Goal: Task Accomplishment & Management: Complete application form

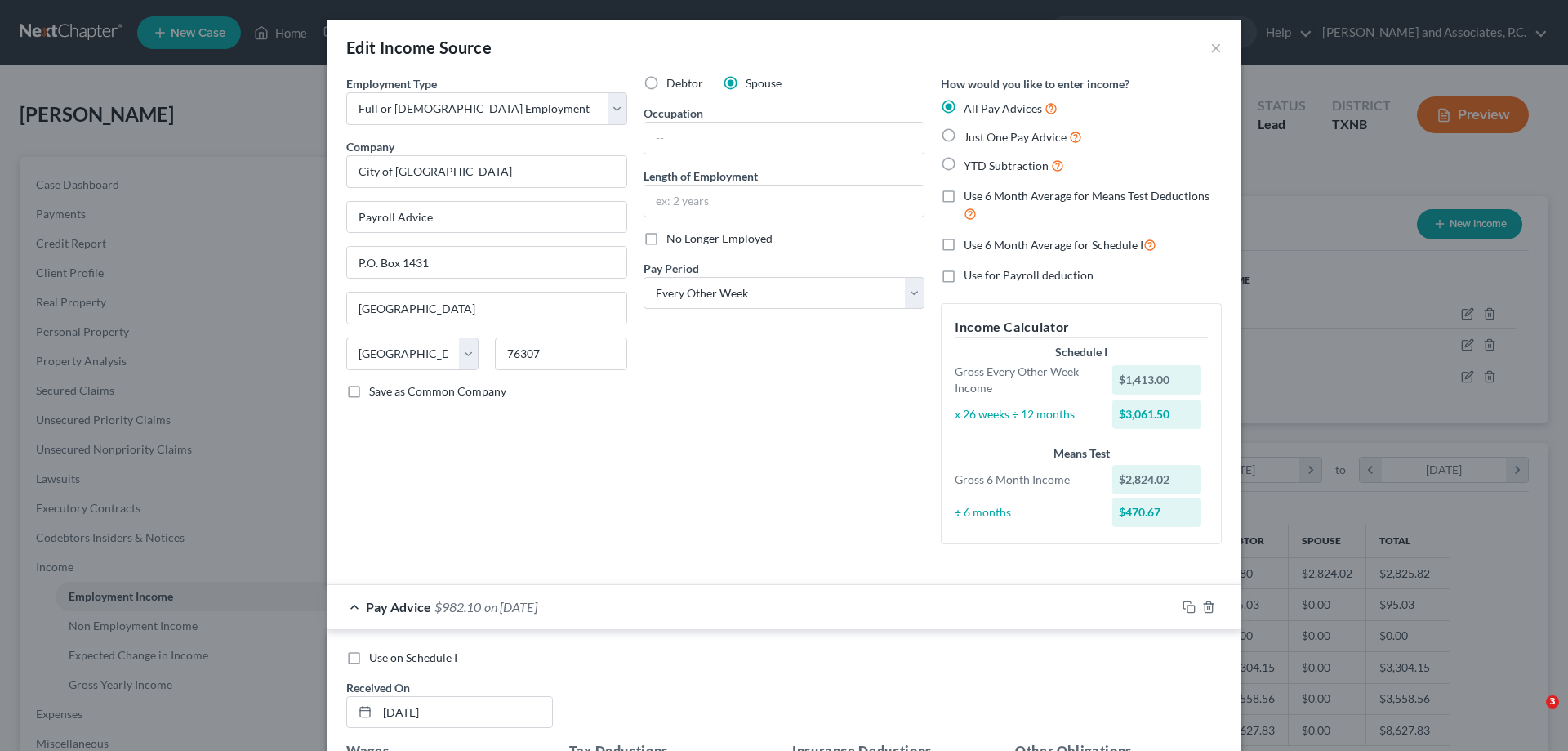
select select "0"
select select "45"
select select "2"
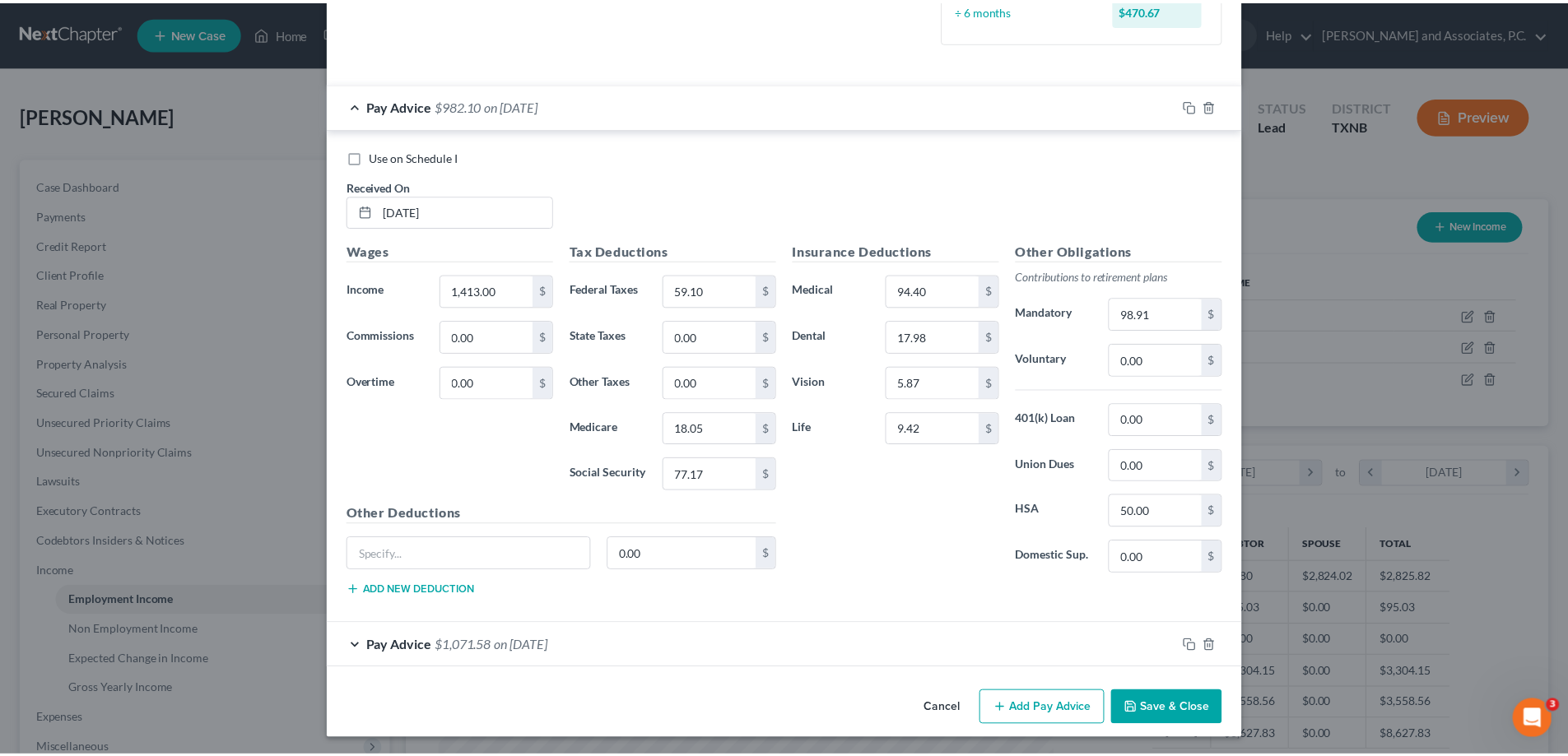
scroll to position [509, 0]
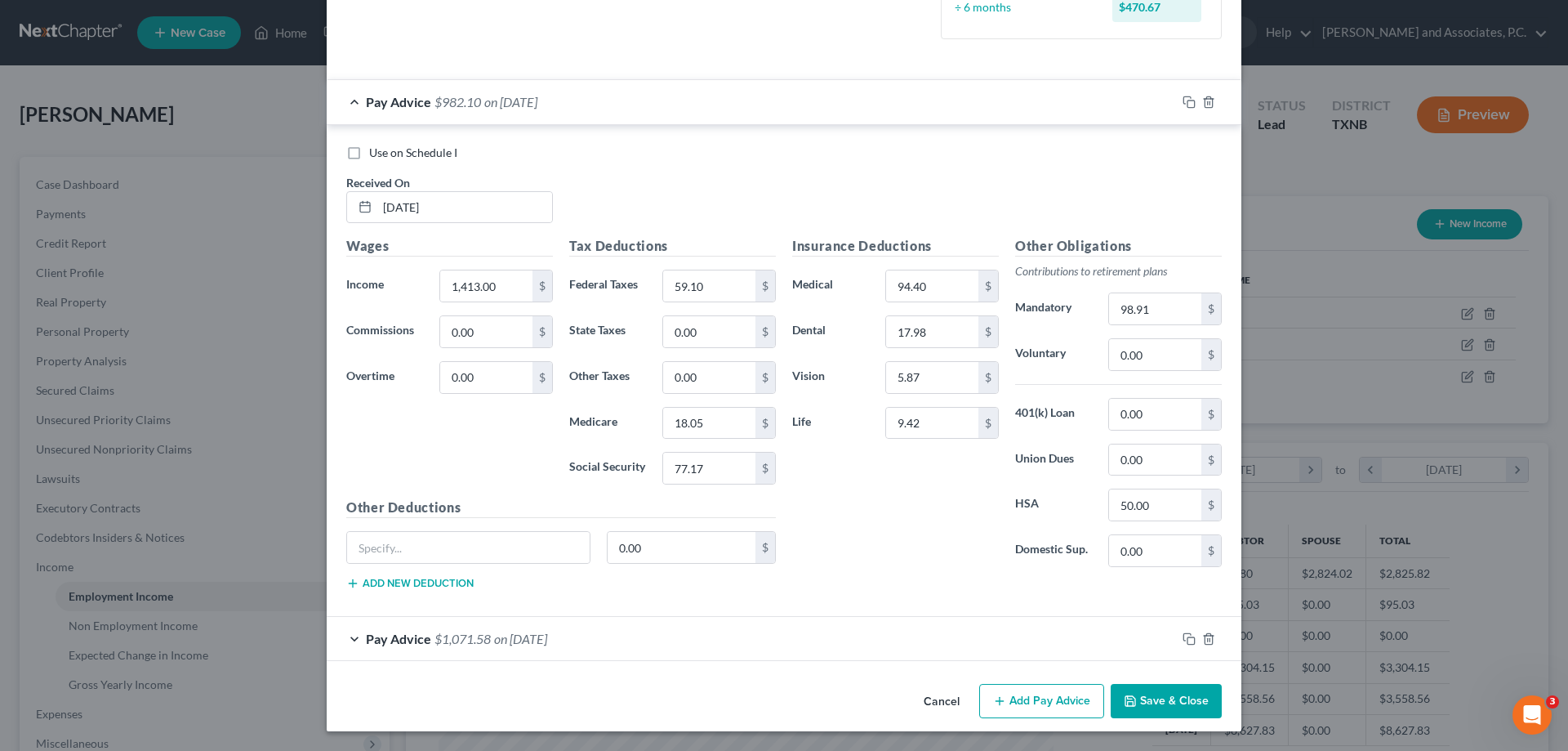
click at [1160, 705] on button "Save & Close" at bounding box center [1166, 701] width 111 height 34
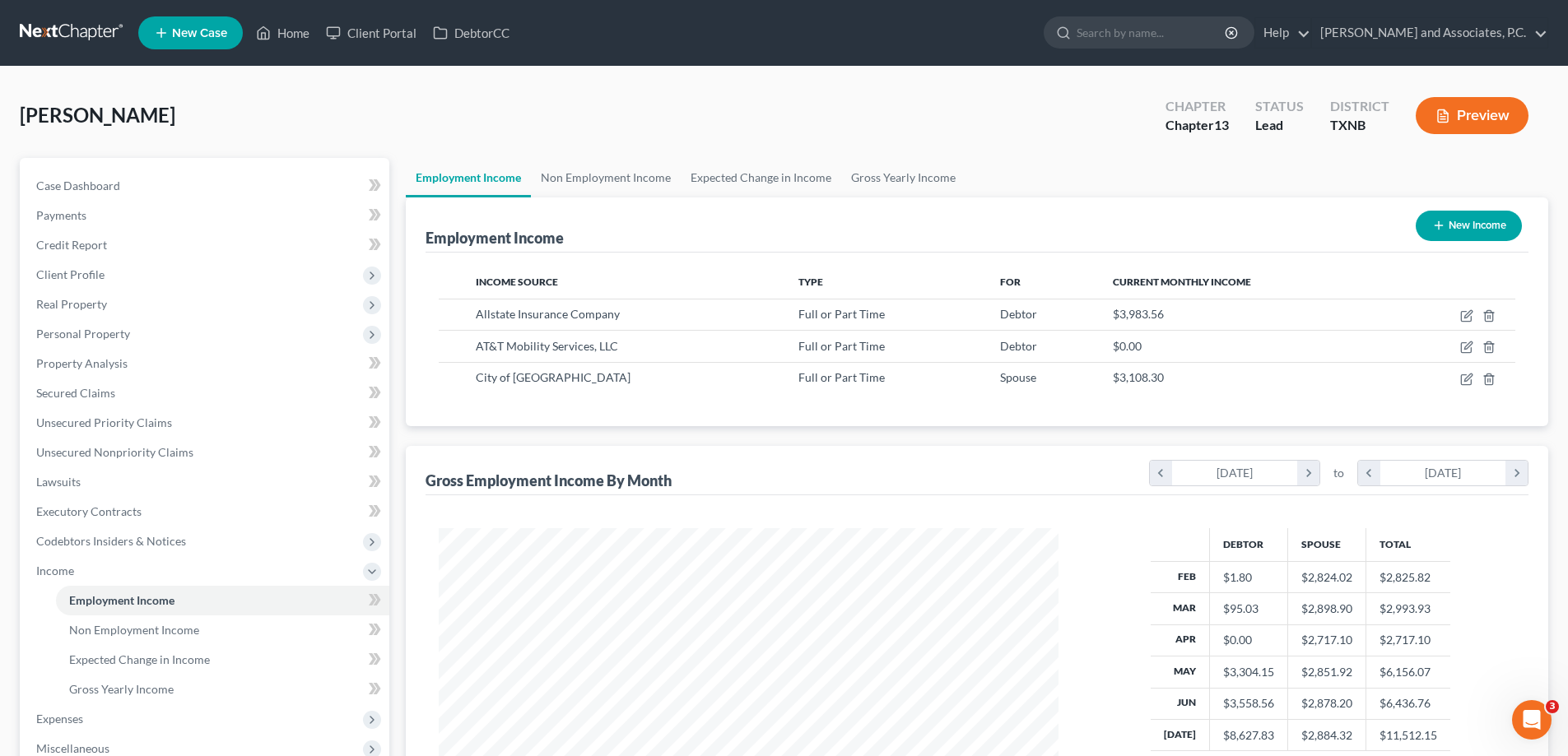
scroll to position [822565, 822456]
drag, startPoint x: 283, startPoint y: 29, endPoint x: 248, endPoint y: 46, distance: 38.9
click at [283, 29] on link "Home" at bounding box center [283, 33] width 69 height 30
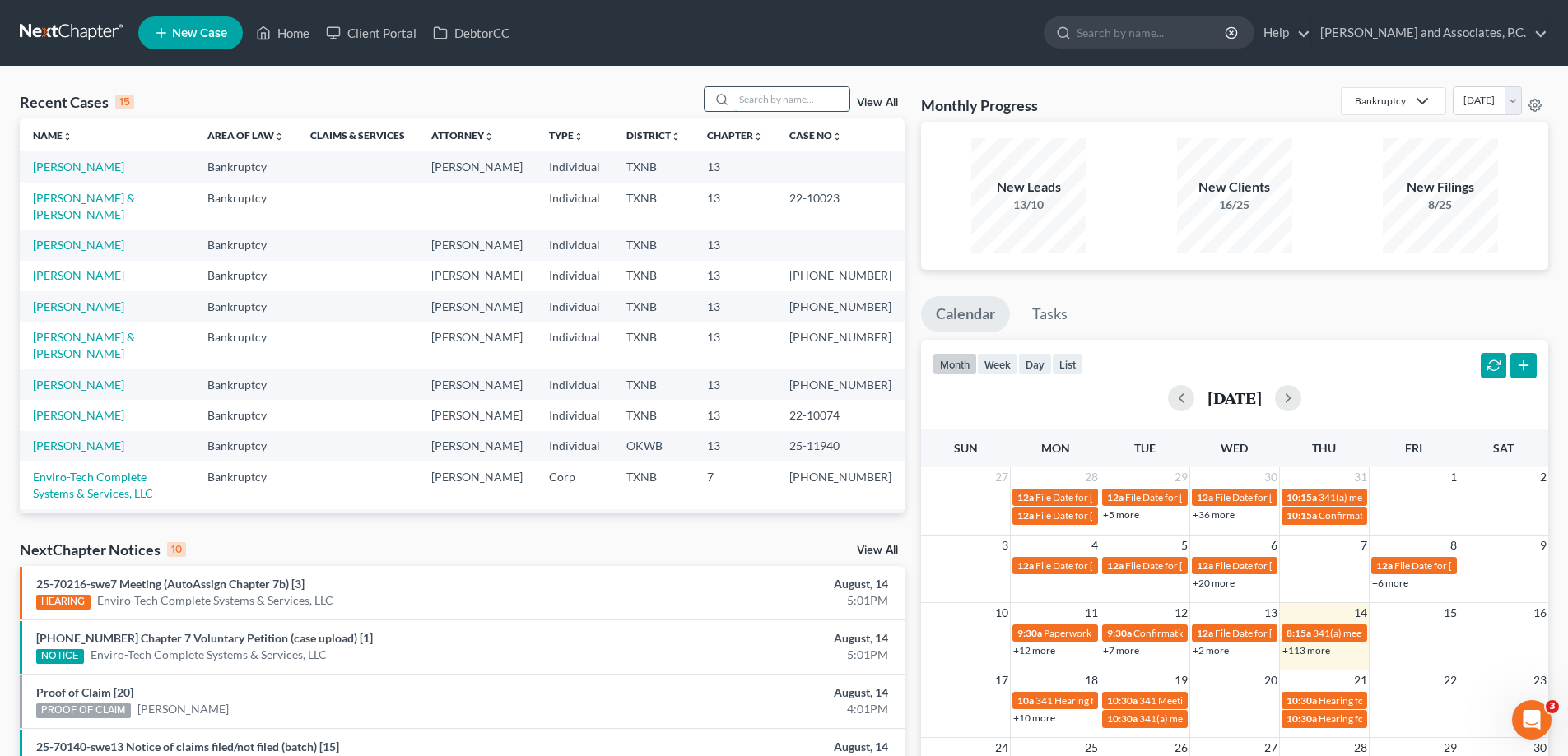
click at [769, 101] on input "search" at bounding box center [792, 99] width 115 height 24
type input "chavez"
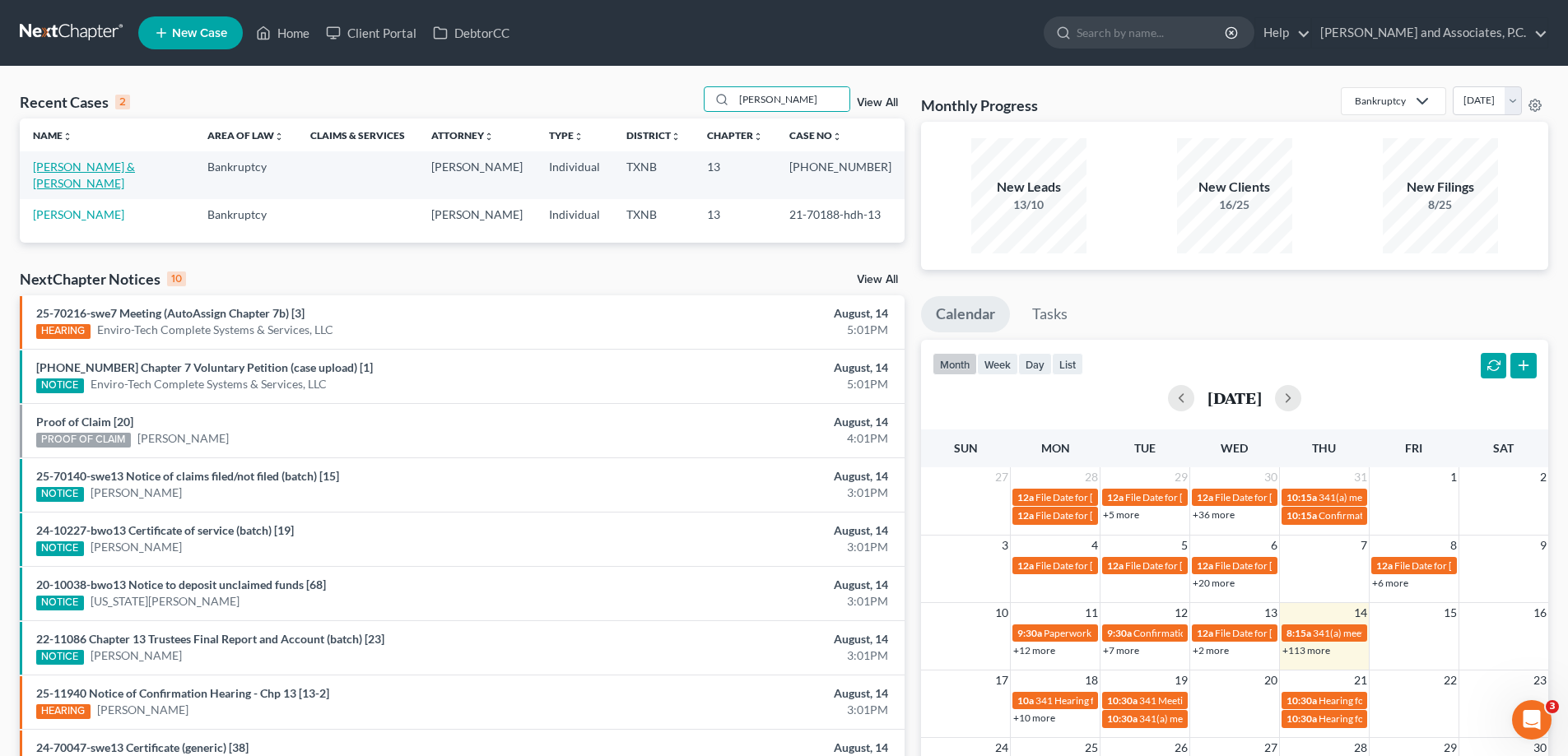
click at [84, 162] on link "Chavez, Juan & Blanca" at bounding box center [83, 175] width 102 height 31
select select "5"
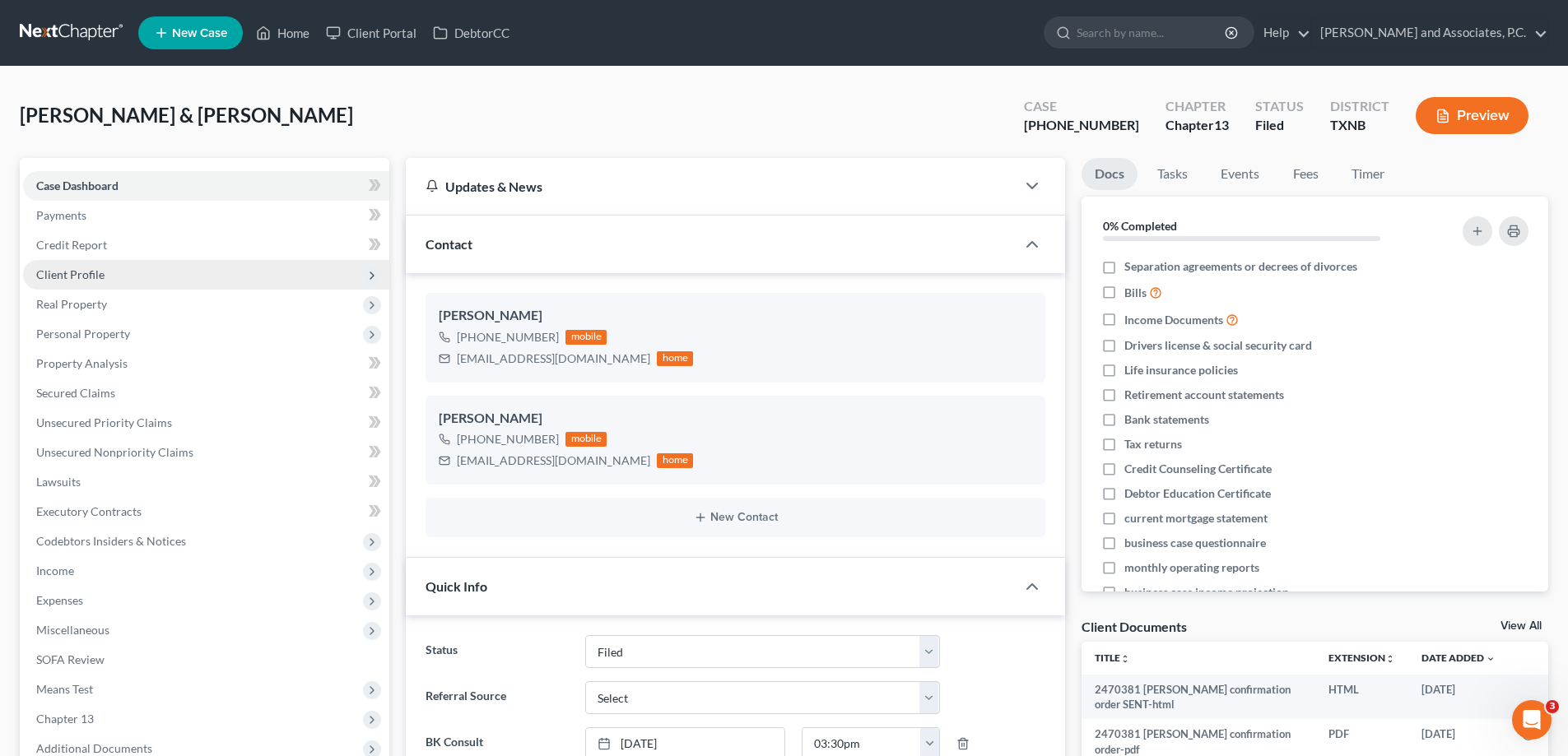
scroll to position [6038, 0]
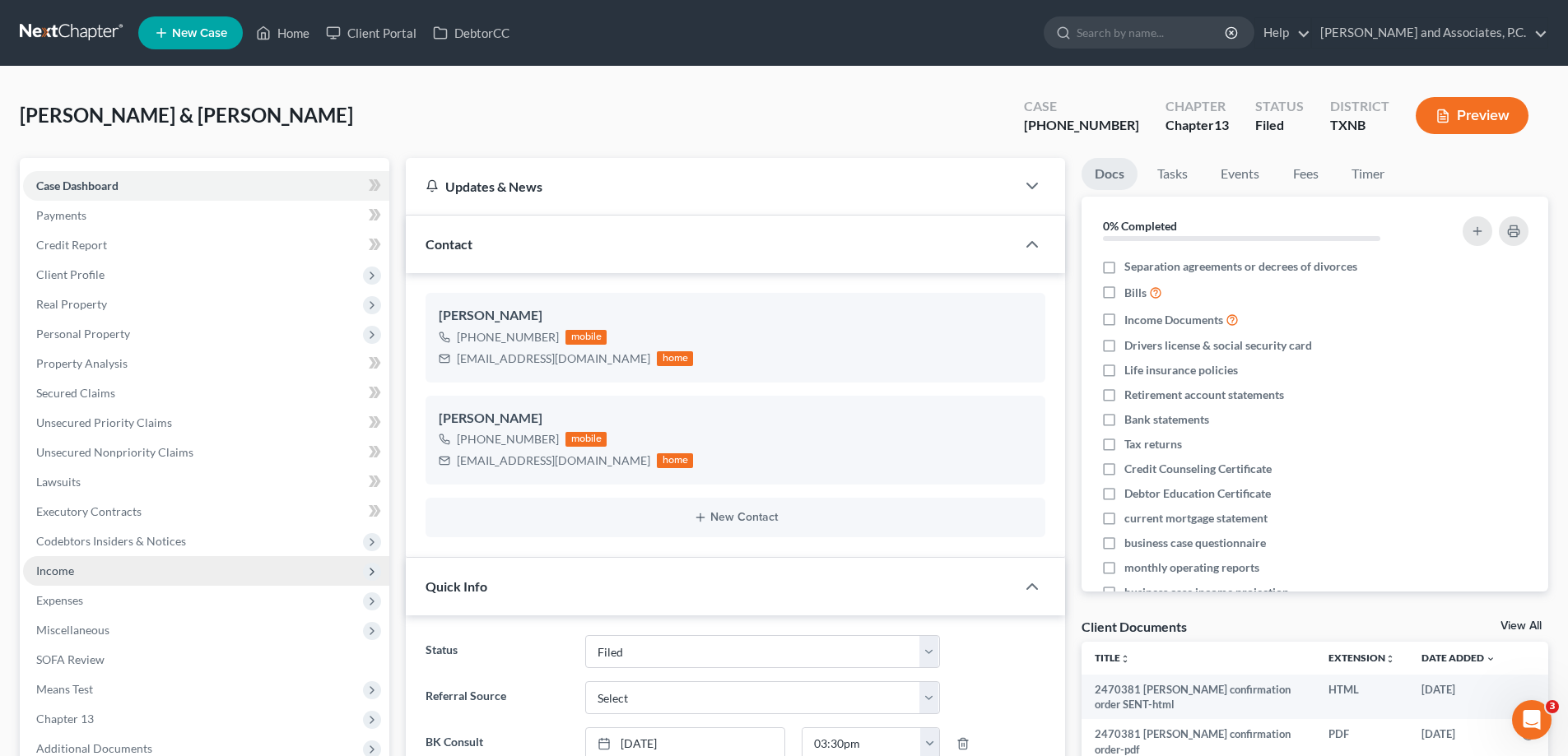
click at [102, 575] on span "Income" at bounding box center [205, 571] width 366 height 30
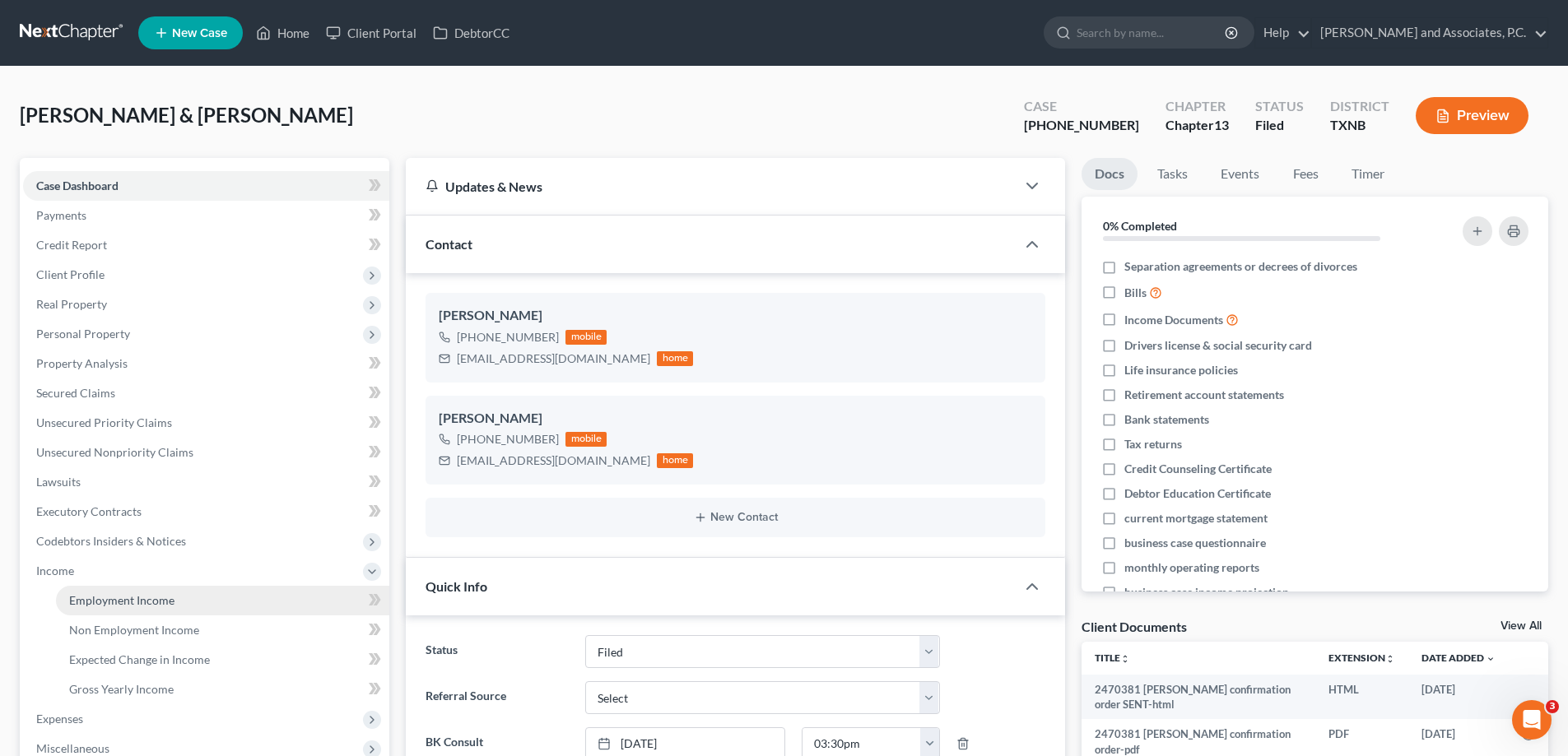
click at [147, 605] on span "Employment Income" at bounding box center [122, 600] width 105 height 14
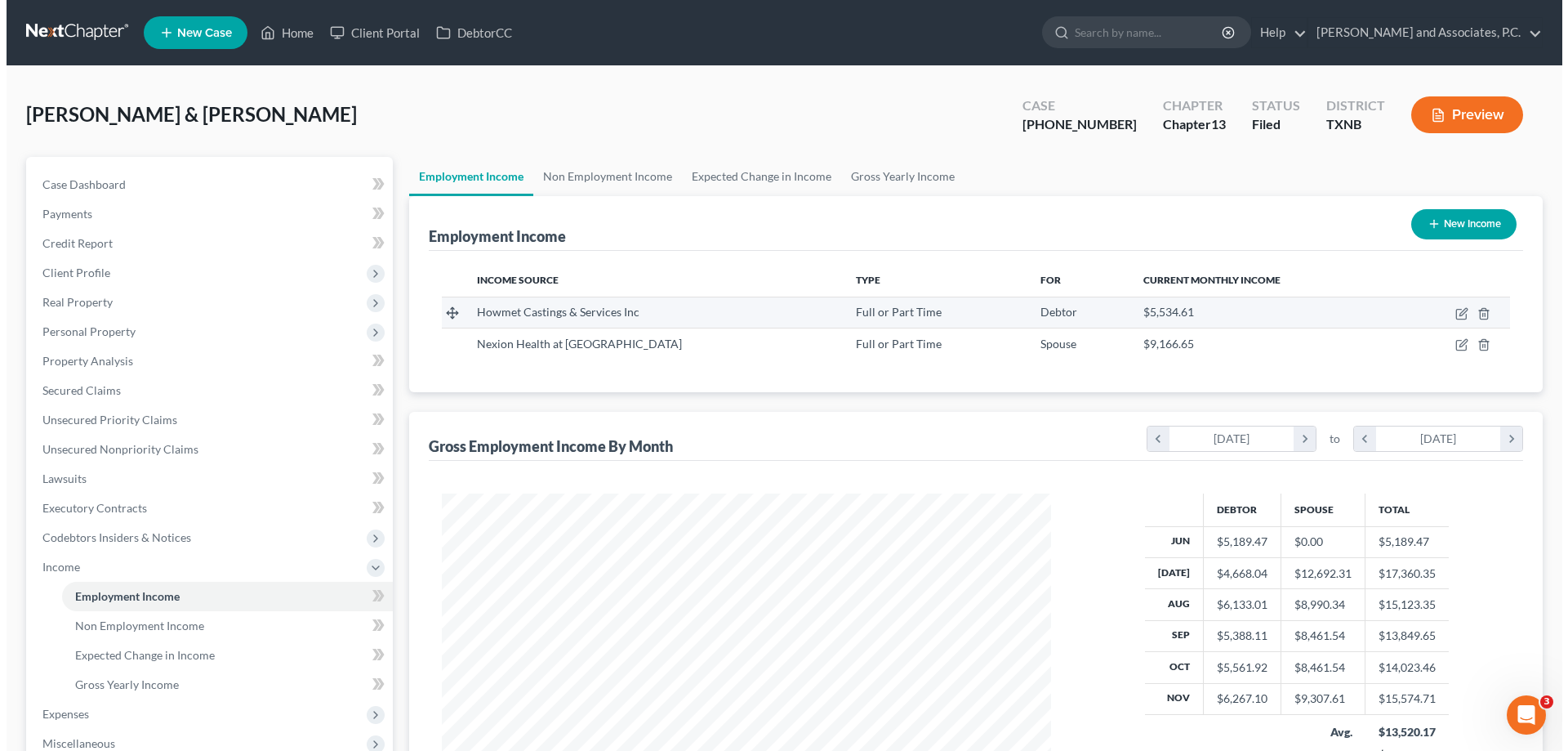
scroll to position [305, 642]
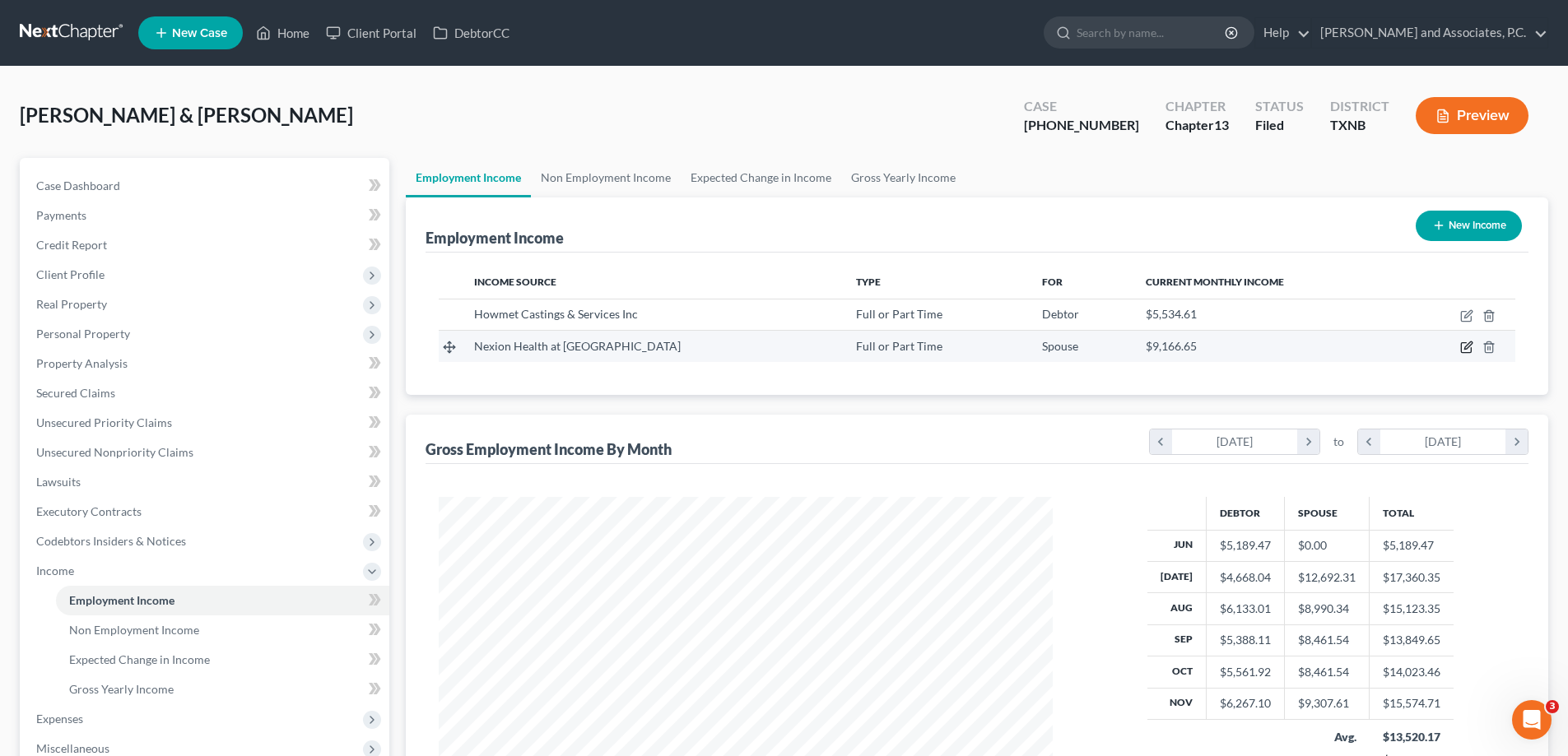
click at [1464, 346] on icon "button" at bounding box center [1466, 346] width 13 height 13
select select "0"
select select "45"
select select "2"
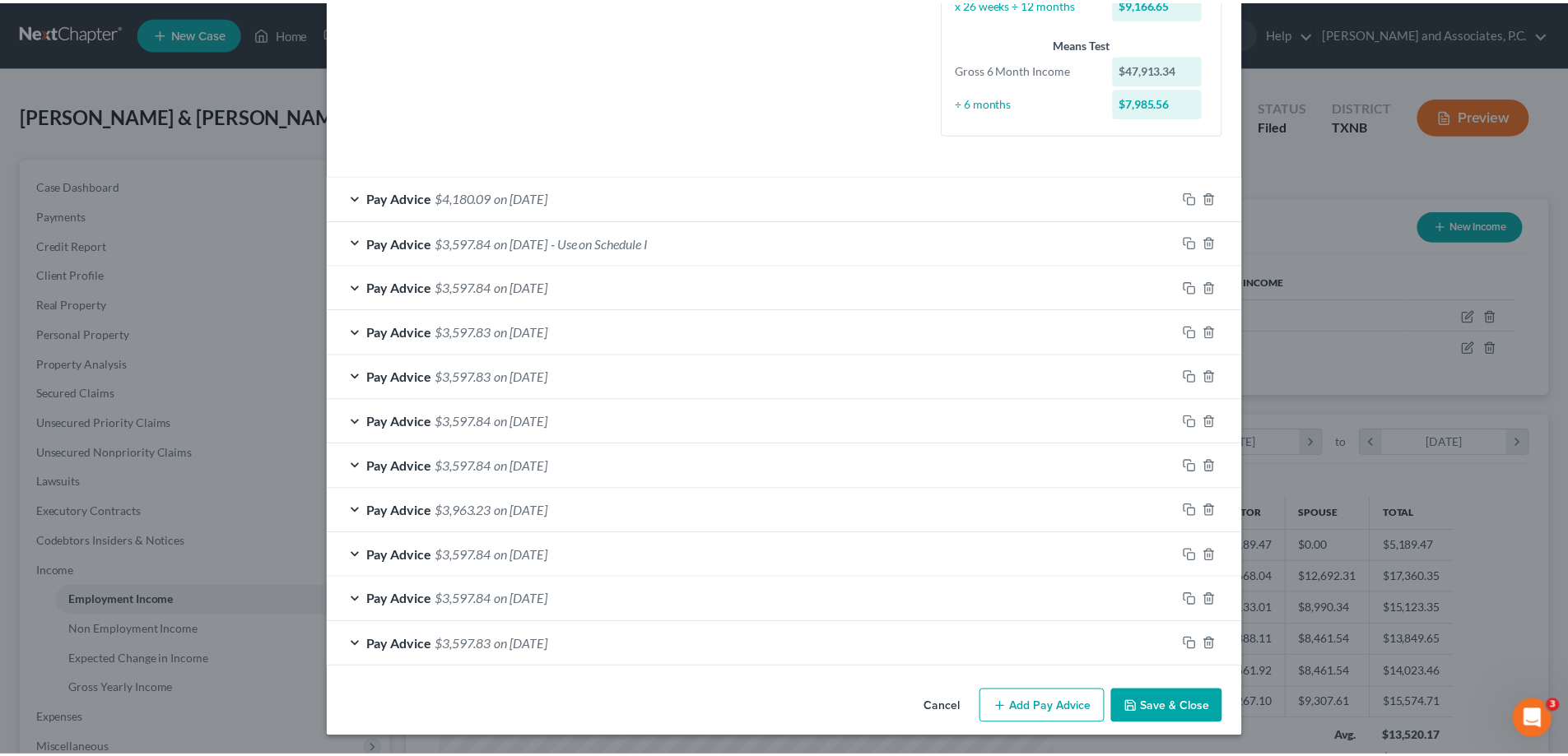
scroll to position [415, 0]
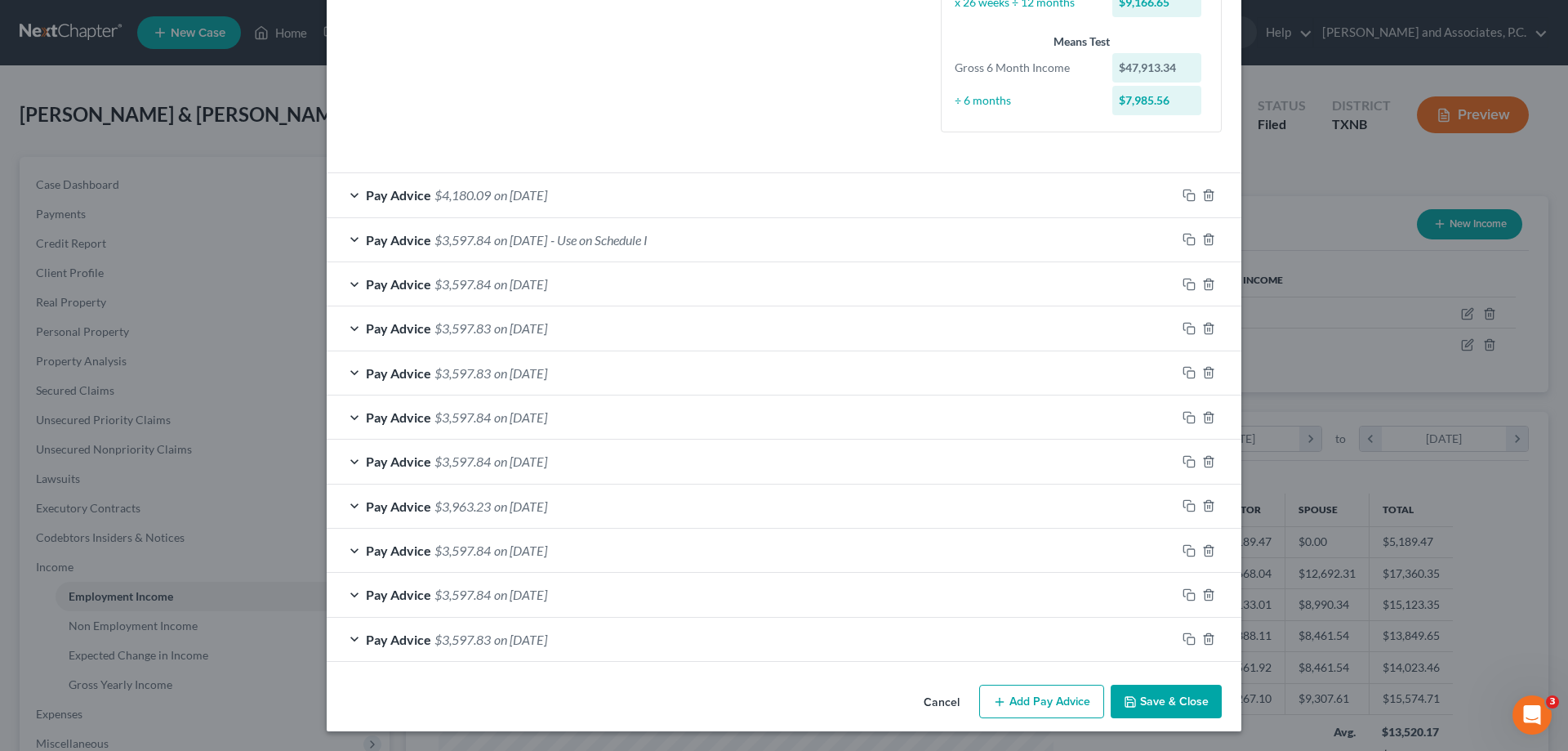
drag, startPoint x: 1156, startPoint y: 702, endPoint x: 788, endPoint y: 188, distance: 632.2
click at [1156, 702] on button "Save & Close" at bounding box center [1166, 702] width 111 height 34
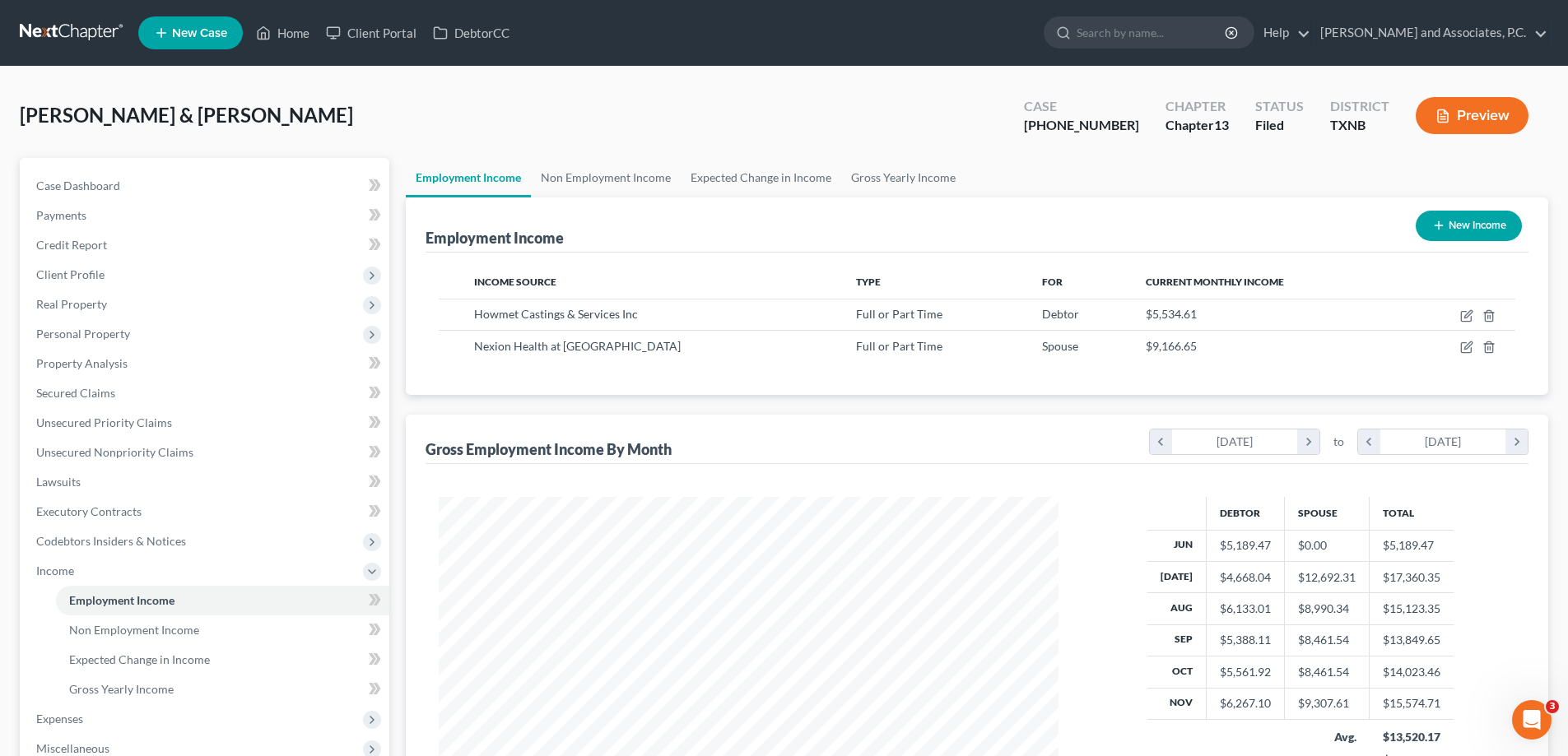
scroll to position [822565, 822456]
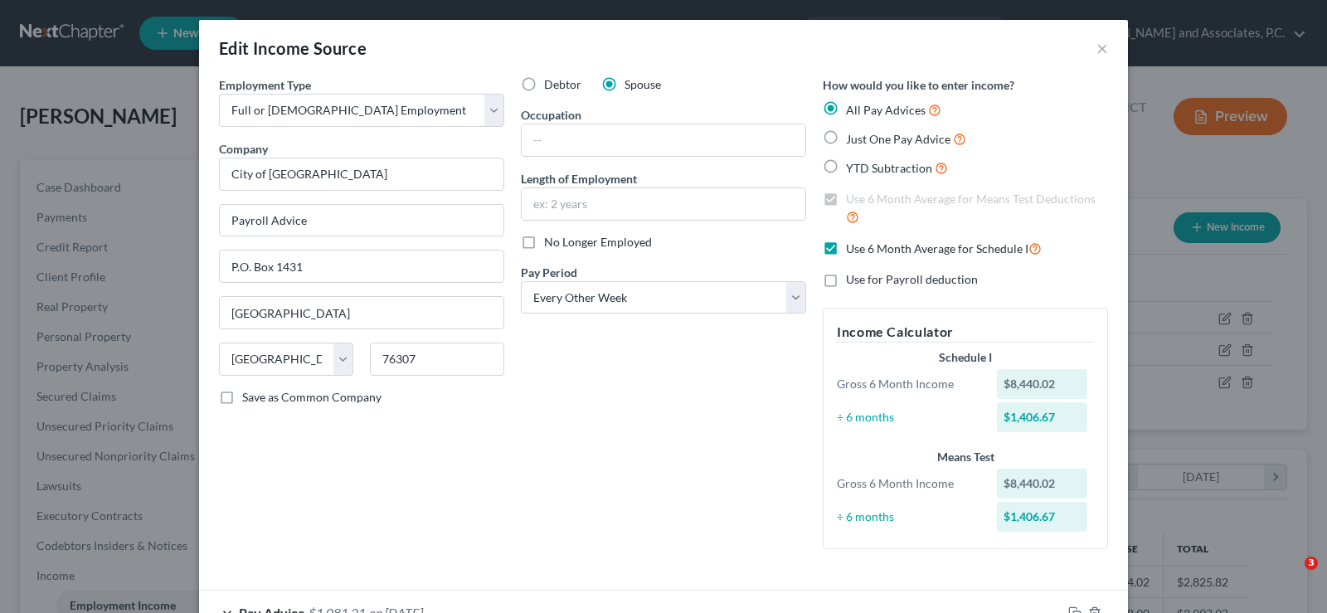
select select "0"
select select "45"
select select "2"
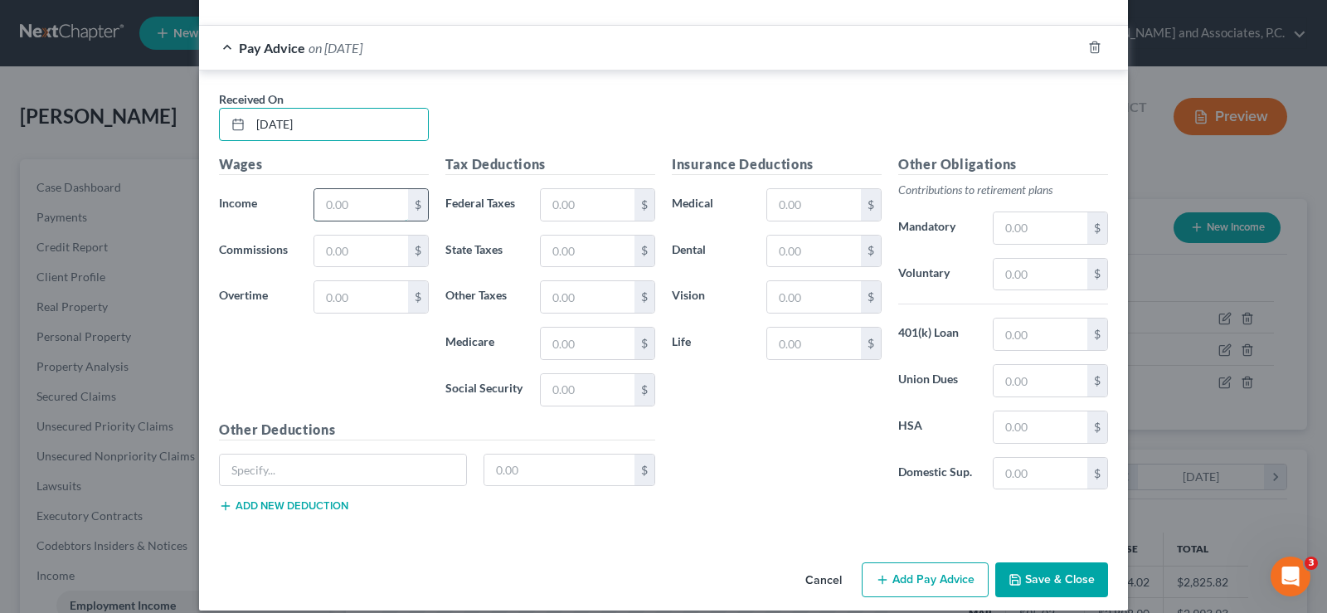
click at [352, 205] on input "text" at bounding box center [361, 205] width 94 height 32
type input "1,435.68"
click at [564, 207] on input "text" at bounding box center [588, 205] width 94 height 32
type input "61.63"
click at [1007, 222] on input "text" at bounding box center [1041, 228] width 94 height 32
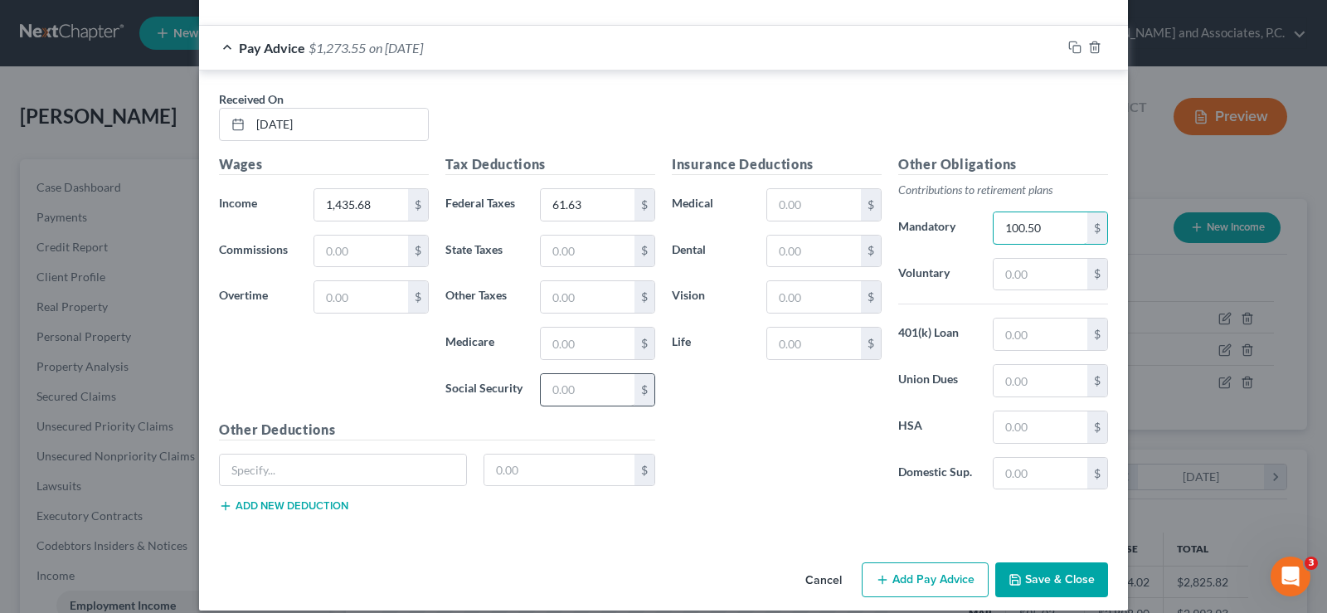
type input "100.50"
click at [551, 390] on input "text" at bounding box center [588, 390] width 94 height 32
type input "78.58"
click at [564, 343] on input "text" at bounding box center [588, 344] width 94 height 32
type input "18.38"
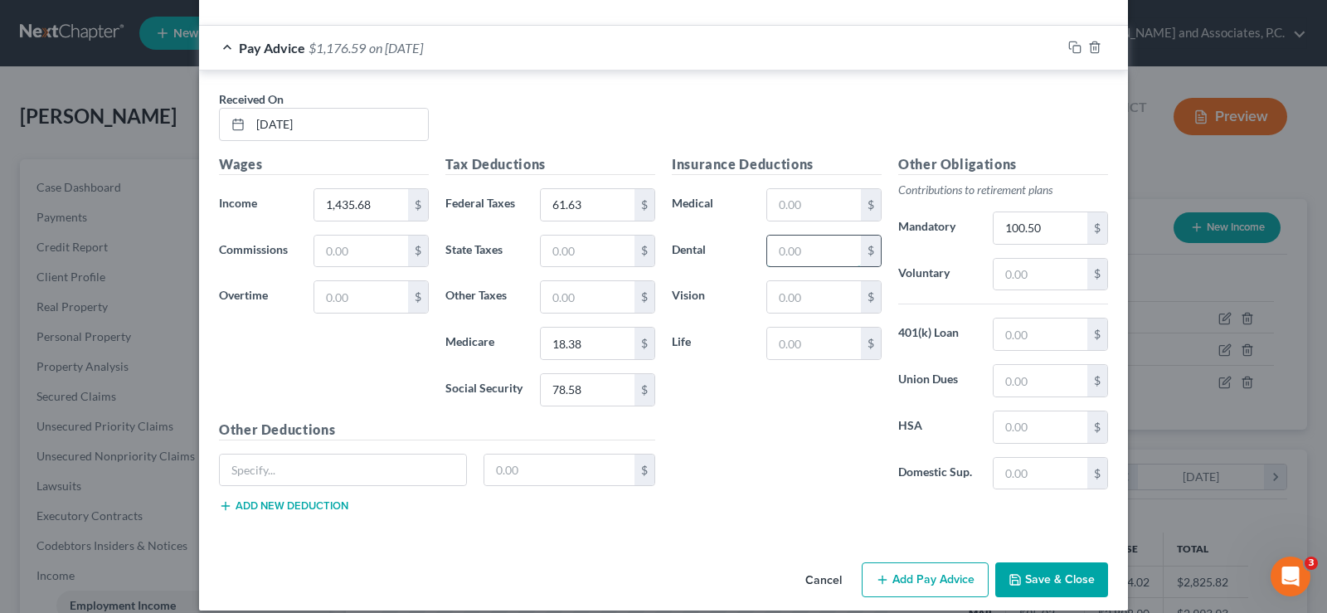
click at [780, 262] on input "text" at bounding box center [814, 252] width 94 height 32
type input "17.98"
click at [795, 208] on input "text" at bounding box center [814, 205] width 94 height 32
type input "94.40"
click at [804, 297] on input "text" at bounding box center [814, 297] width 94 height 32
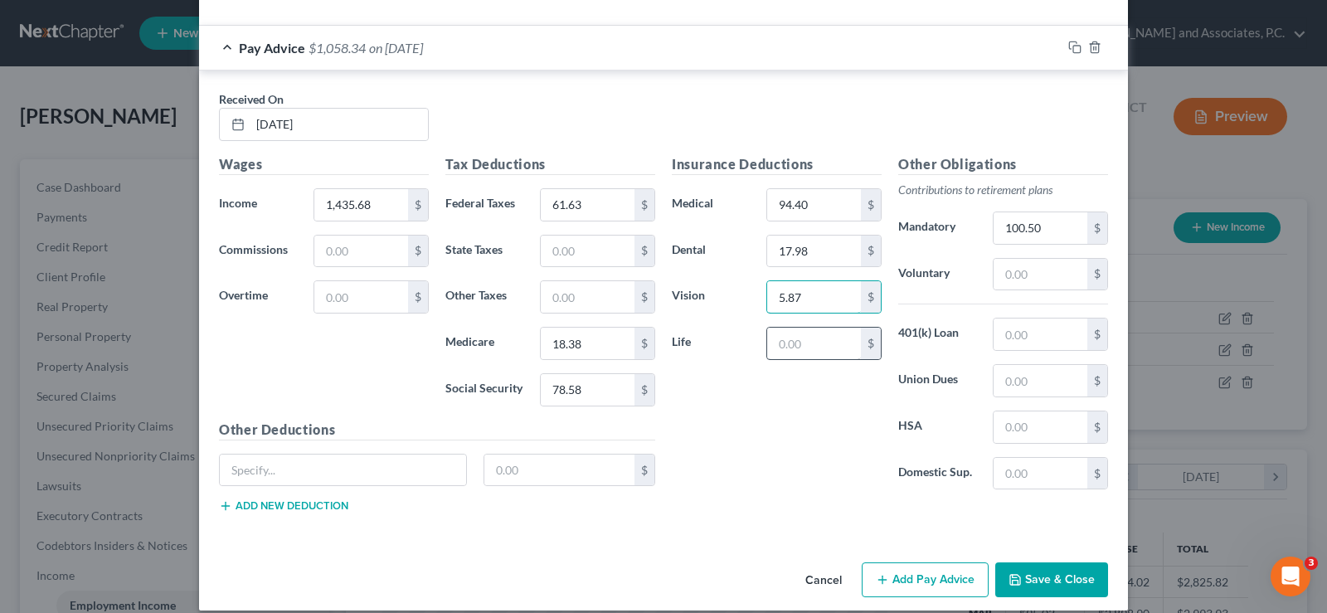
type input "5.87"
click at [813, 349] on input "text" at bounding box center [814, 344] width 94 height 32
type input "9.42"
click at [1027, 431] on input "text" at bounding box center [1041, 427] width 94 height 32
type input "50.00"
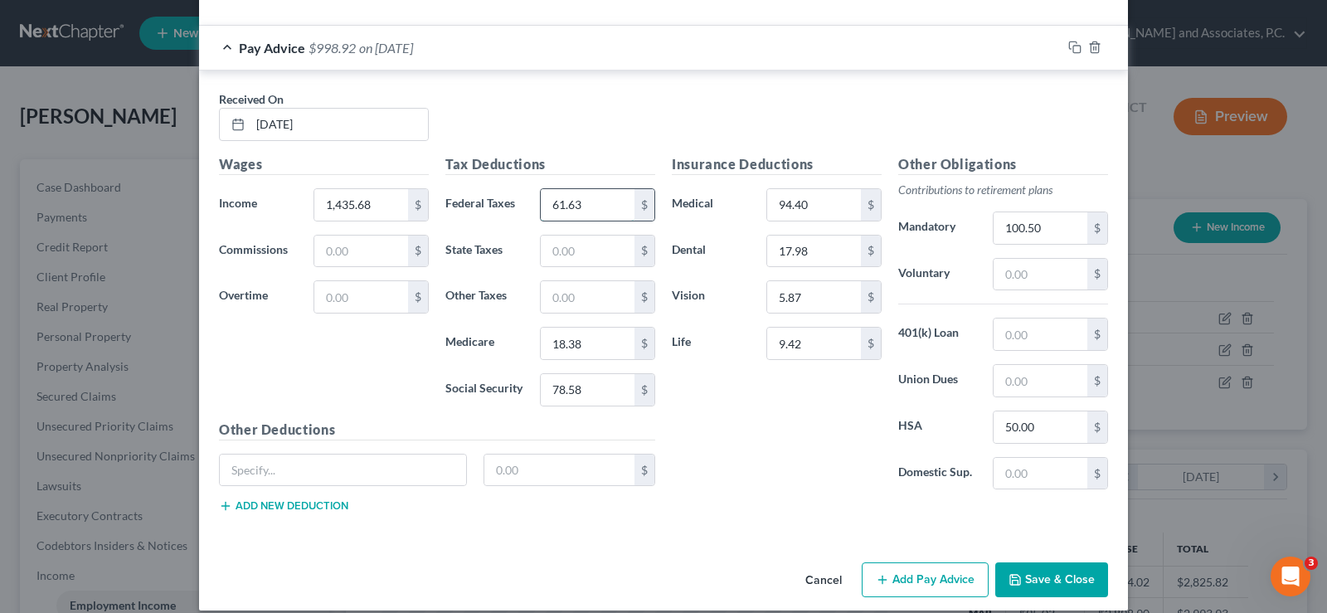
click at [604, 206] on input "61.63" at bounding box center [588, 205] width 94 height 32
click at [814, 342] on input "9.42" at bounding box center [814, 344] width 94 height 32
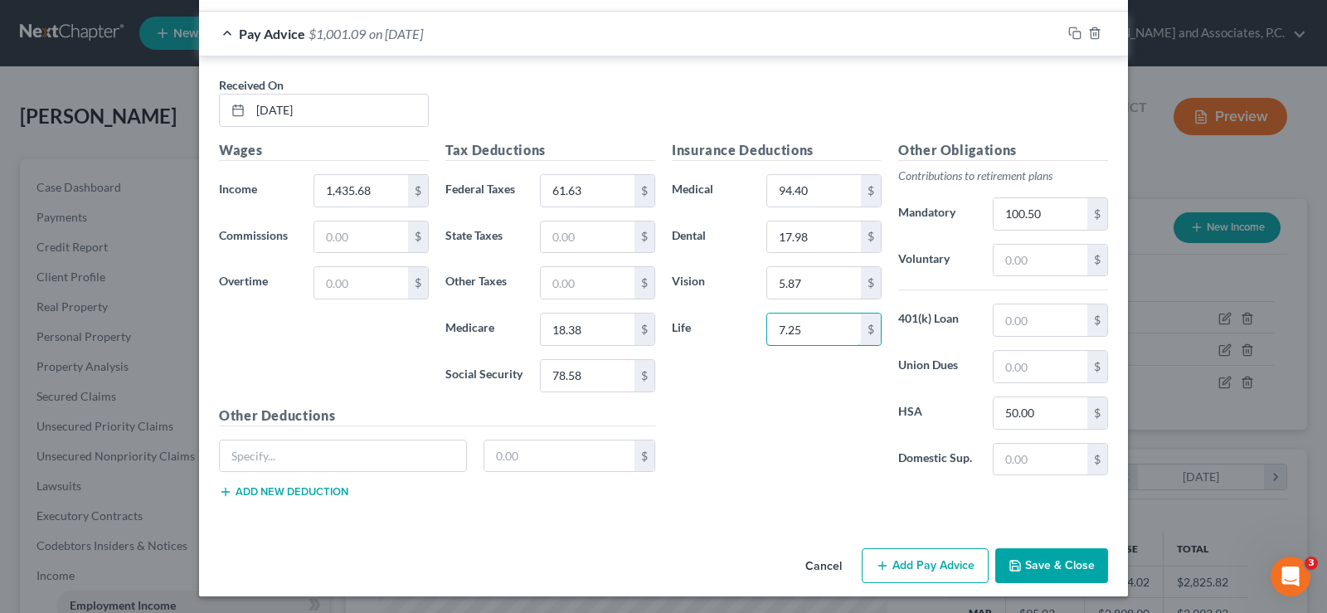
scroll to position [1323, 0]
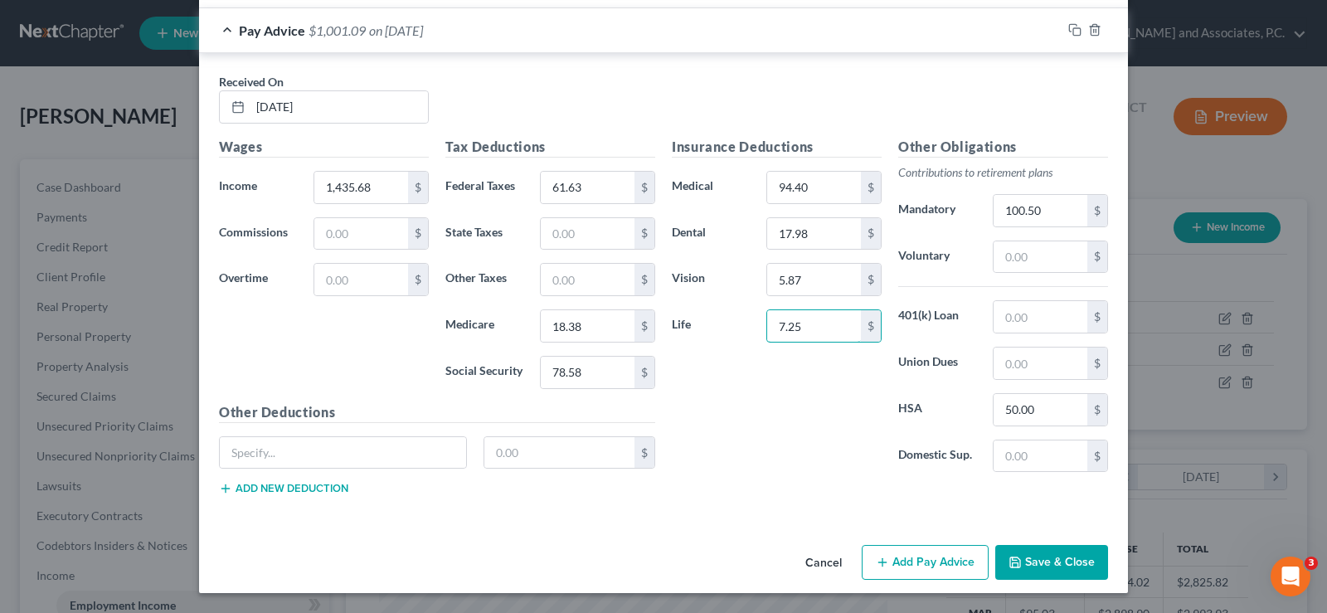
type input "7.25"
click at [881, 554] on button "Add Pay Advice" at bounding box center [925, 562] width 127 height 35
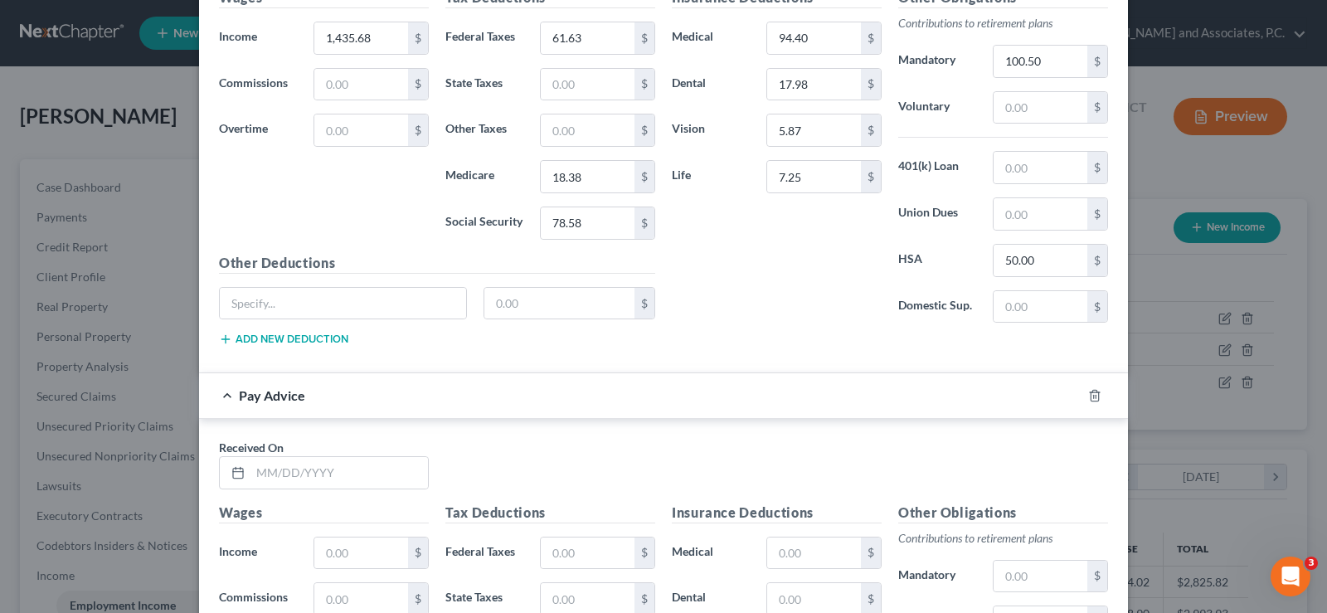
scroll to position [1655, 0]
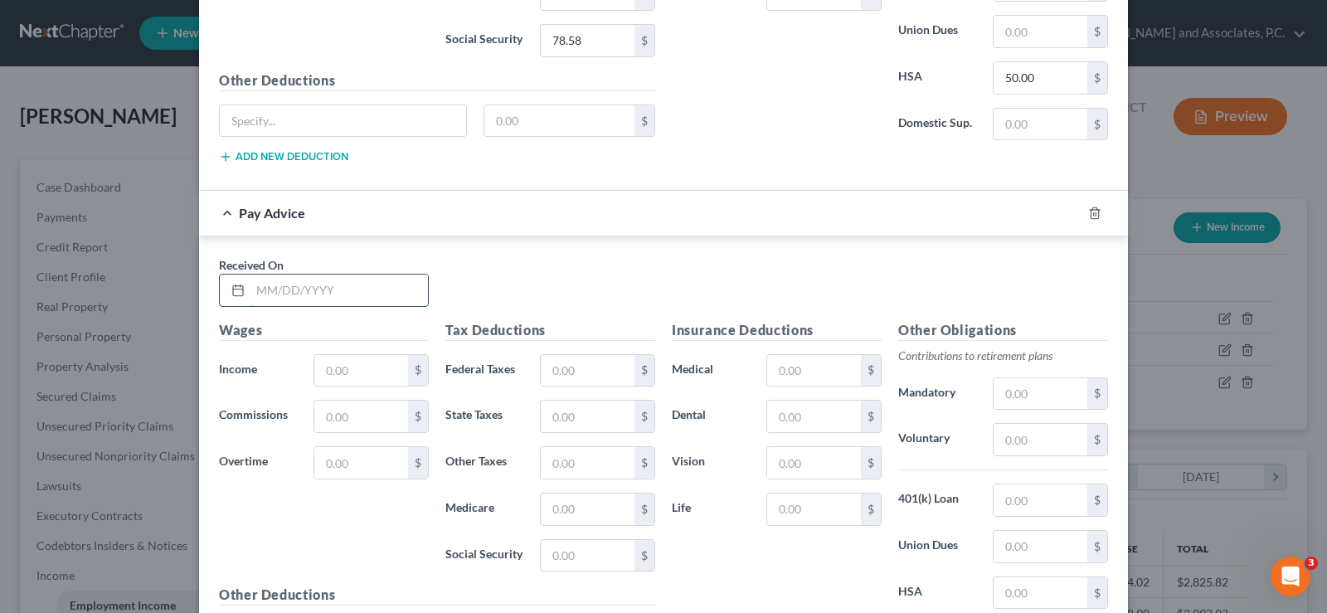
click at [303, 289] on input "text" at bounding box center [338, 291] width 177 height 32
type input "09/23/2025"
type input "1,416.24"
click at [566, 374] on input "text" at bounding box center [588, 371] width 94 height 32
type input "59.46"
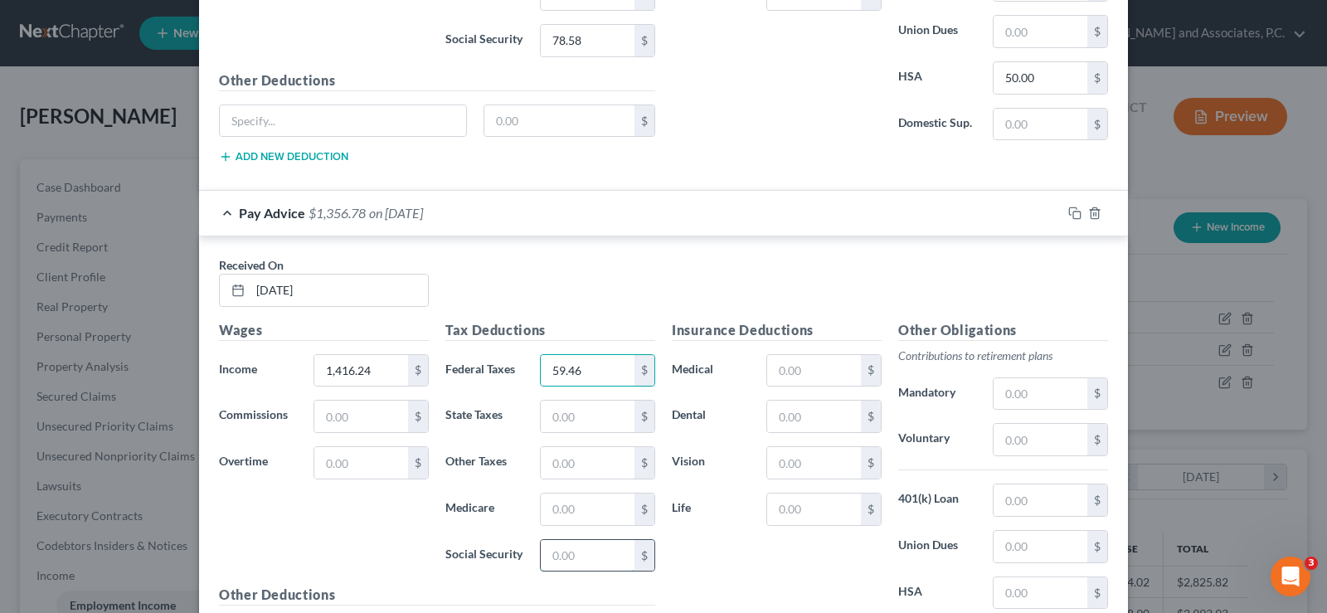
click at [565, 551] on input "text" at bounding box center [588, 556] width 94 height 32
type input "77.38"
click at [563, 513] on input "text" at bounding box center [588, 509] width 94 height 32
type input "18.10"
click at [786, 410] on input "text" at bounding box center [814, 417] width 94 height 32
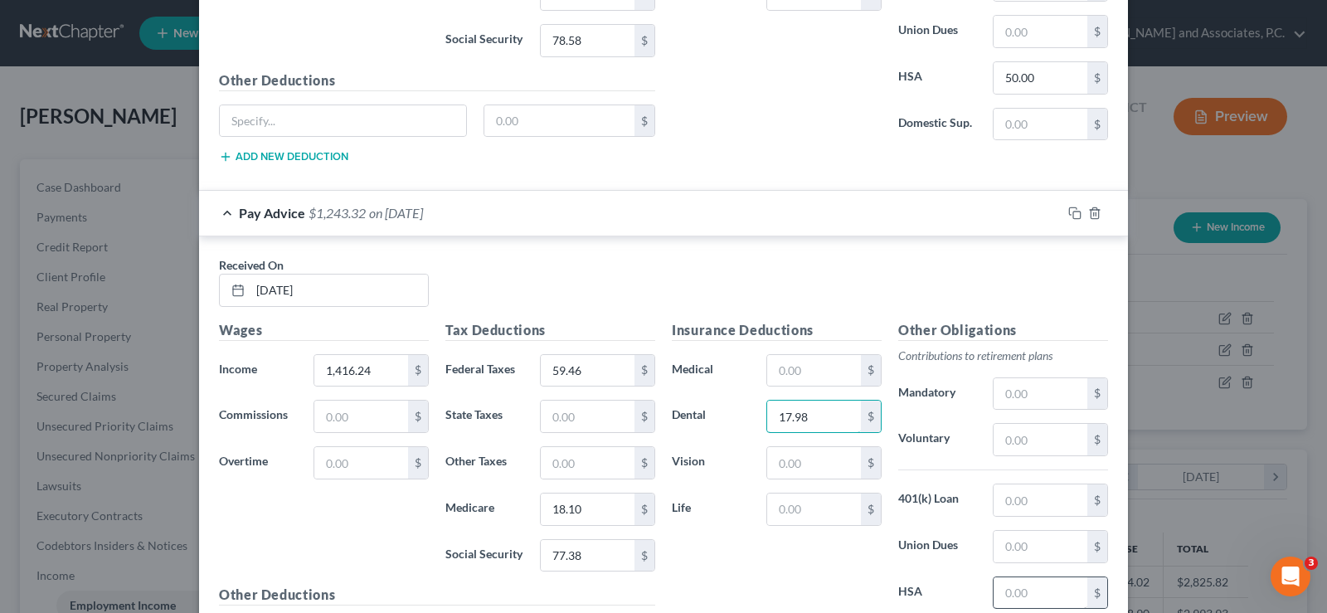
type input "17.98"
click at [1027, 589] on input "text" at bounding box center [1041, 593] width 94 height 32
type input "50.00"
click at [785, 471] on input "text" at bounding box center [814, 463] width 94 height 32
type input "5.87"
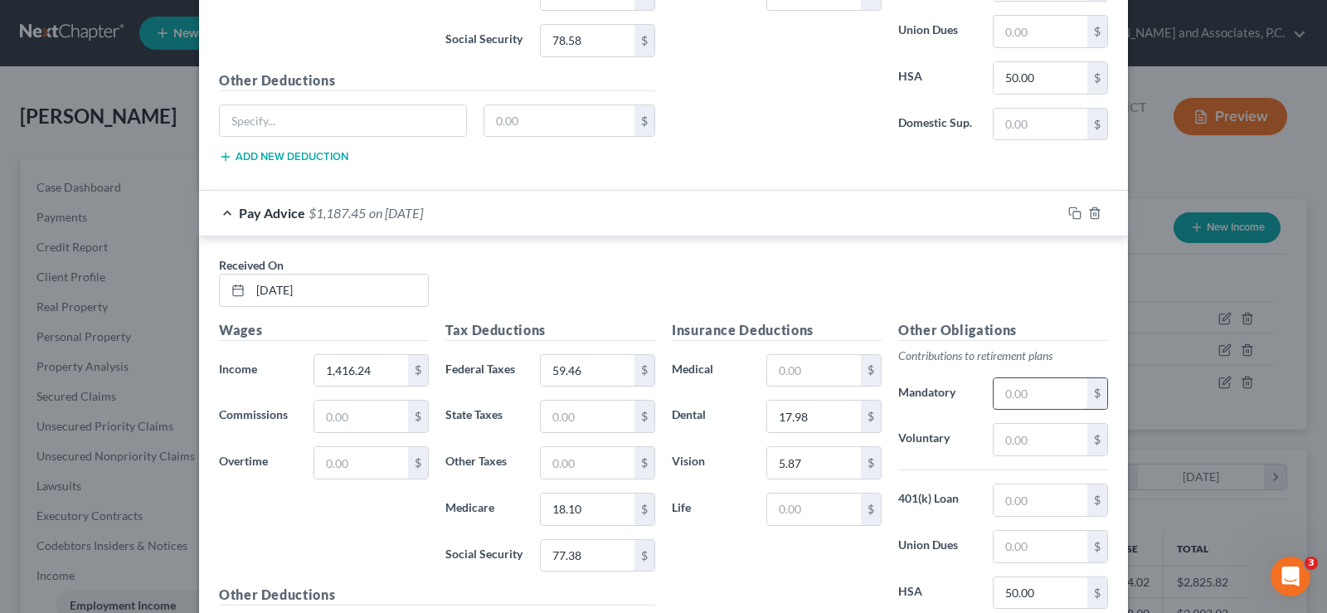
click at [1009, 391] on input "text" at bounding box center [1041, 394] width 94 height 32
type input "99.14"
click at [783, 523] on input "text" at bounding box center [814, 509] width 94 height 32
type input "7.25"
click at [794, 374] on input "text" at bounding box center [814, 371] width 94 height 32
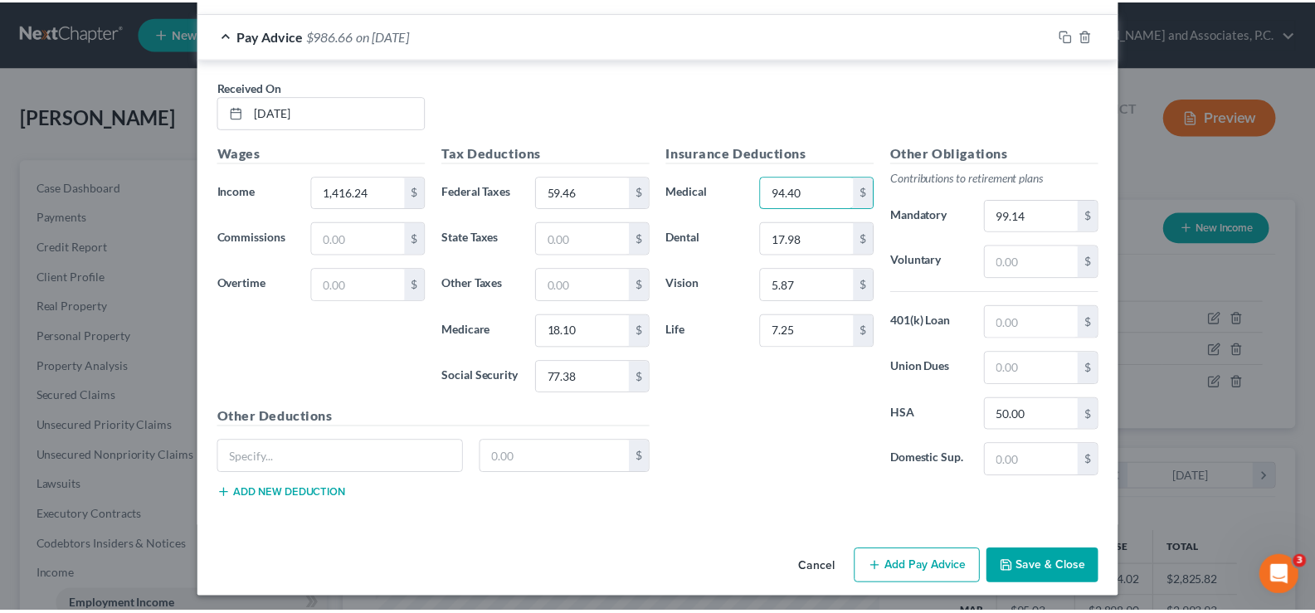
scroll to position [1838, 0]
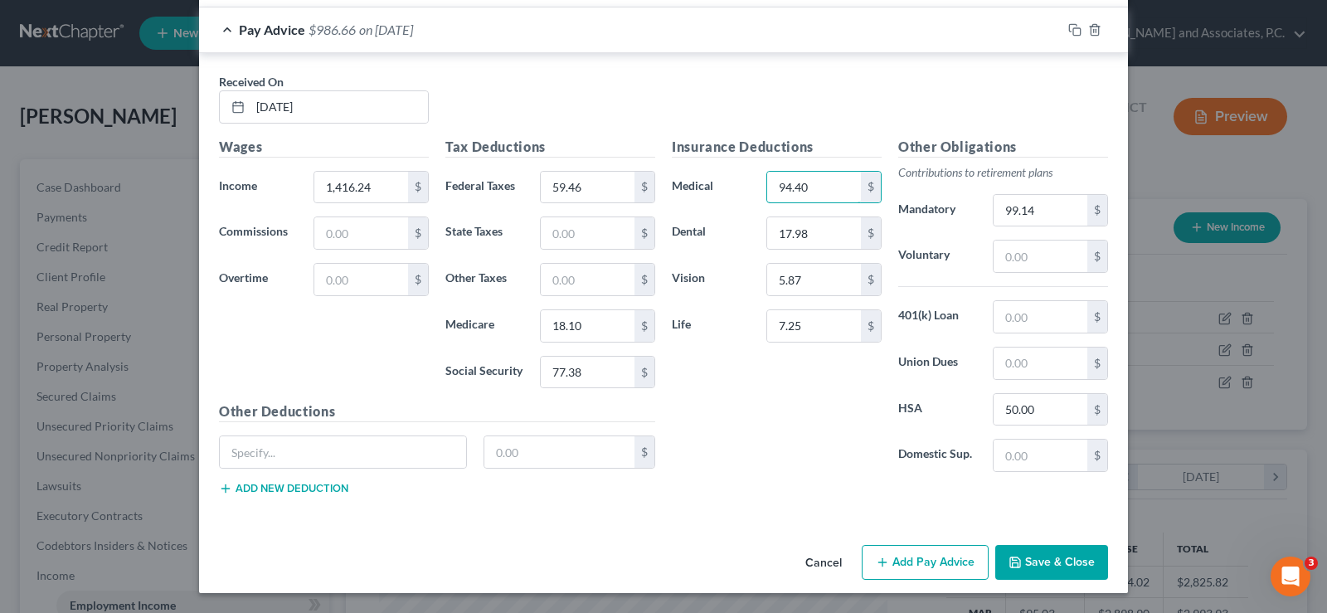
type input "94.40"
click at [1043, 558] on button "Save & Close" at bounding box center [1051, 562] width 113 height 35
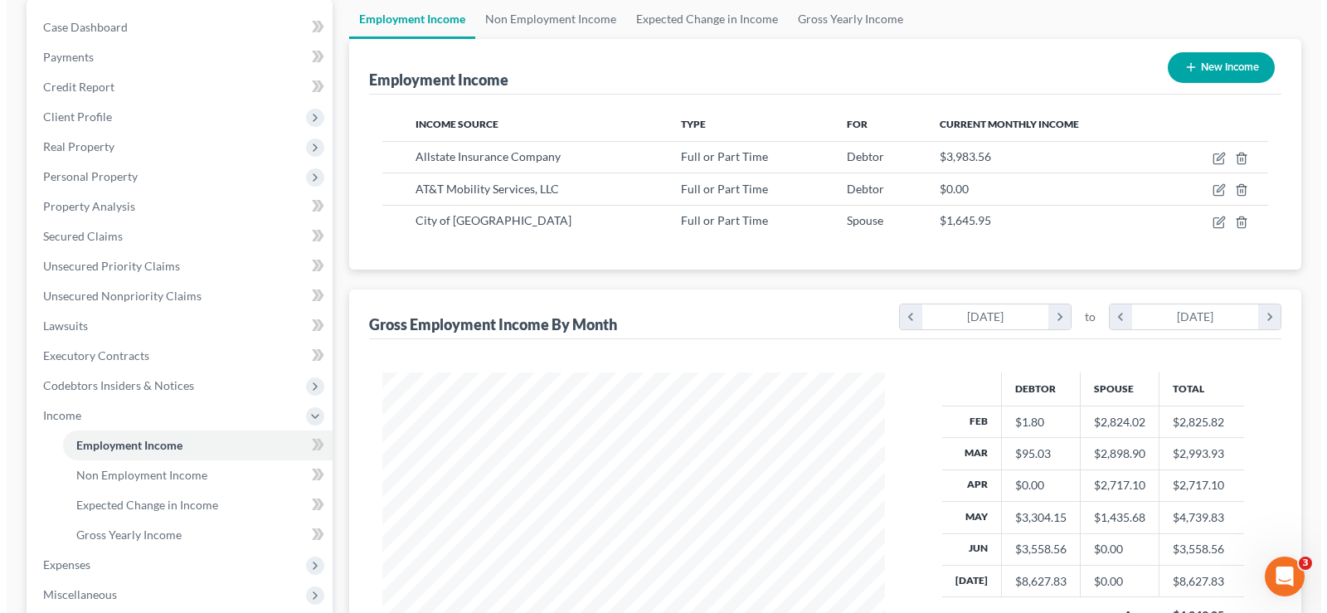
scroll to position [0, 0]
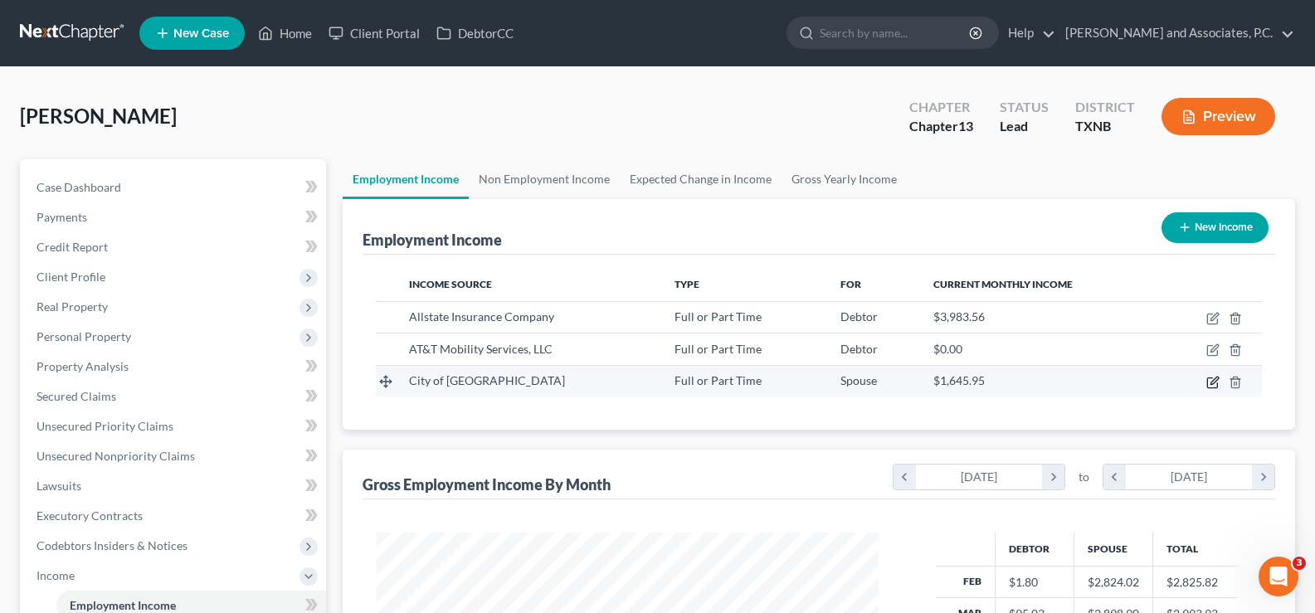
click at [1207, 382] on icon "button" at bounding box center [1212, 382] width 10 height 10
select select "0"
select select "45"
select select "2"
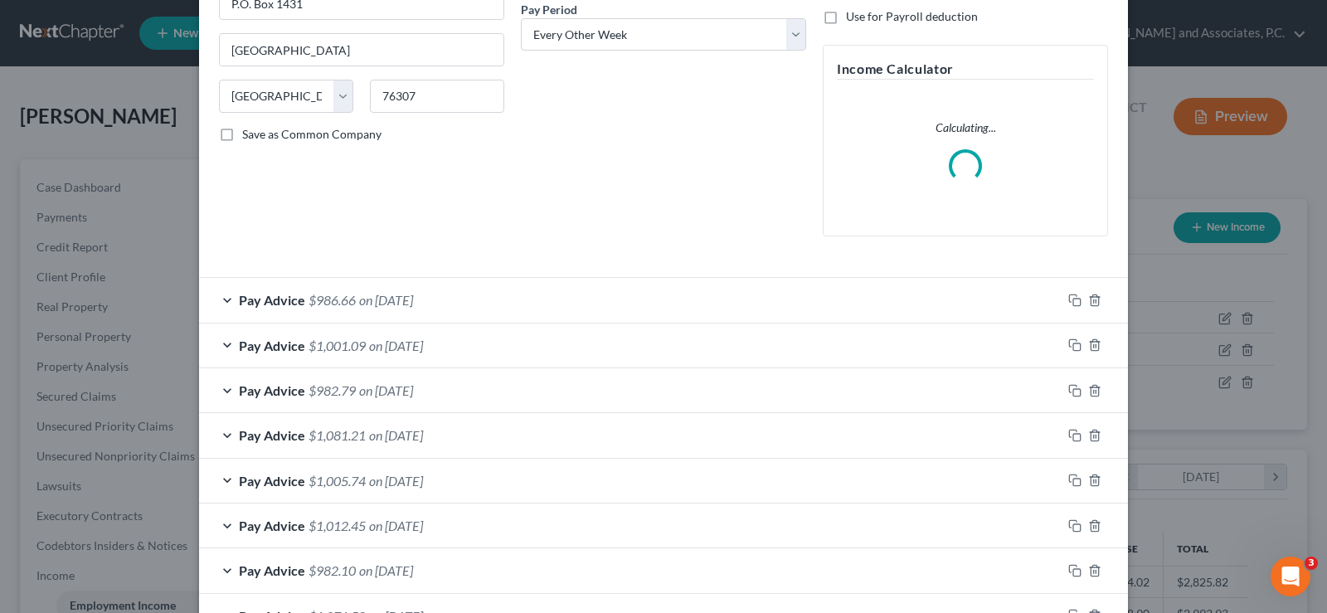
scroll to position [379, 0]
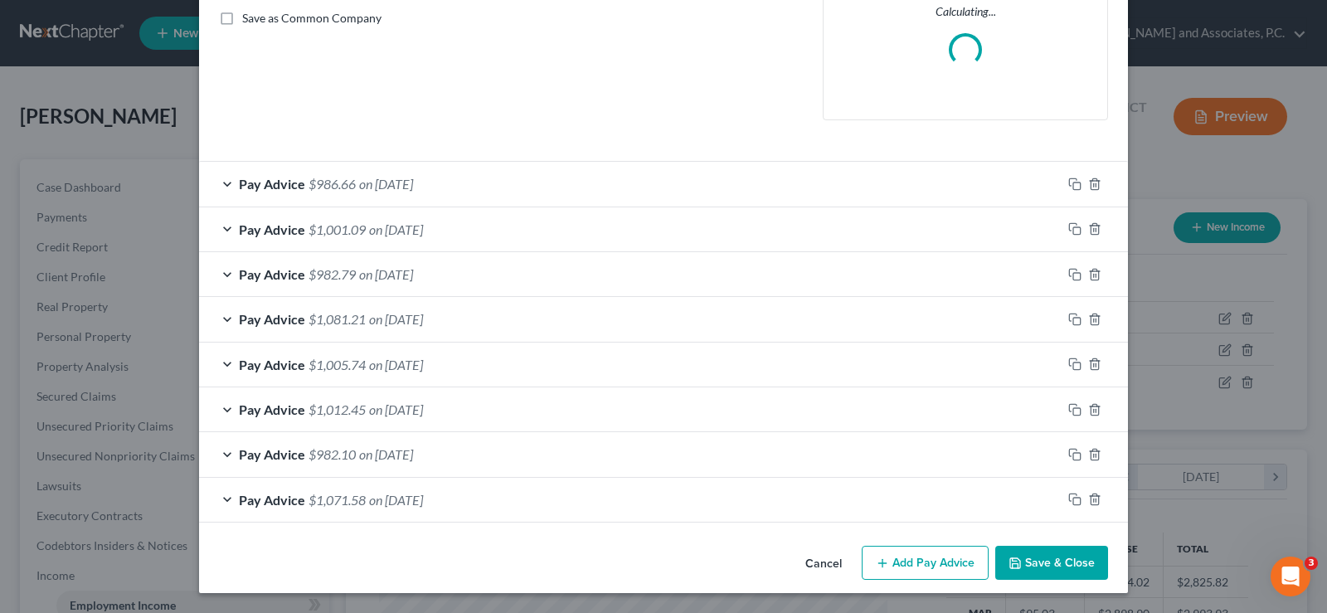
click at [904, 560] on button "Add Pay Advice" at bounding box center [925, 563] width 127 height 35
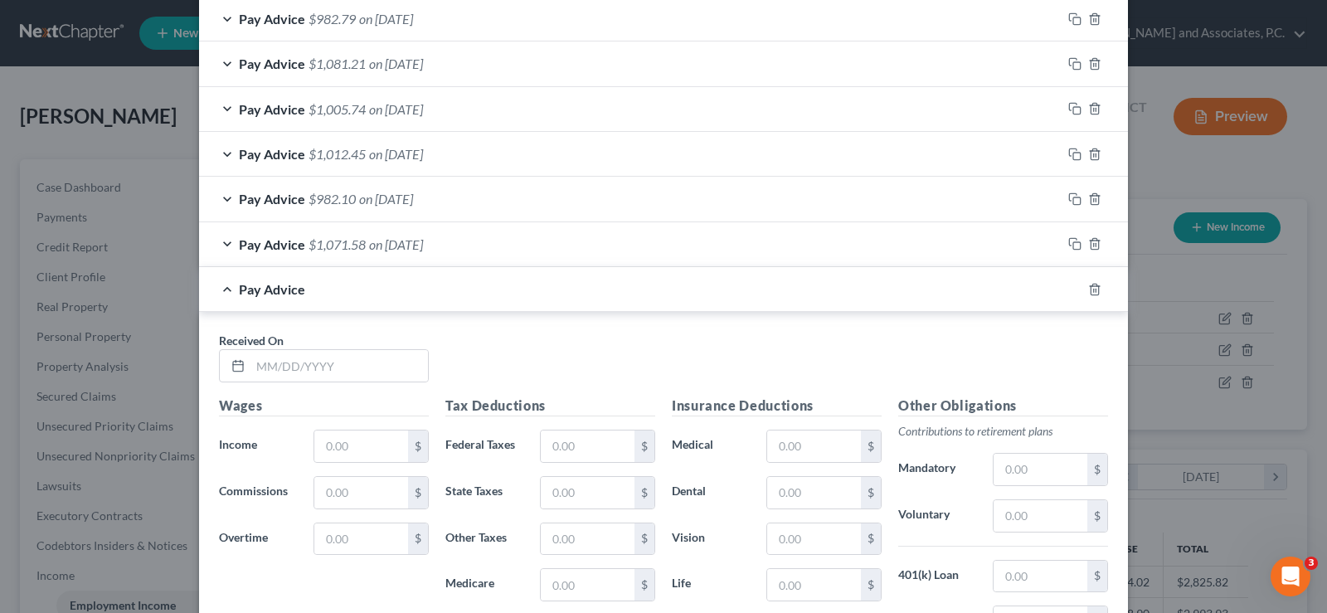
scroll to position [877, 0]
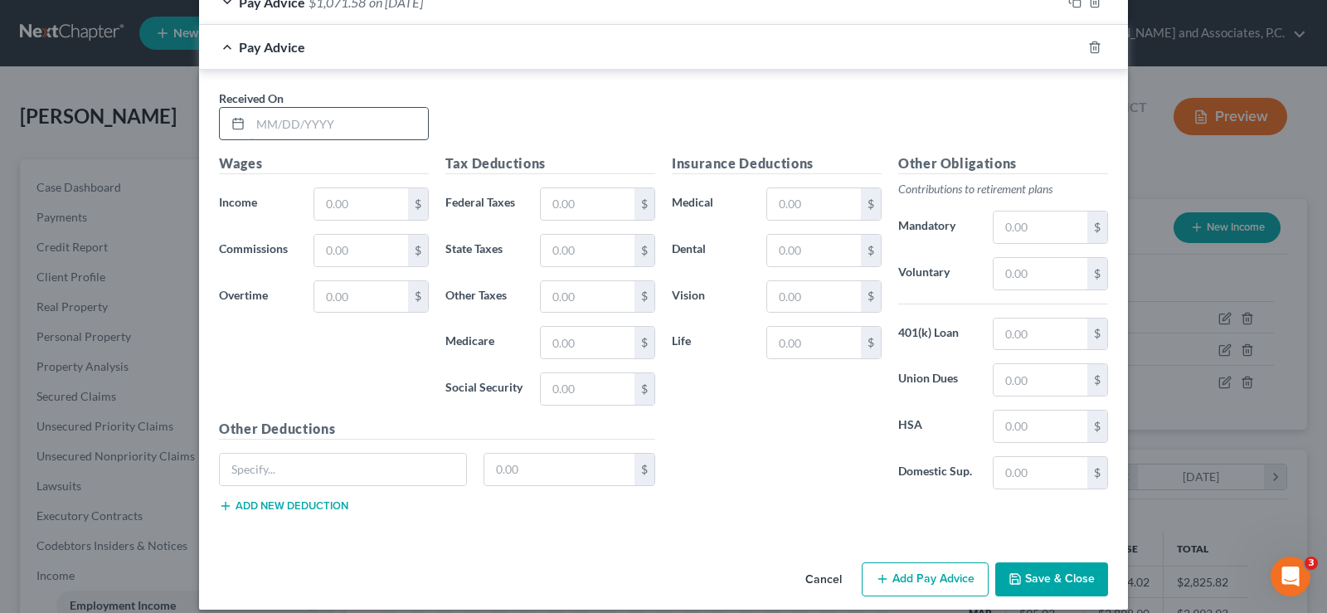
click at [283, 127] on input "text" at bounding box center [338, 124] width 177 height 32
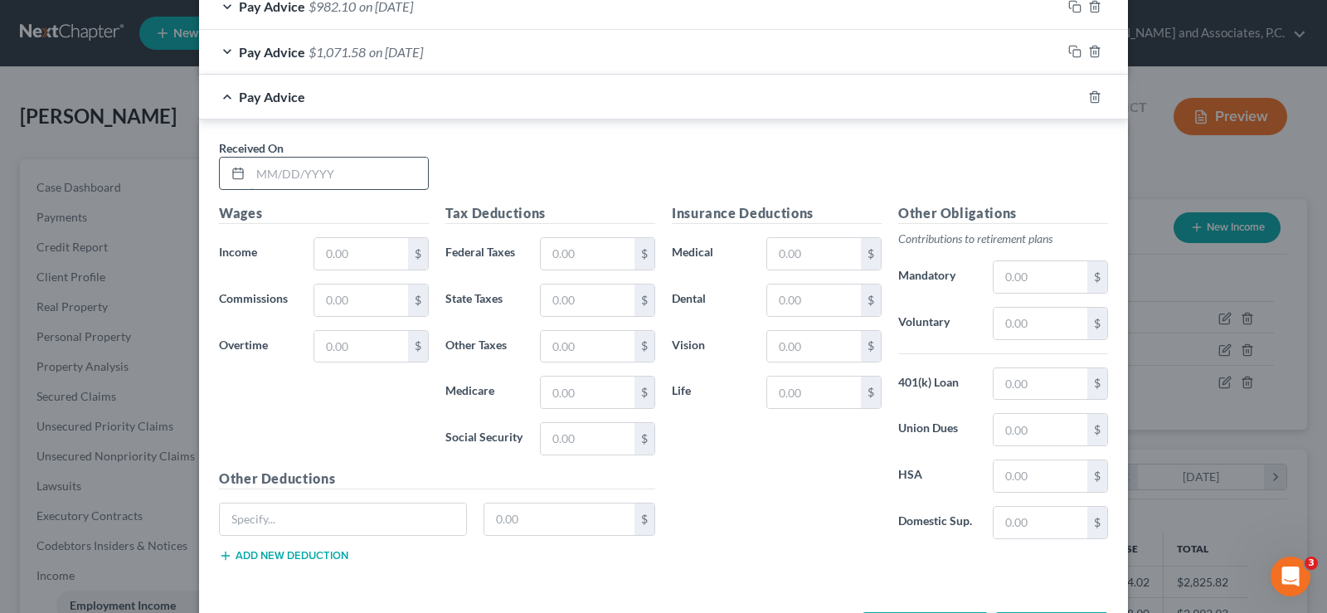
scroll to position [926, 0]
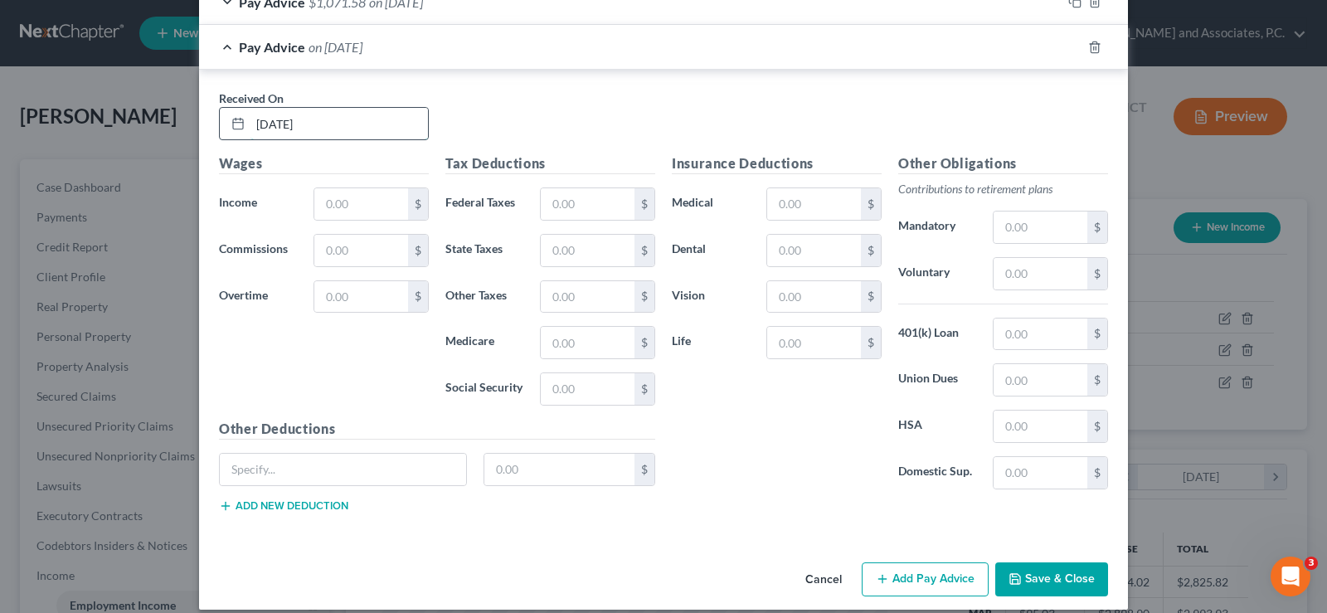
type input "06/06/2025"
type input "1,443.06"
click at [600, 207] on input "text" at bounding box center [588, 204] width 94 height 32
type input "62.45"
click at [606, 346] on input "text" at bounding box center [588, 343] width 94 height 32
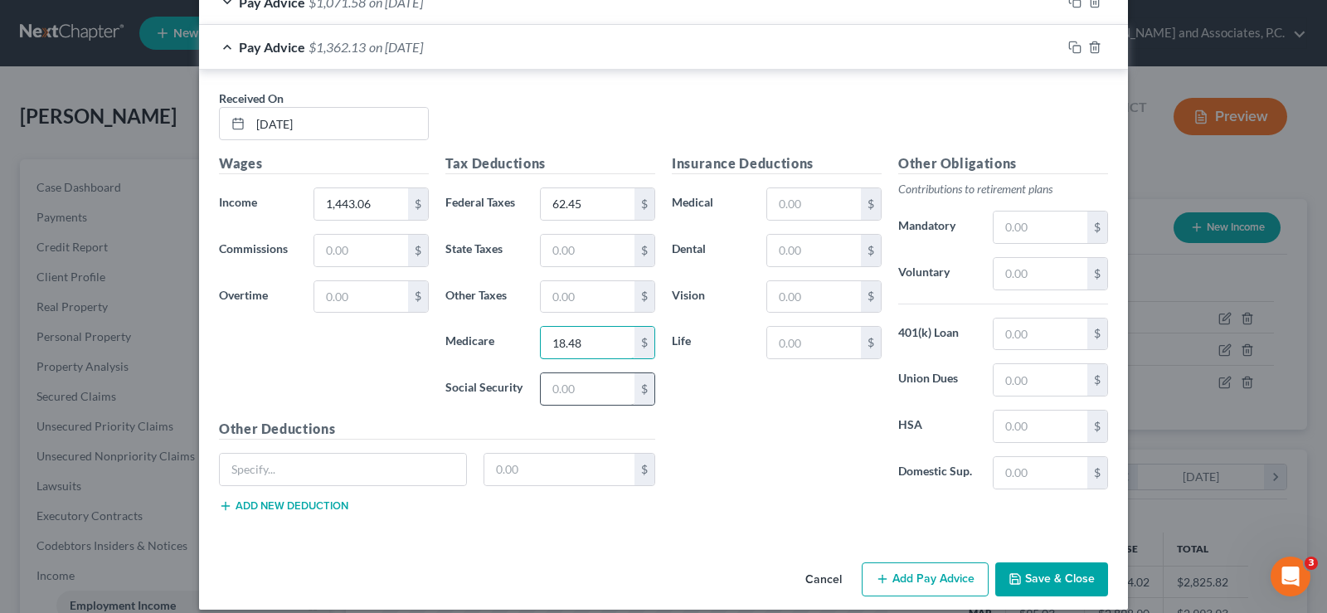
type input "18.48"
click at [591, 391] on input "text" at bounding box center [588, 389] width 94 height 32
type input "79.04"
click at [792, 253] on input "text" at bounding box center [814, 251] width 94 height 32
type input "17.98"
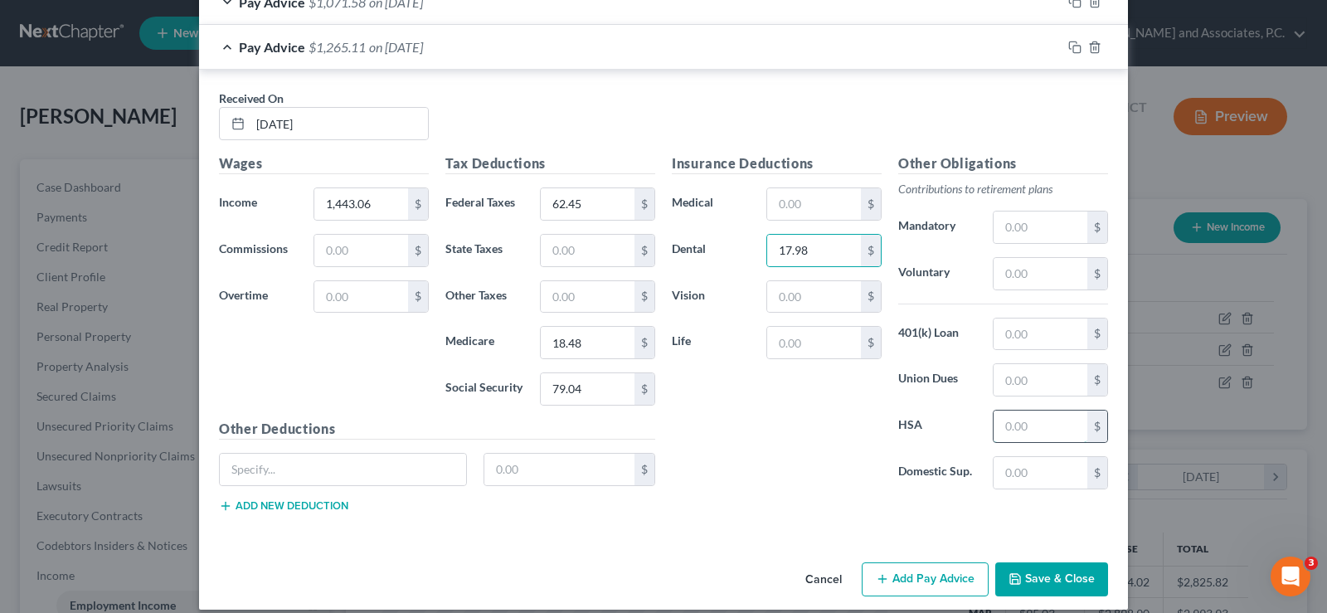
click at [1008, 433] on input "text" at bounding box center [1041, 427] width 94 height 32
type input "50.00"
click at [818, 211] on input "text" at bounding box center [814, 204] width 94 height 32
type input "94.40"
click at [812, 302] on input "text" at bounding box center [814, 297] width 94 height 32
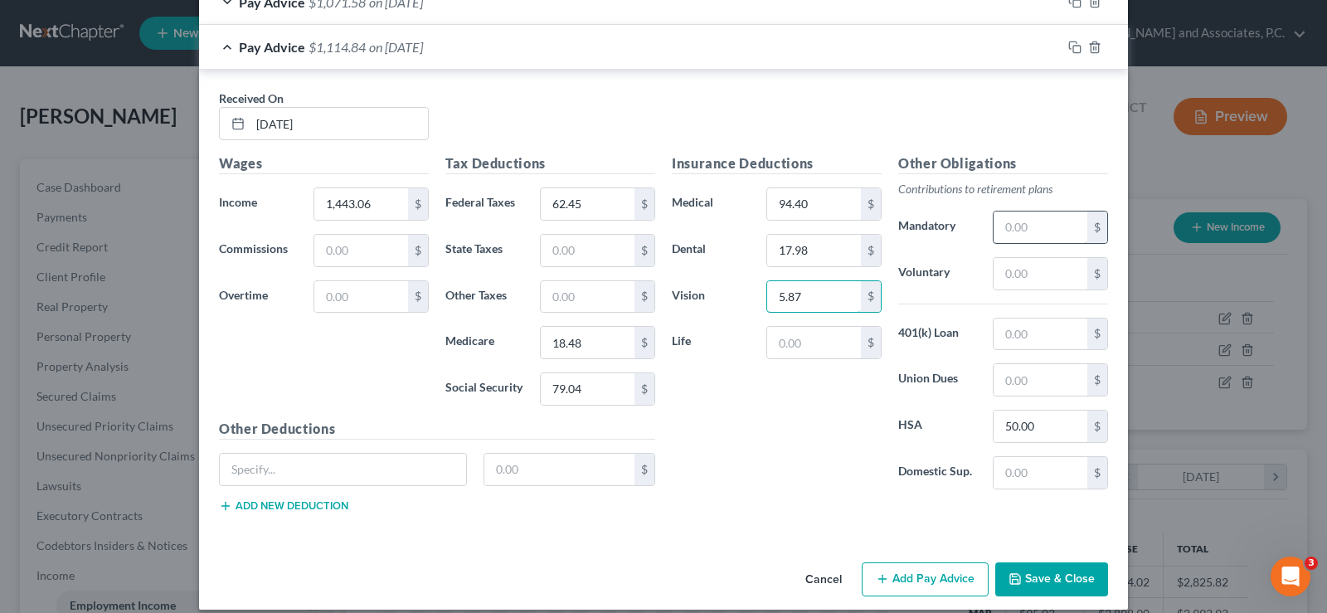
type input "5.87"
click at [1004, 230] on input "text" at bounding box center [1041, 227] width 94 height 32
type input "101.01"
click at [790, 345] on input "text" at bounding box center [814, 343] width 94 height 32
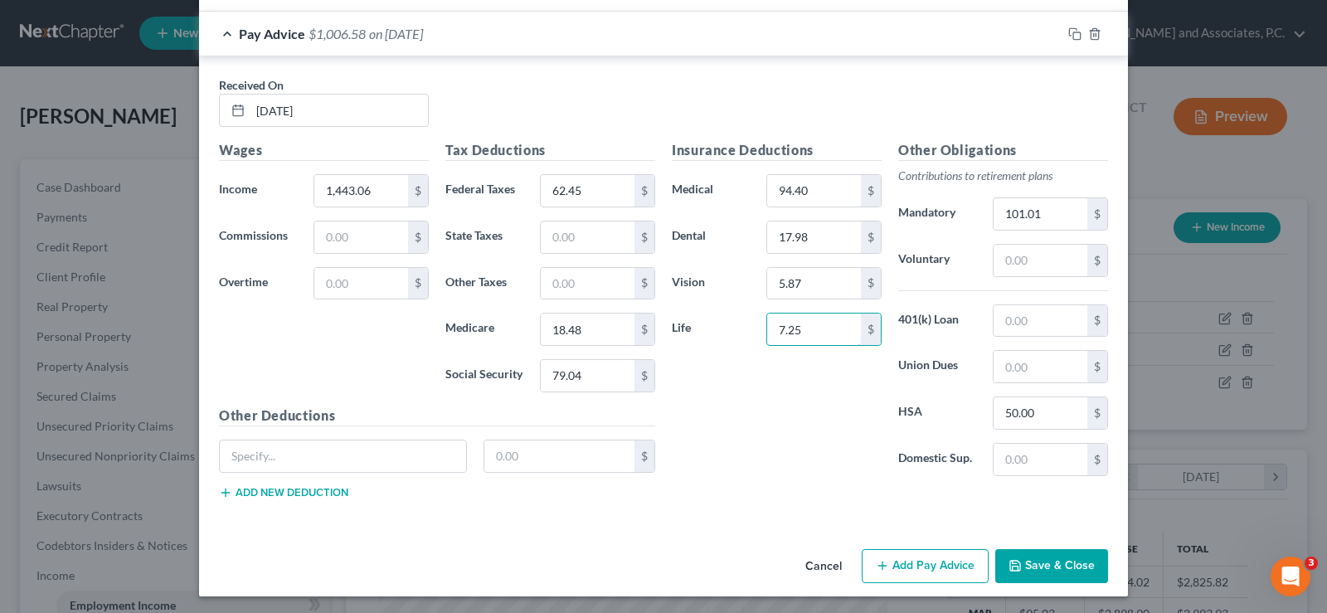
scroll to position [943, 0]
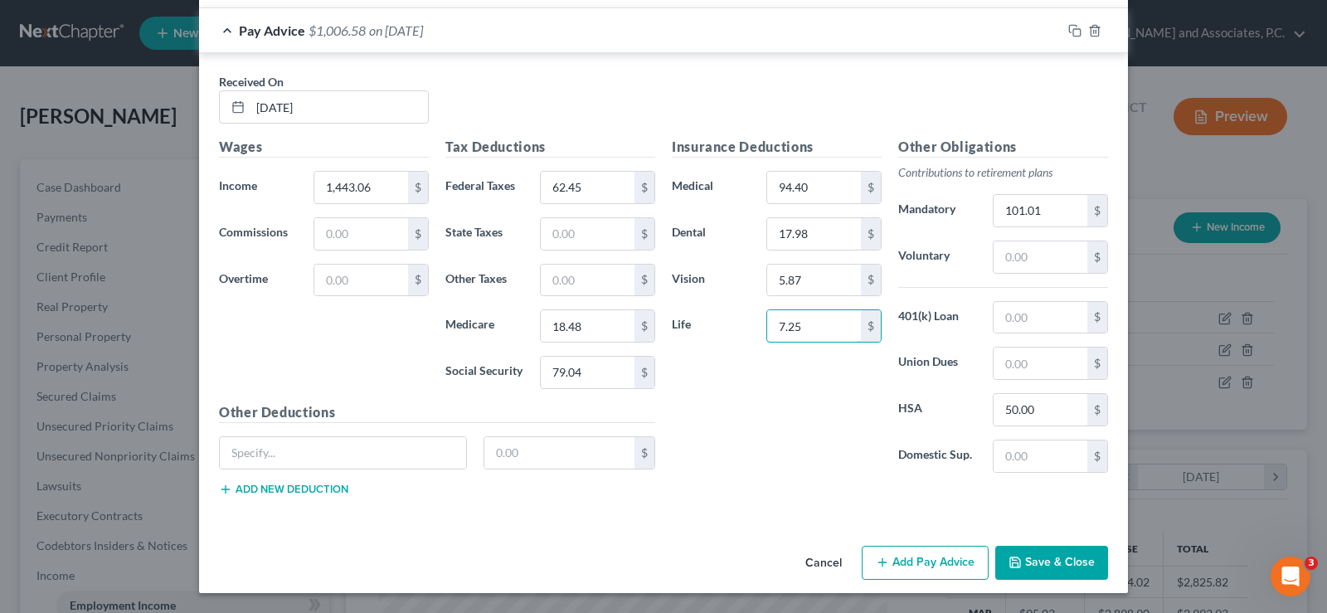
type input "7.25"
click at [945, 566] on button "Add Pay Advice" at bounding box center [925, 563] width 127 height 35
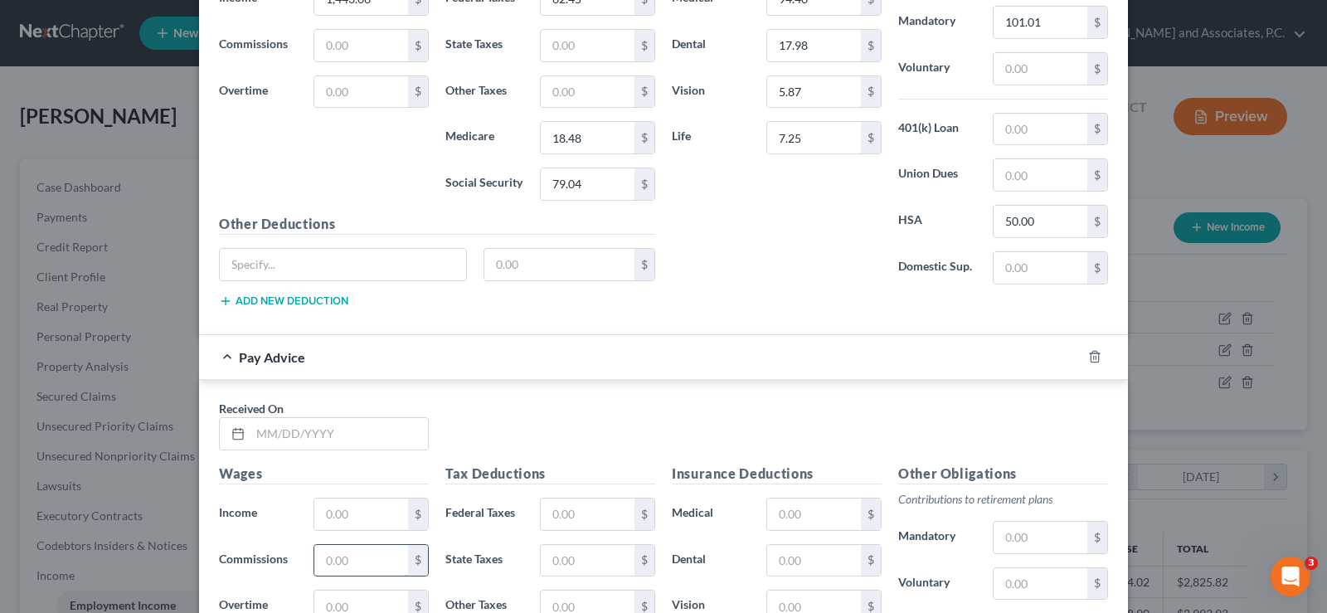
scroll to position [1275, 0]
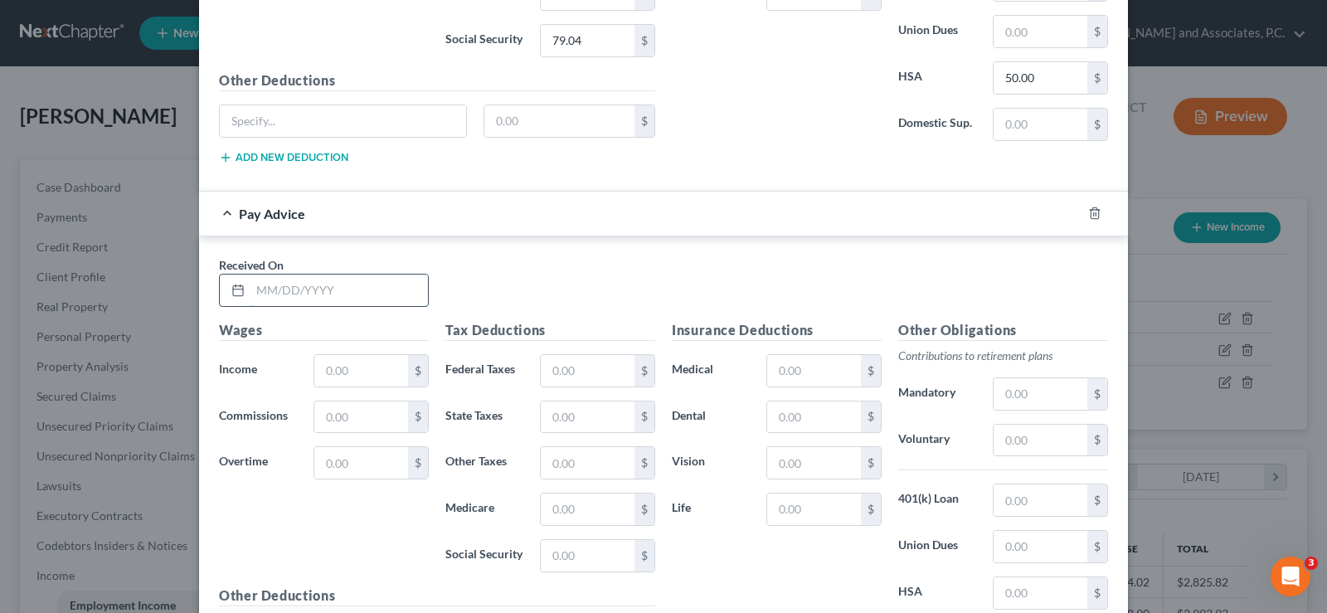
click at [315, 284] on input "text" at bounding box center [338, 291] width 177 height 32
type input "06/20/2025"
type input "1,435.14"
click at [586, 367] on input "text" at bounding box center [588, 371] width 94 height 32
type input "61.57"
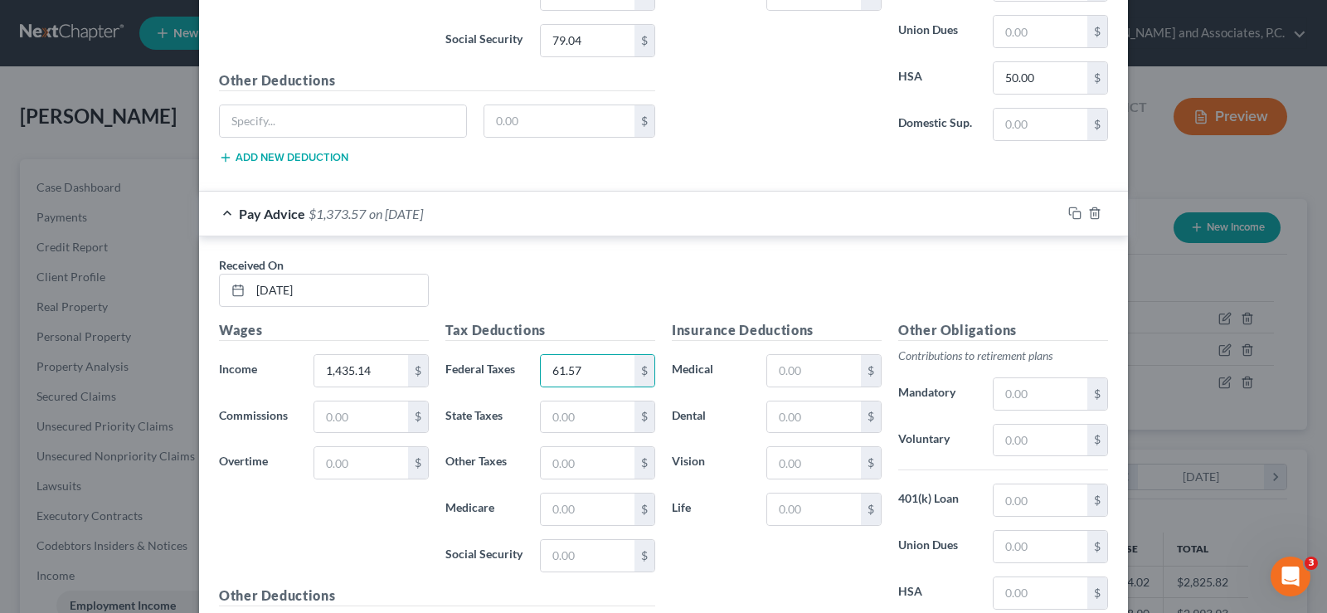
click at [591, 526] on div "Tax Deductions Federal Taxes 61.57 $ State Taxes $ Other Taxes $ Medicare $ Soc…" at bounding box center [550, 452] width 226 height 265
click at [580, 516] on input "text" at bounding box center [588, 509] width 94 height 32
type input "18.37"
click at [578, 558] on input "text" at bounding box center [588, 556] width 94 height 32
type input "78.55"
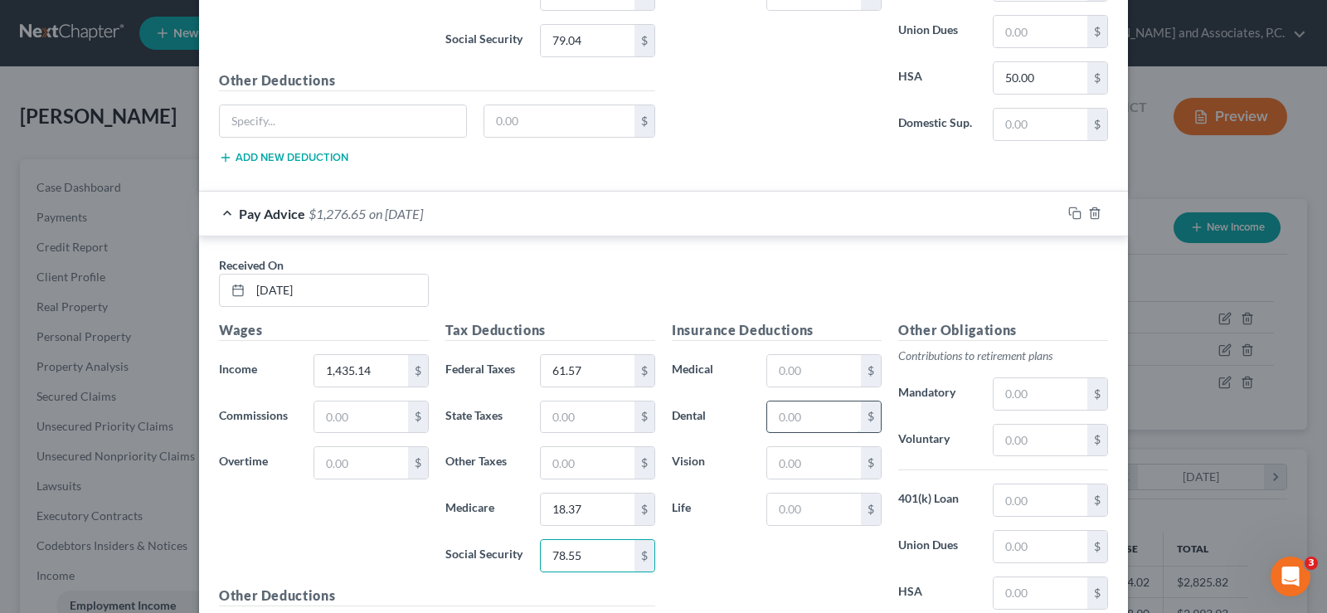
click at [776, 419] on input "text" at bounding box center [814, 417] width 94 height 32
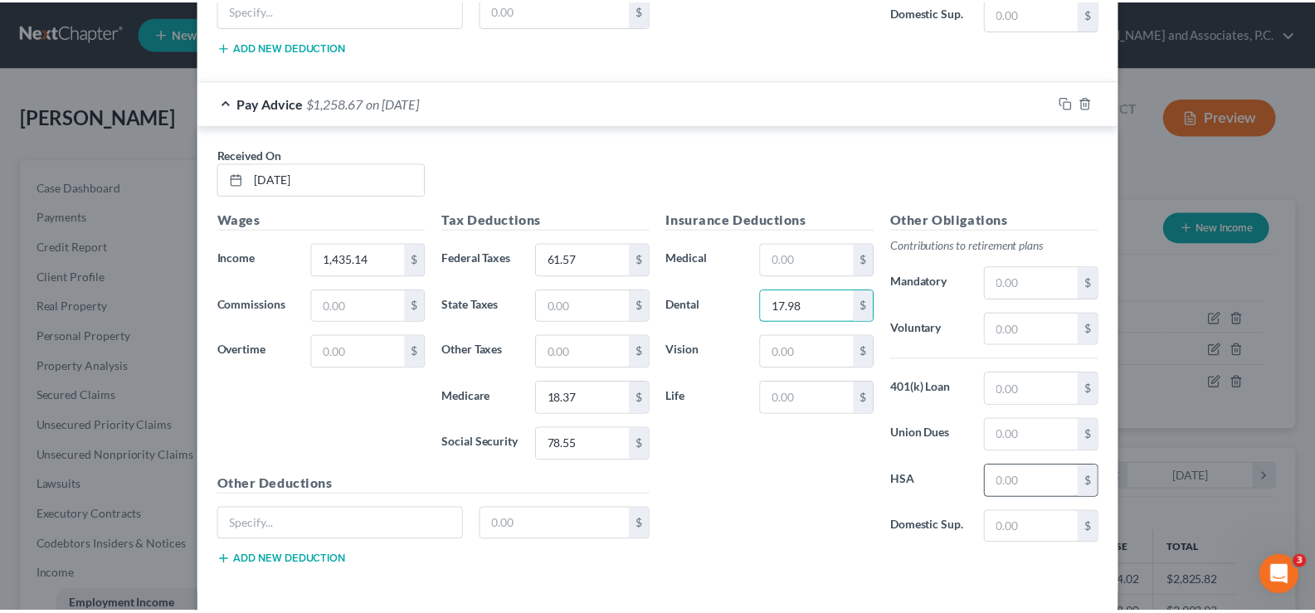
scroll to position [1441, 0]
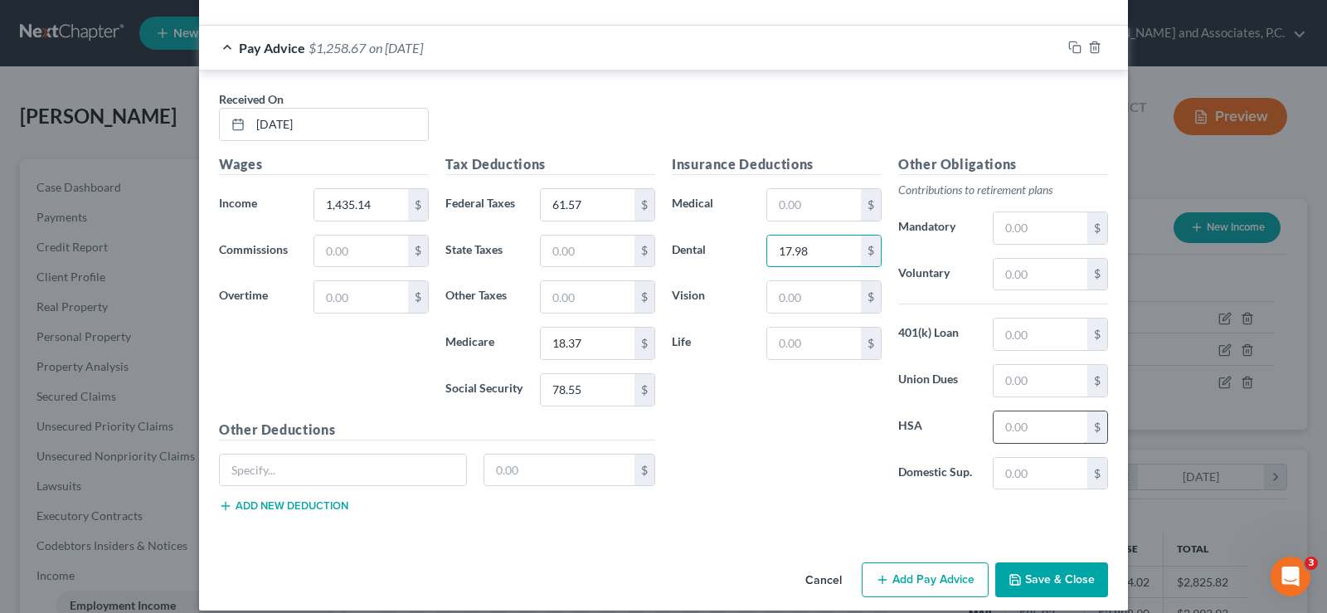
type input "17.98"
click at [1010, 426] on input "text" at bounding box center [1041, 427] width 94 height 32
type input "50.00"
click at [776, 211] on input "text" at bounding box center [814, 205] width 94 height 32
type input "94.40"
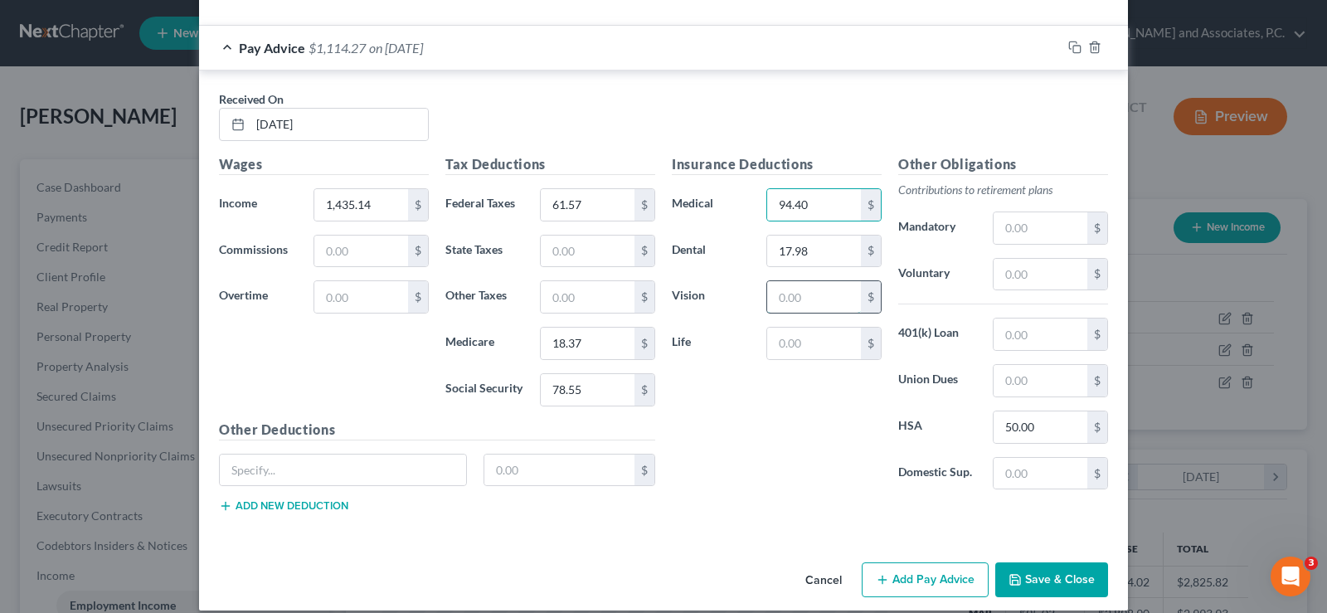
click at [780, 304] on input "text" at bounding box center [814, 297] width 94 height 32
type input "5.87"
click at [1014, 236] on input "text" at bounding box center [1041, 228] width 94 height 32
type input "100.46"
click at [793, 343] on input "text" at bounding box center [814, 344] width 94 height 32
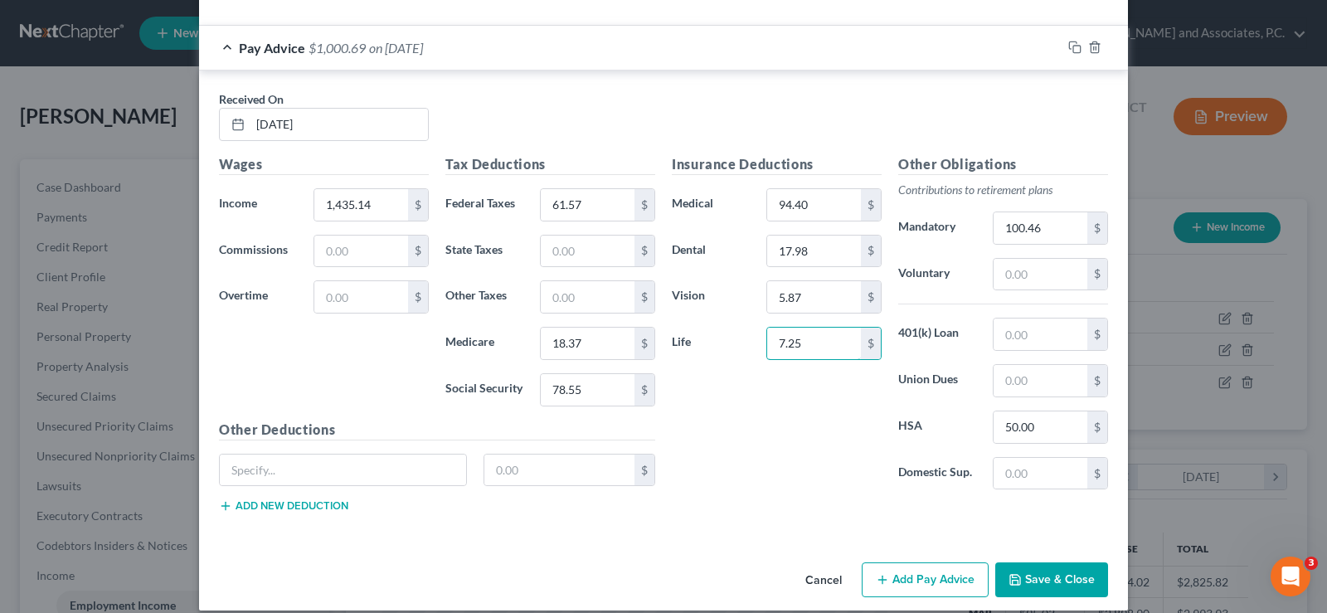
type input "7.25"
click at [1056, 580] on button "Save & Close" at bounding box center [1051, 579] width 113 height 35
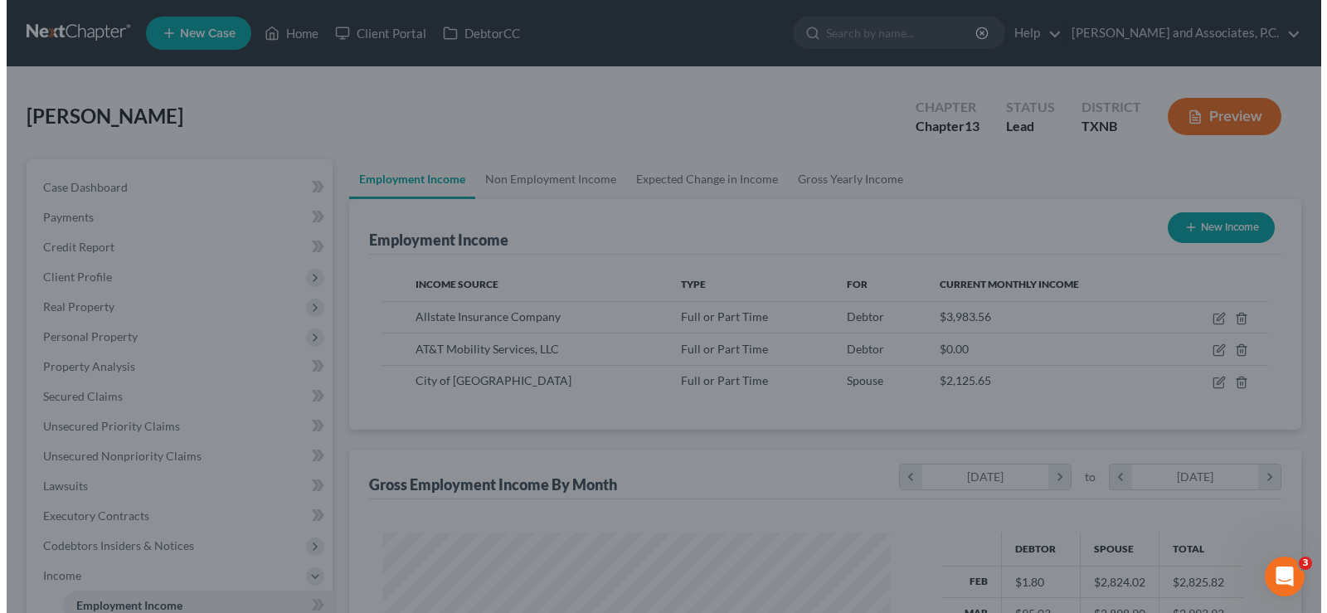
scroll to position [829105, 828867]
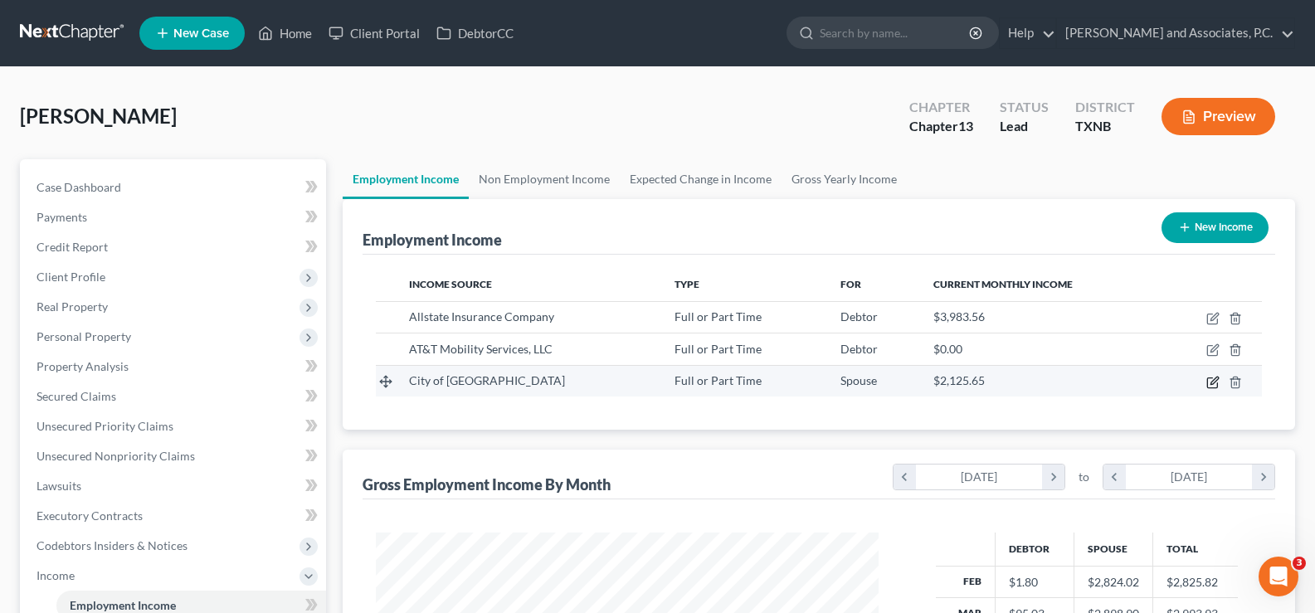
click at [1208, 384] on icon "button" at bounding box center [1212, 382] width 13 height 13
select select "0"
select select "45"
select select "2"
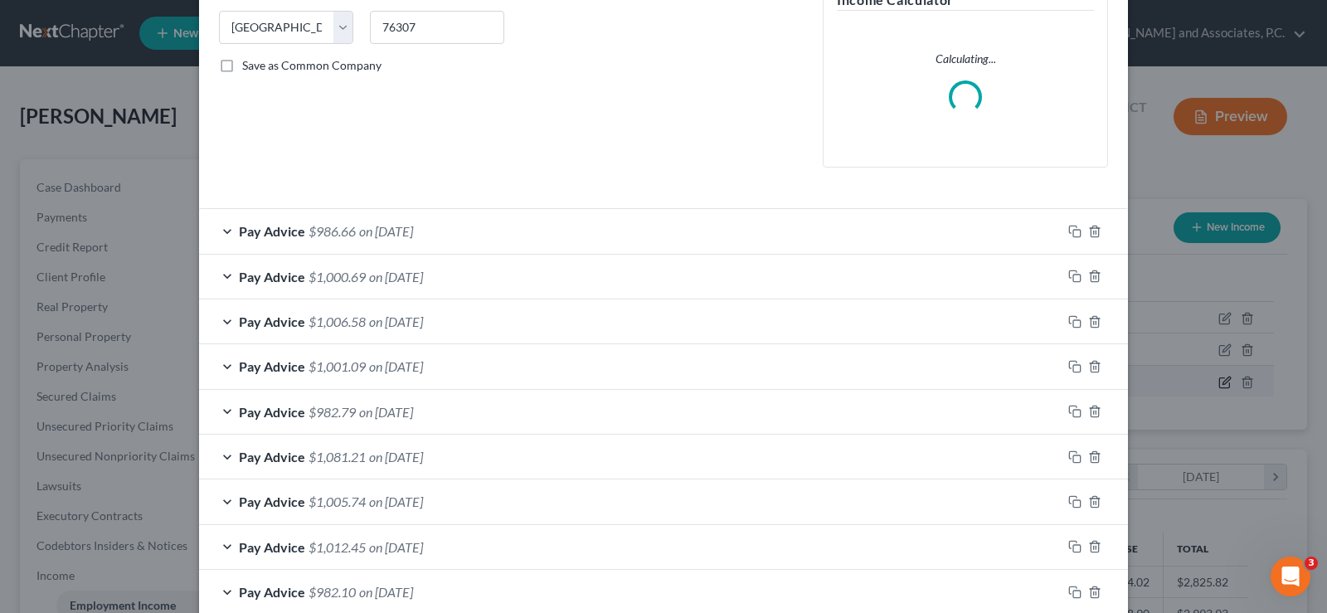
scroll to position [469, 0]
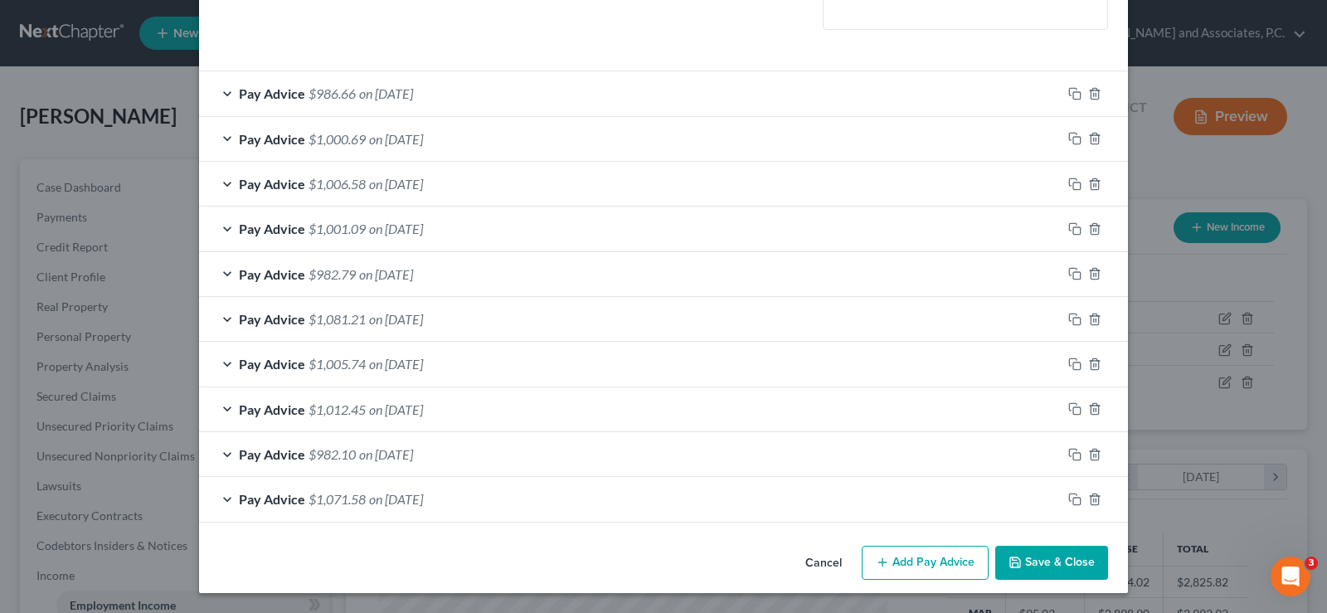
click at [947, 566] on button "Add Pay Advice" at bounding box center [925, 563] width 127 height 35
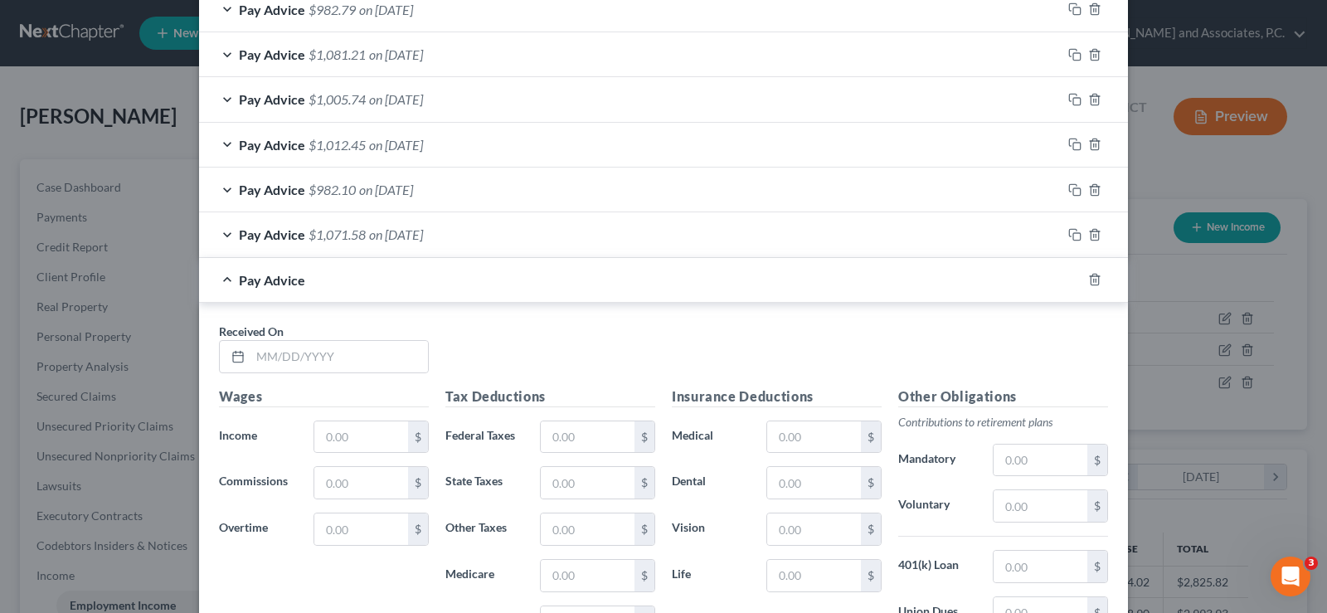
scroll to position [801, 0]
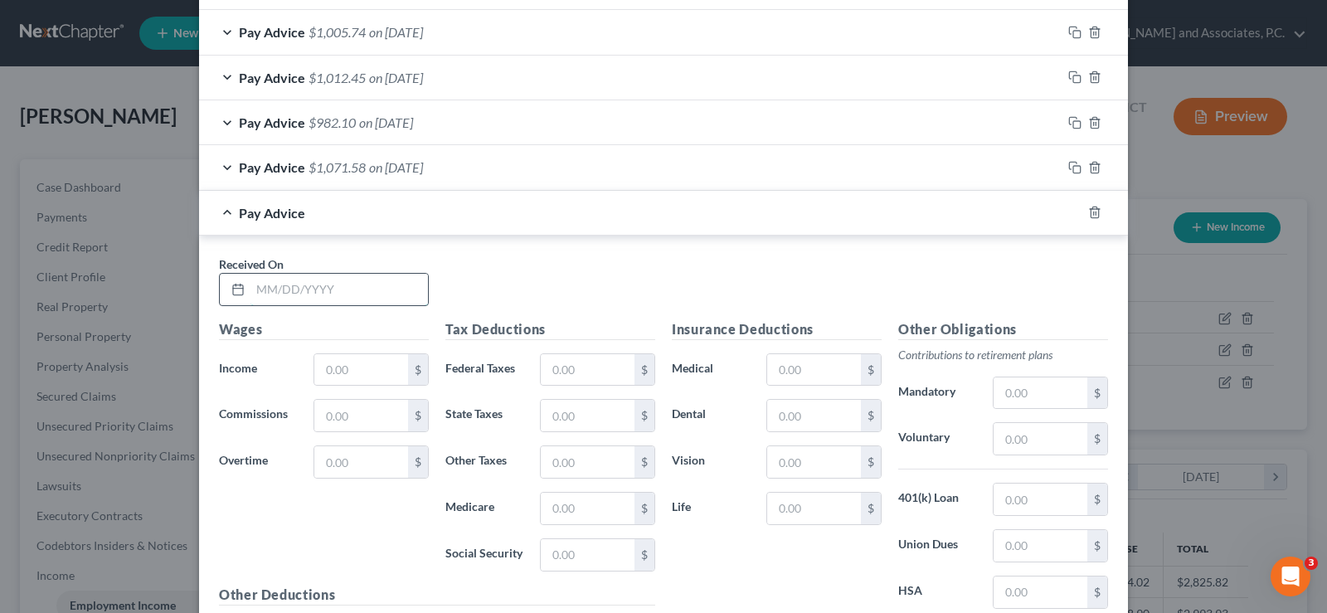
click at [314, 290] on input "text" at bounding box center [338, 290] width 177 height 32
type input "05/23/2025"
type input "1,416.24"
click at [572, 376] on input "text" at bounding box center [588, 370] width 94 height 32
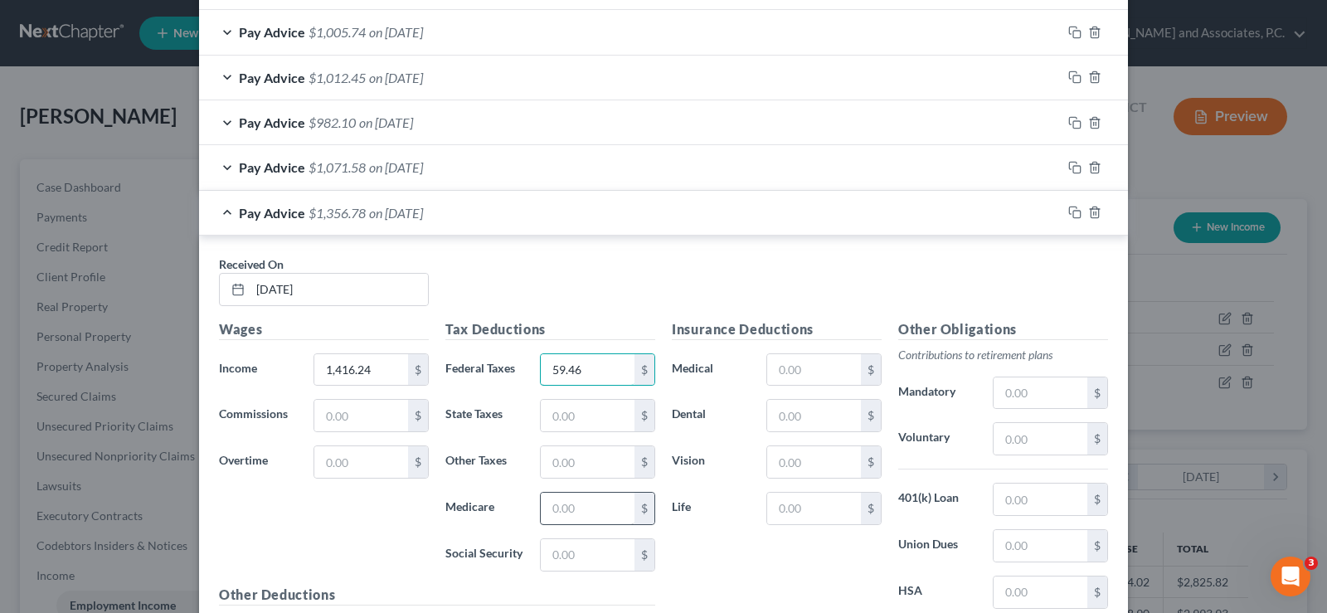
type input "59.46"
click at [581, 514] on input "text" at bounding box center [588, 509] width 94 height 32
type input "18.10"
click at [569, 559] on input "text" at bounding box center [588, 555] width 94 height 32
type input "77.38"
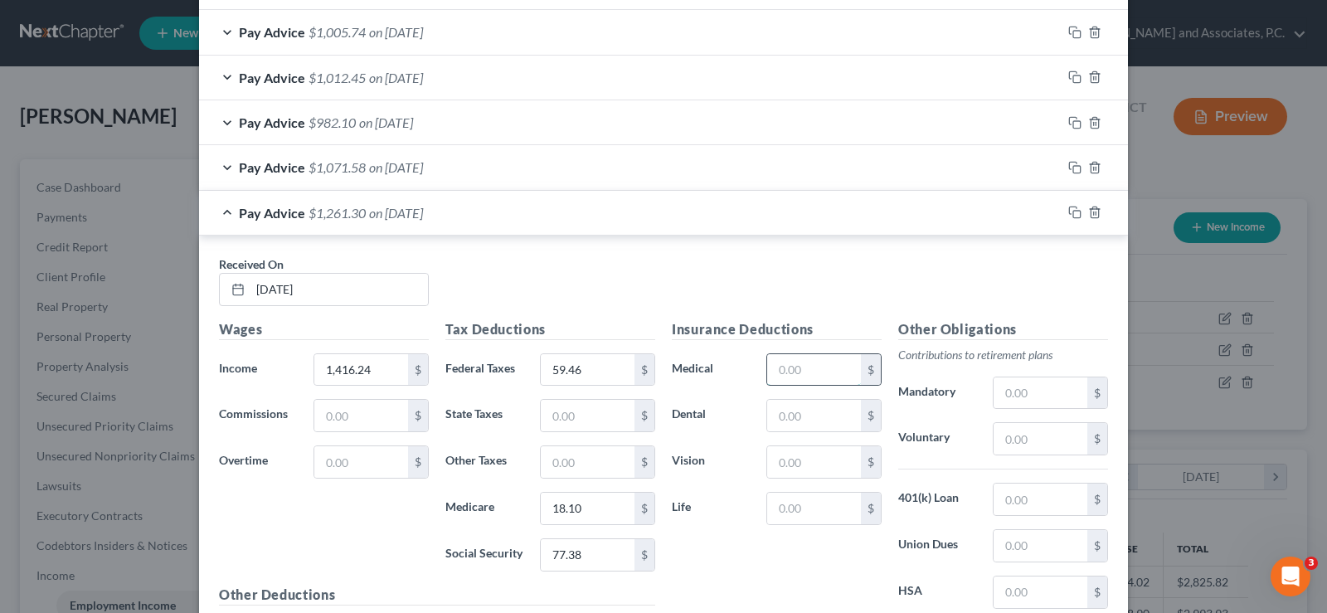
click at [809, 374] on input "text" at bounding box center [814, 370] width 94 height 32
type input "94.40"
click at [809, 421] on input "text" at bounding box center [814, 416] width 94 height 32
type input "17.98"
click at [796, 512] on input "text" at bounding box center [814, 509] width 94 height 32
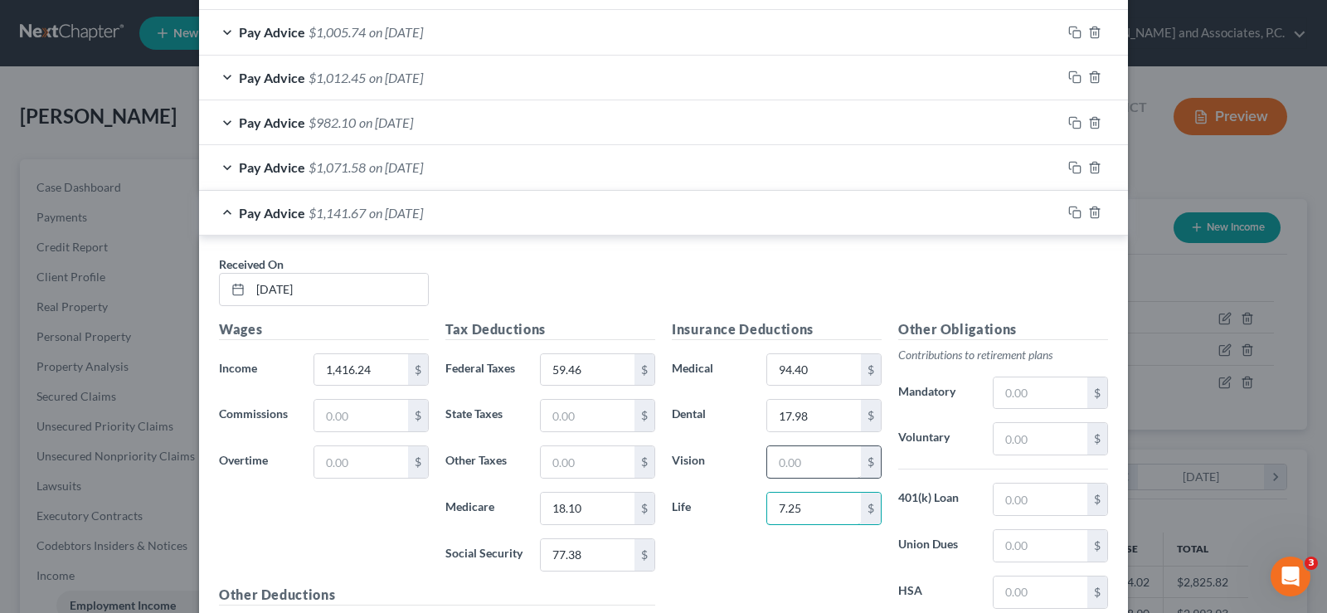
type input "7.25"
click at [802, 465] on input "text" at bounding box center [814, 462] width 94 height 32
type input "5.87"
click at [1051, 594] on input "text" at bounding box center [1041, 592] width 94 height 32
type input "50.00"
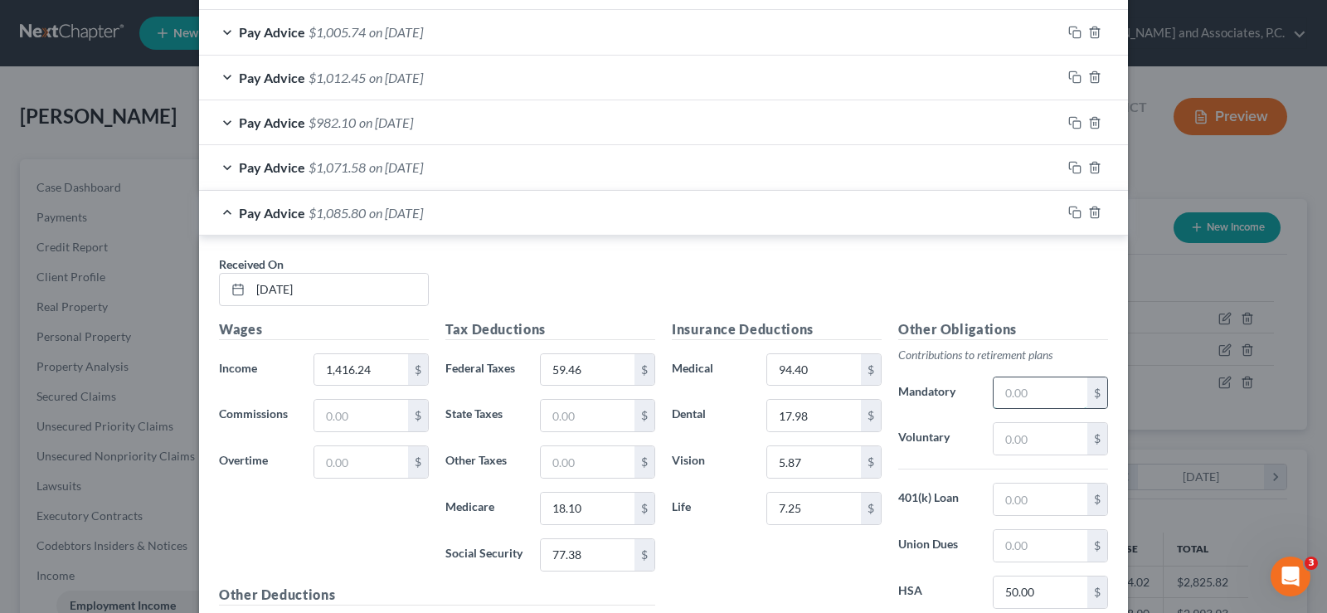
click at [1021, 387] on input "text" at bounding box center [1041, 393] width 94 height 32
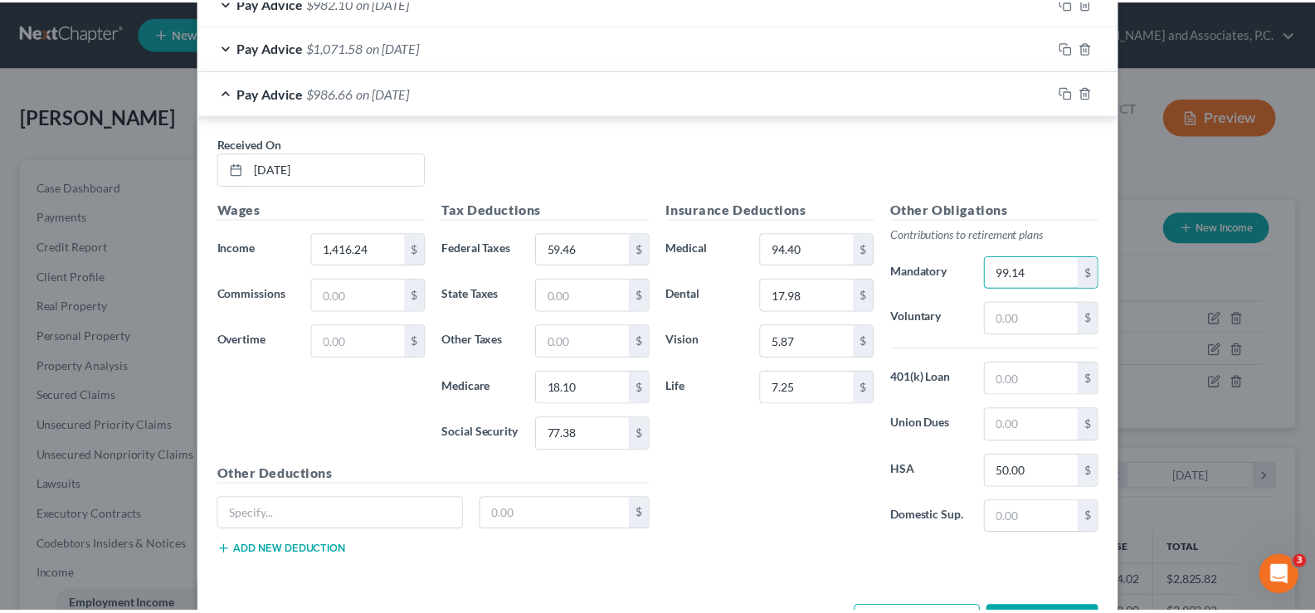
scroll to position [1033, 0]
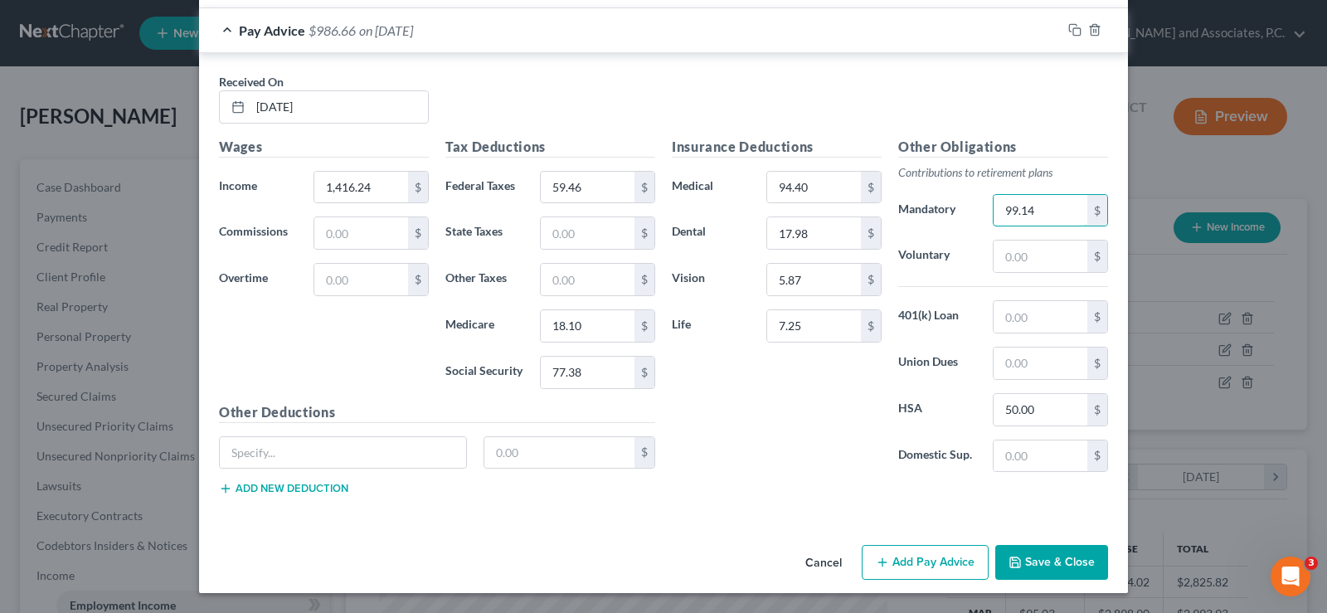
type input "99.14"
click at [1046, 565] on button "Save & Close" at bounding box center [1051, 562] width 113 height 35
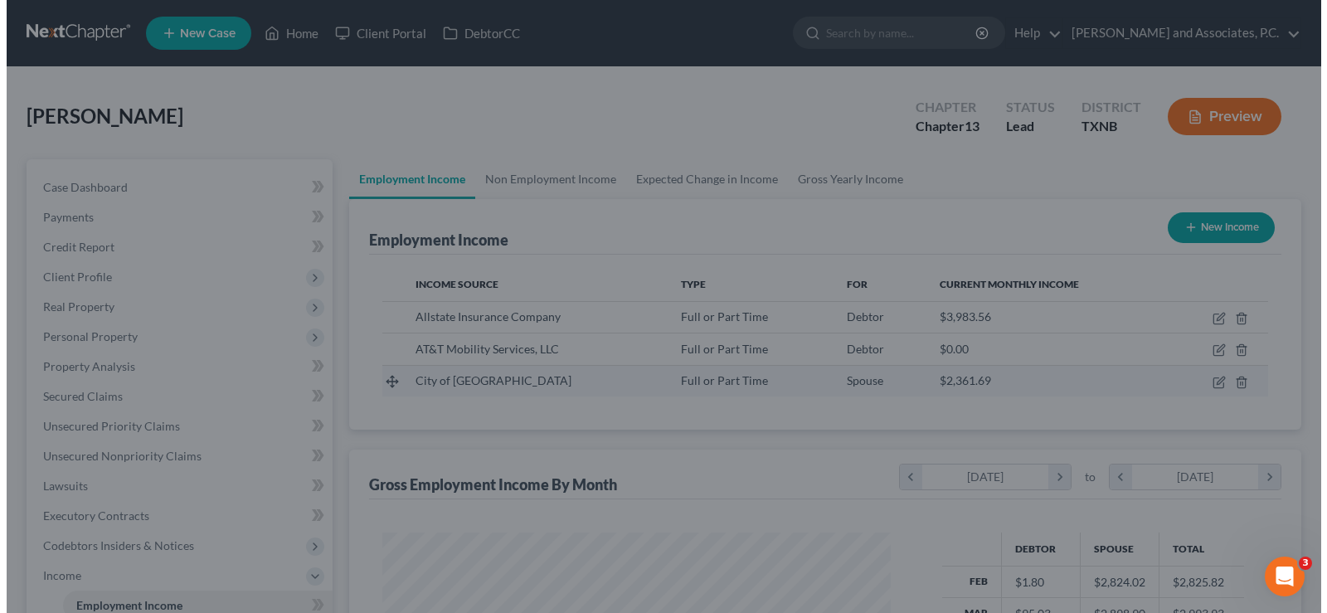
scroll to position [829105, 828867]
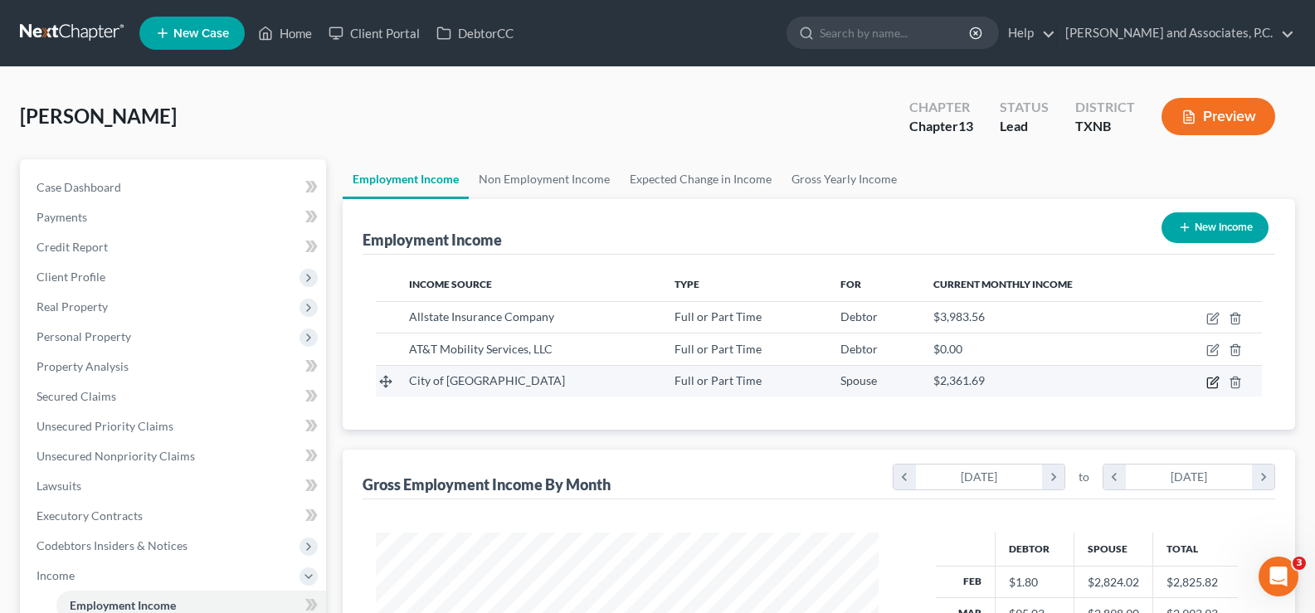
click at [1211, 382] on icon "button" at bounding box center [1213, 380] width 7 height 7
select select "0"
select select "45"
select select "2"
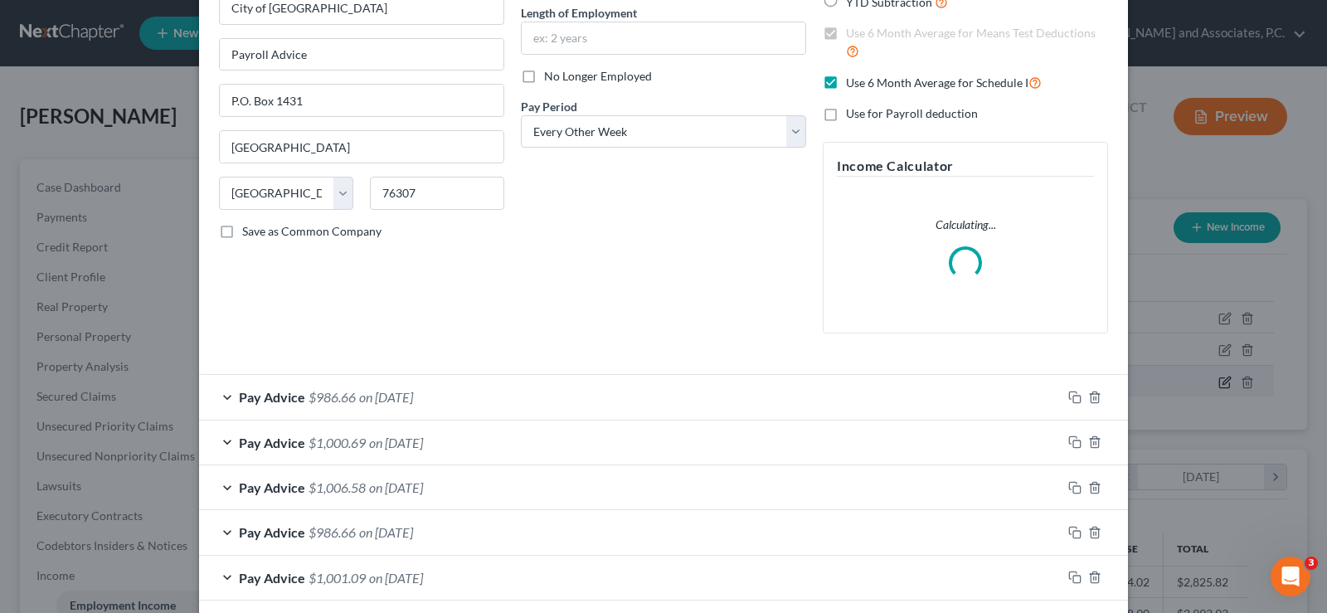
scroll to position [332, 0]
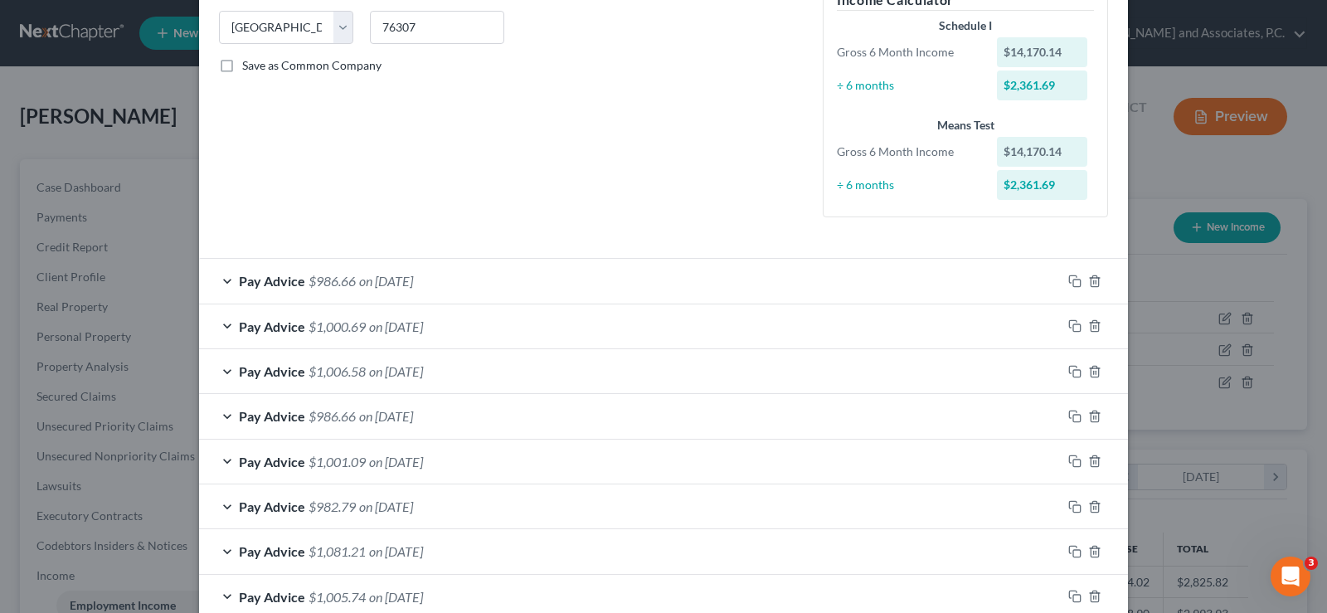
click at [217, 281] on div "Pay Advice $986.66 on 09/23/2025" at bounding box center [630, 281] width 863 height 44
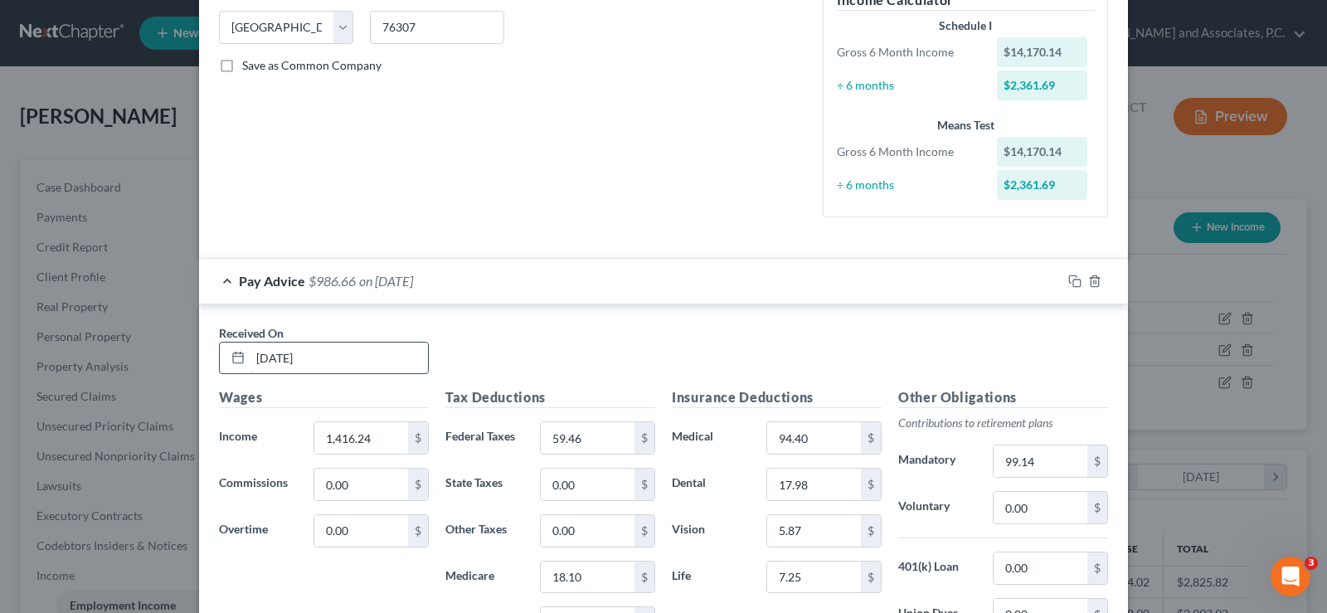
click at [325, 360] on input "09/23/2025" at bounding box center [338, 359] width 177 height 32
type input "0"
type input "07/03/2025"
click at [379, 435] on input "1,416.24" at bounding box center [361, 438] width 94 height 32
type input "1,449.72"
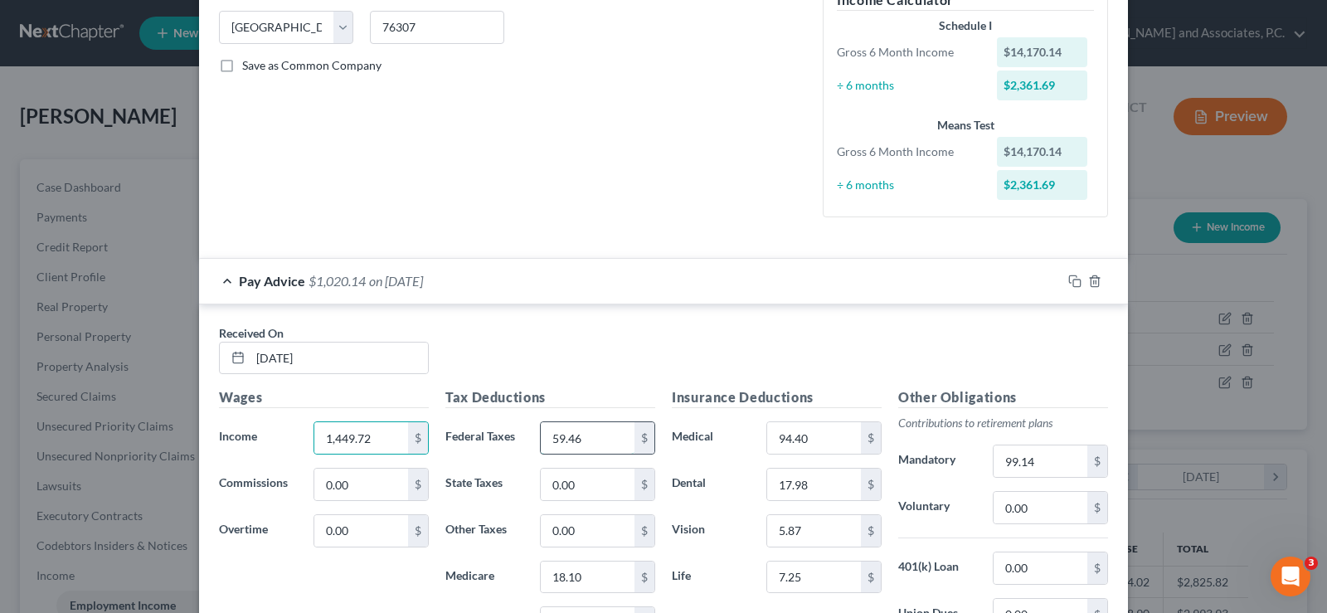
click at [602, 440] on input "59.46" at bounding box center [588, 438] width 94 height 32
type input "63.20"
click at [591, 576] on input "18.10" at bounding box center [588, 578] width 94 height 32
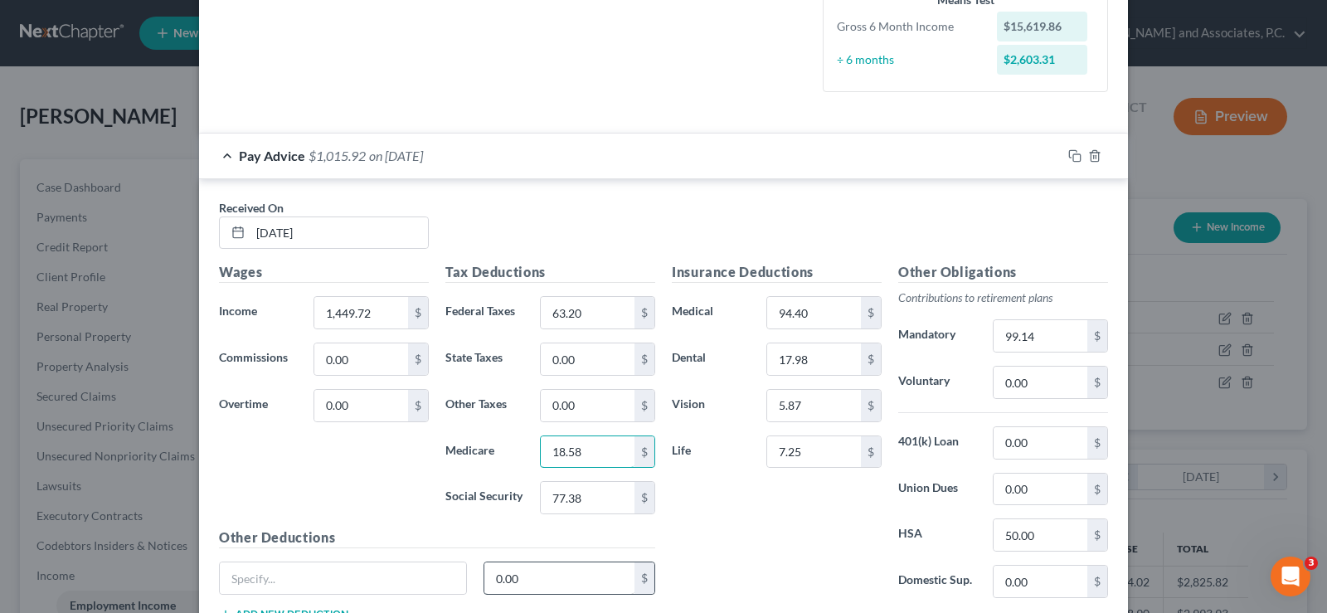
scroll to position [498, 0]
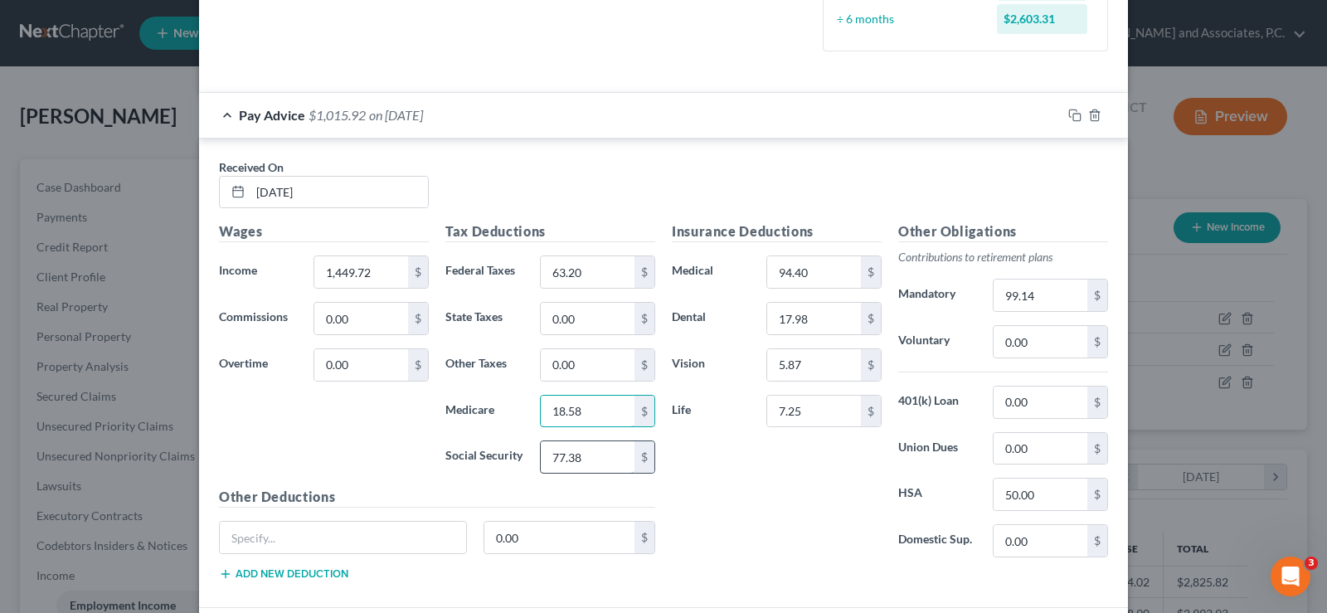
type input "18.58"
click at [599, 459] on input "77.38" at bounding box center [588, 457] width 94 height 32
type input "79.45"
click at [1057, 289] on input "99.14" at bounding box center [1041, 296] width 94 height 32
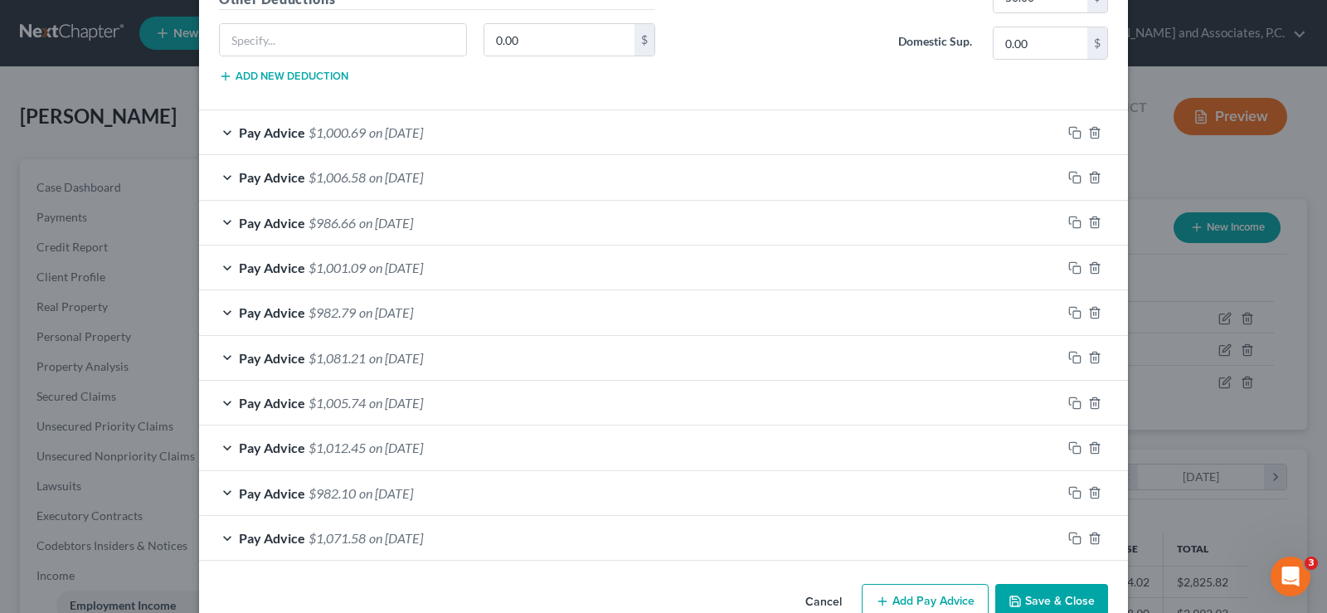
scroll to position [1034, 0]
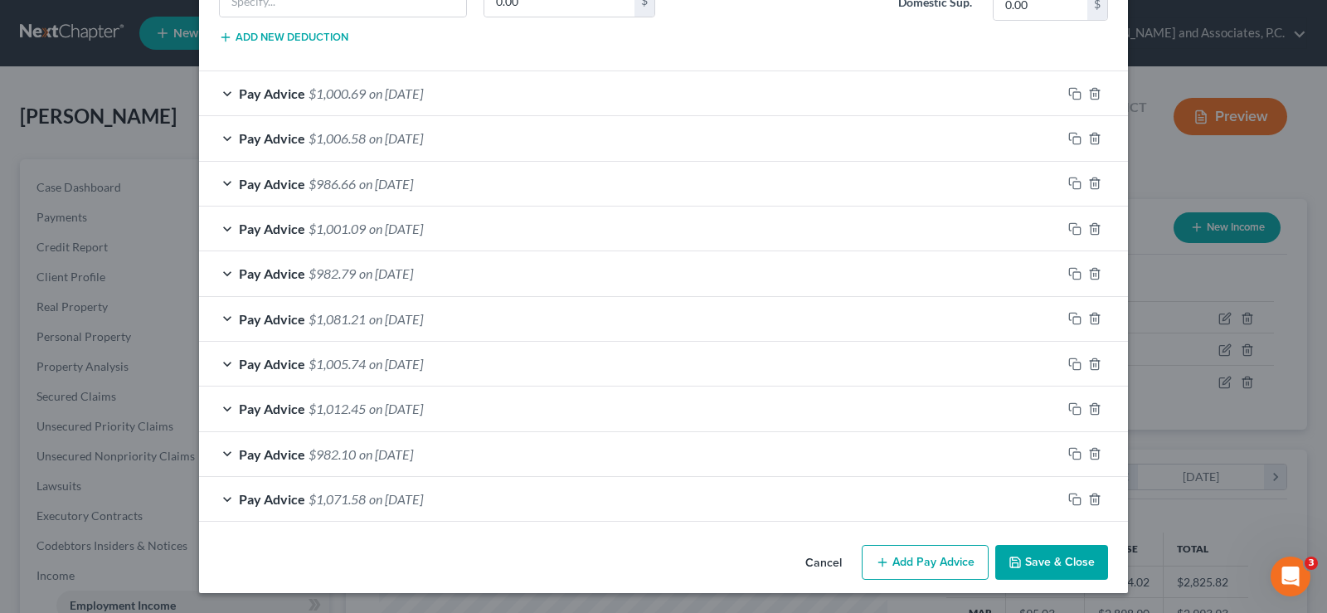
type input "101.48"
click at [916, 546] on button "Add Pay Advice" at bounding box center [925, 562] width 127 height 35
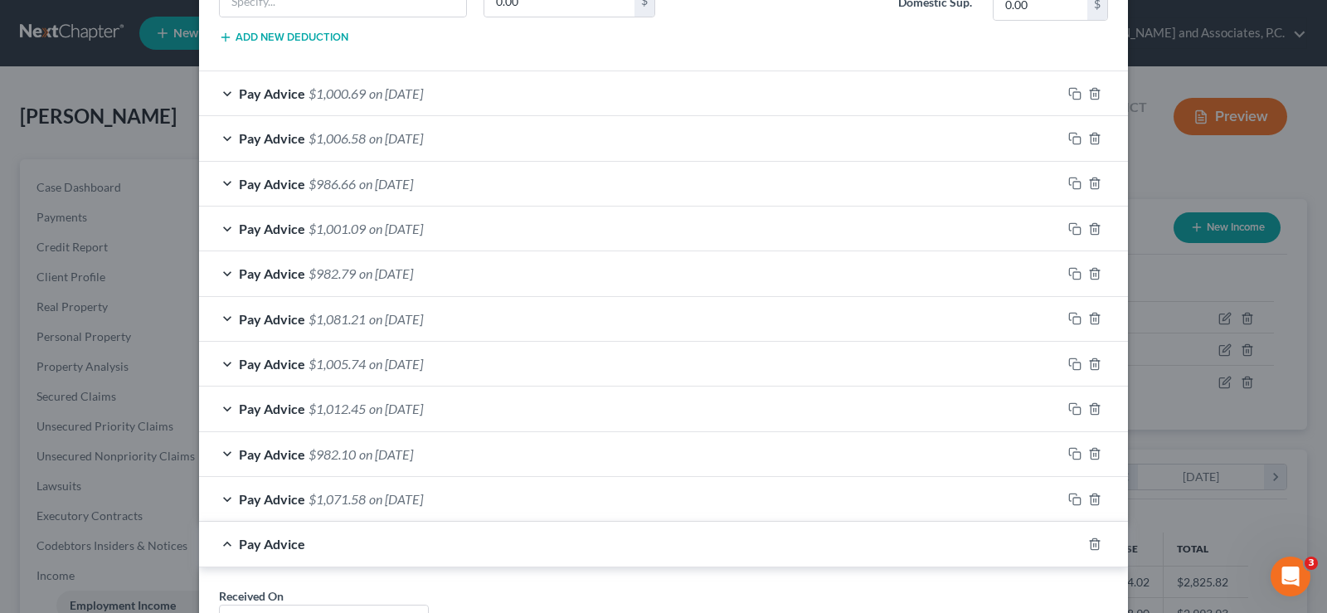
scroll to position [1366, 0]
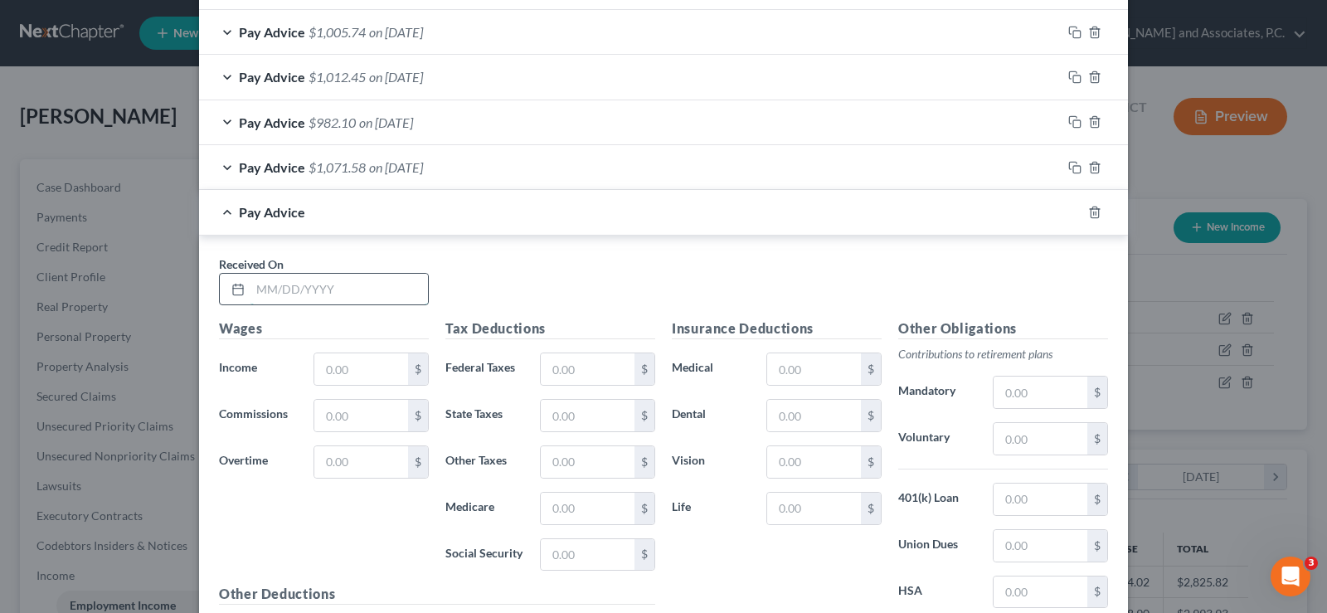
click at [332, 289] on input "text" at bounding box center [338, 290] width 177 height 32
type input "07/18/2025"
type input "1,434.60"
click at [586, 375] on input "text" at bounding box center [588, 369] width 94 height 32
type input "61.51"
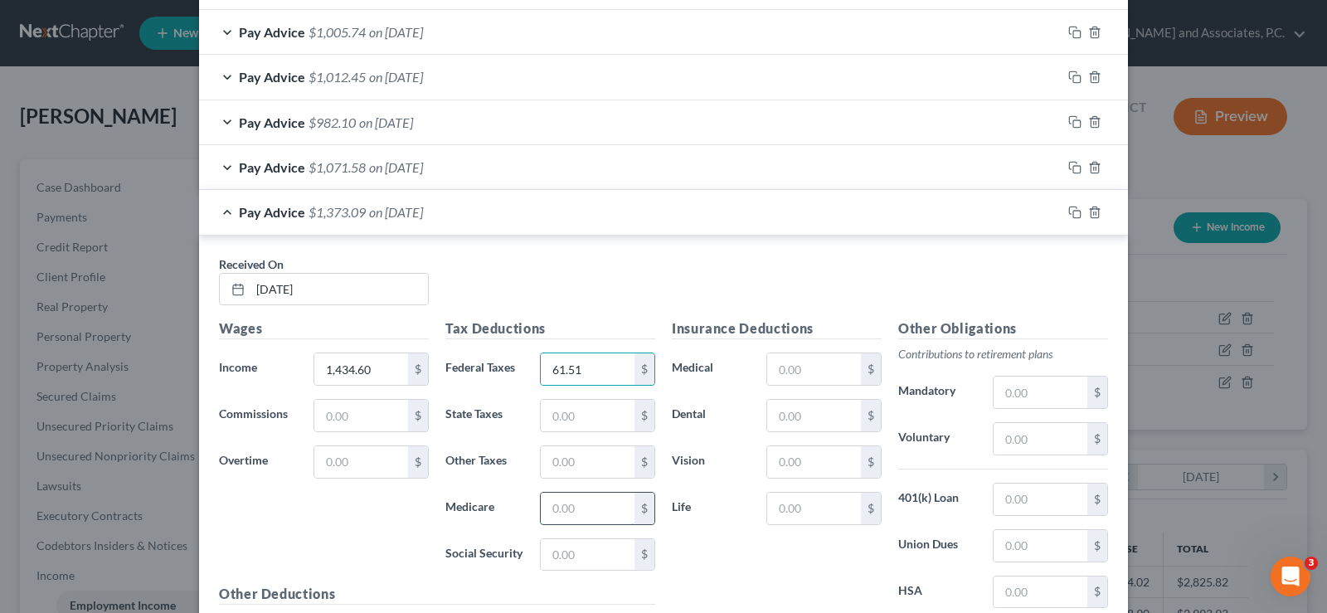
click at [579, 509] on input "text" at bounding box center [588, 509] width 94 height 32
type input "18.36"
click at [577, 557] on input "text" at bounding box center [588, 555] width 94 height 32
type input "78.51"
click at [783, 421] on input "text" at bounding box center [814, 416] width 94 height 32
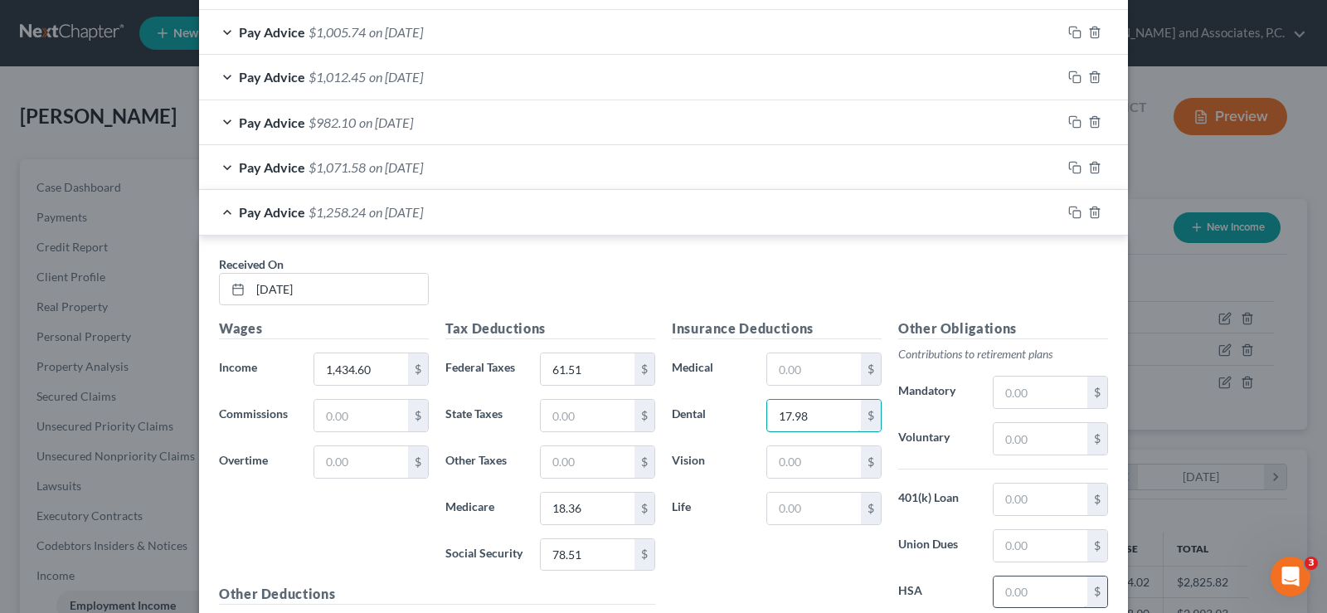
type input "17.98"
click at [1035, 596] on input "text" at bounding box center [1041, 592] width 94 height 32
type input "50.00"
click at [814, 371] on input "text" at bounding box center [814, 369] width 94 height 32
type input "94.40"
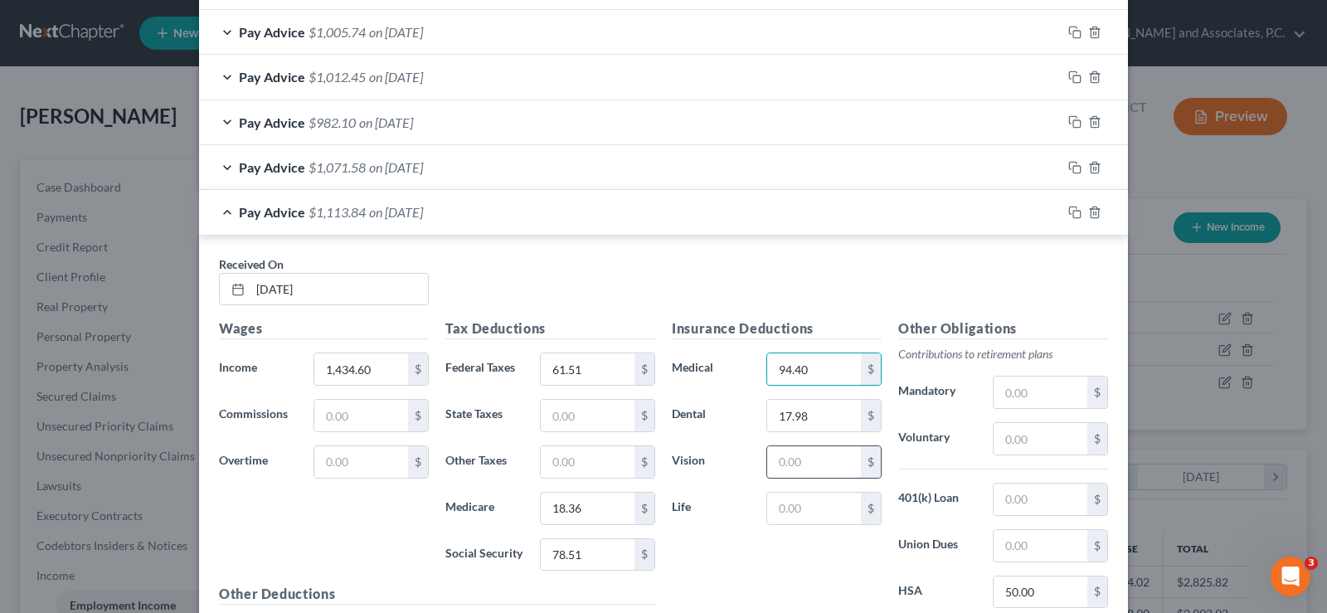
click at [786, 464] on input "text" at bounding box center [814, 462] width 94 height 32
type input "5.87"
click at [787, 505] on input "text" at bounding box center [814, 509] width 94 height 32
type input "7.25"
click at [1043, 395] on input "text" at bounding box center [1041, 393] width 94 height 32
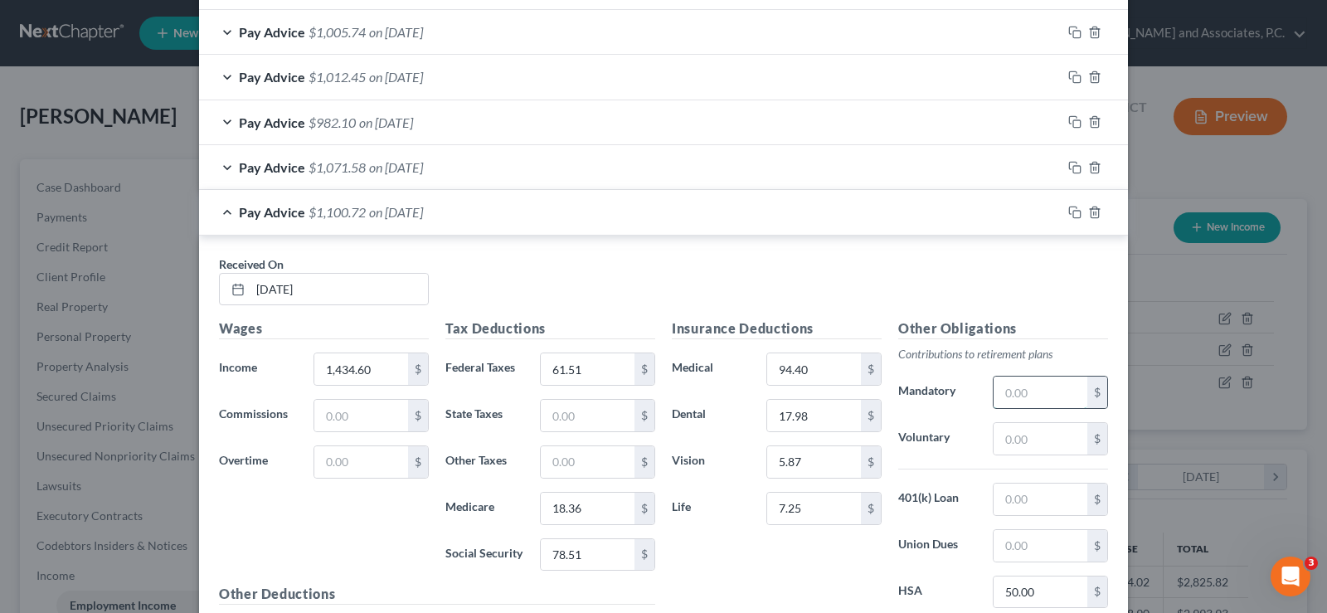
type input "4"
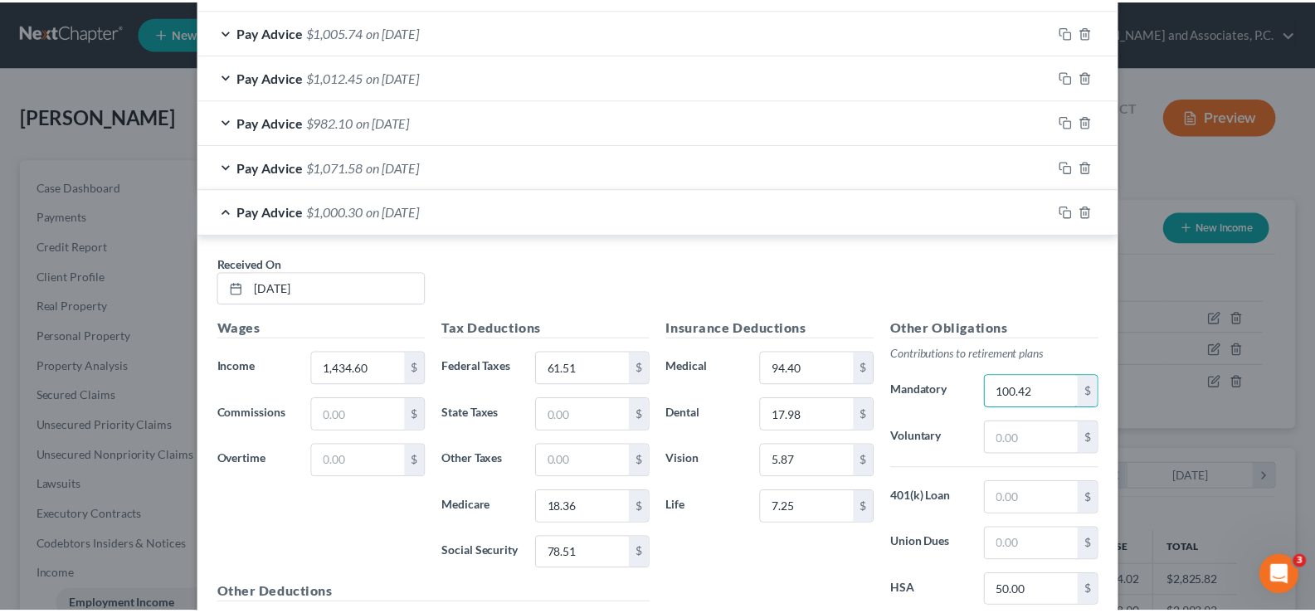
scroll to position [1548, 0]
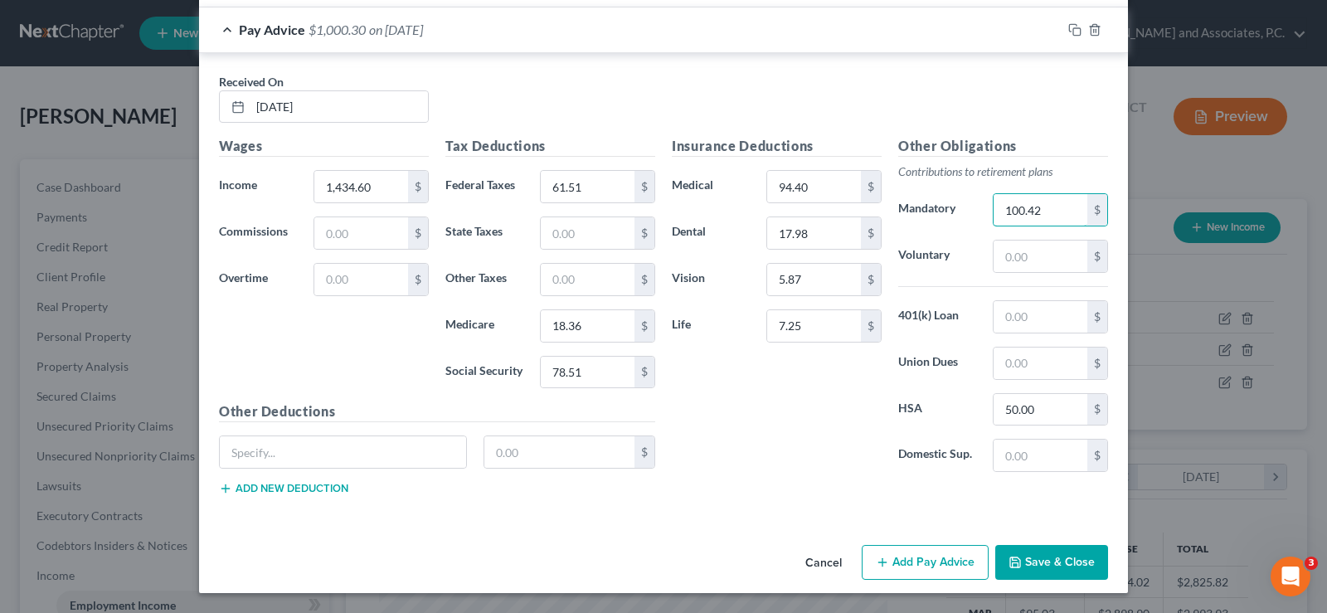
type input "100.42"
click at [1042, 570] on button "Save & Close" at bounding box center [1051, 562] width 113 height 35
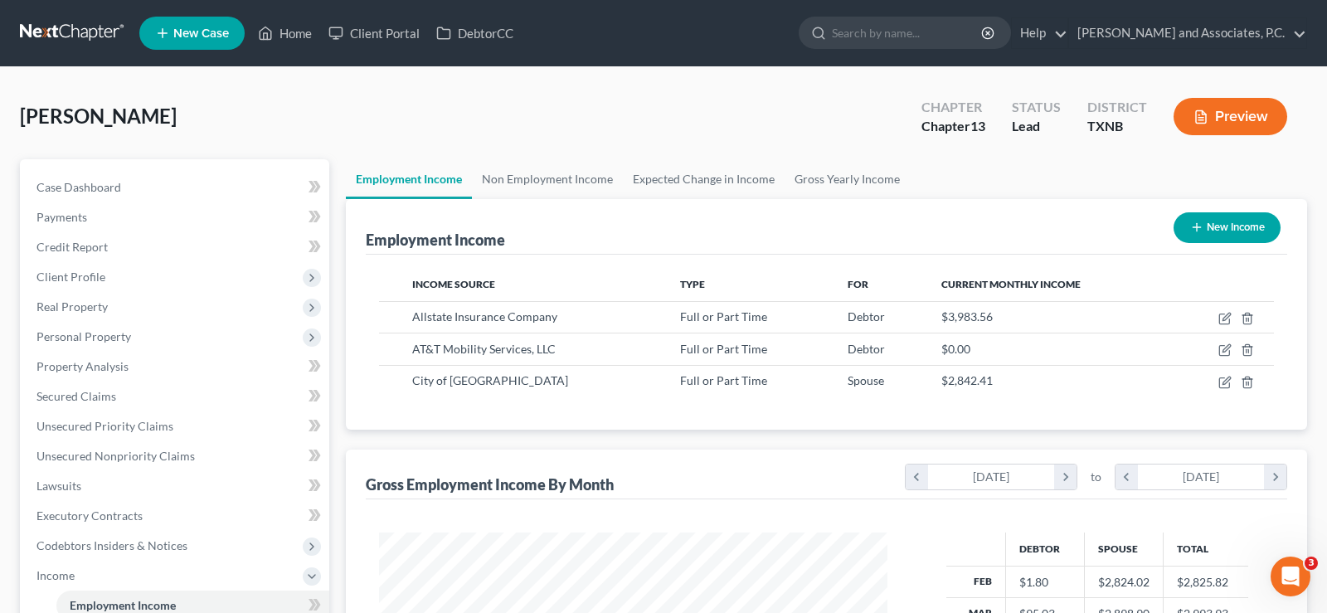
scroll to position [829105, 828867]
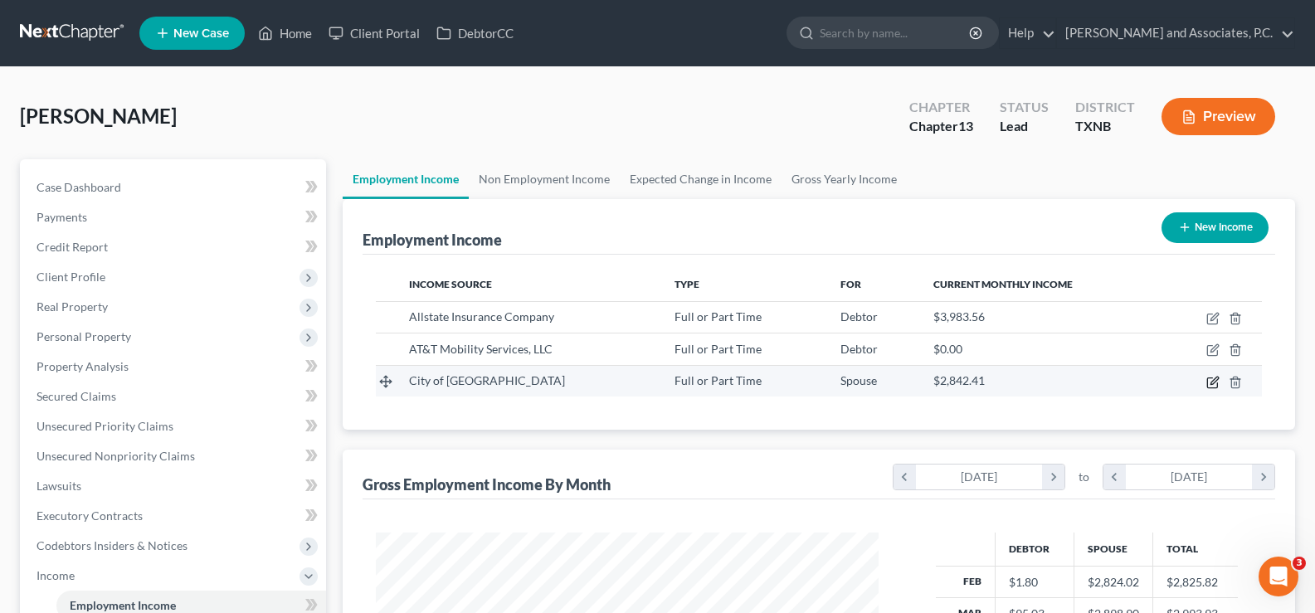
click at [1213, 382] on icon "button" at bounding box center [1212, 382] width 13 height 13
select select "0"
select select "45"
select select "2"
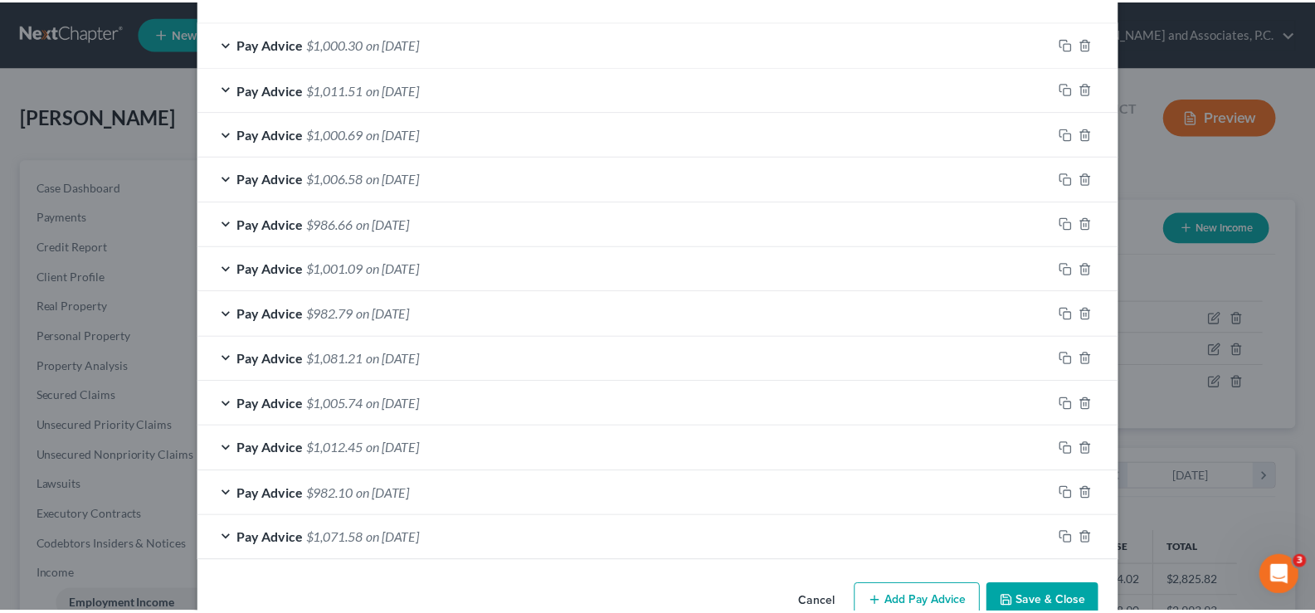
scroll to position [610, 0]
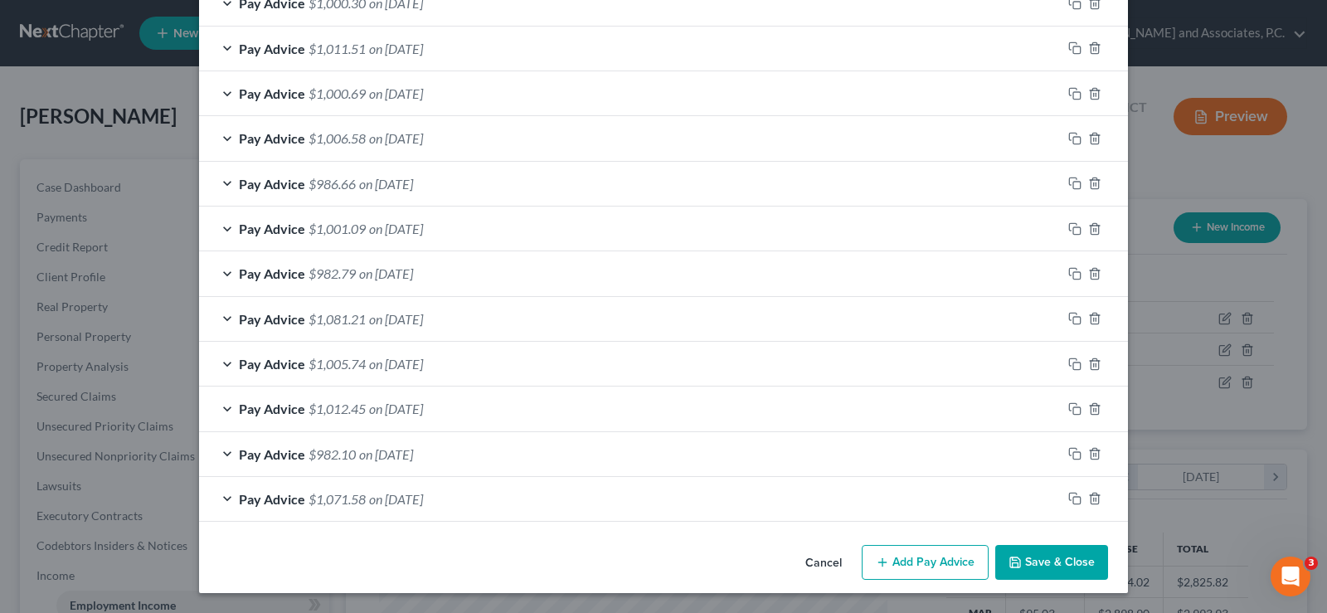
click at [1024, 553] on button "Save & Close" at bounding box center [1051, 562] width 113 height 35
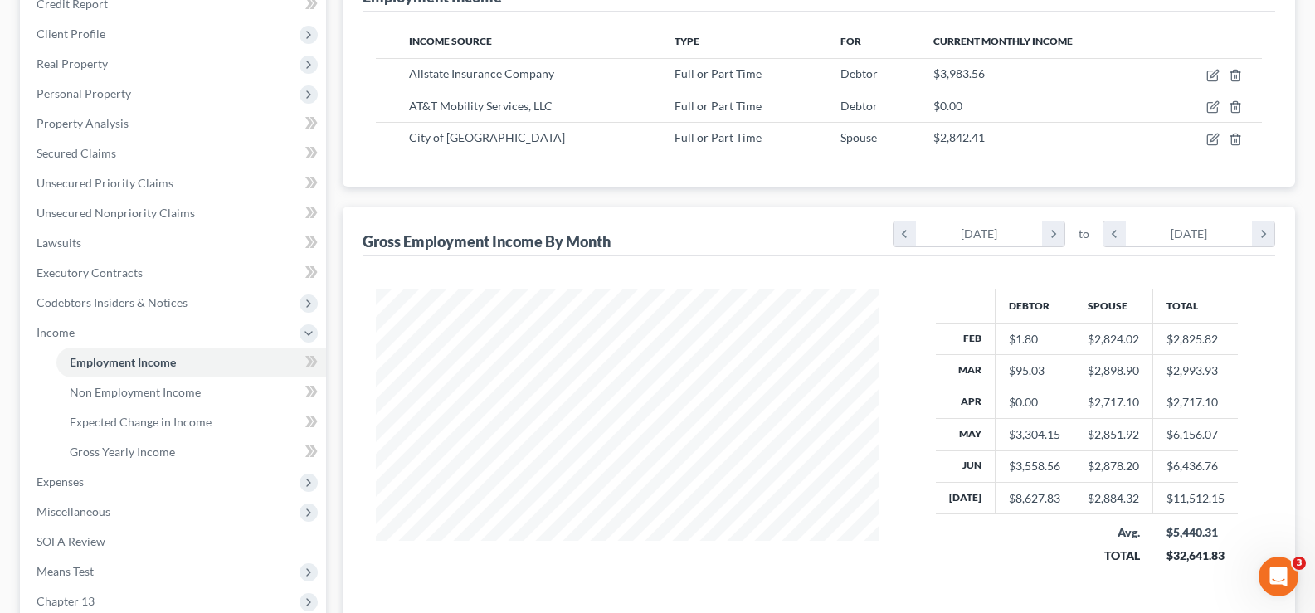
scroll to position [332, 0]
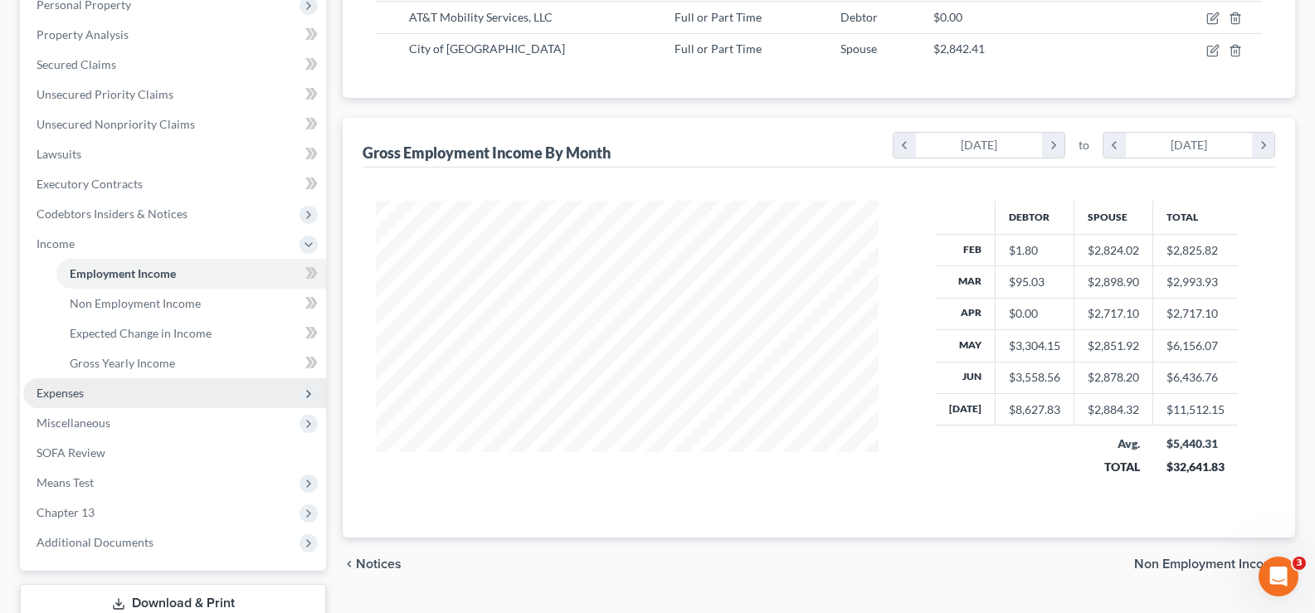
click at [66, 394] on span "Expenses" at bounding box center [59, 393] width 47 height 14
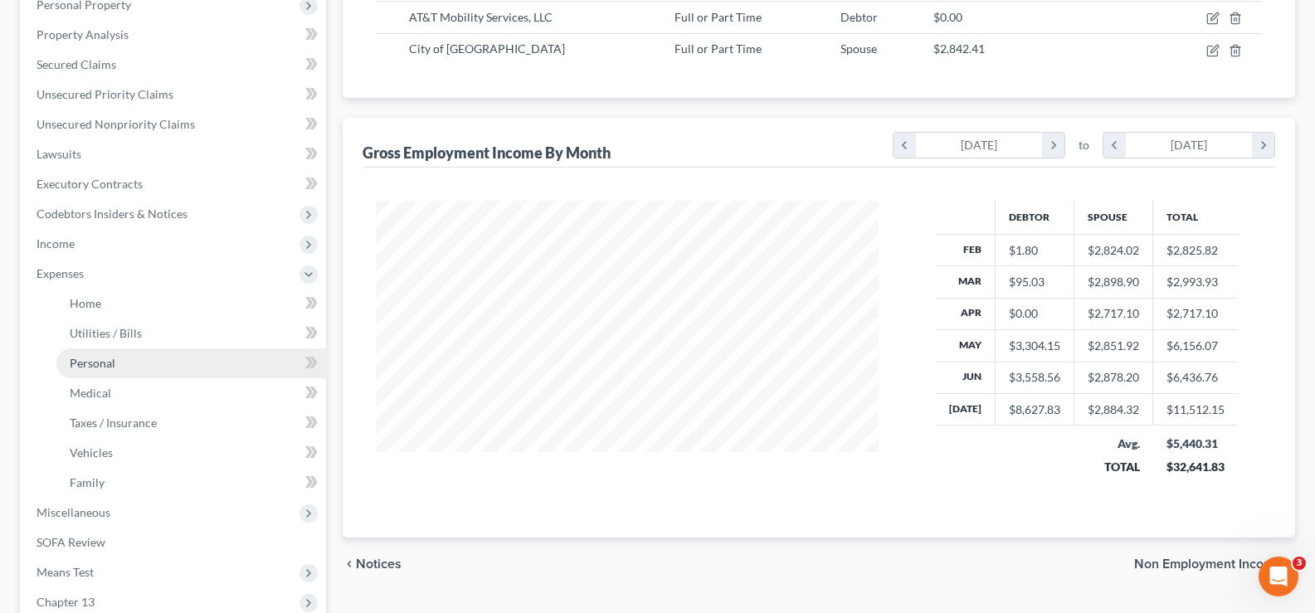
click at [91, 372] on link "Personal" at bounding box center [191, 363] width 270 height 30
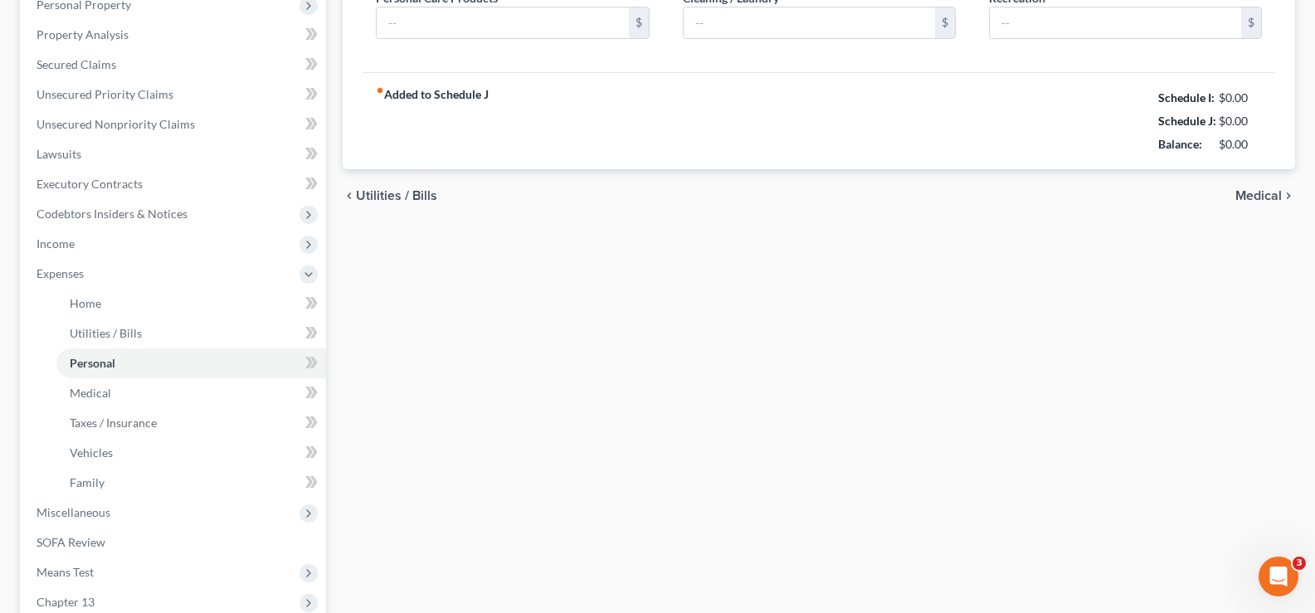
scroll to position [247, 0]
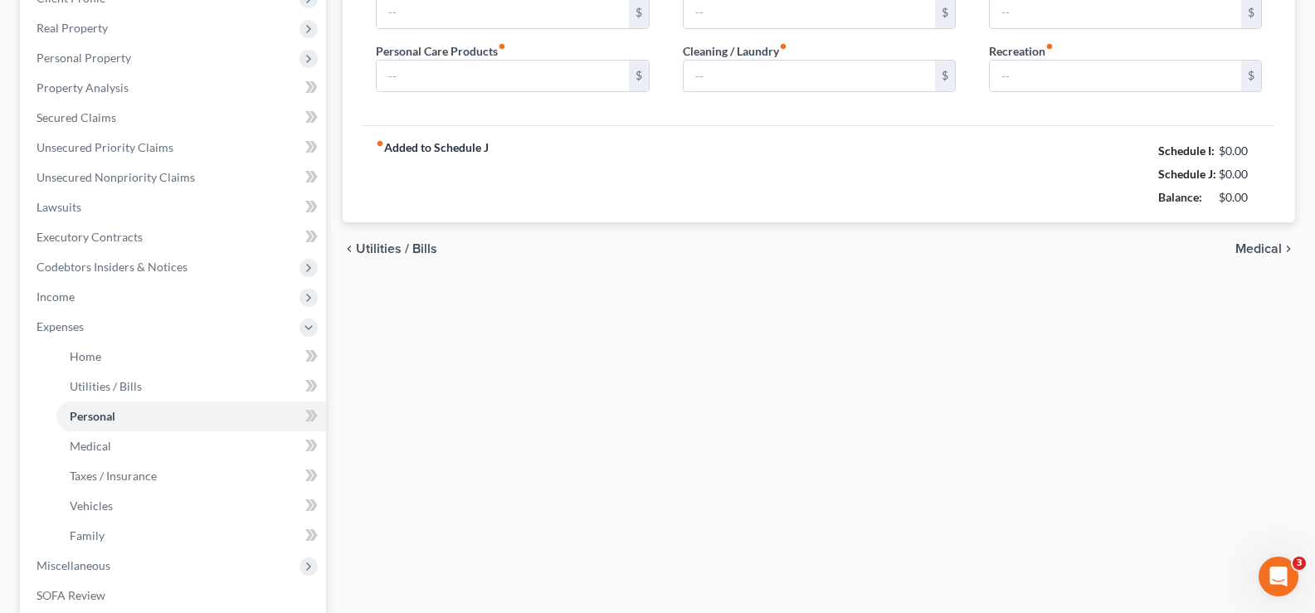
type input "1,143.00"
type input "0.00"
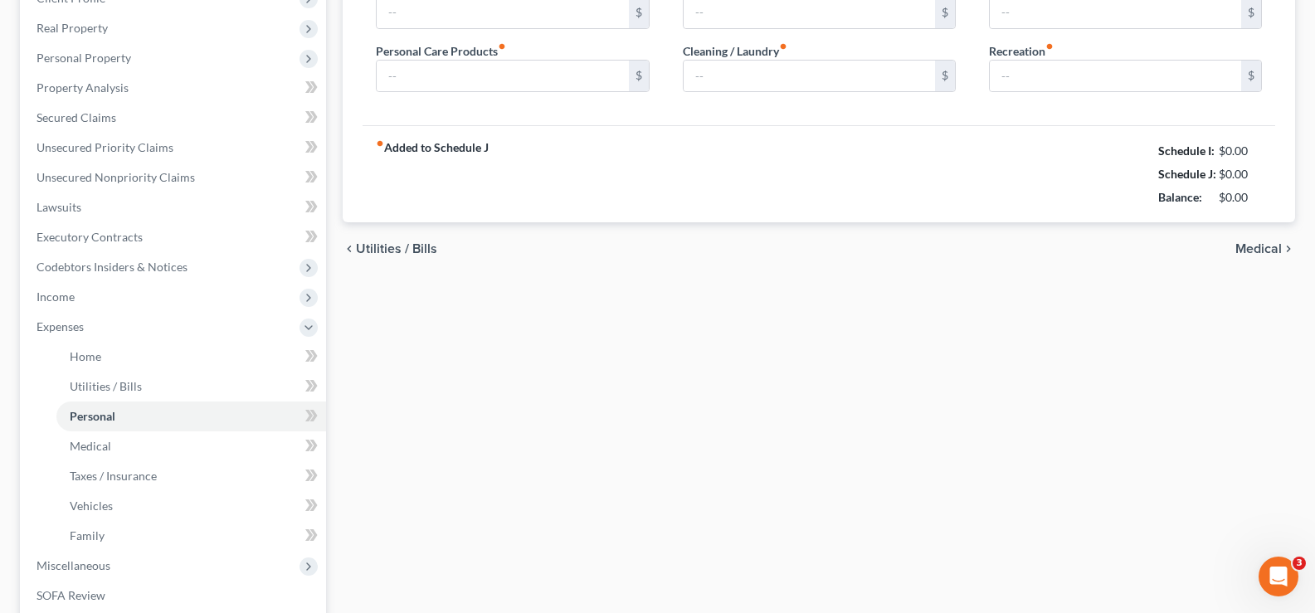
type input "0.00"
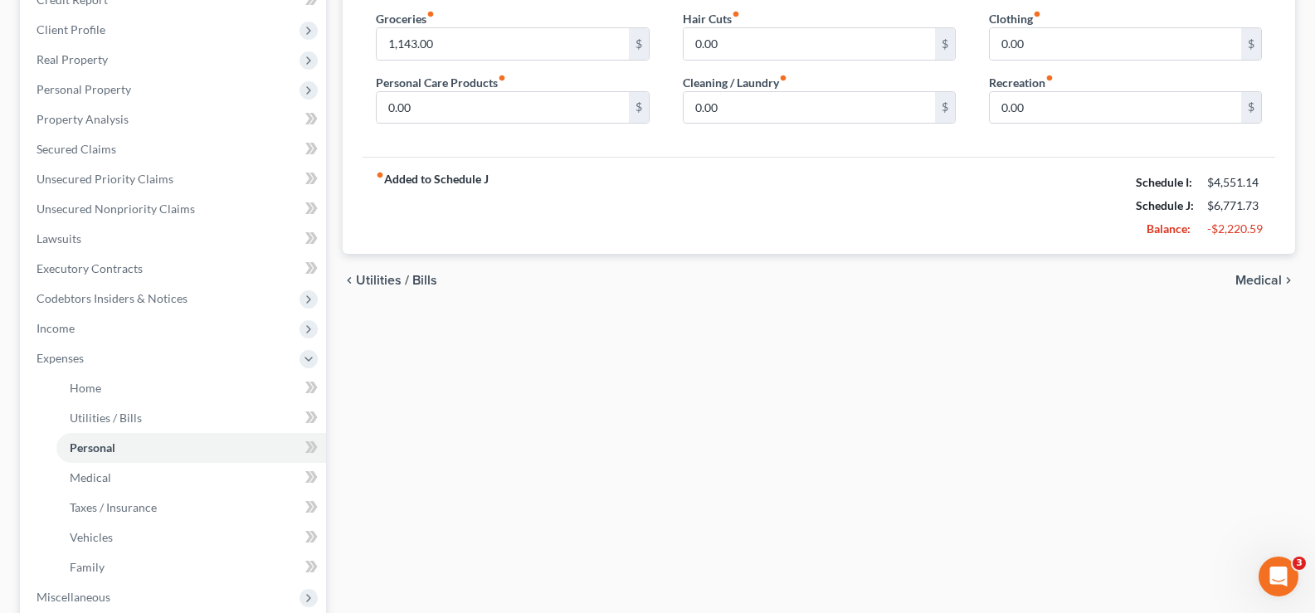
scroll to position [0, 0]
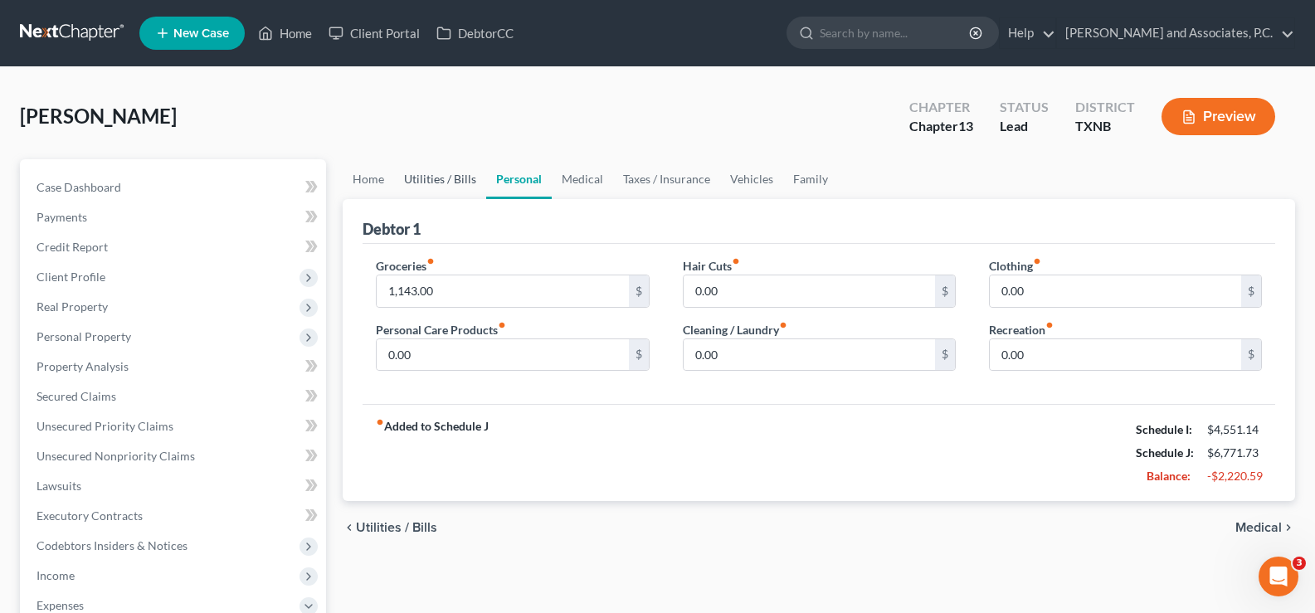
click at [446, 184] on link "Utilities / Bills" at bounding box center [440, 179] width 92 height 40
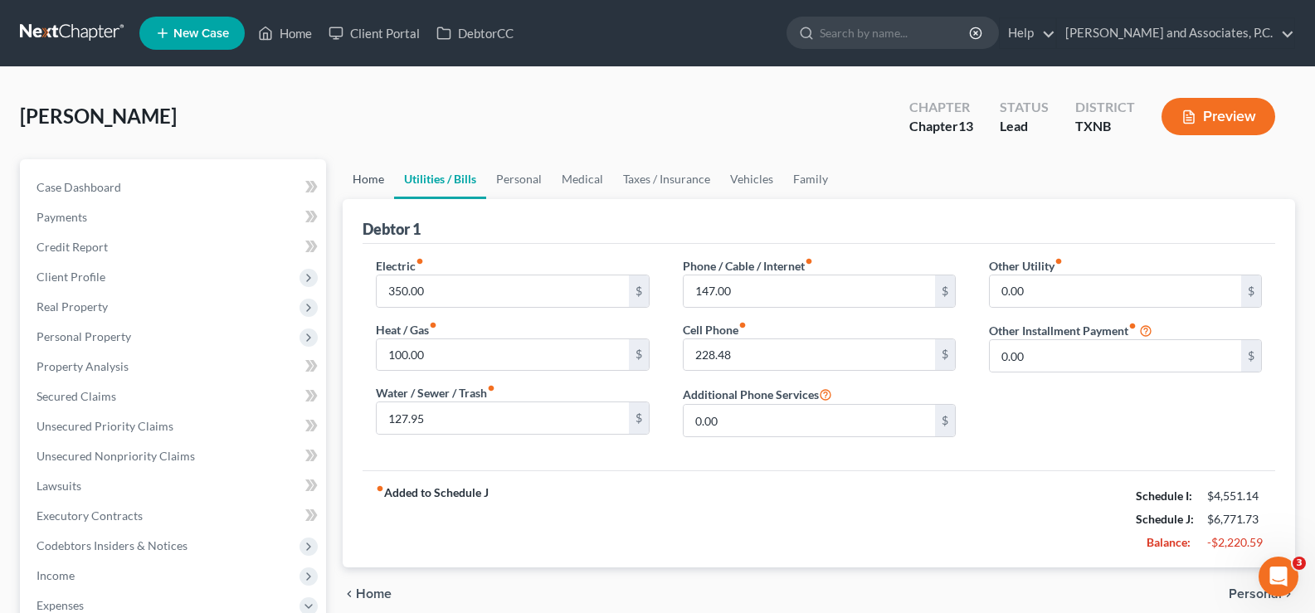
click at [364, 183] on link "Home" at bounding box center [368, 179] width 51 height 40
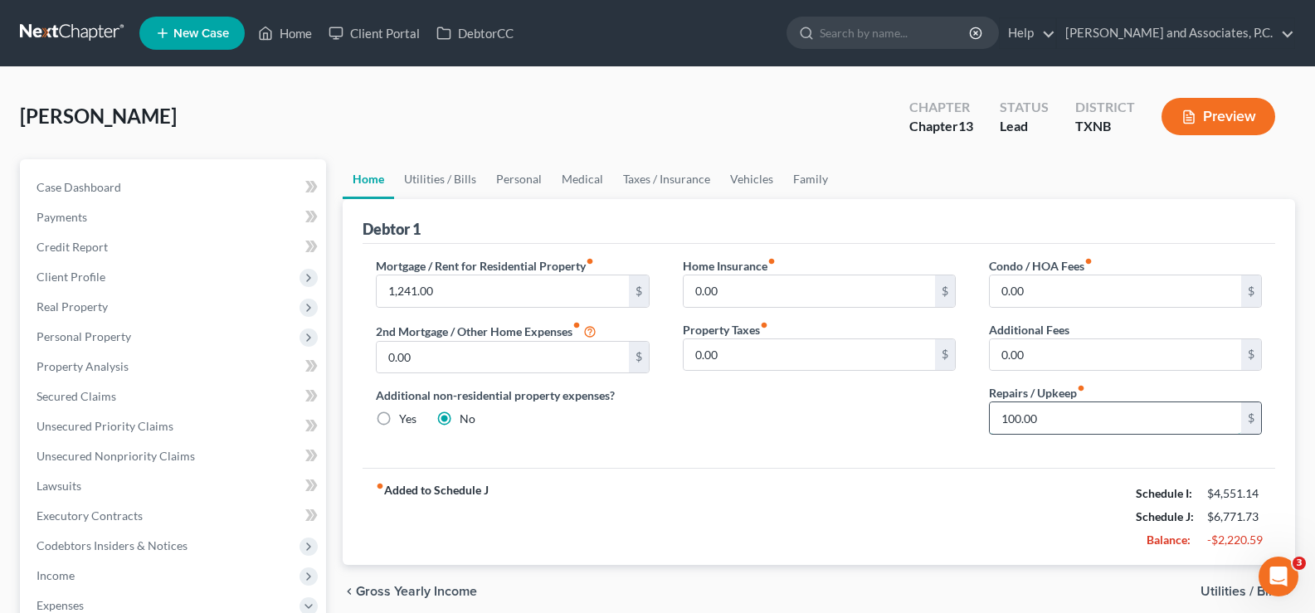
click at [1067, 420] on input "100.00" at bounding box center [1114, 418] width 251 height 32
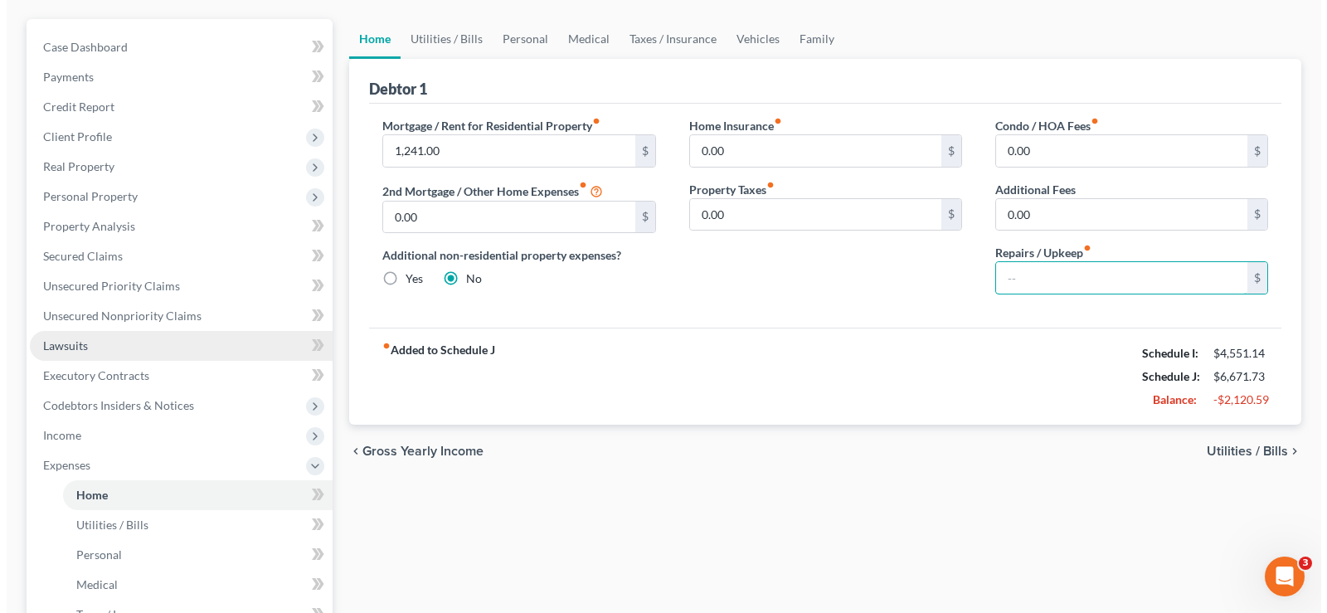
scroll to position [332, 0]
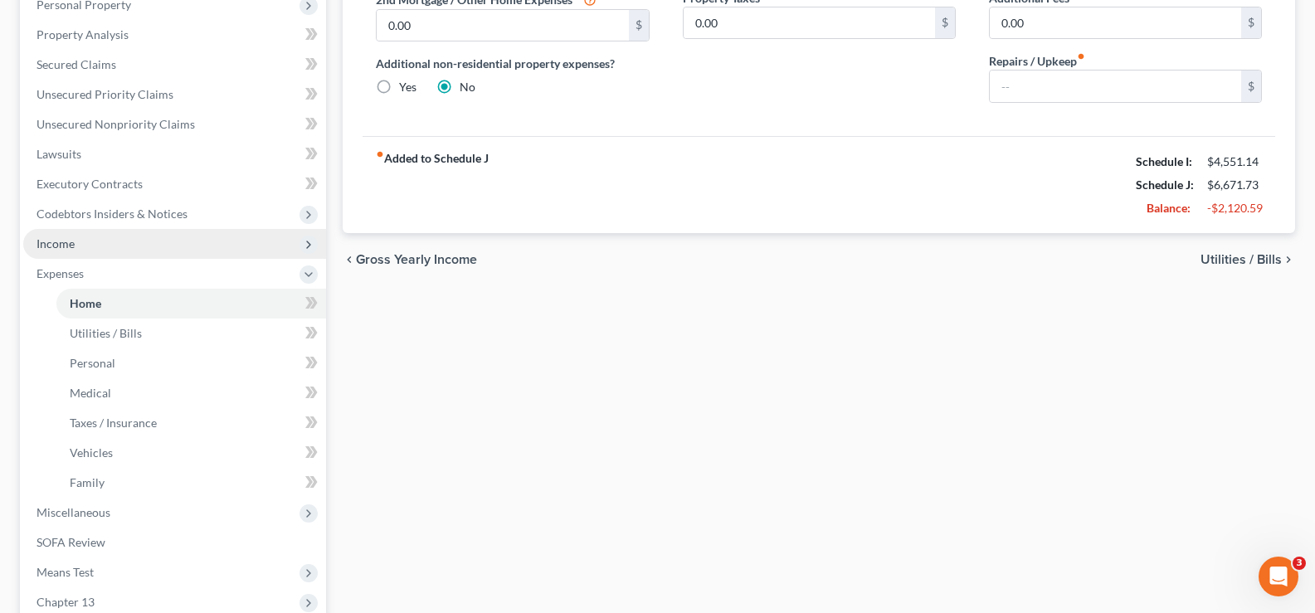
click at [79, 250] on span "Income" at bounding box center [174, 244] width 303 height 30
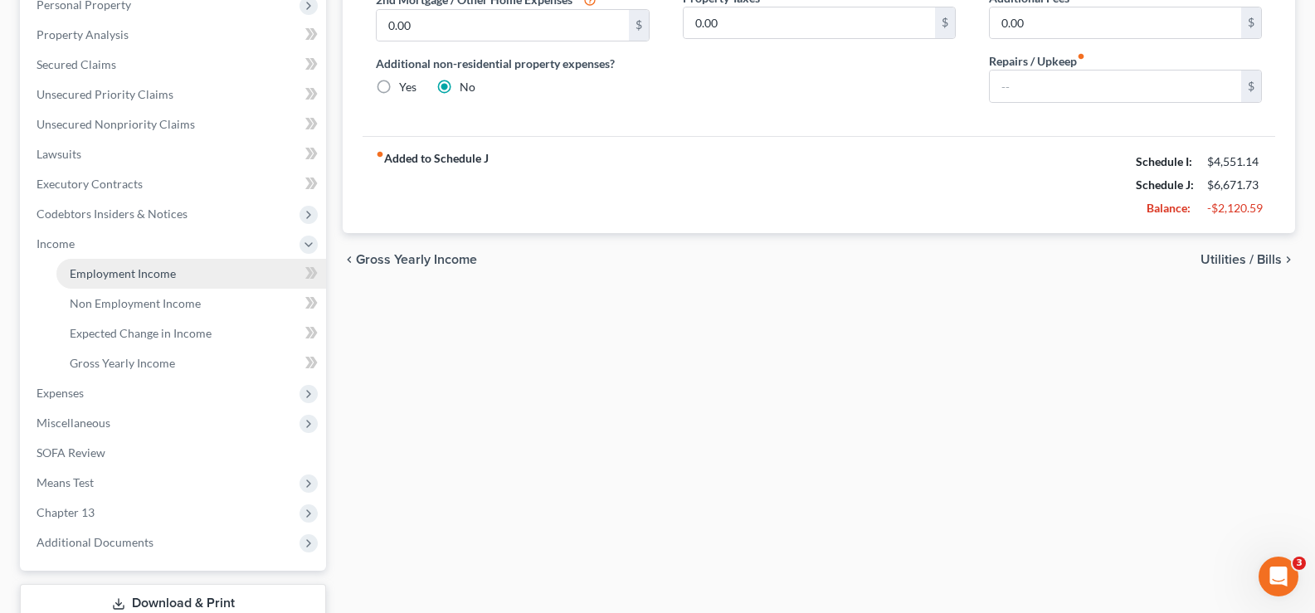
click at [90, 277] on span "Employment Income" at bounding box center [123, 273] width 106 height 14
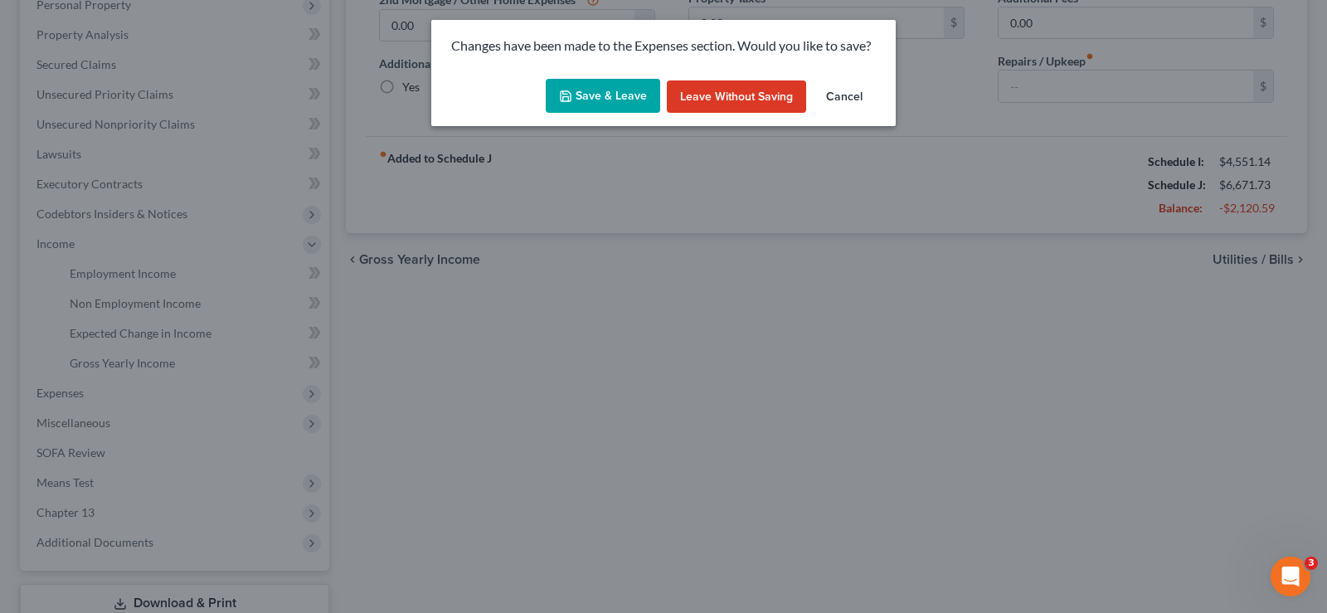
click at [580, 104] on button "Save & Leave" at bounding box center [603, 96] width 114 height 35
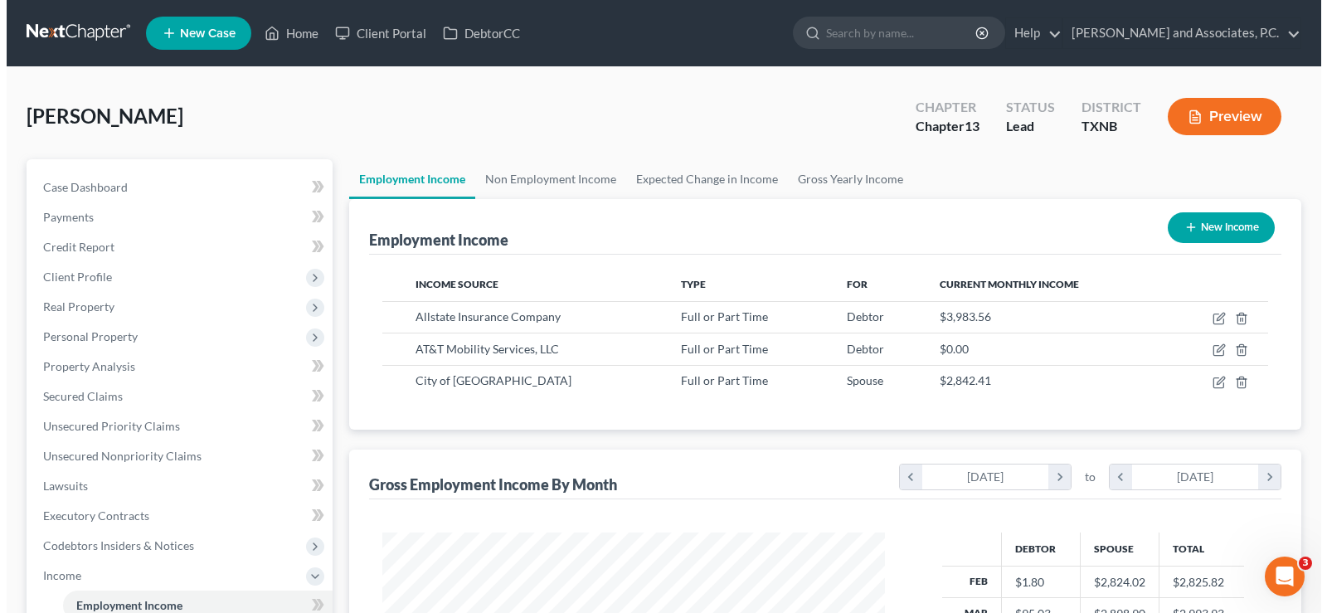
scroll to position [298, 536]
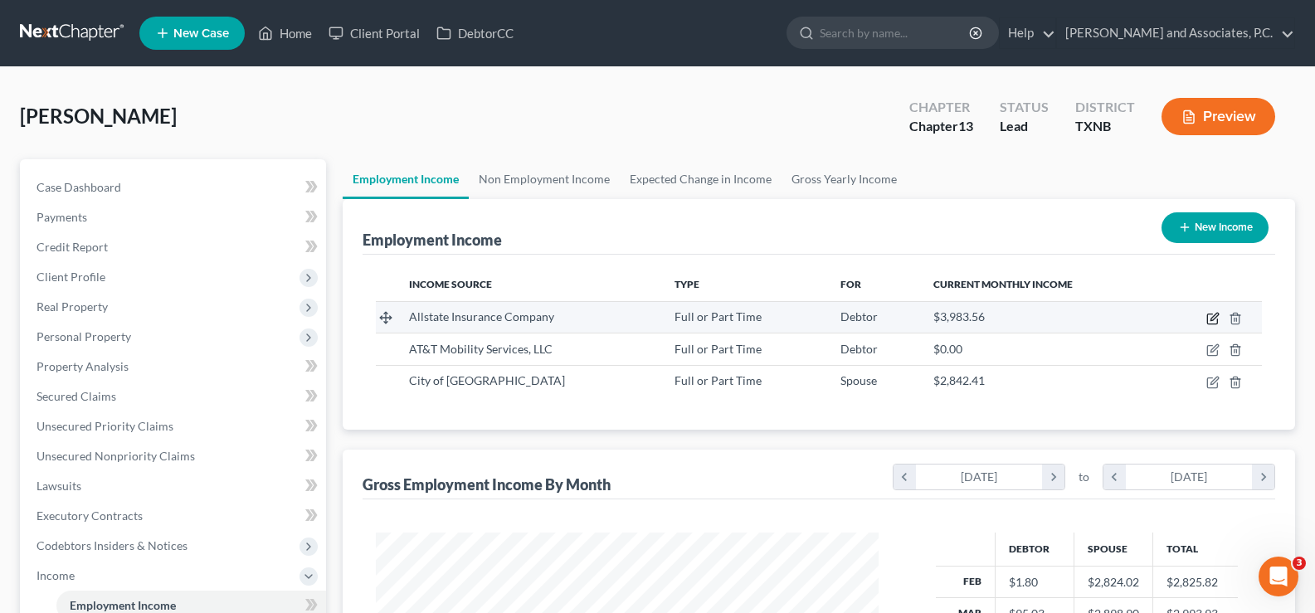
click at [1210, 319] on icon "button" at bounding box center [1212, 318] width 13 height 13
select select "0"
select select "14"
select select "0"
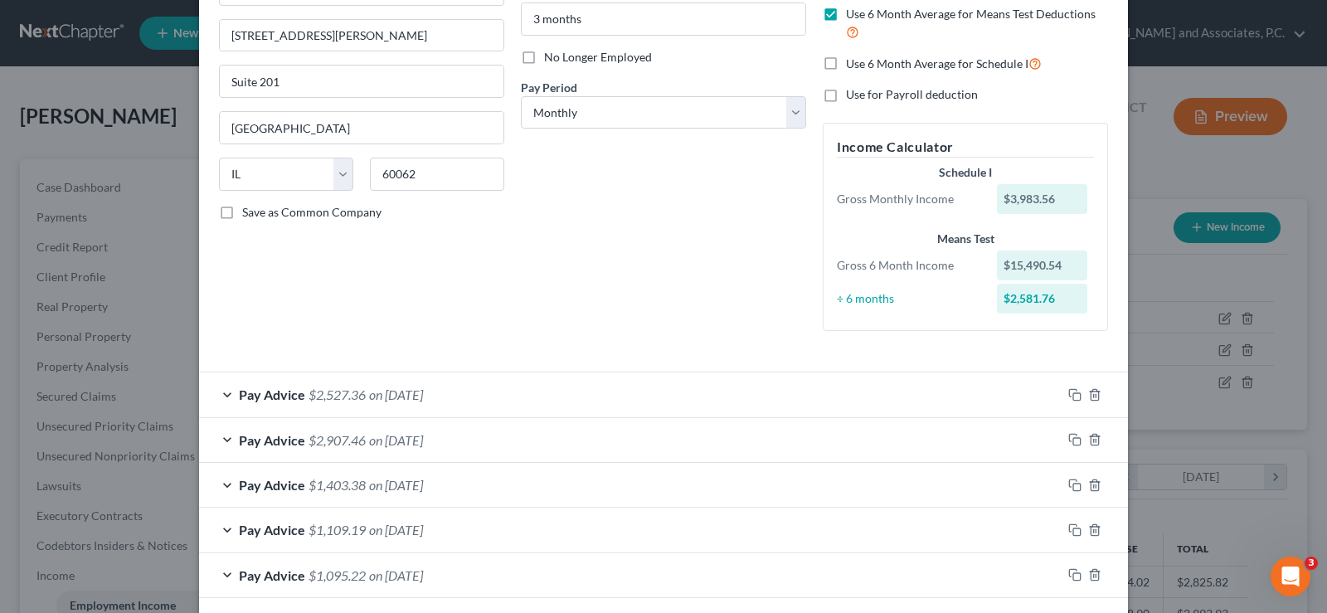
scroll to position [0, 0]
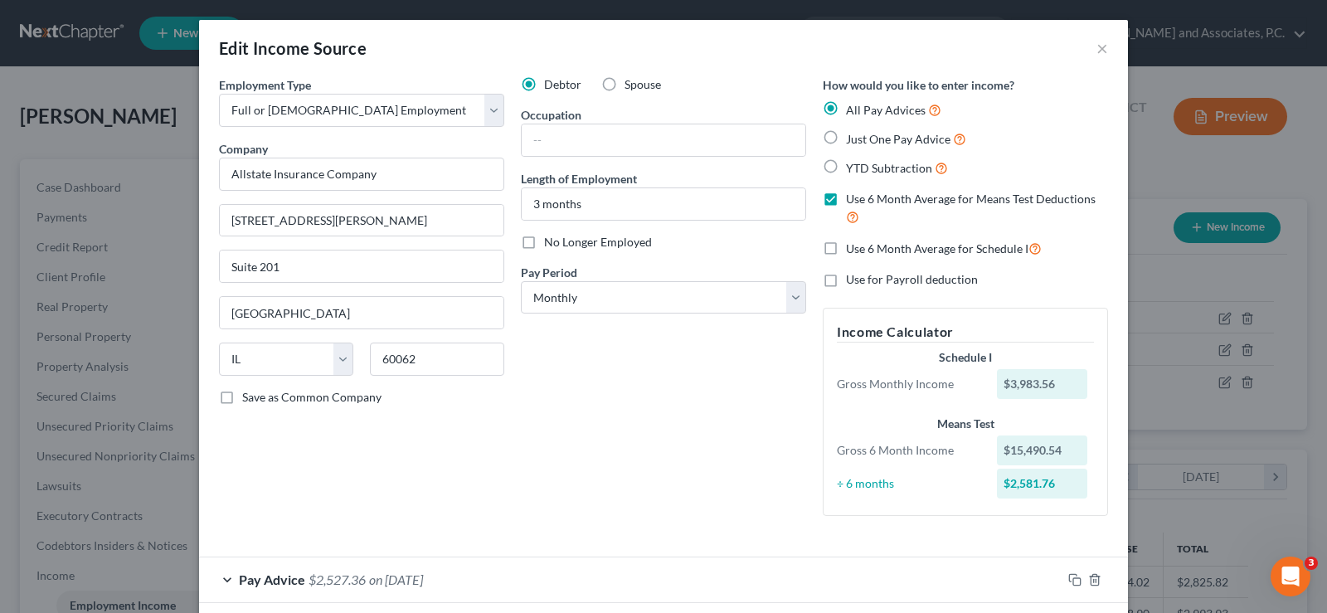
click at [846, 139] on label "Just One Pay Advice" at bounding box center [906, 138] width 120 height 19
click at [853, 139] on input "Just One Pay Advice" at bounding box center [858, 134] width 11 height 11
radio input "true"
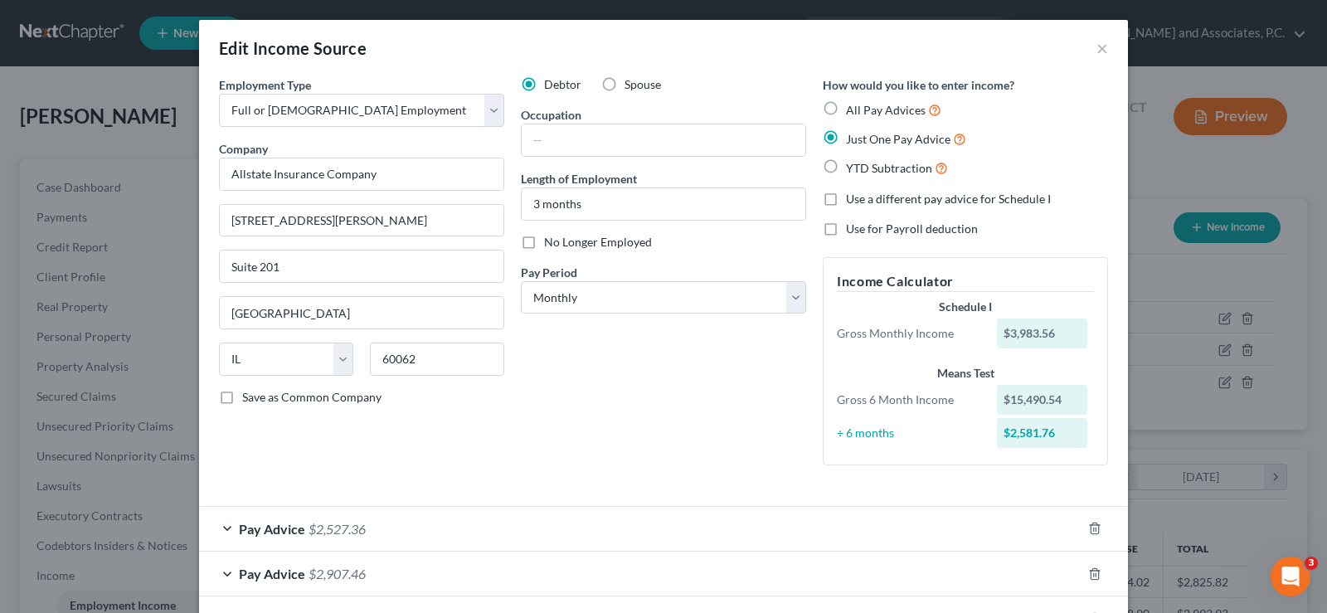
scroll to position [166, 0]
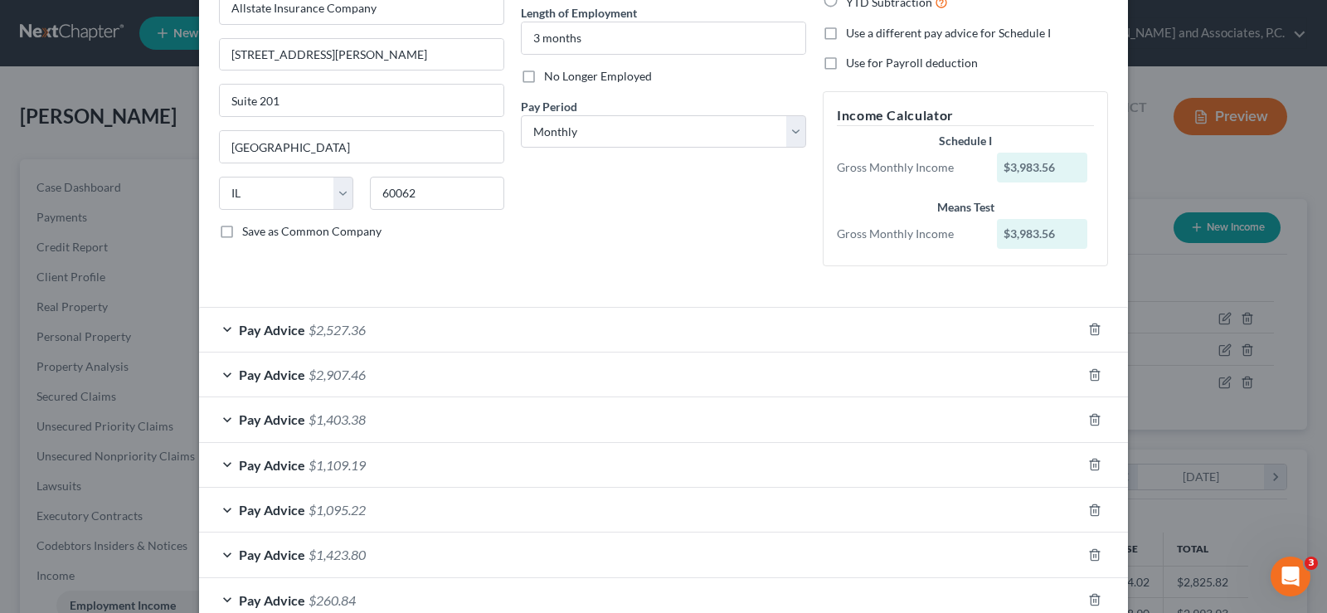
click at [218, 326] on div "Pay Advice $2,527.36" at bounding box center [640, 330] width 882 height 44
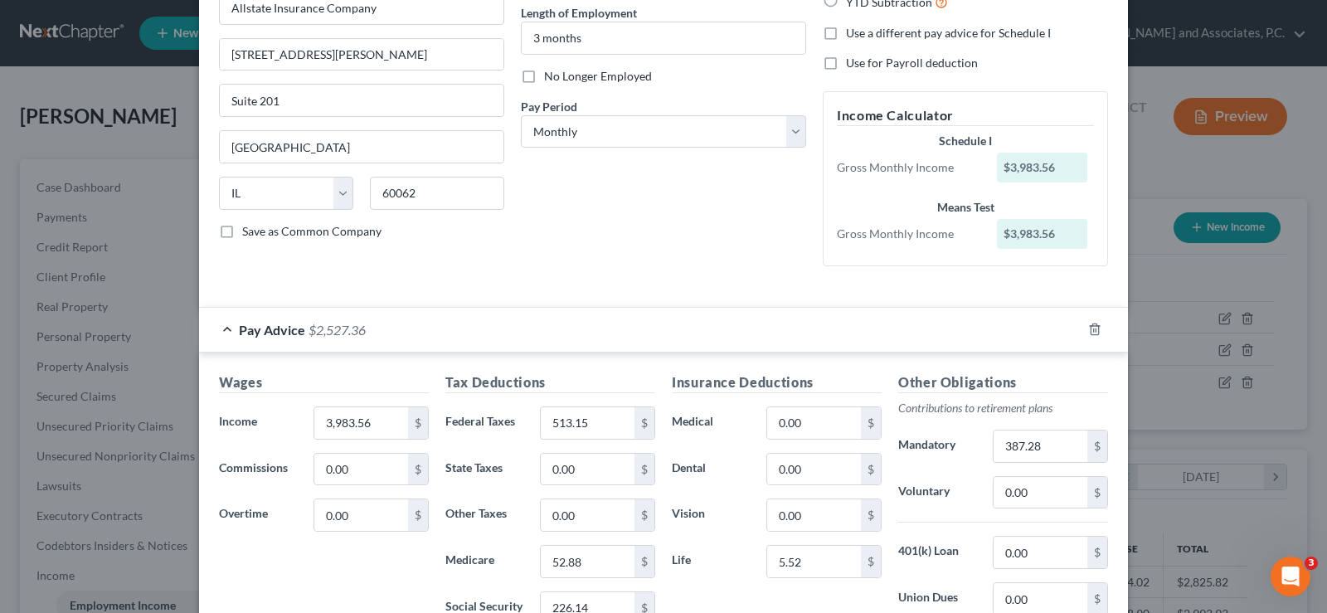
click at [218, 326] on div "Pay Advice $2,527.36" at bounding box center [640, 330] width 882 height 44
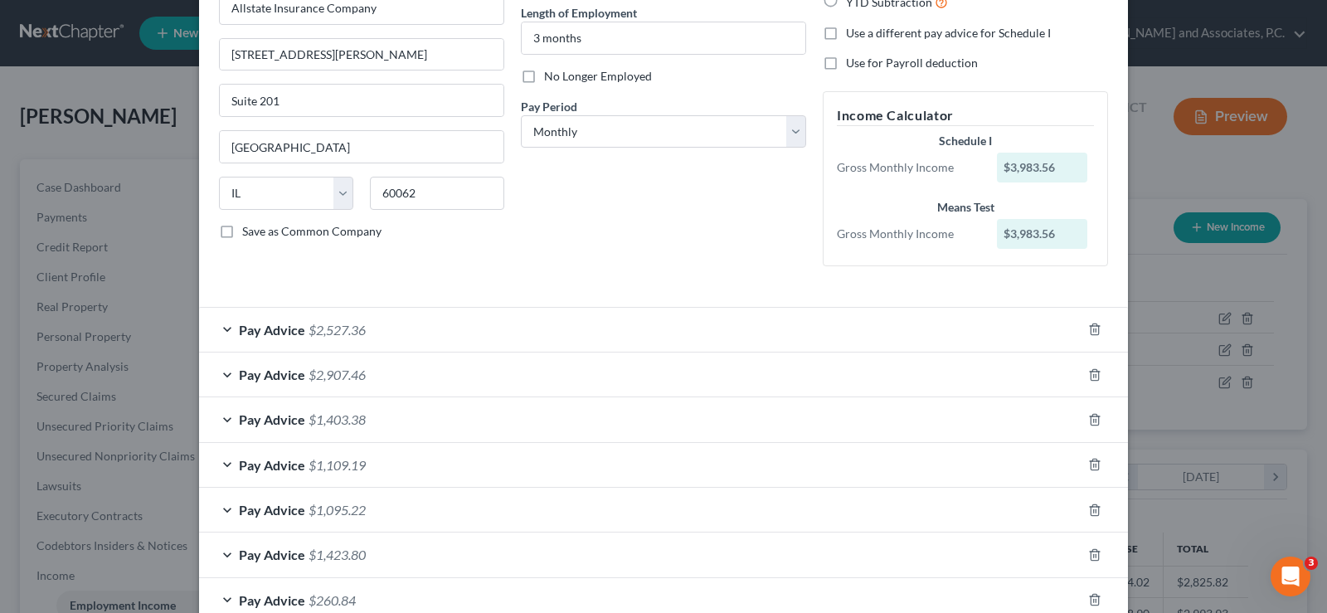
scroll to position [0, 0]
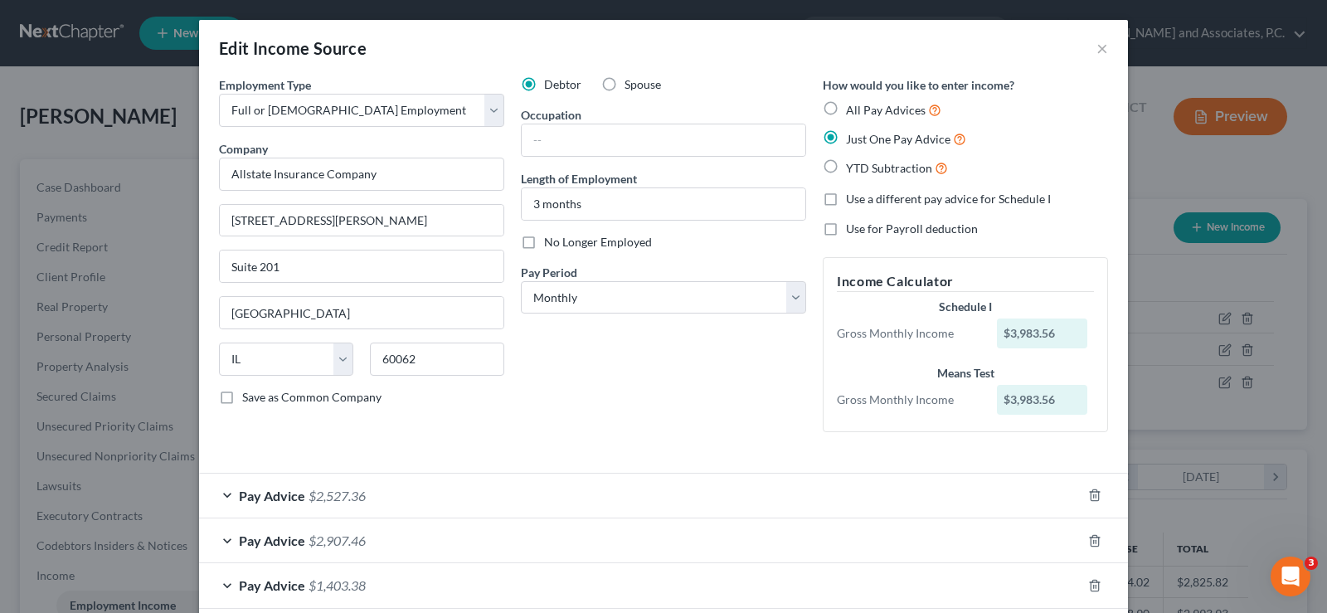
click at [846, 111] on label "All Pay Advices" at bounding box center [893, 109] width 95 height 19
click at [853, 111] on input "All Pay Advices" at bounding box center [858, 105] width 11 height 11
radio input "true"
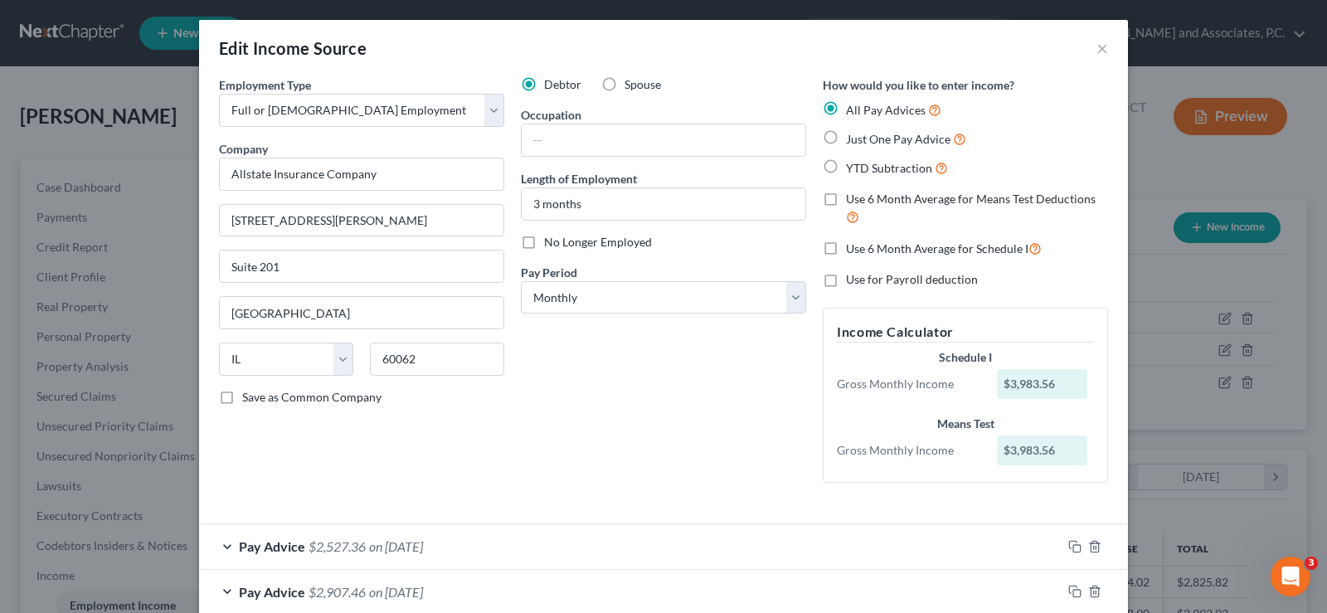
click at [846, 198] on label "Use 6 Month Average for Means Test Deductions" at bounding box center [977, 209] width 262 height 36
click at [853, 198] on input "Use 6 Month Average for Means Test Deductions" at bounding box center [858, 196] width 11 height 11
checkbox input "true"
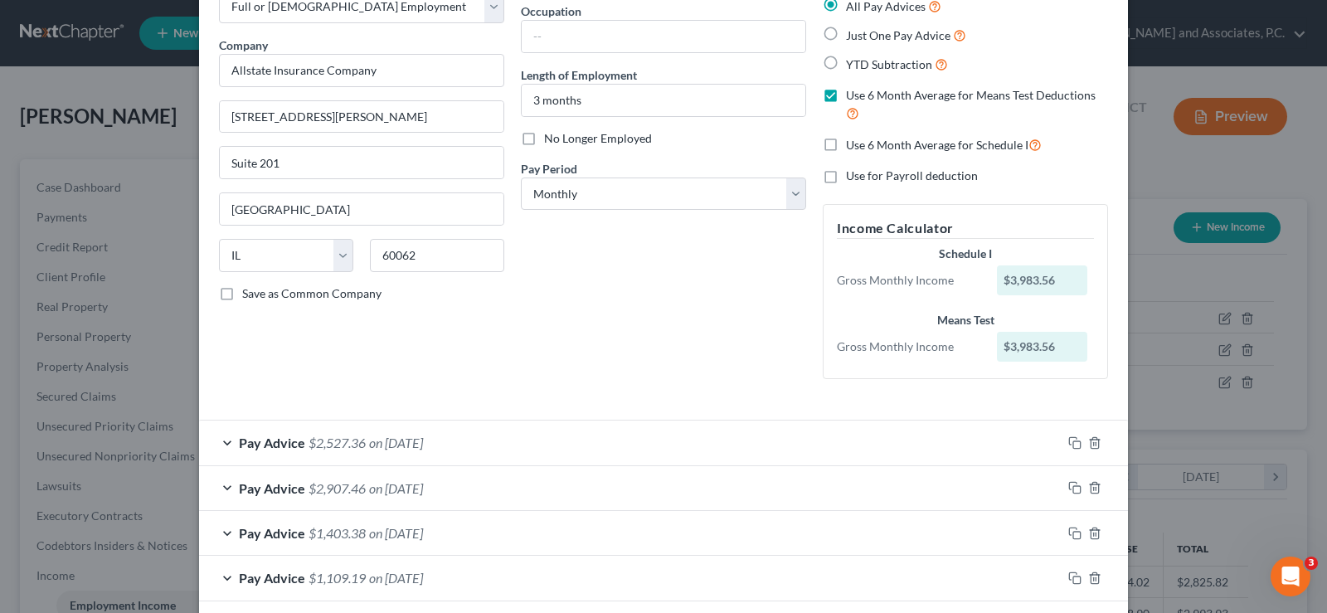
scroll to position [166, 0]
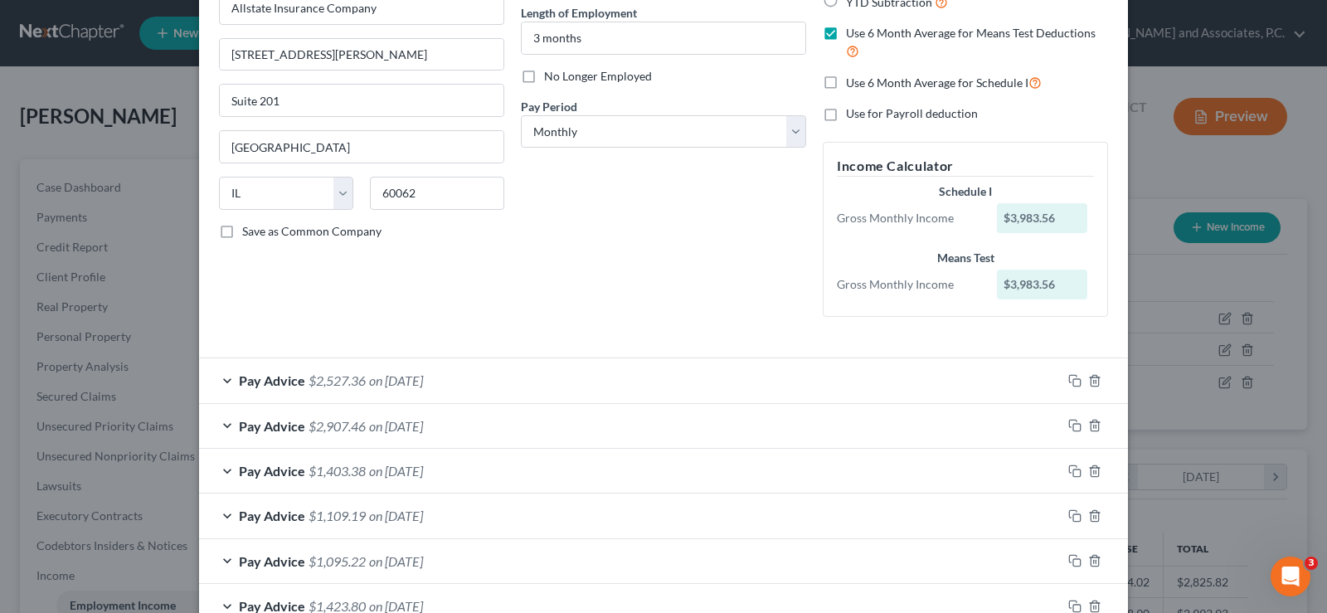
click at [224, 380] on div "Pay Advice $2,527.36 on 07/25/2025" at bounding box center [630, 380] width 863 height 44
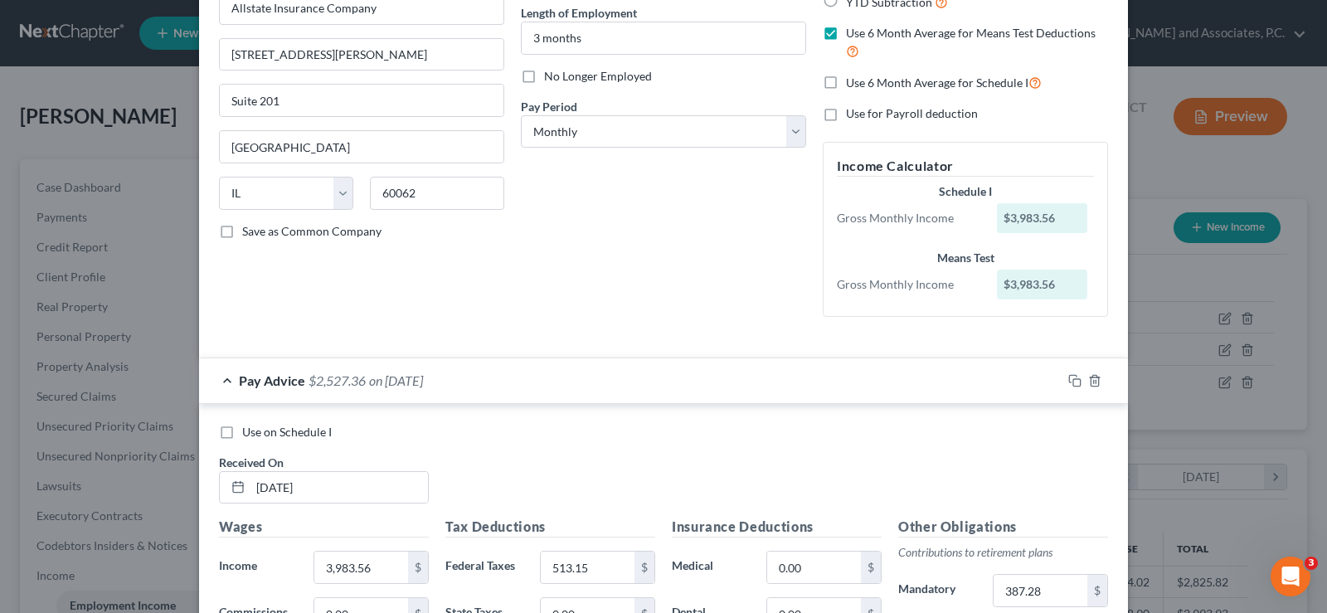
click at [242, 435] on label "Use on Schedule I" at bounding box center [287, 432] width 90 height 17
click at [249, 435] on input "Use on Schedule I" at bounding box center [254, 429] width 11 height 11
checkbox input "true"
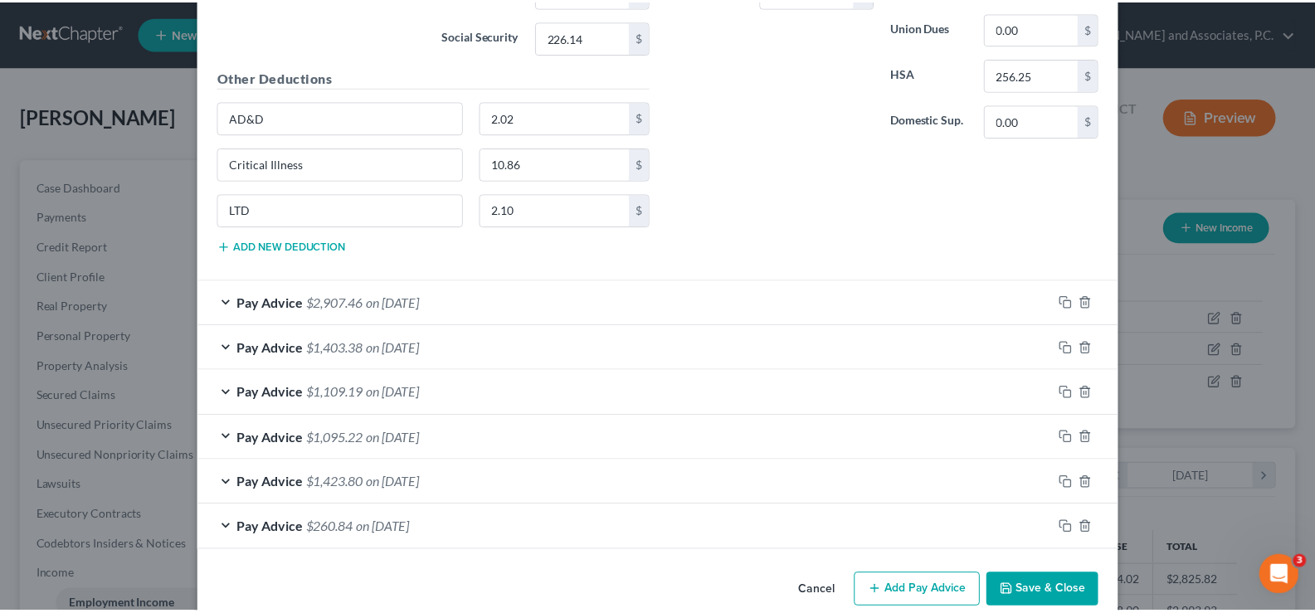
scroll to position [943, 0]
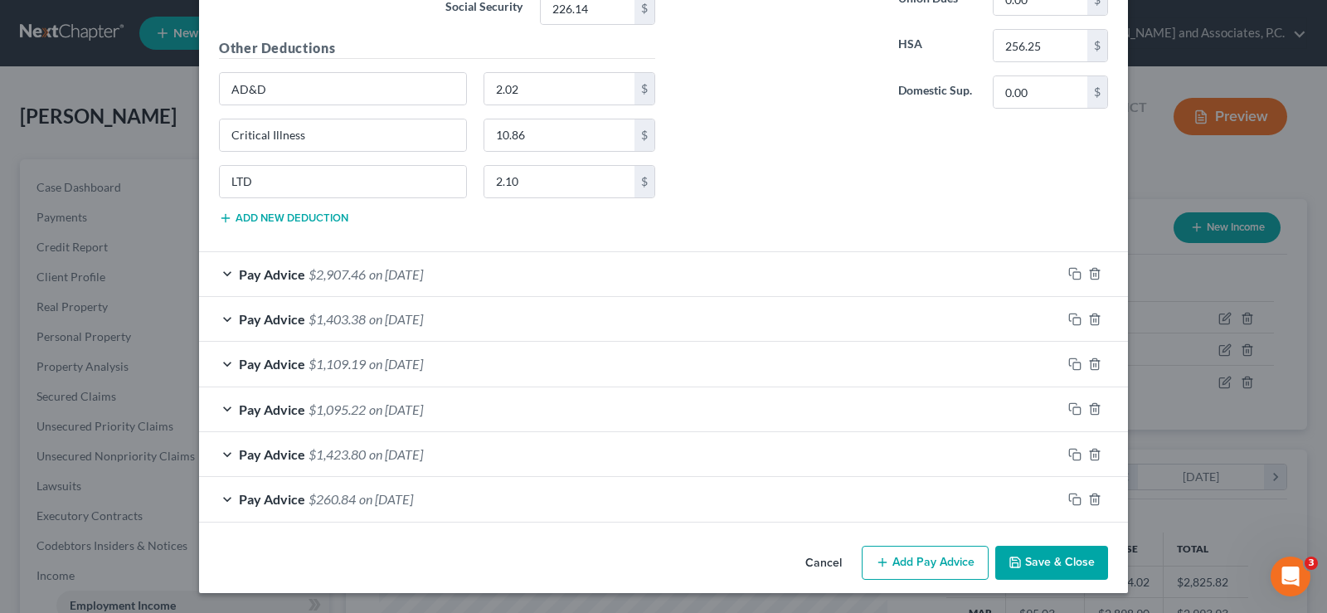
click at [1045, 562] on button "Save & Close" at bounding box center [1051, 563] width 113 height 35
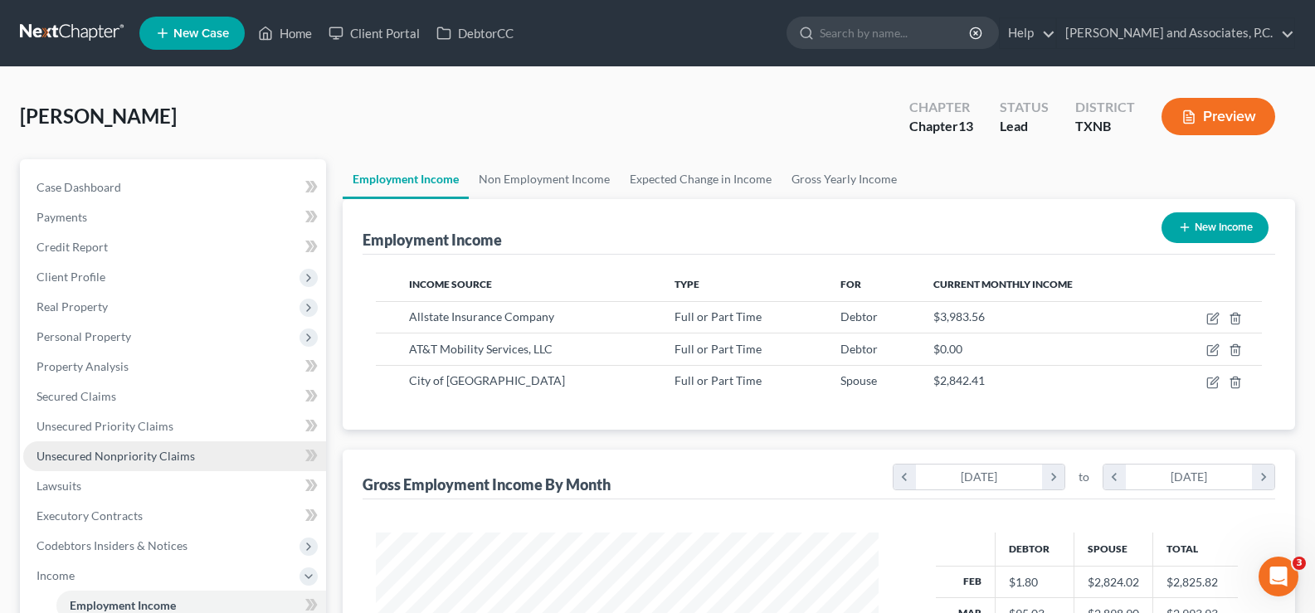
scroll to position [332, 0]
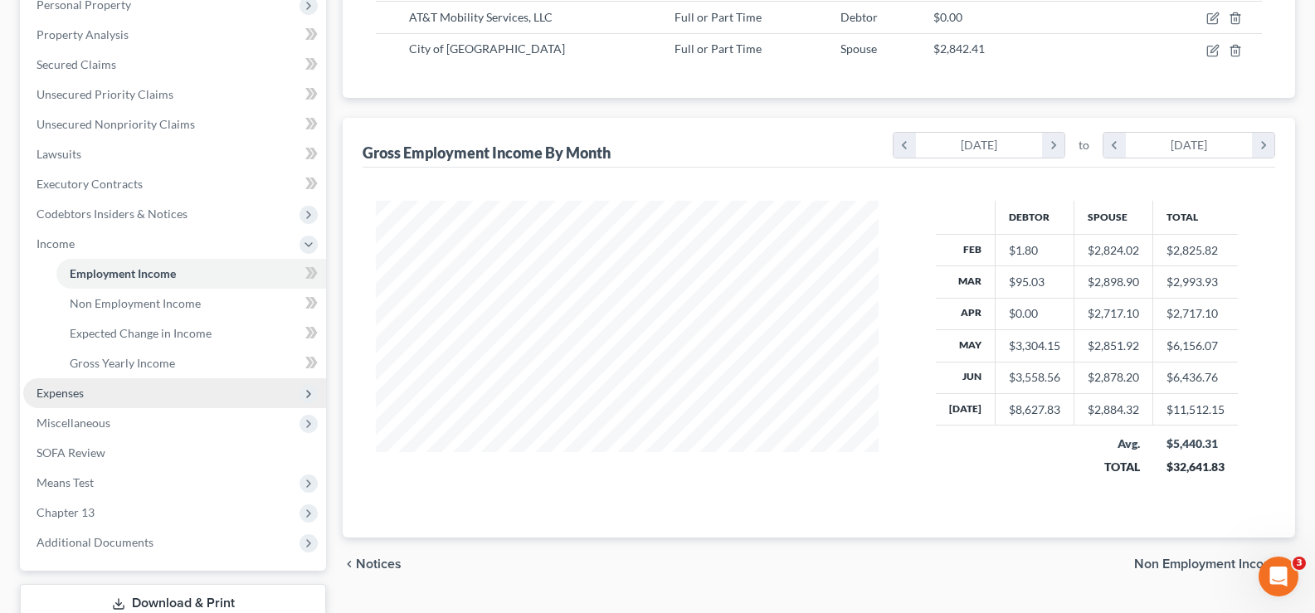
click at [108, 395] on span "Expenses" at bounding box center [174, 393] width 303 height 30
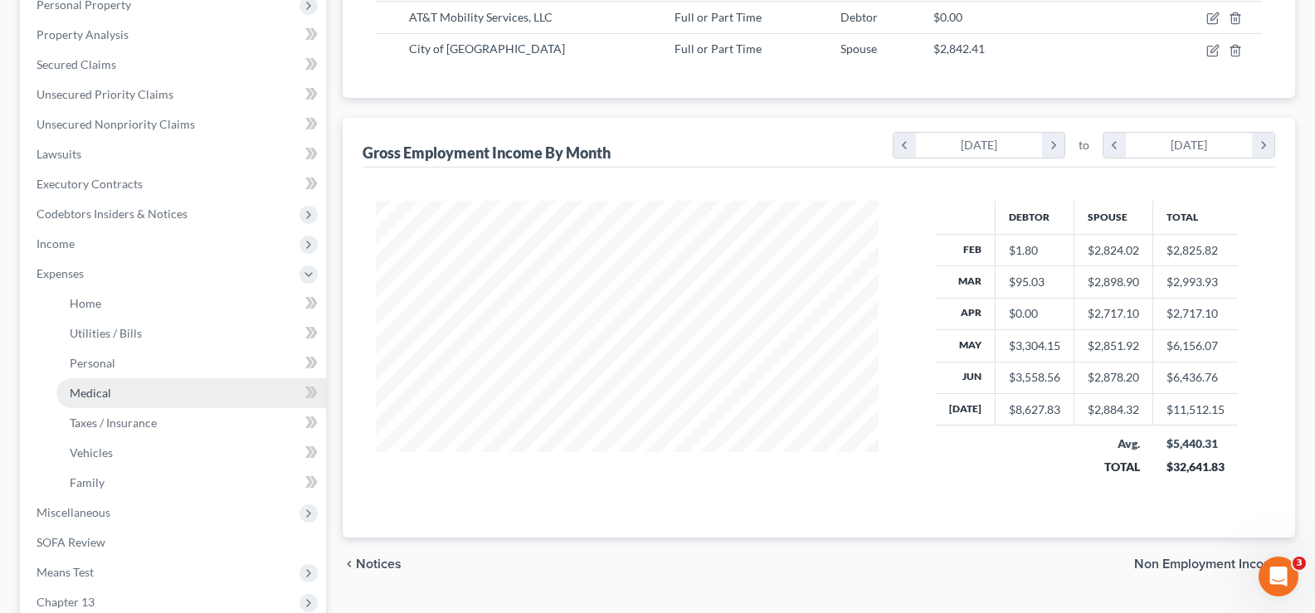
click at [108, 400] on link "Medical" at bounding box center [191, 393] width 270 height 30
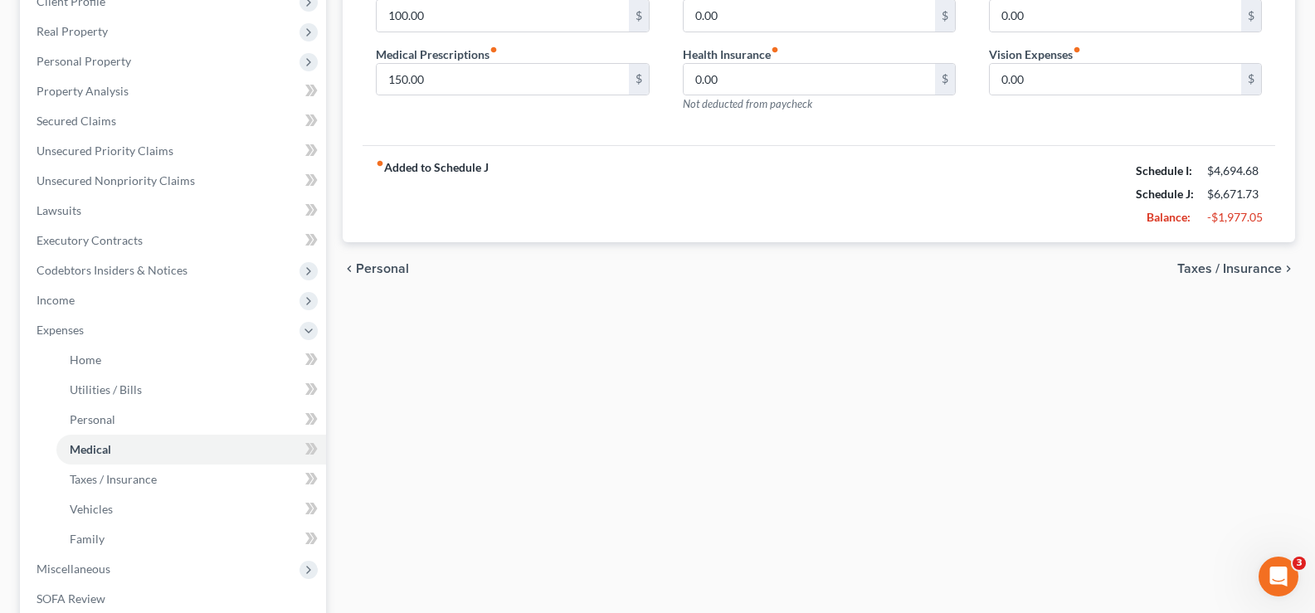
scroll to position [332, 0]
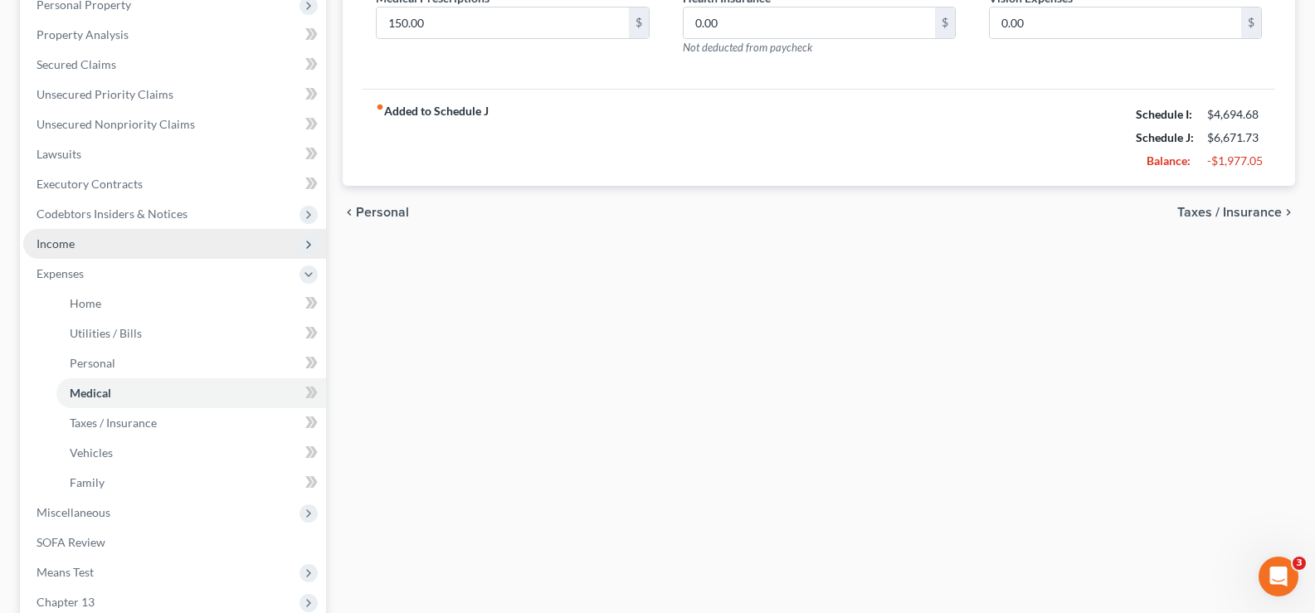
click at [99, 248] on span "Income" at bounding box center [174, 244] width 303 height 30
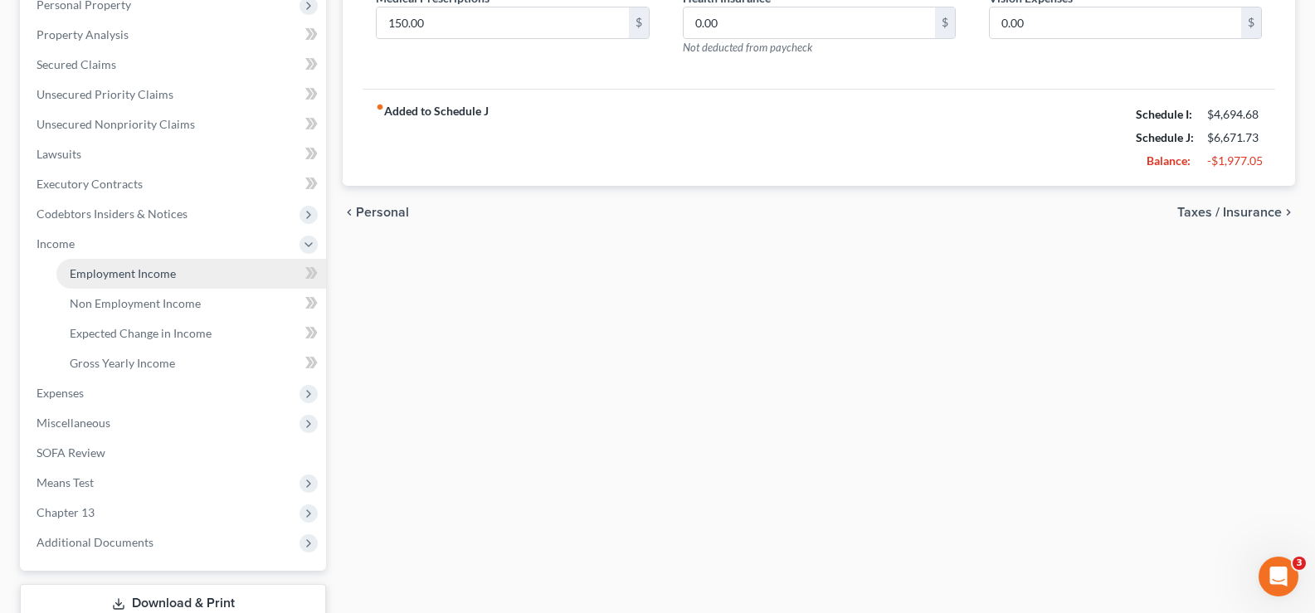
click at [101, 275] on span "Employment Income" at bounding box center [123, 273] width 106 height 14
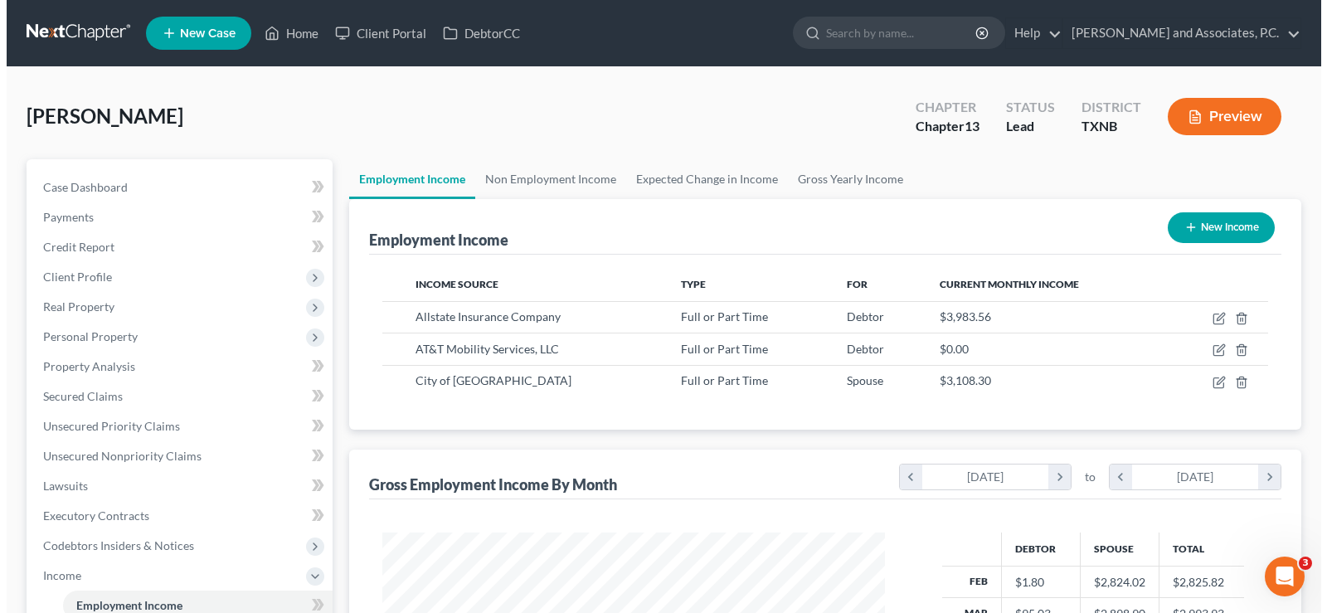
scroll to position [298, 536]
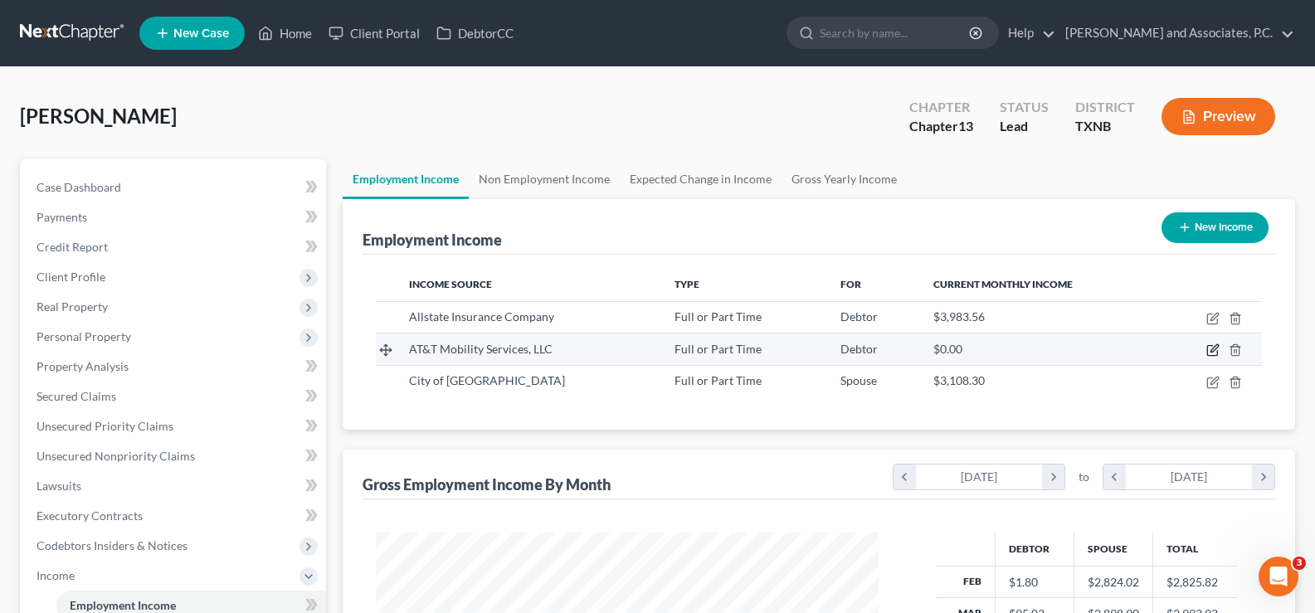
click at [1212, 348] on icon "button" at bounding box center [1212, 349] width 13 height 13
select select "0"
select select "26"
select select "0"
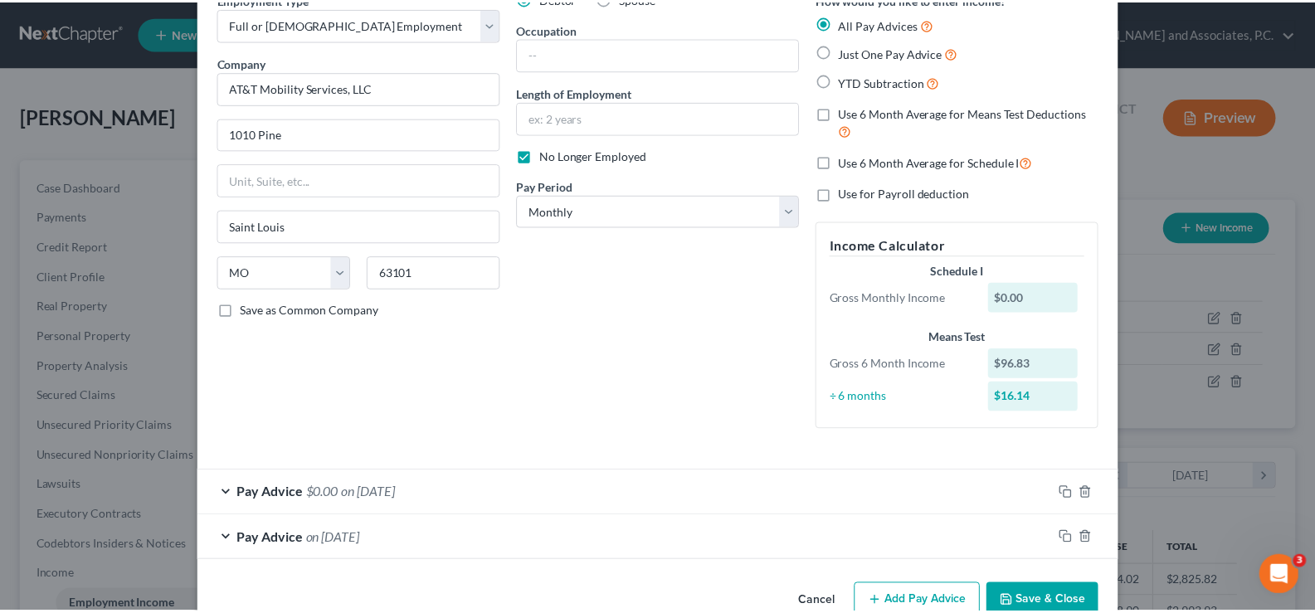
scroll to position [125, 0]
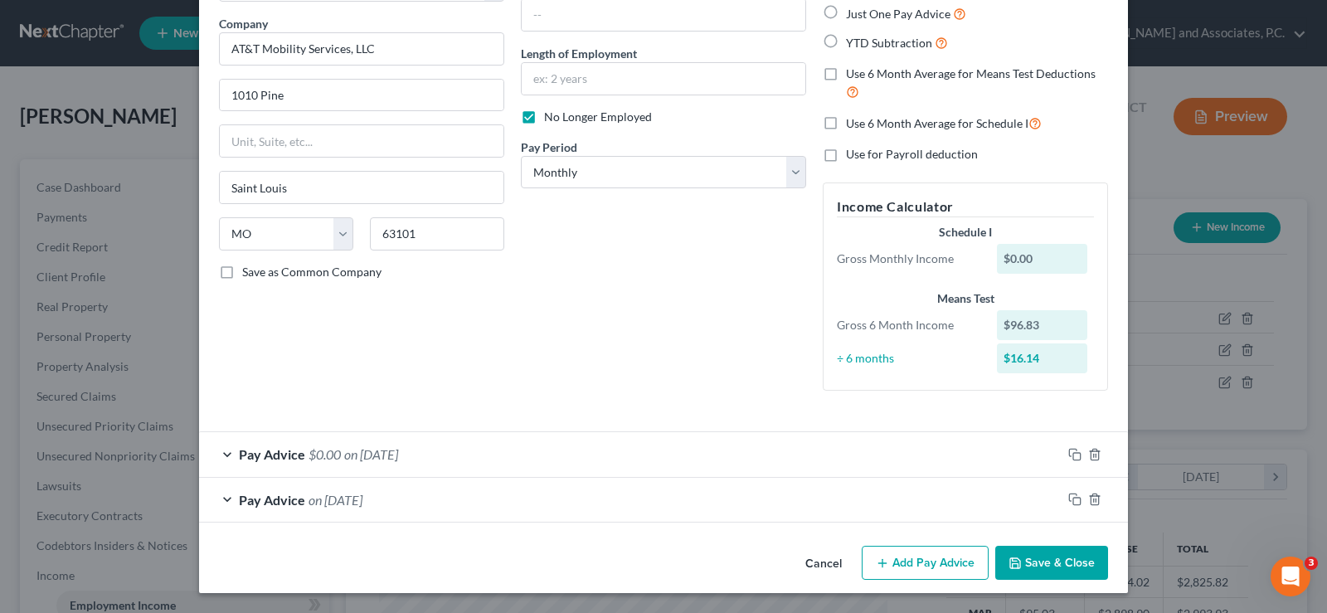
click at [1043, 563] on button "Save & Close" at bounding box center [1051, 563] width 113 height 35
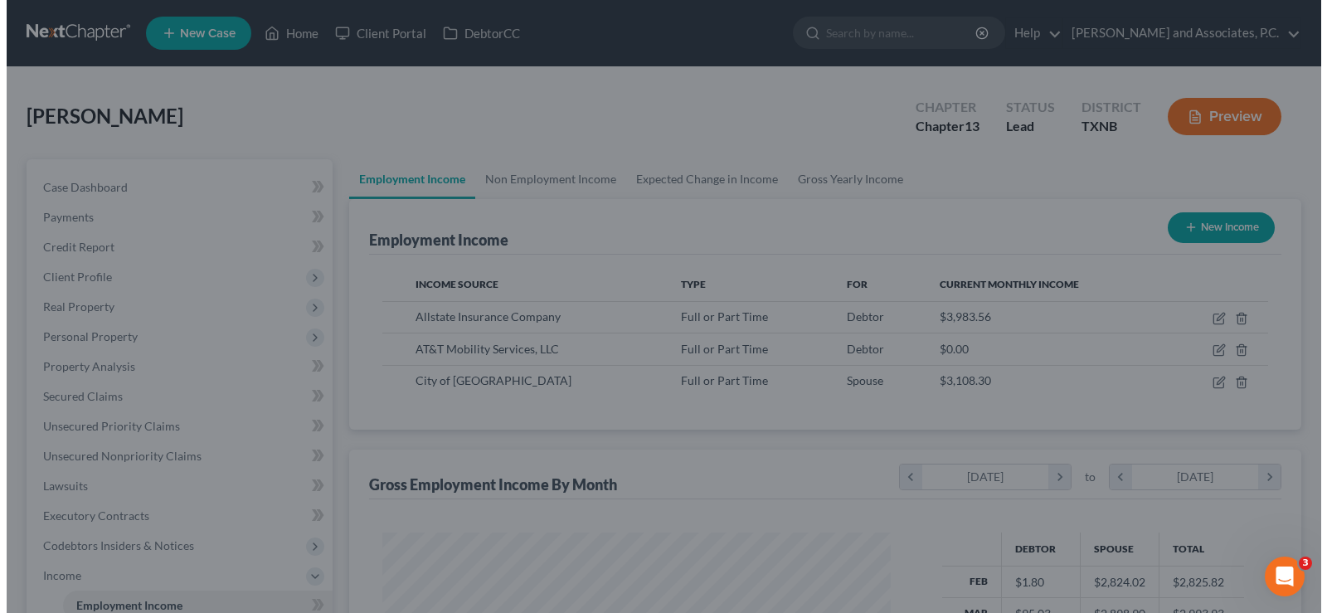
scroll to position [829105, 828867]
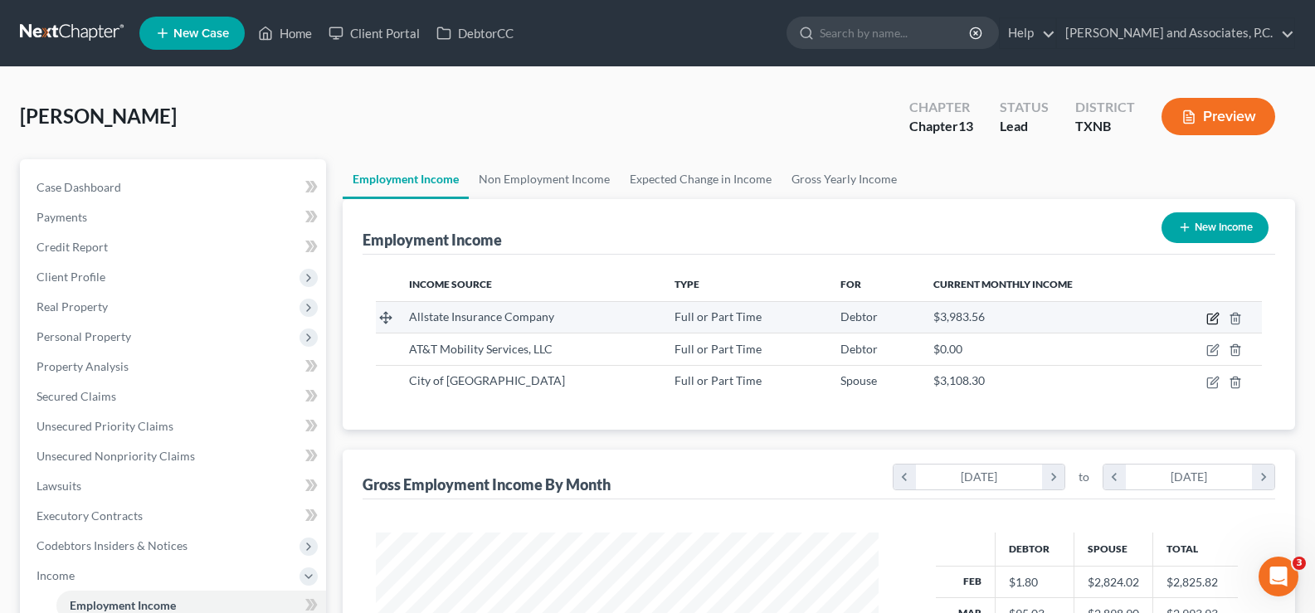
click at [1210, 317] on icon "button" at bounding box center [1212, 318] width 13 height 13
select select "0"
select select "14"
select select "0"
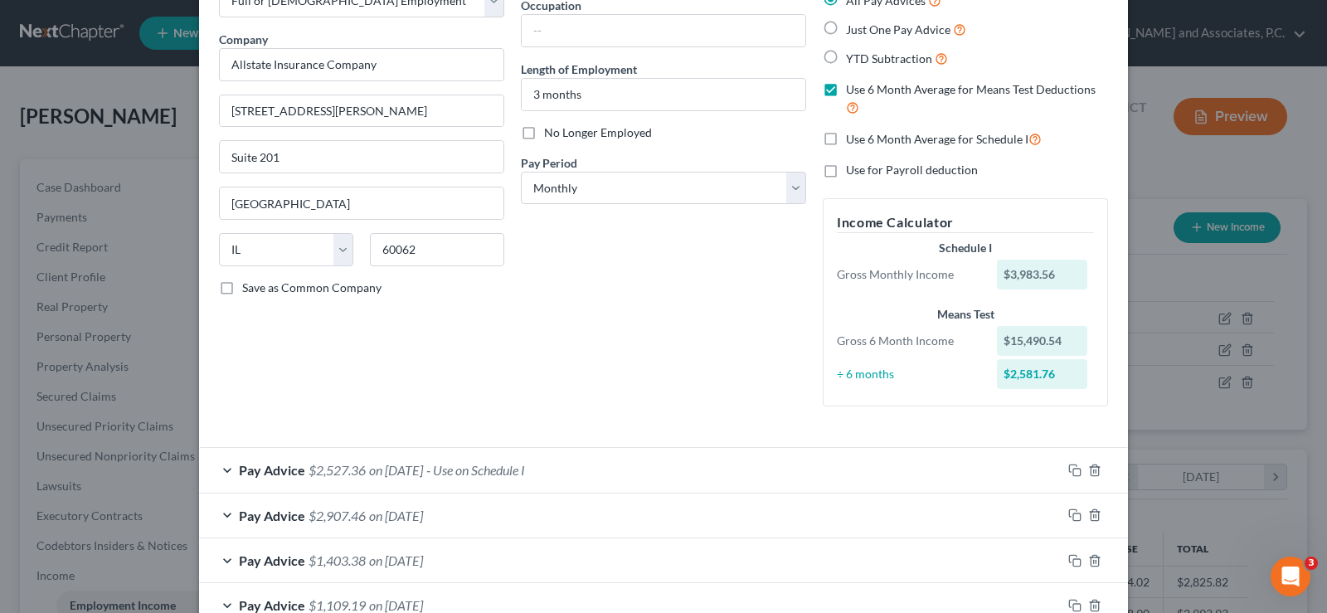
scroll to position [166, 0]
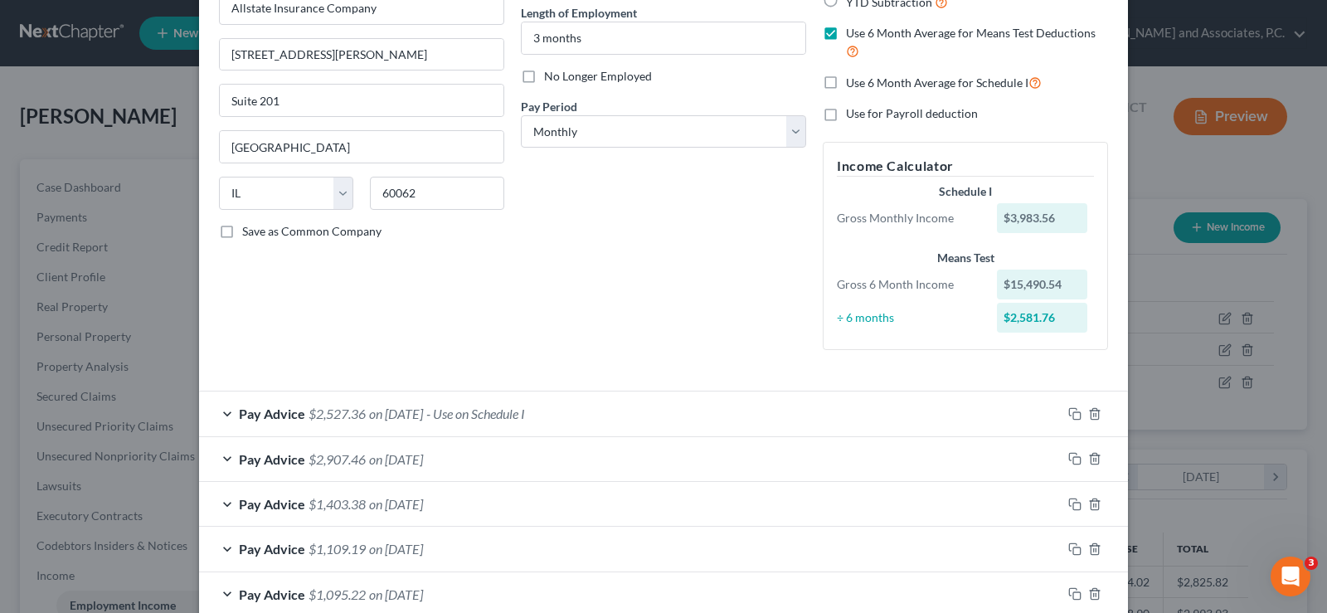
click at [221, 455] on div "Pay Advice $2,907.46 on [DATE]" at bounding box center [630, 459] width 863 height 44
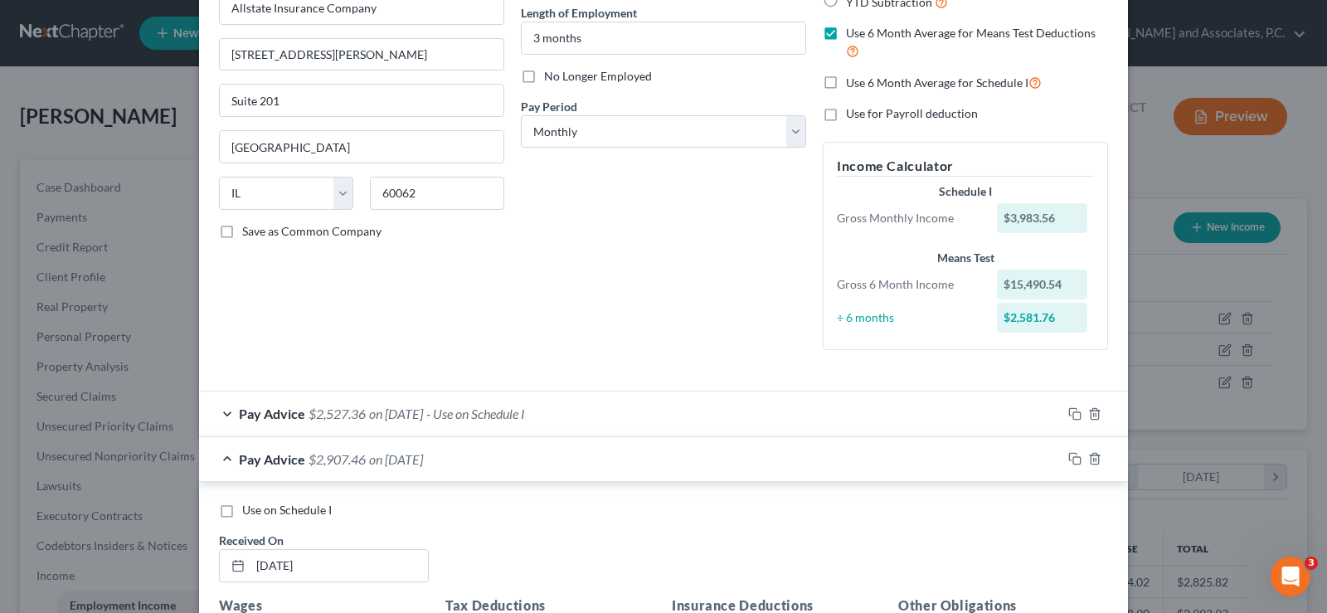
scroll to position [332, 0]
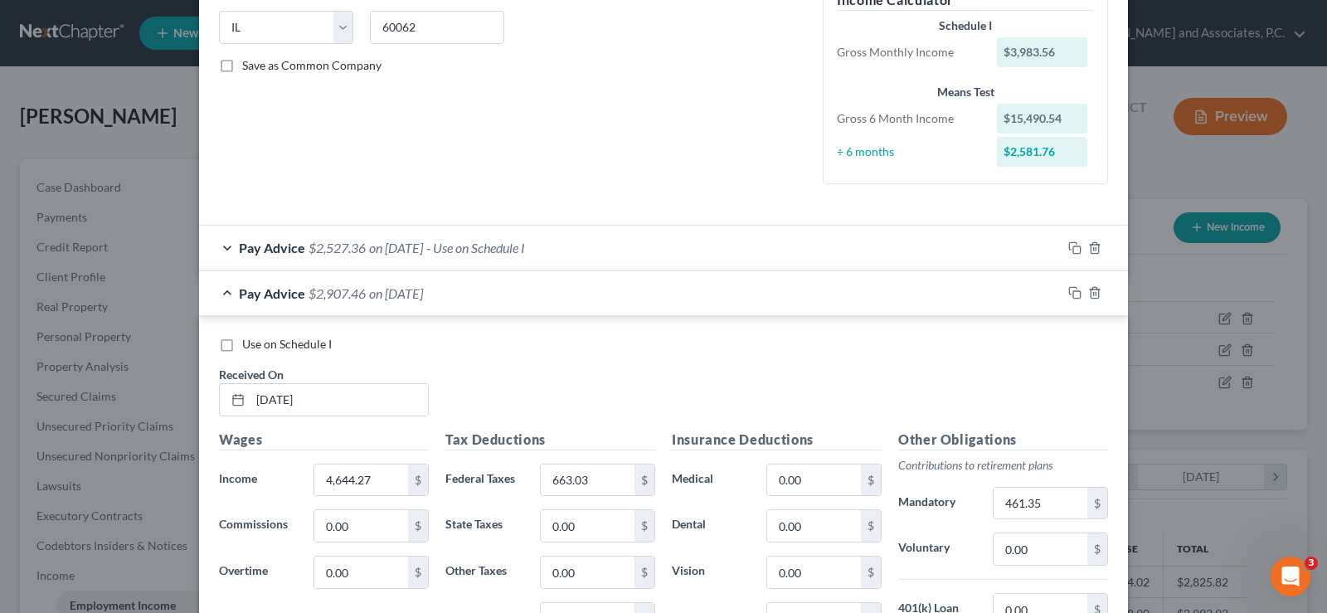
click at [218, 246] on div "Pay Advice $2,527.36 on [DATE] - Use on Schedule I" at bounding box center [630, 248] width 863 height 44
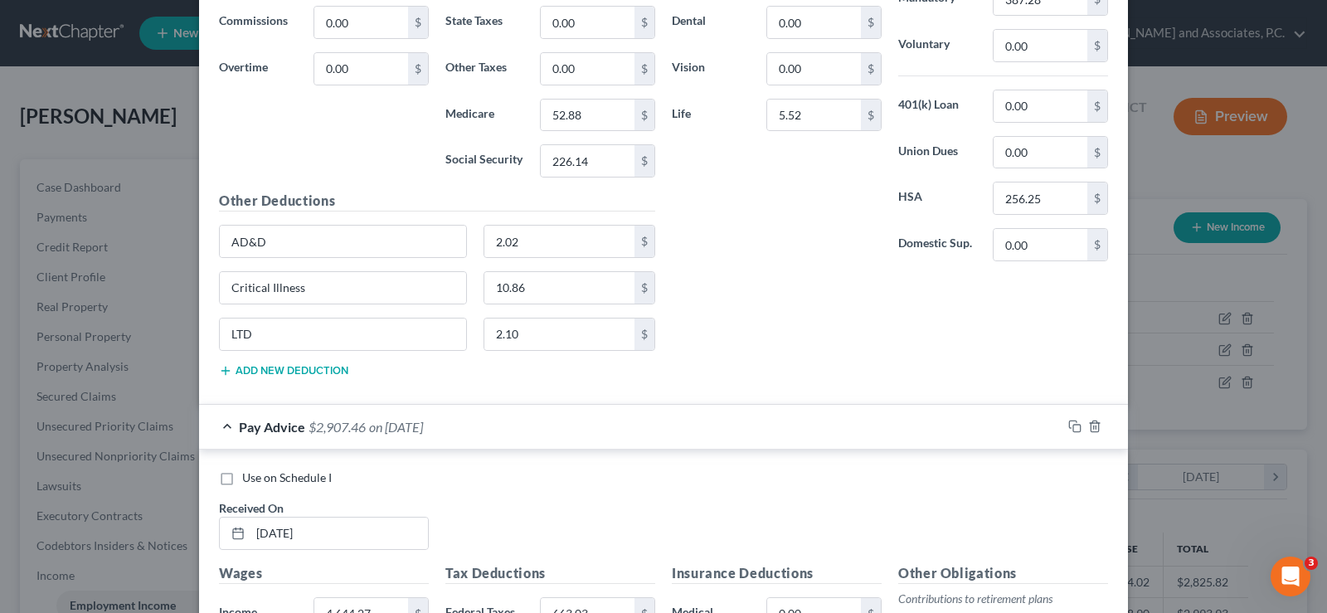
scroll to position [829, 0]
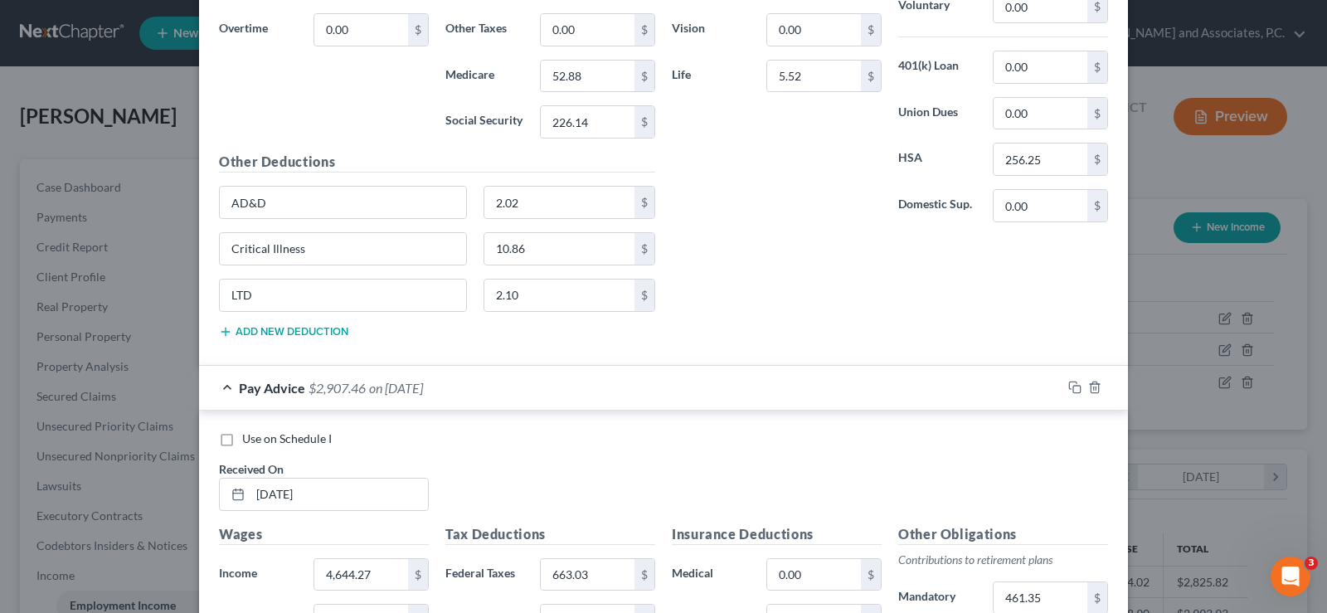
click at [242, 442] on label "Use on Schedule I" at bounding box center [287, 438] width 90 height 17
click at [249, 441] on input "Use on Schedule I" at bounding box center [254, 435] width 11 height 11
checkbox input "true"
checkbox input "false"
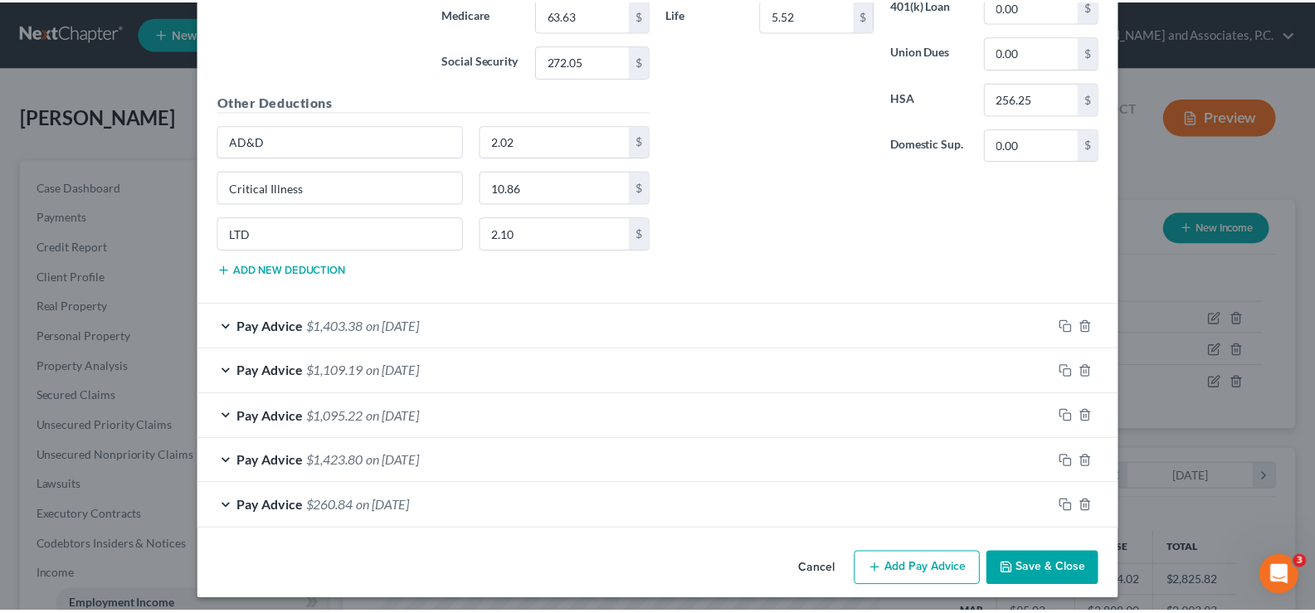
scroll to position [1535, 0]
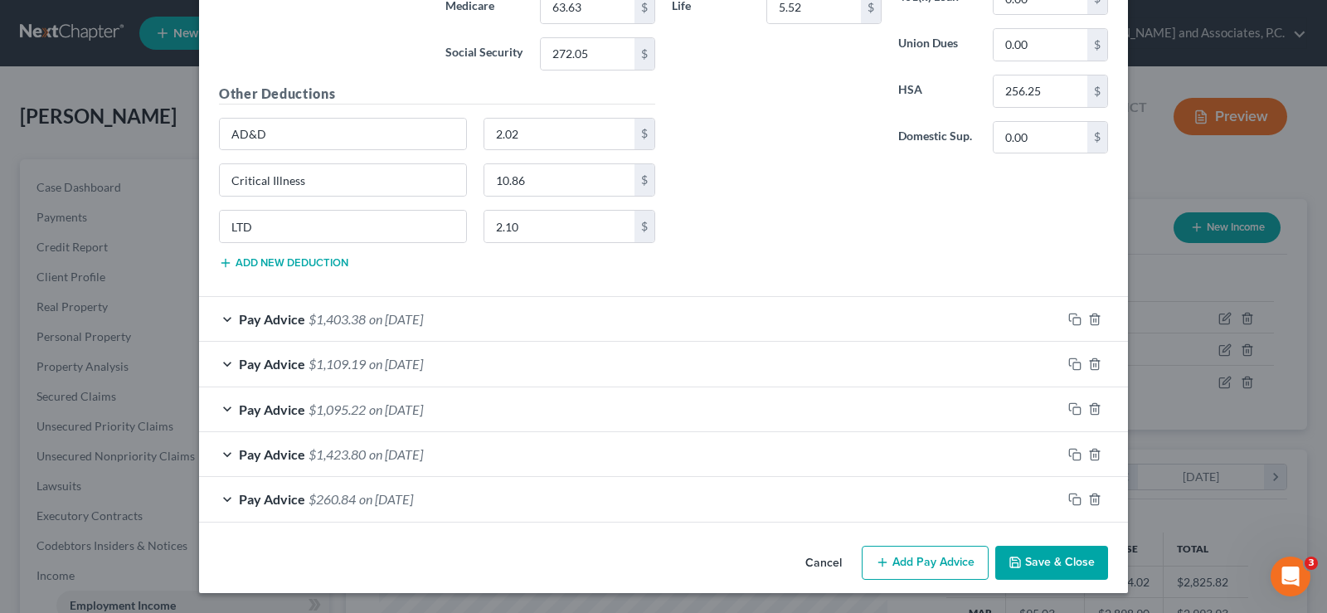
click at [1037, 566] on button "Save & Close" at bounding box center [1051, 563] width 113 height 35
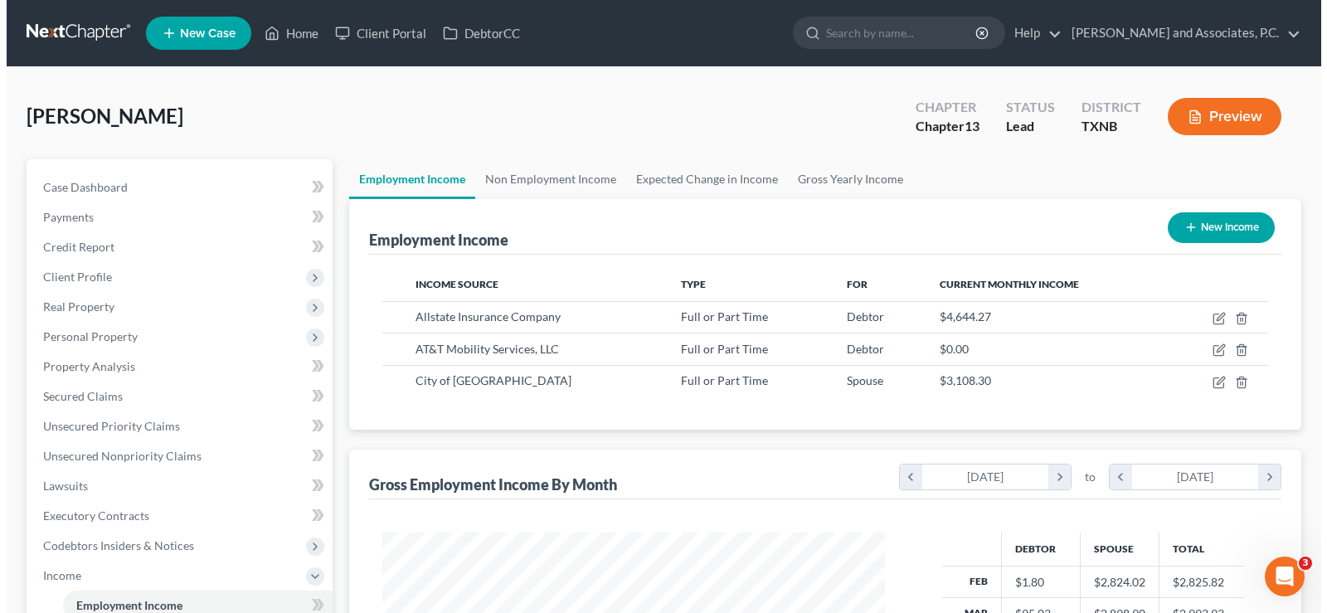
scroll to position [829105, 828867]
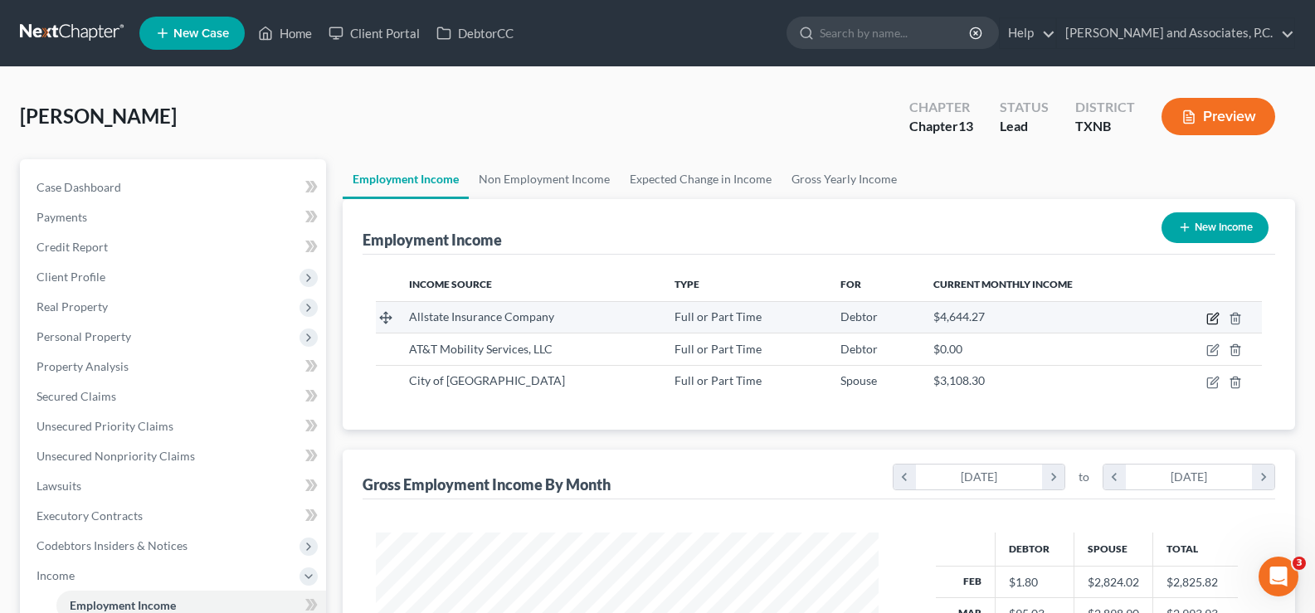
click at [1216, 313] on icon "button" at bounding box center [1212, 318] width 13 height 13
select select "0"
select select "14"
select select "0"
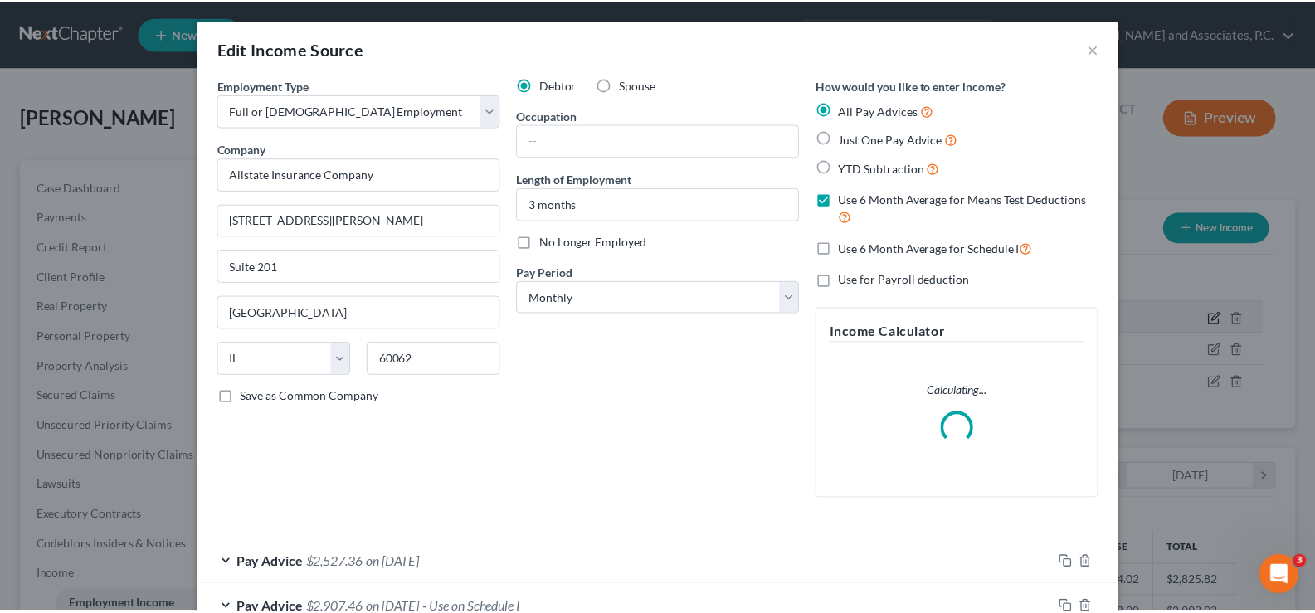
scroll to position [298, 542]
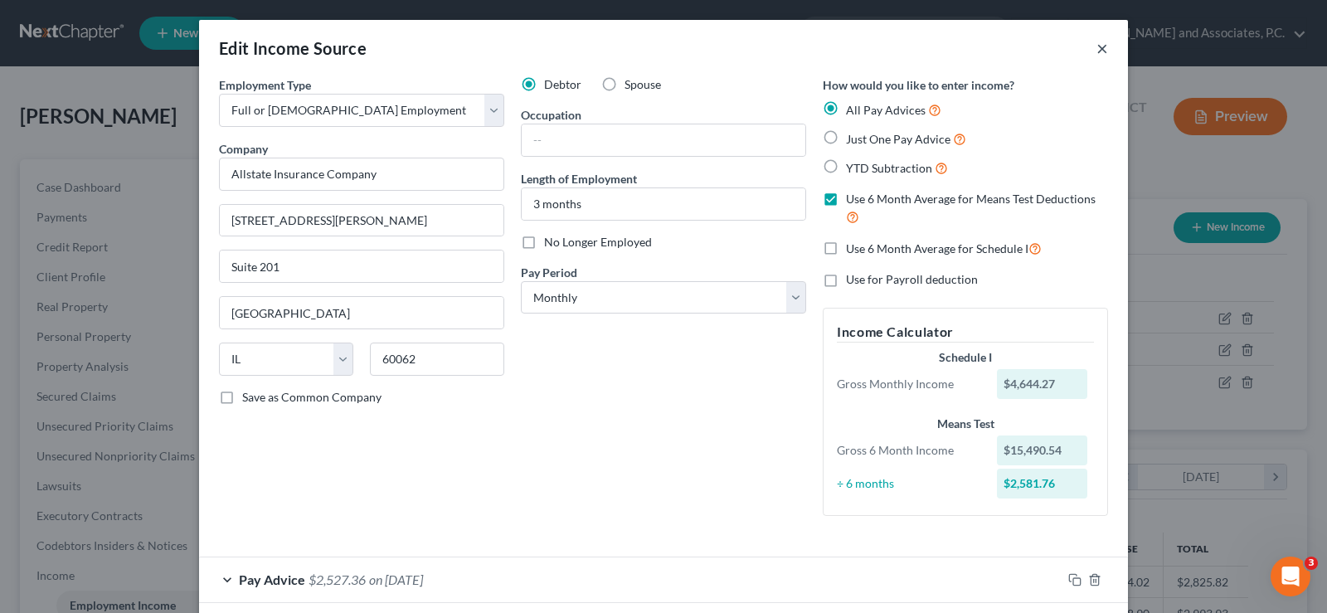
click at [1096, 47] on button "×" at bounding box center [1102, 48] width 12 height 20
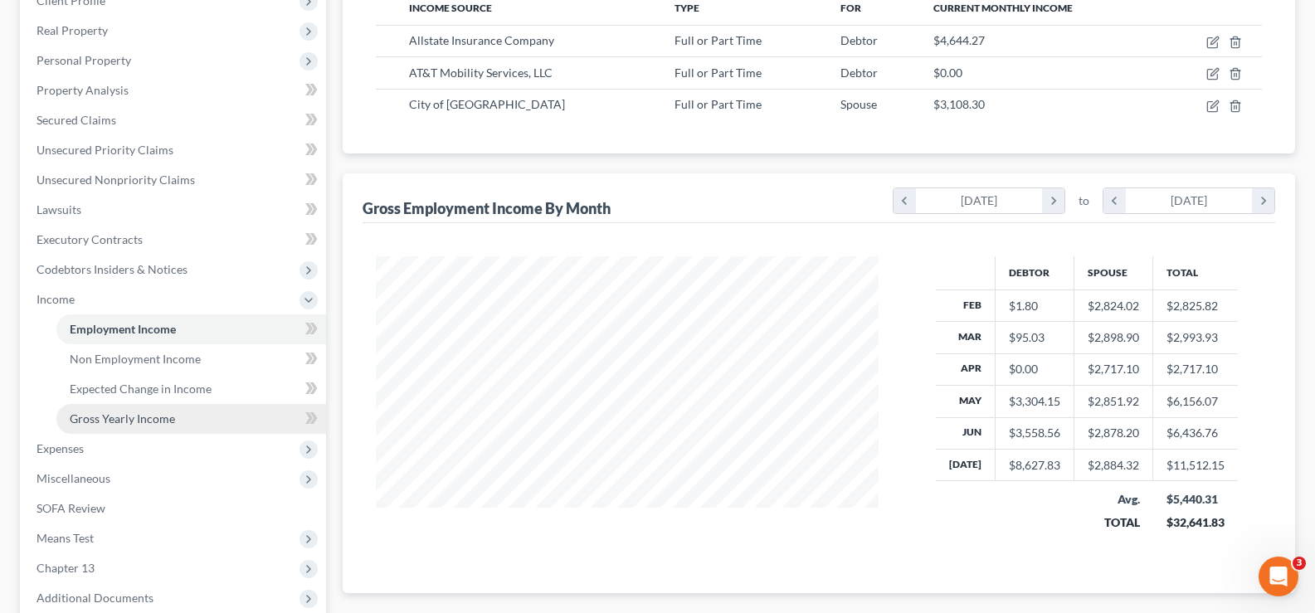
scroll to position [332, 0]
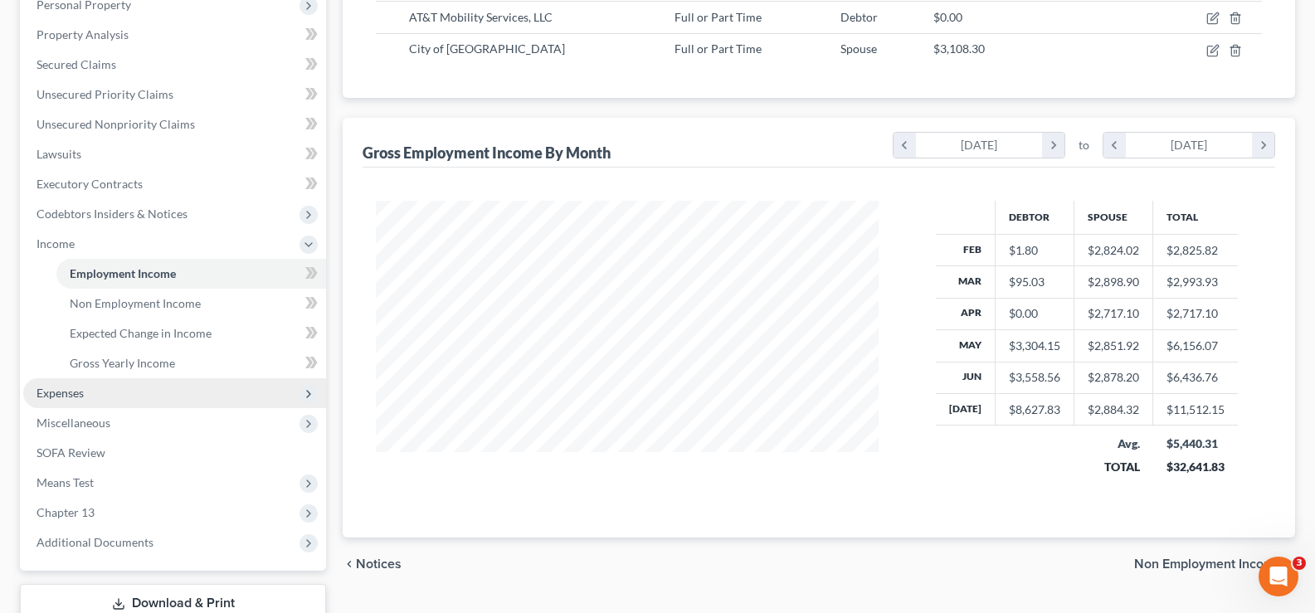
click at [80, 392] on span "Expenses" at bounding box center [59, 393] width 47 height 14
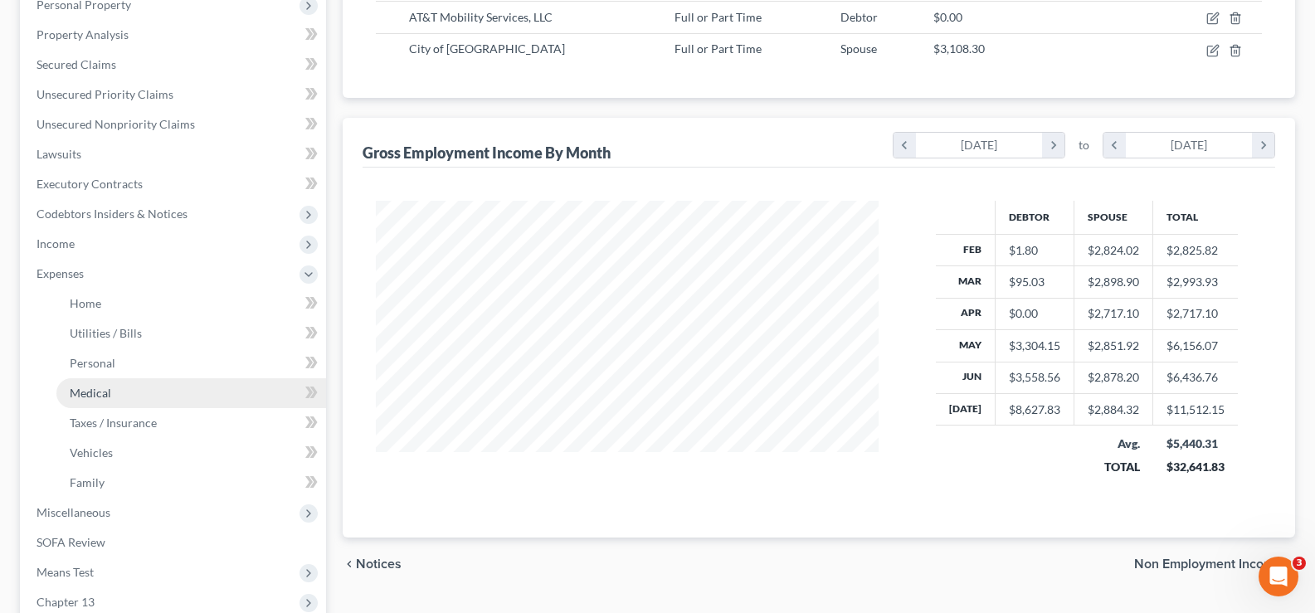
click at [84, 394] on span "Medical" at bounding box center [90, 393] width 41 height 14
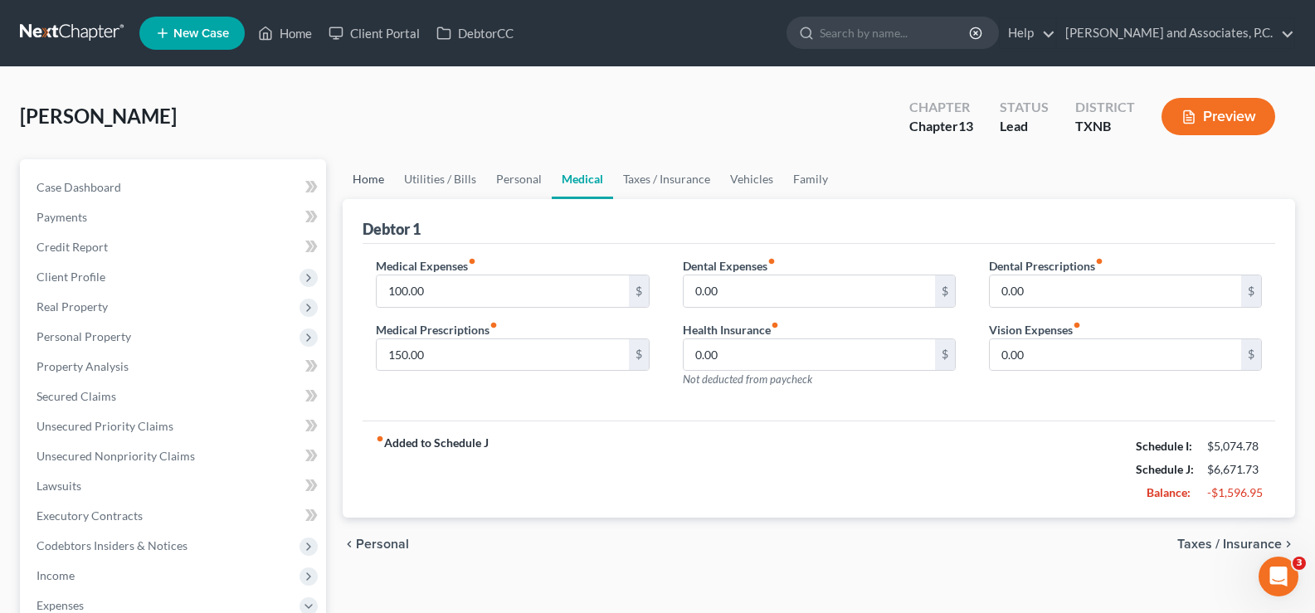
click at [367, 181] on link "Home" at bounding box center [368, 179] width 51 height 40
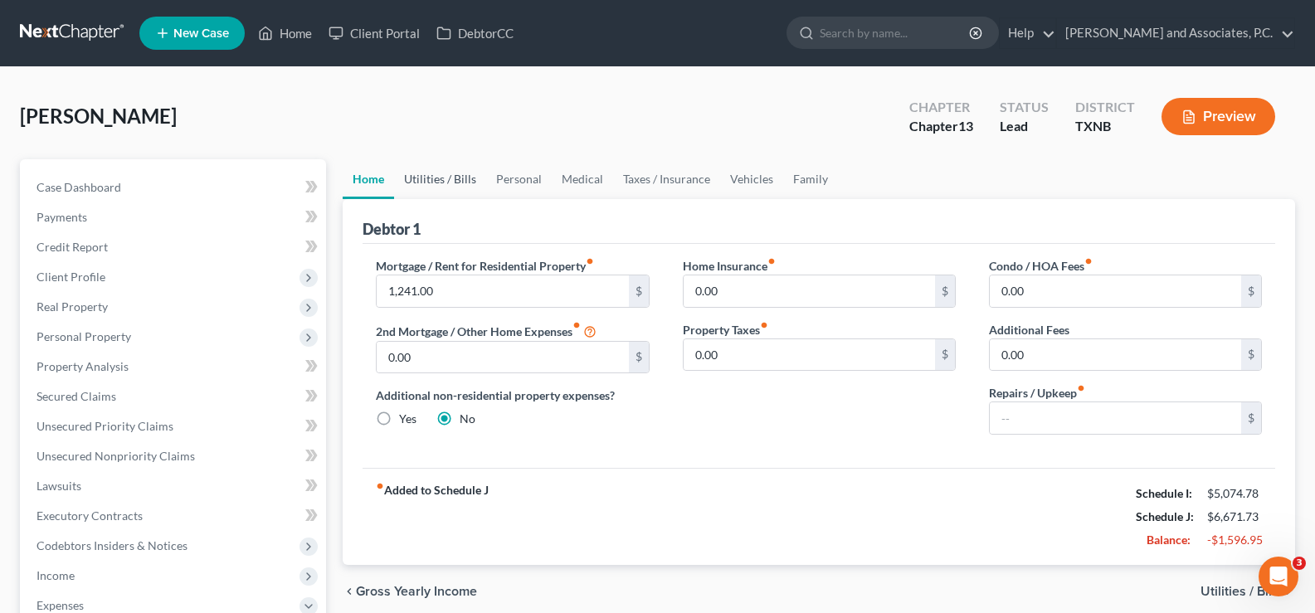
click at [439, 177] on link "Utilities / Bills" at bounding box center [440, 179] width 92 height 40
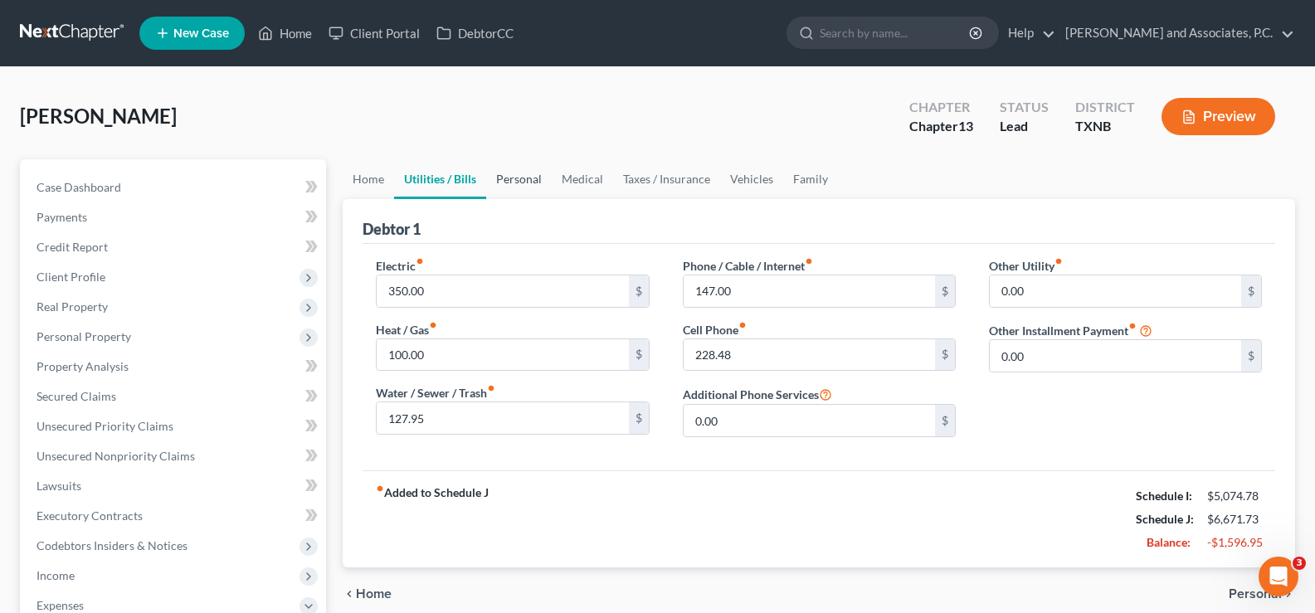
click at [518, 176] on link "Personal" at bounding box center [519, 179] width 66 height 40
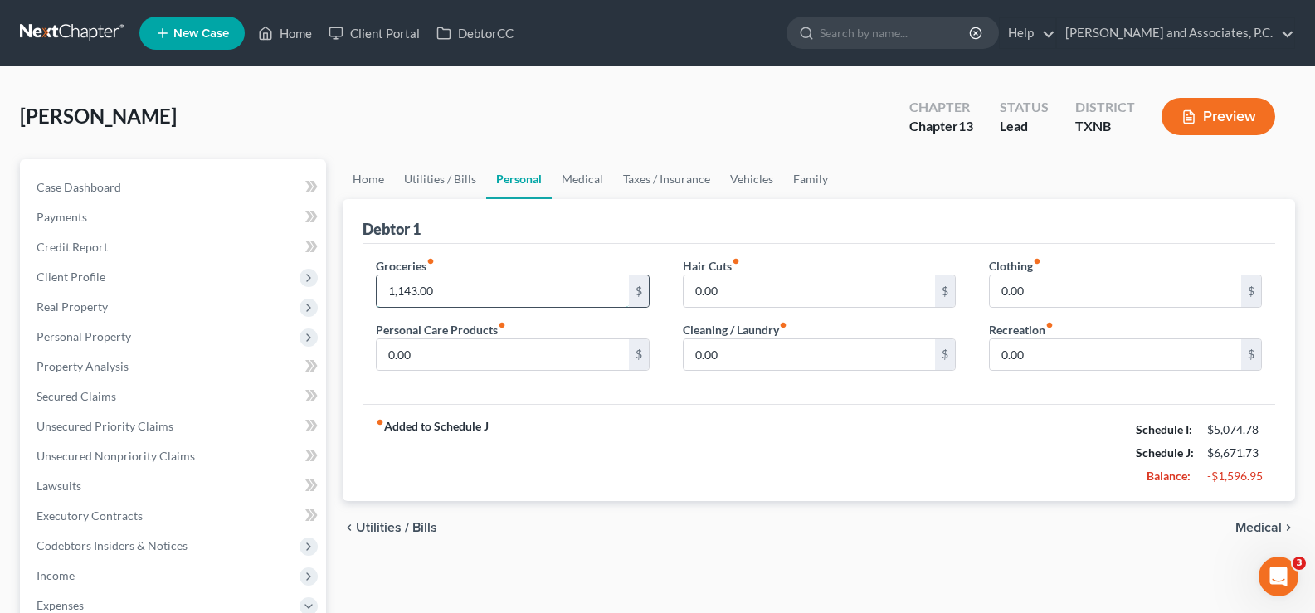
click at [493, 297] on input "1,143.00" at bounding box center [502, 291] width 251 height 32
type input "0.00"
click at [584, 181] on link "Medical" at bounding box center [582, 179] width 61 height 40
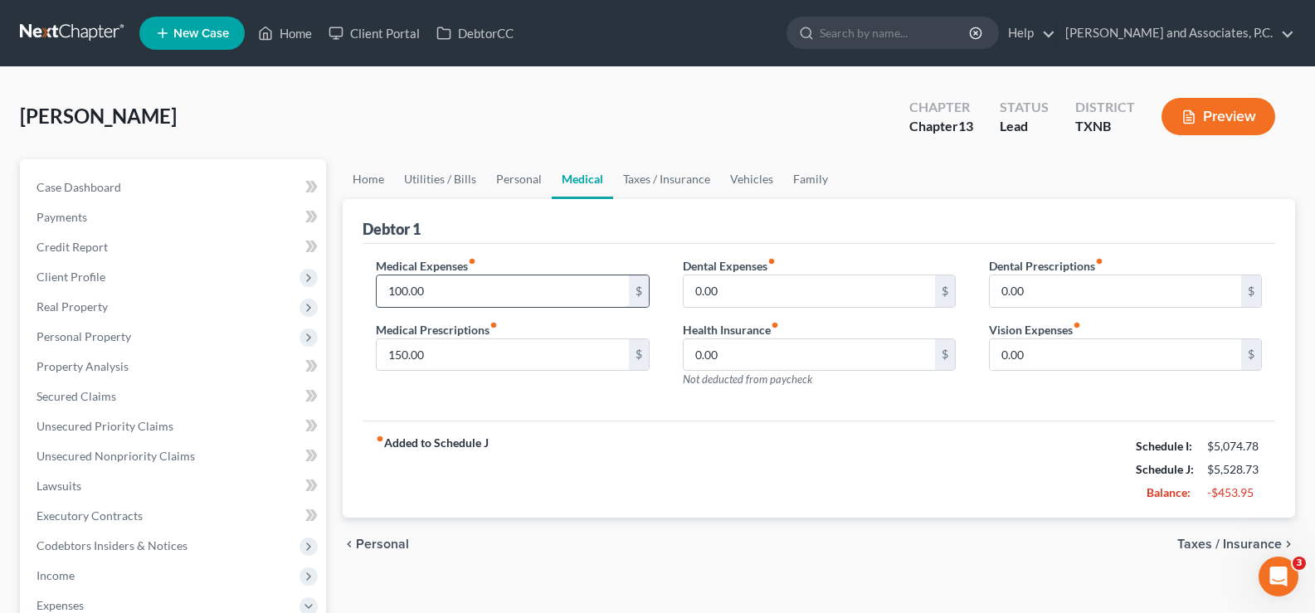
click at [477, 280] on input "100.00" at bounding box center [502, 291] width 251 height 32
type input "0.00"
click at [518, 180] on link "Personal" at bounding box center [519, 179] width 66 height 40
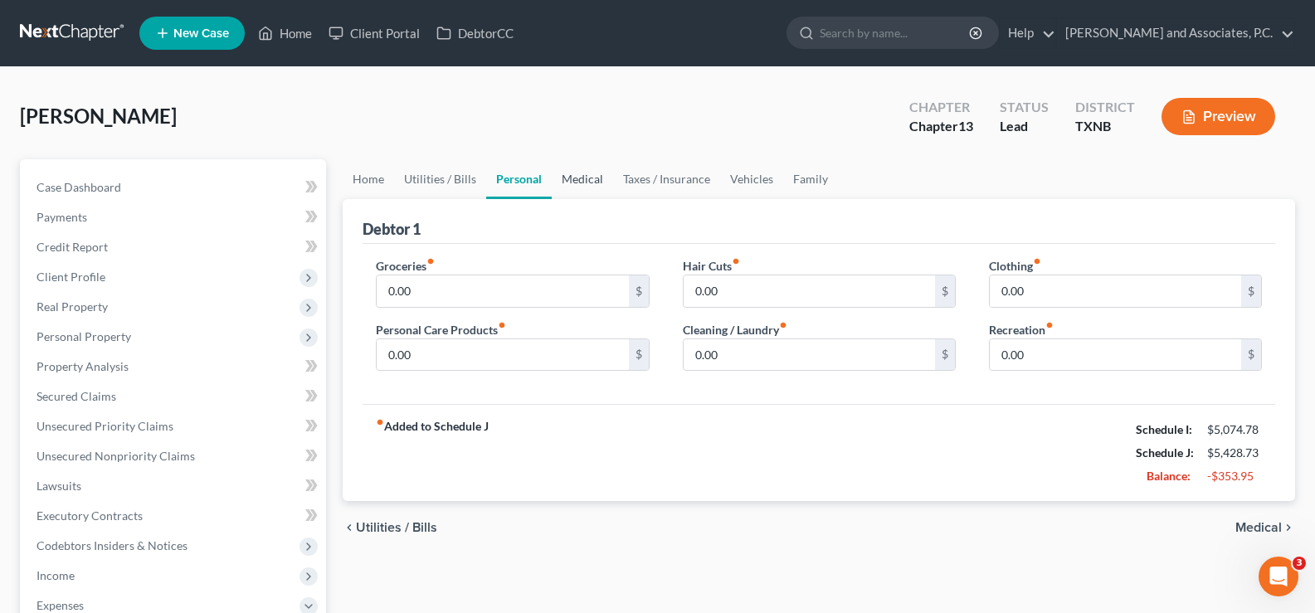
click at [575, 176] on link "Medical" at bounding box center [582, 179] width 61 height 40
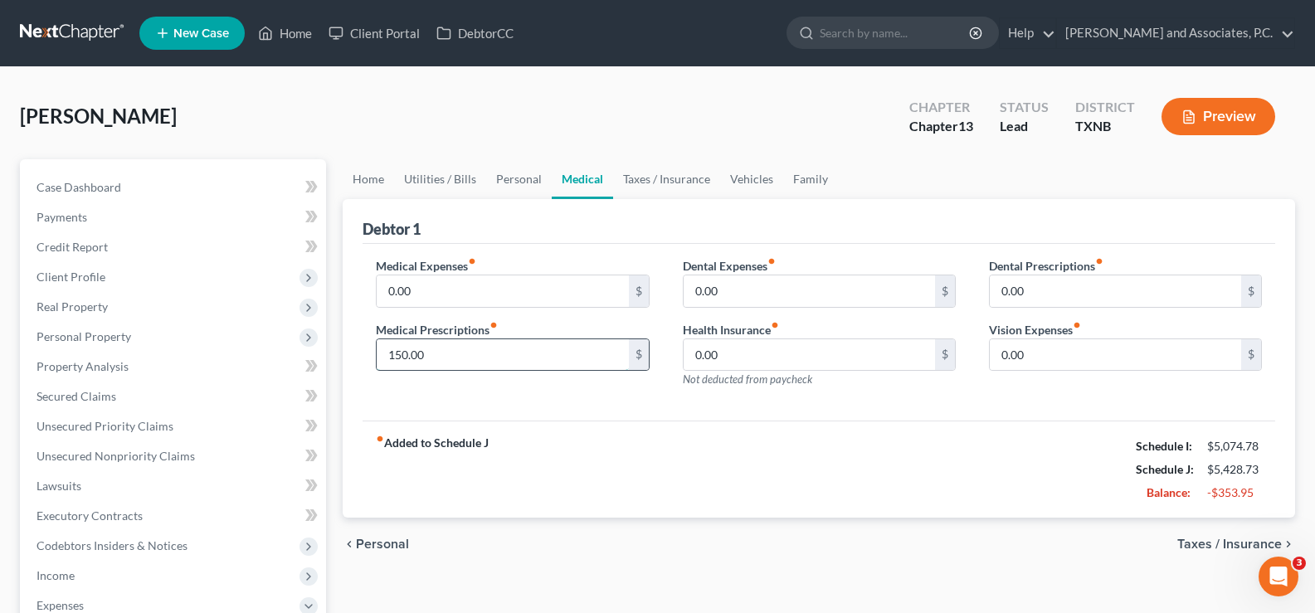
click at [473, 353] on input "150.00" at bounding box center [502, 355] width 251 height 32
type input "0.00"
click at [507, 176] on link "Personal" at bounding box center [519, 179] width 66 height 40
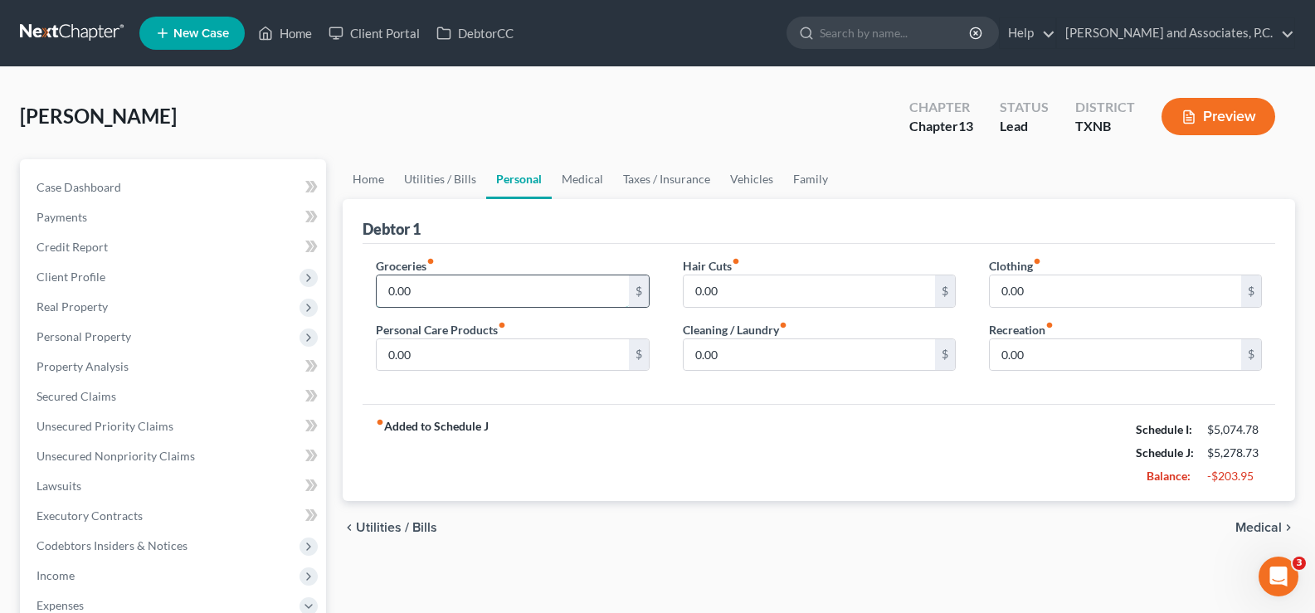
click at [430, 296] on input "0.00" at bounding box center [502, 291] width 251 height 32
type input "1,000.00"
click at [805, 179] on link "Family" at bounding box center [810, 179] width 55 height 40
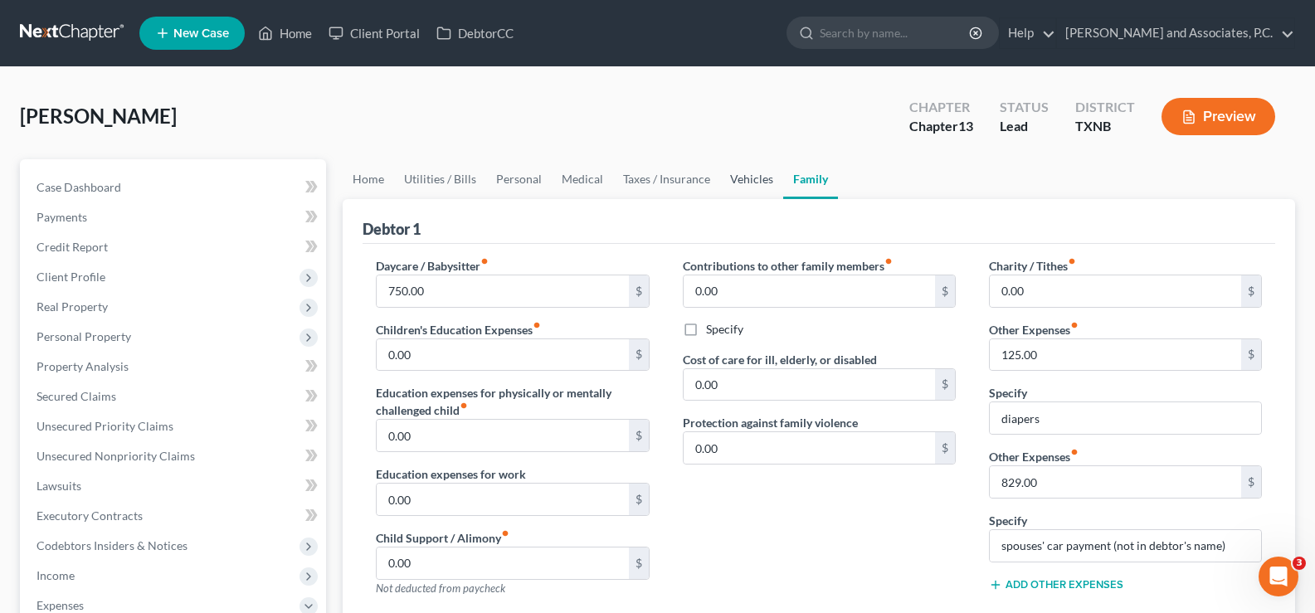
click at [748, 178] on link "Vehicles" at bounding box center [751, 179] width 63 height 40
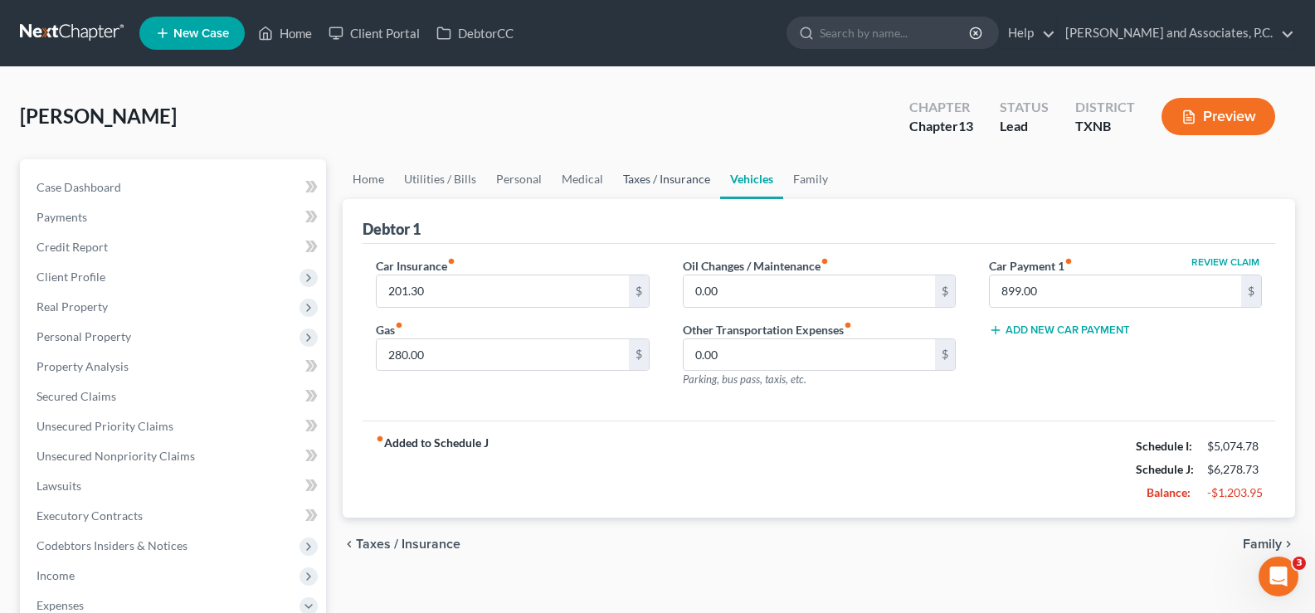
click at [681, 182] on link "Taxes / Insurance" at bounding box center [666, 179] width 107 height 40
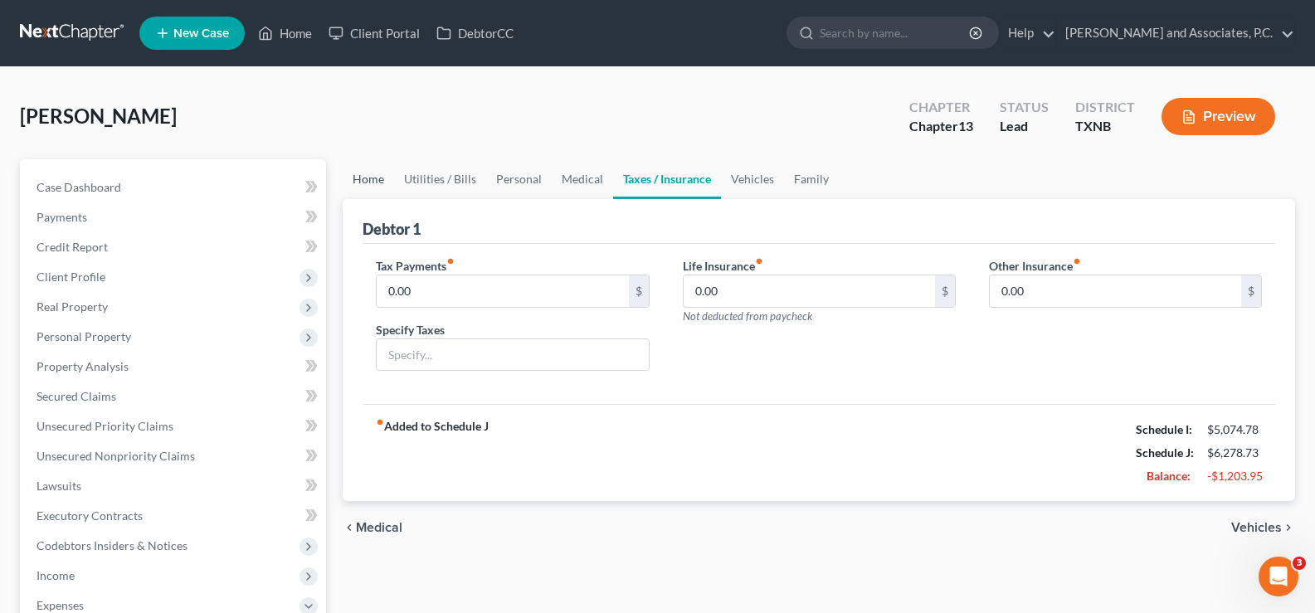
click at [369, 172] on link "Home" at bounding box center [368, 179] width 51 height 40
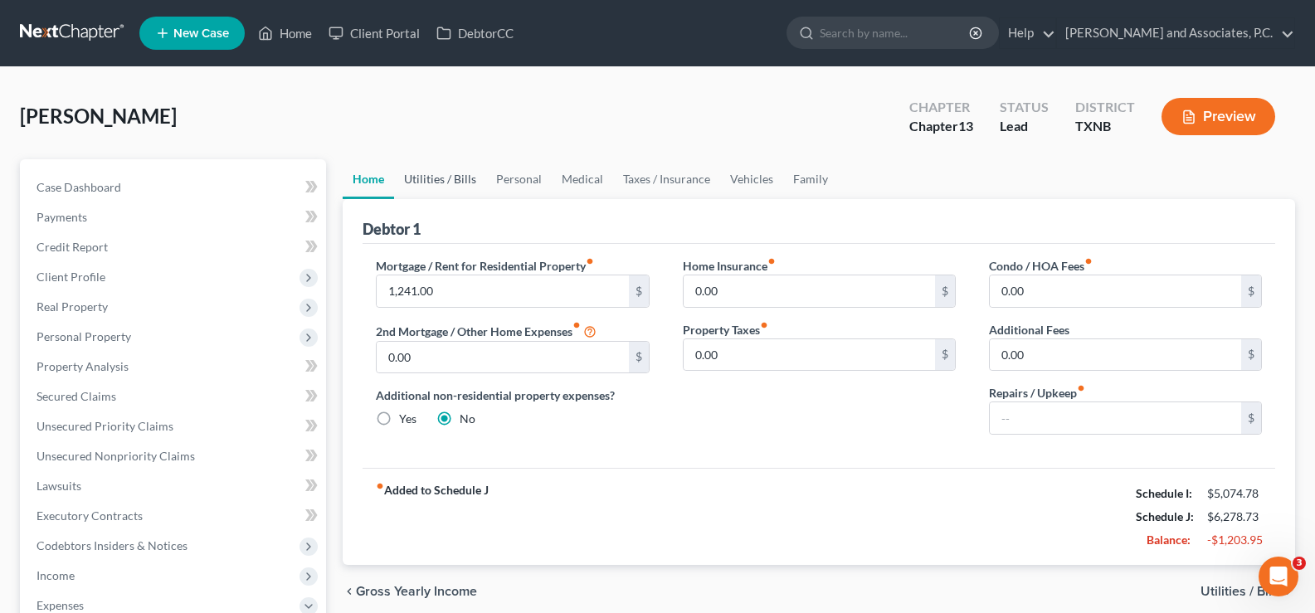
click at [445, 181] on link "Utilities / Bills" at bounding box center [440, 179] width 92 height 40
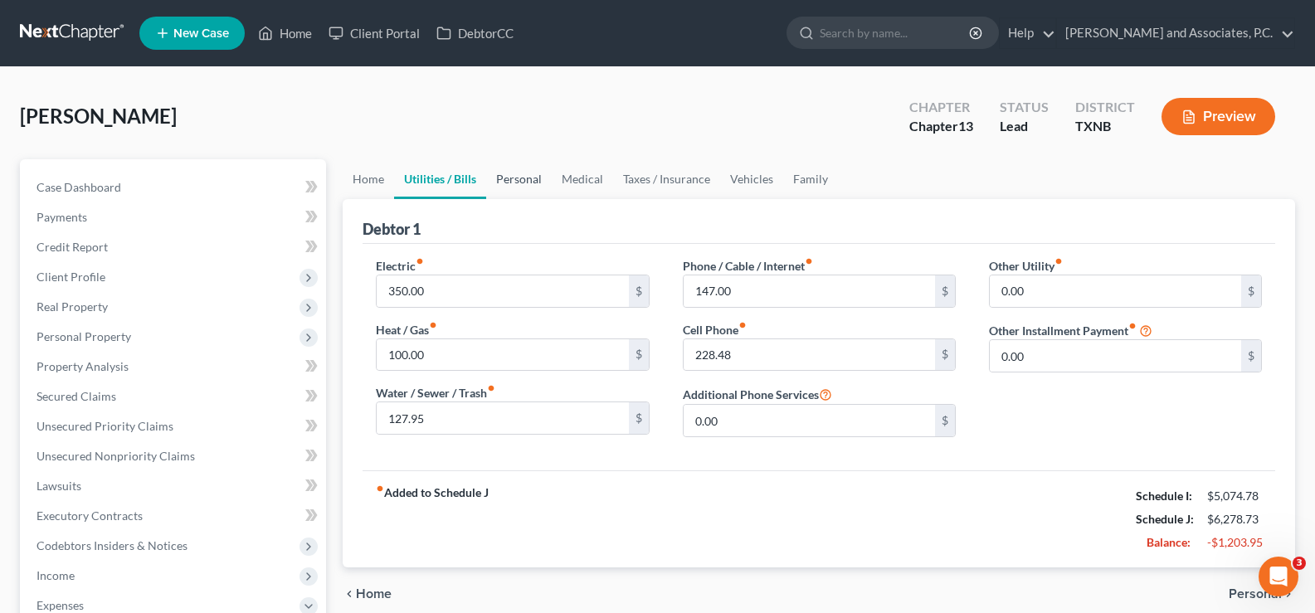
click at [512, 185] on link "Personal" at bounding box center [519, 179] width 66 height 40
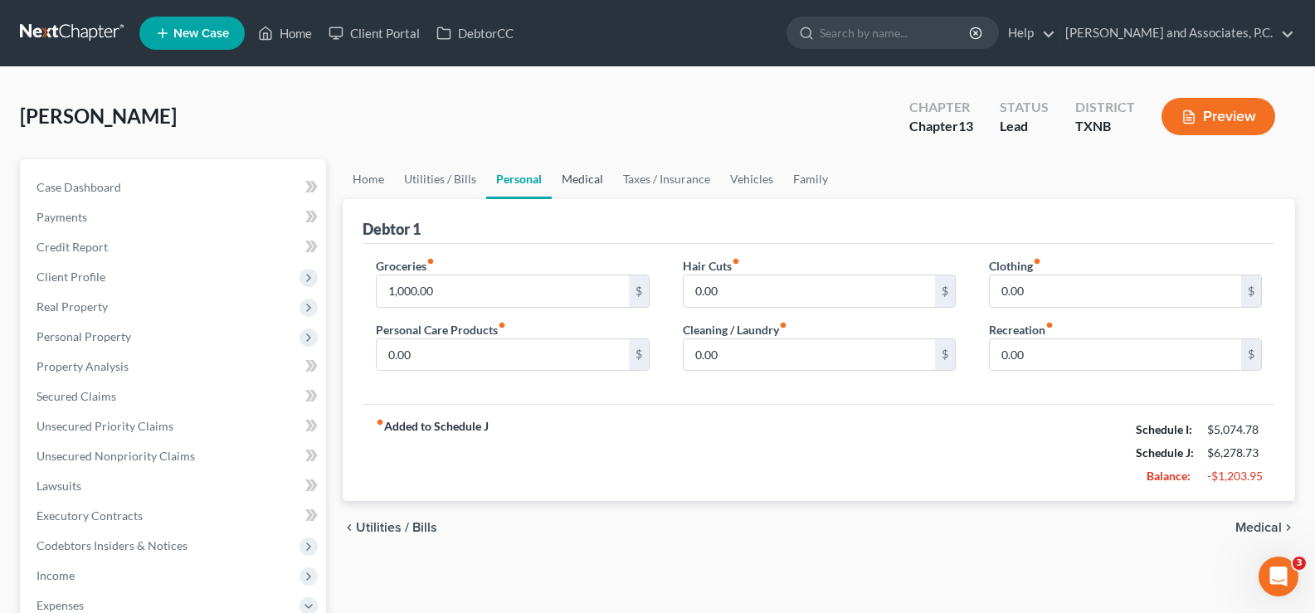
click at [585, 183] on link "Medical" at bounding box center [582, 179] width 61 height 40
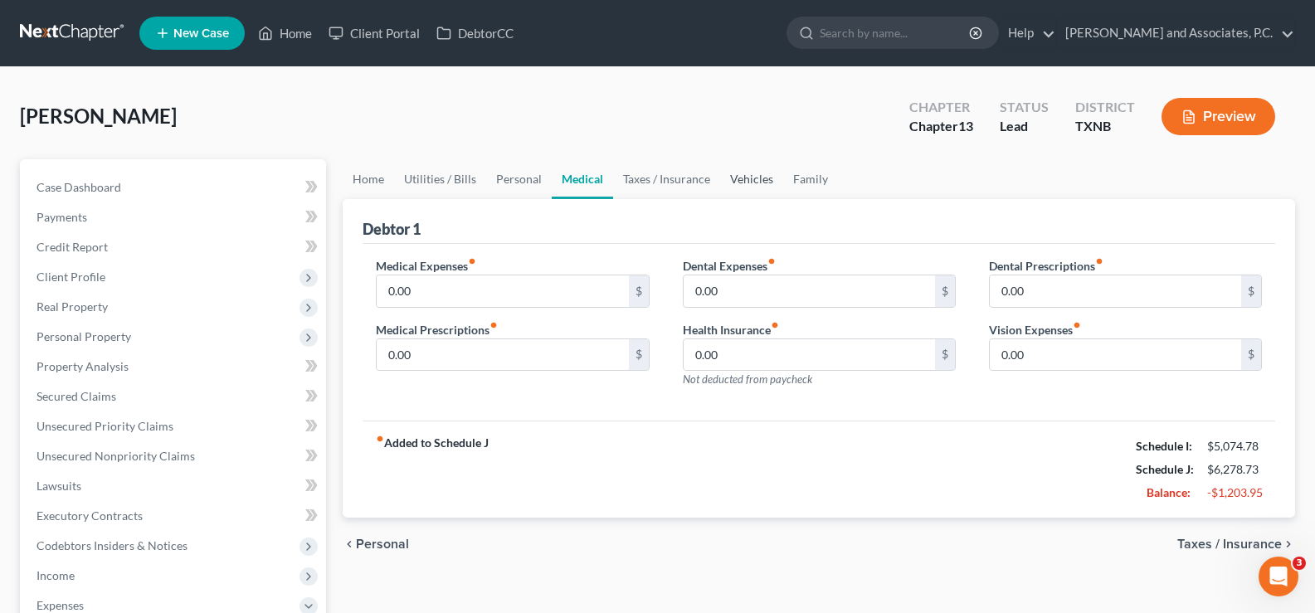
click at [739, 178] on link "Vehicles" at bounding box center [751, 179] width 63 height 40
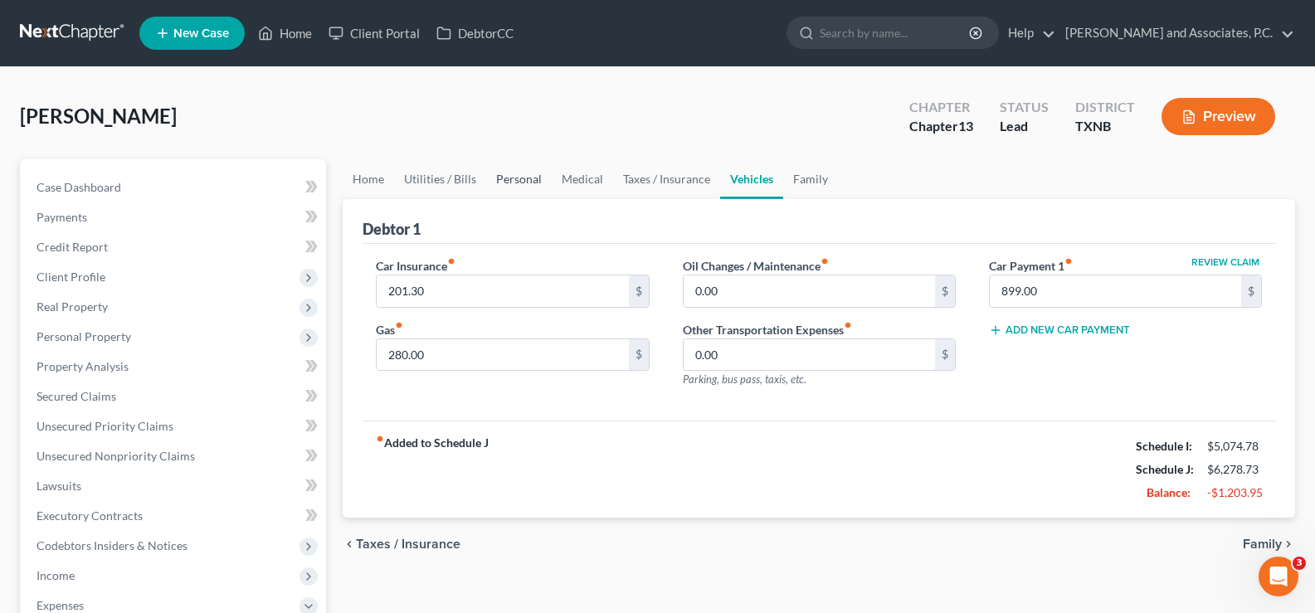
click at [525, 179] on link "Personal" at bounding box center [519, 179] width 66 height 40
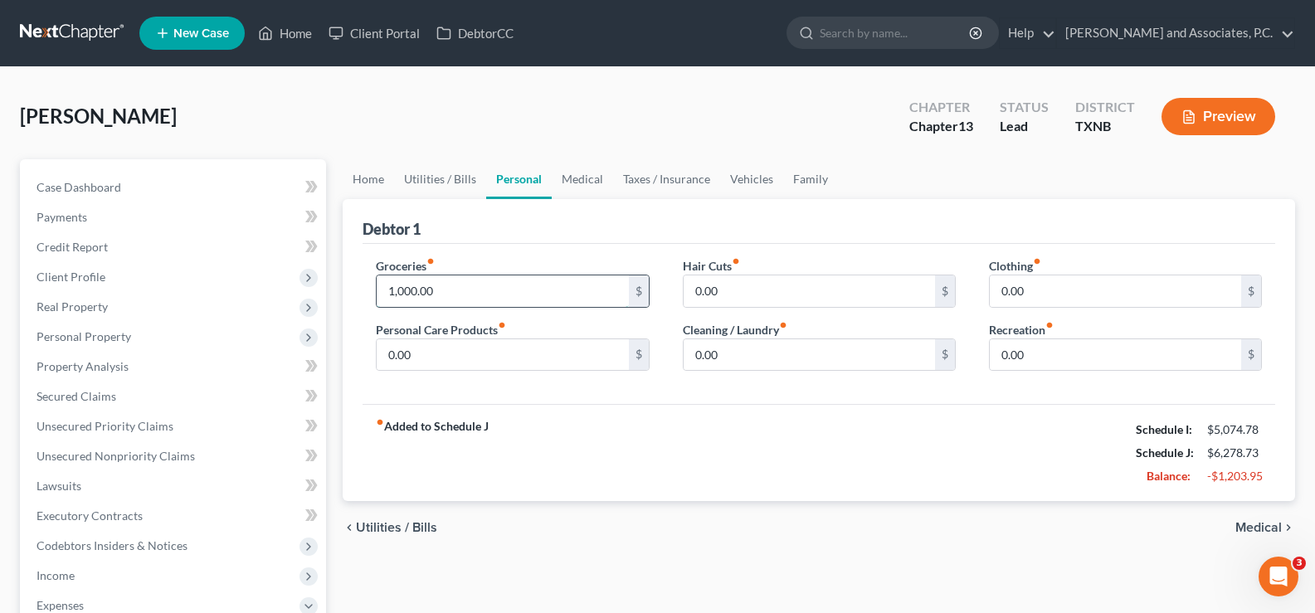
click at [474, 295] on input "1,000.00" at bounding box center [502, 291] width 251 height 32
type input "820.00"
click at [584, 183] on link "Medical" at bounding box center [582, 179] width 61 height 40
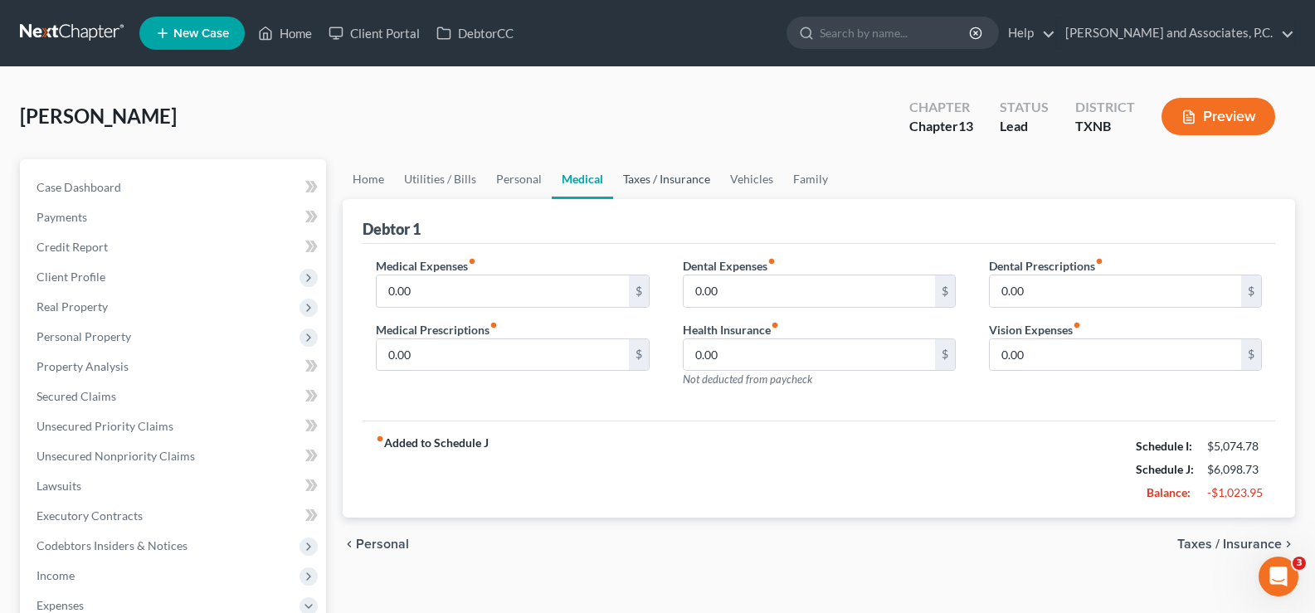
click at [647, 181] on link "Taxes / Insurance" at bounding box center [666, 179] width 107 height 40
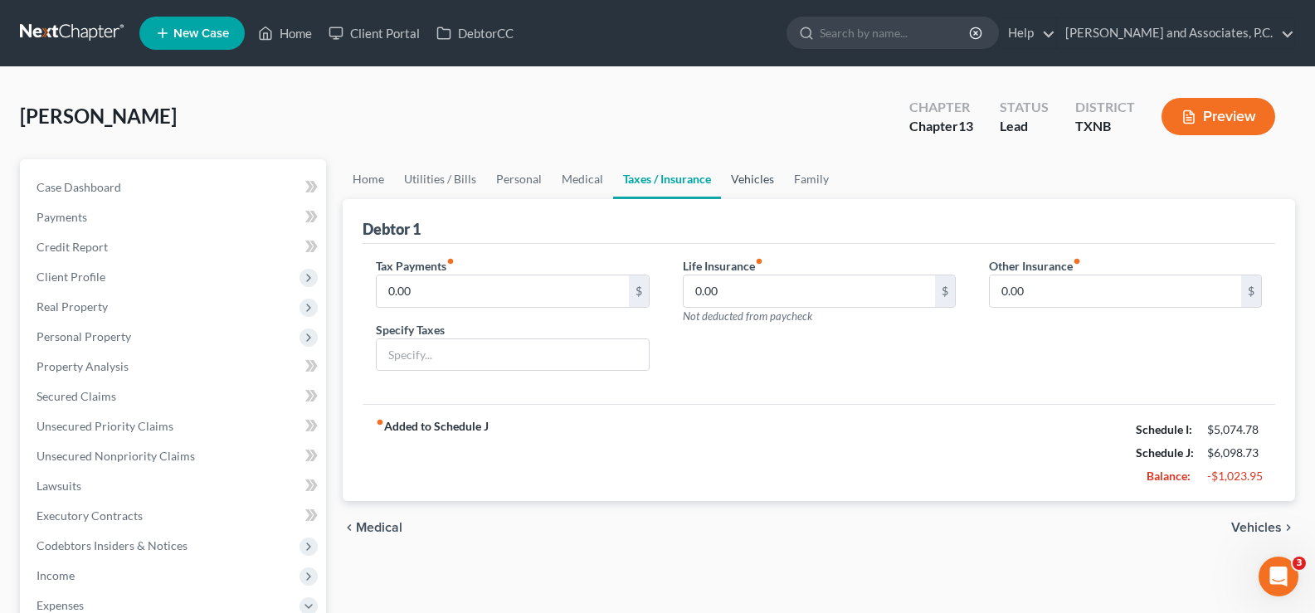
click at [756, 176] on link "Vehicles" at bounding box center [752, 179] width 63 height 40
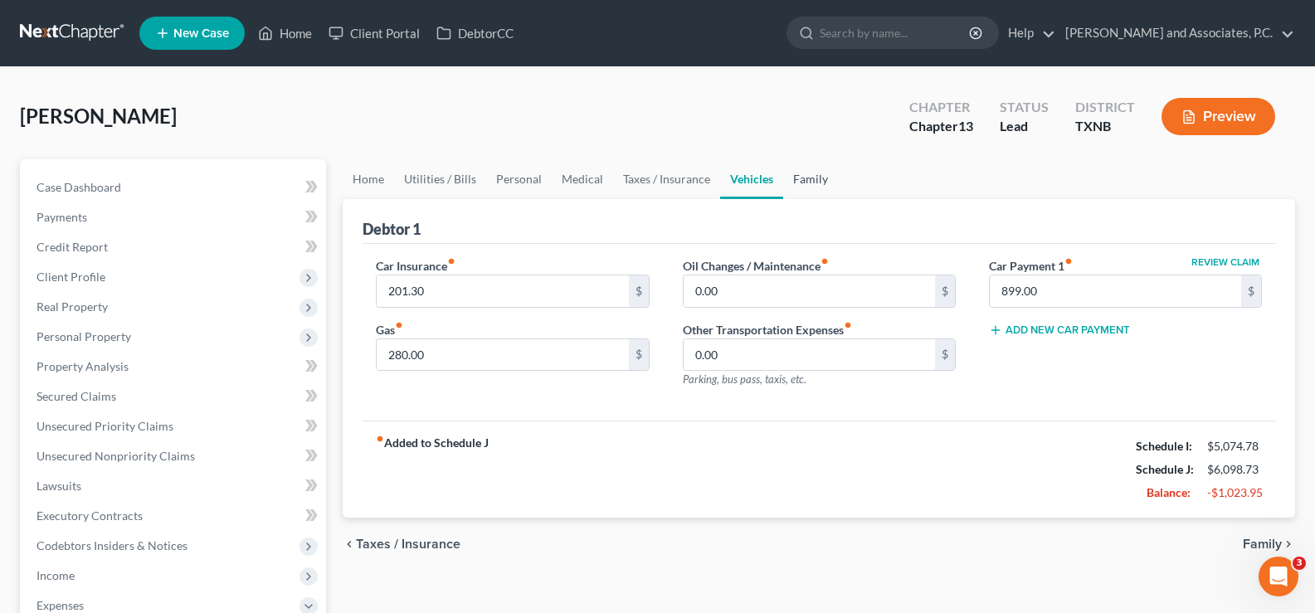
click at [803, 182] on link "Family" at bounding box center [810, 179] width 55 height 40
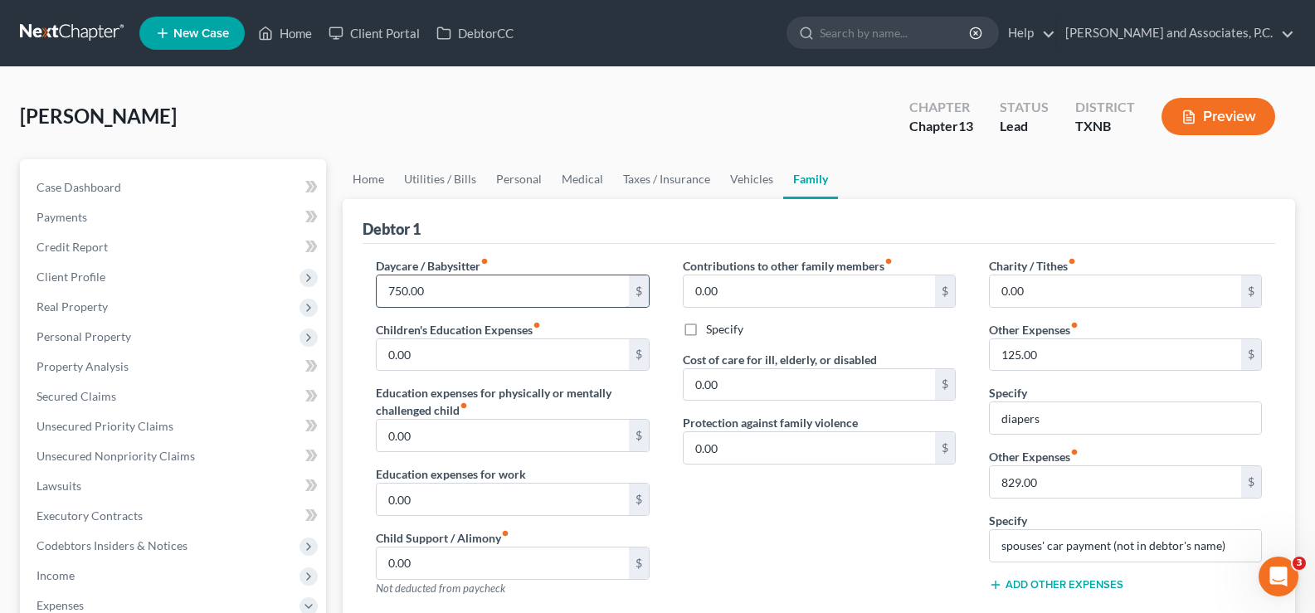
click at [459, 288] on input "750.00" at bounding box center [502, 291] width 251 height 32
type input "500.00"
click at [364, 182] on link "Home" at bounding box center [368, 179] width 51 height 40
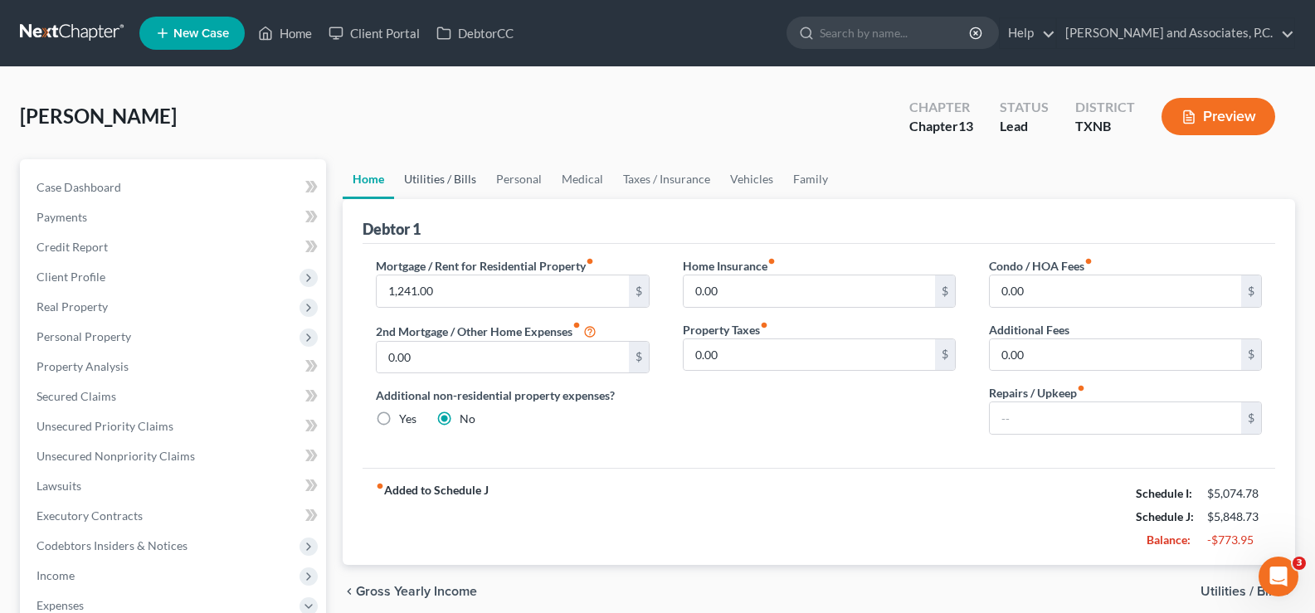
click at [432, 181] on link "Utilities / Bills" at bounding box center [440, 179] width 92 height 40
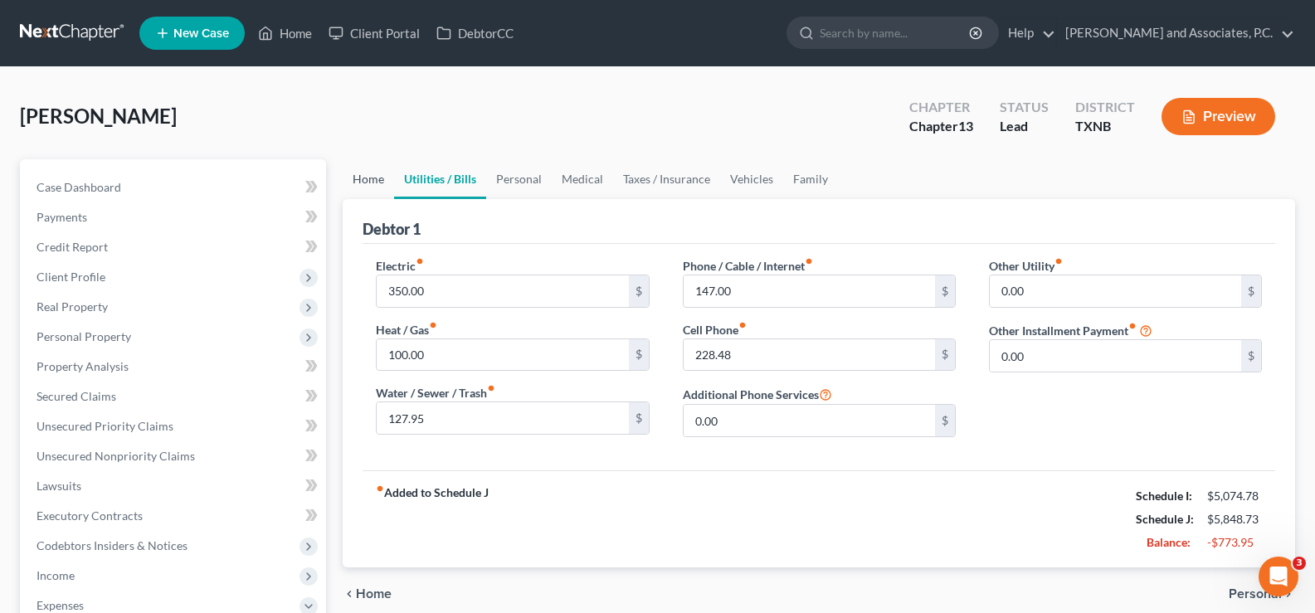
click at [367, 181] on link "Home" at bounding box center [368, 179] width 51 height 40
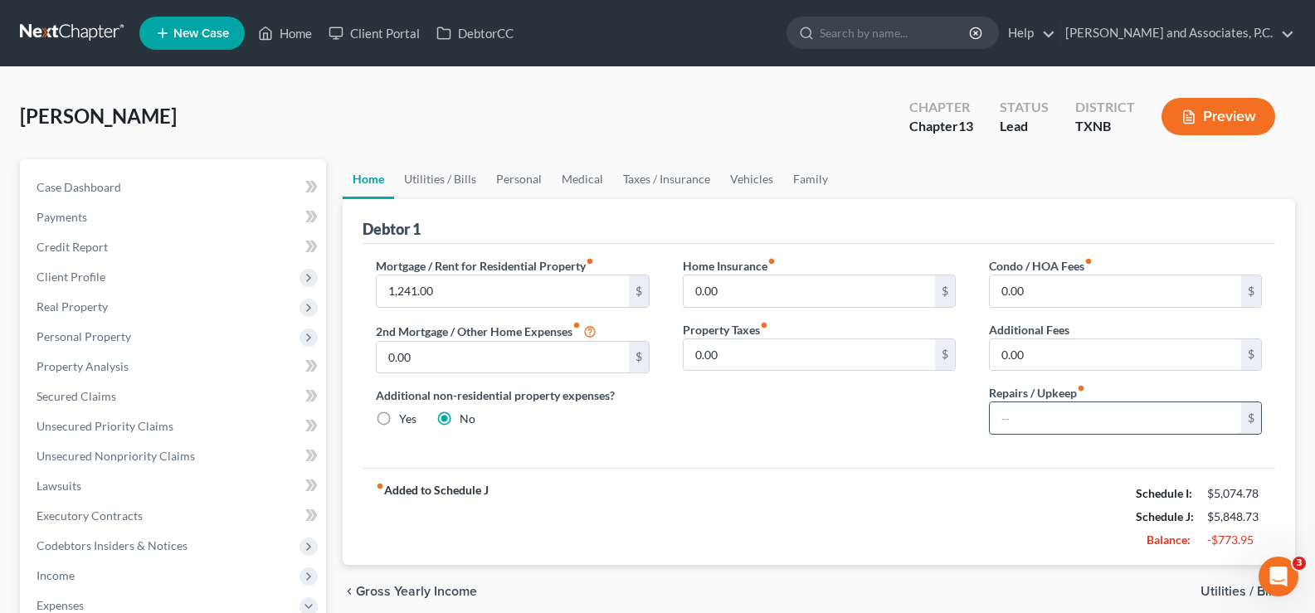
click at [1022, 418] on input "text" at bounding box center [1114, 418] width 251 height 32
type input "0.00"
click at [440, 171] on link "Utilities / Bills" at bounding box center [440, 179] width 92 height 40
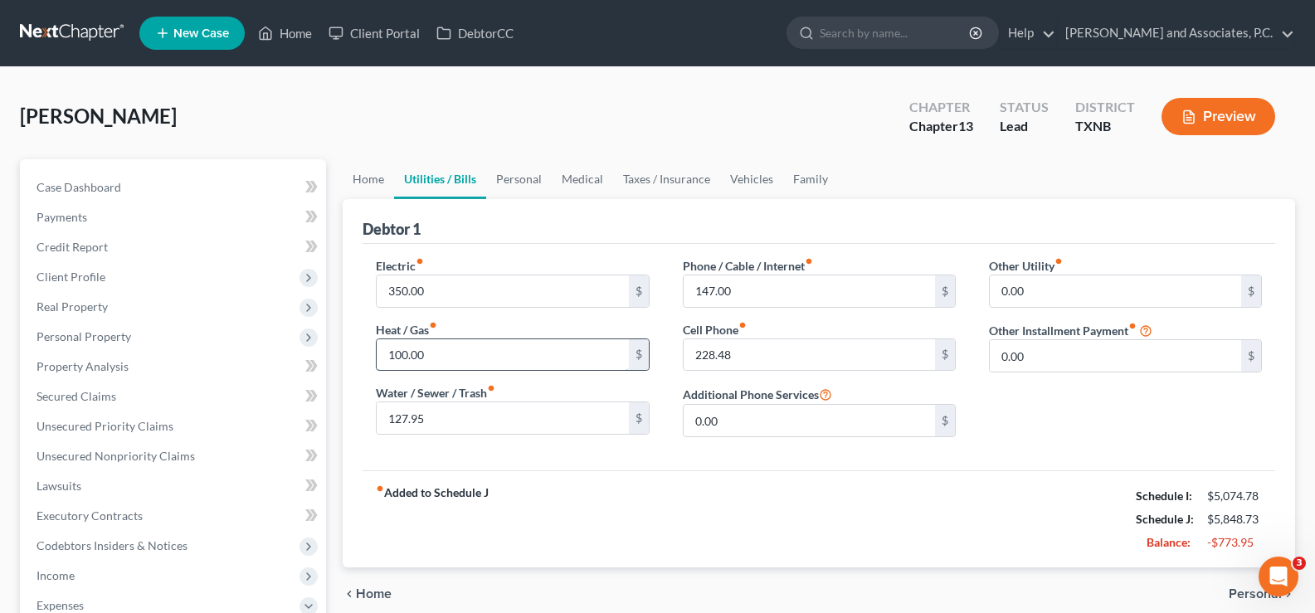
click at [435, 357] on input "100.00" at bounding box center [502, 355] width 251 height 32
type input "0.00"
click at [795, 284] on input "147.00" at bounding box center [808, 291] width 251 height 32
click at [512, 180] on link "Personal" at bounding box center [519, 179] width 66 height 40
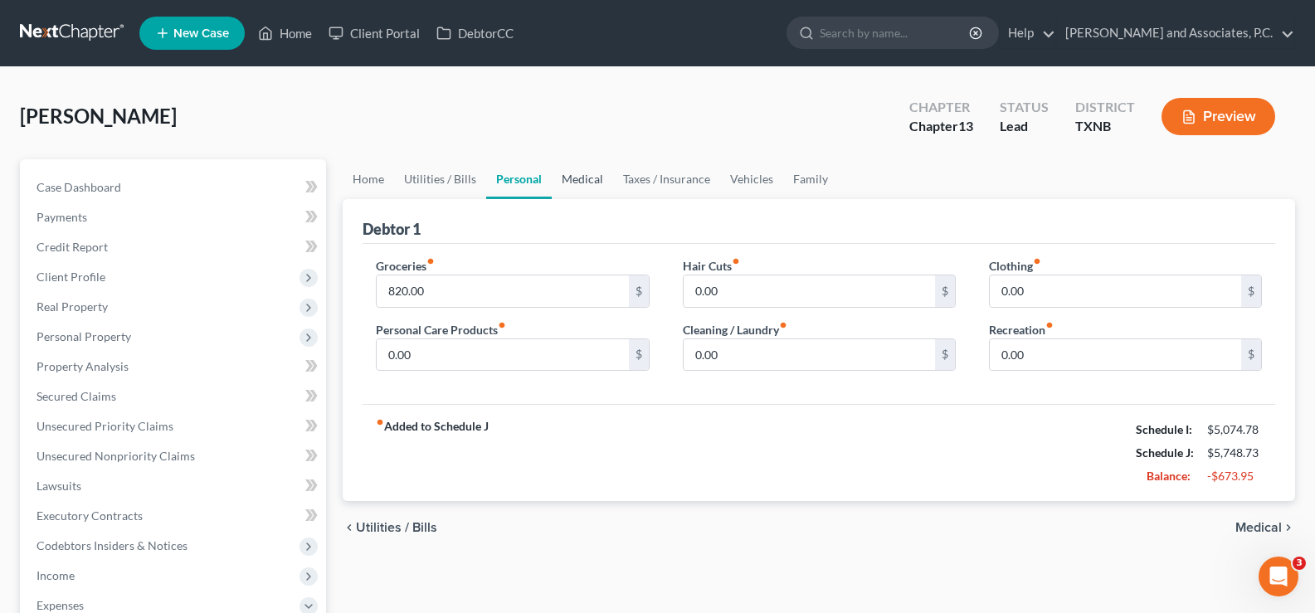
click at [582, 178] on link "Medical" at bounding box center [582, 179] width 61 height 40
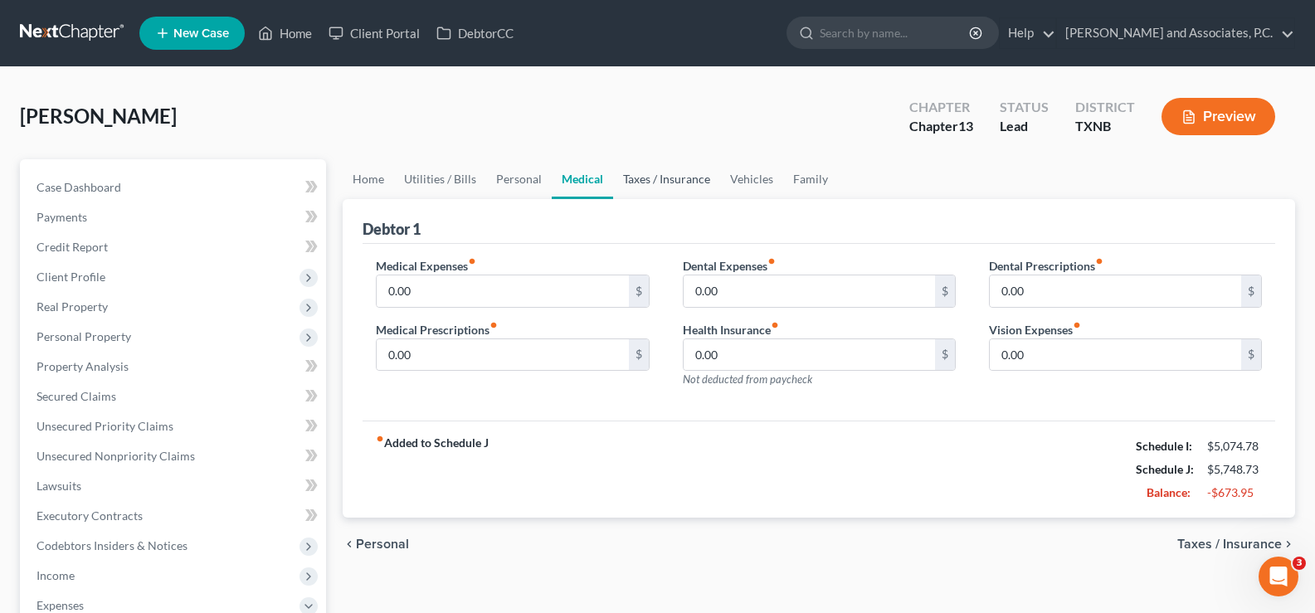
click at [643, 177] on link "Taxes / Insurance" at bounding box center [666, 179] width 107 height 40
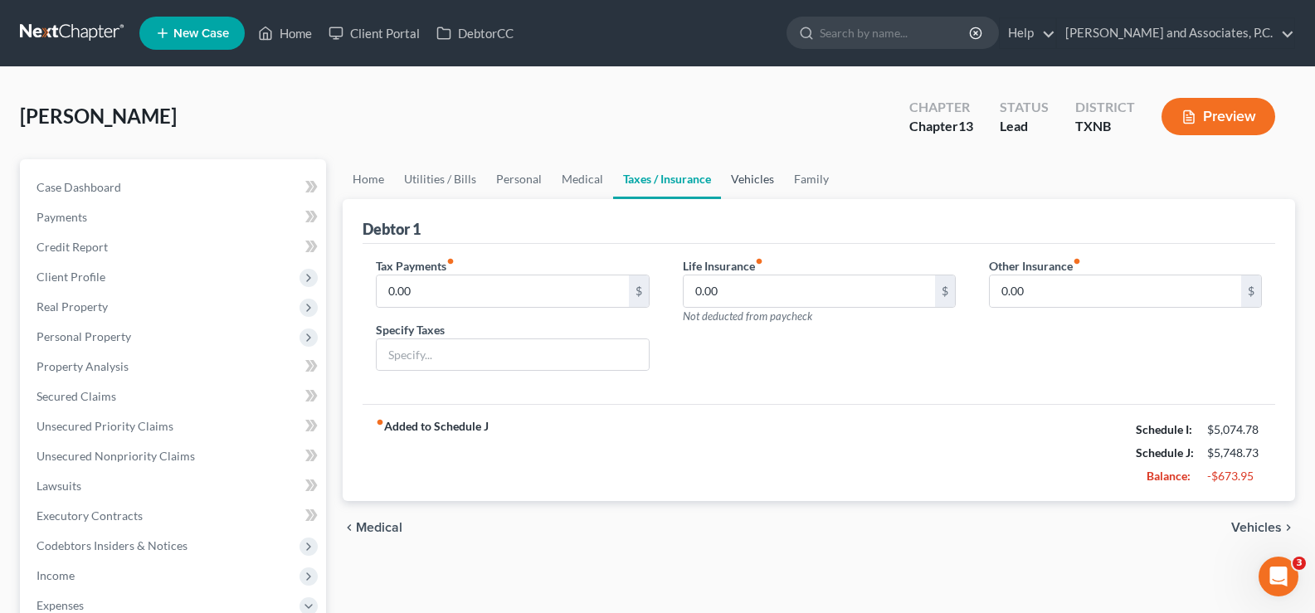
click at [744, 178] on link "Vehicles" at bounding box center [752, 179] width 63 height 40
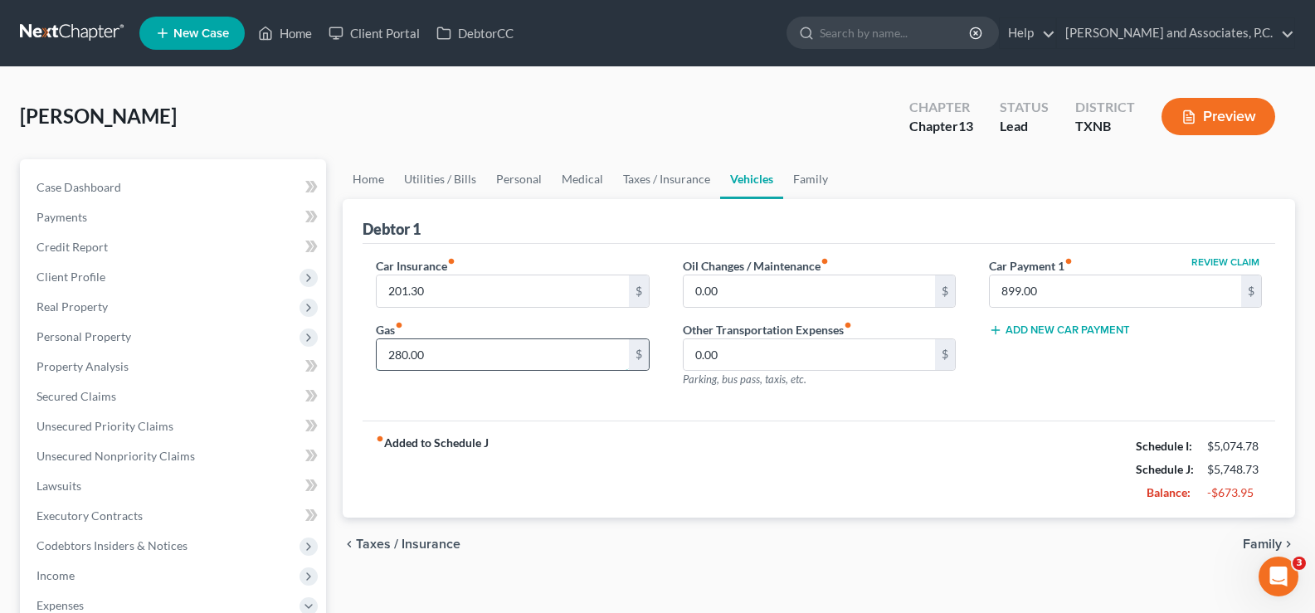
click at [443, 346] on input "280.00" at bounding box center [502, 355] width 251 height 32
type input "200.00"
click at [814, 182] on link "Family" at bounding box center [810, 179] width 55 height 40
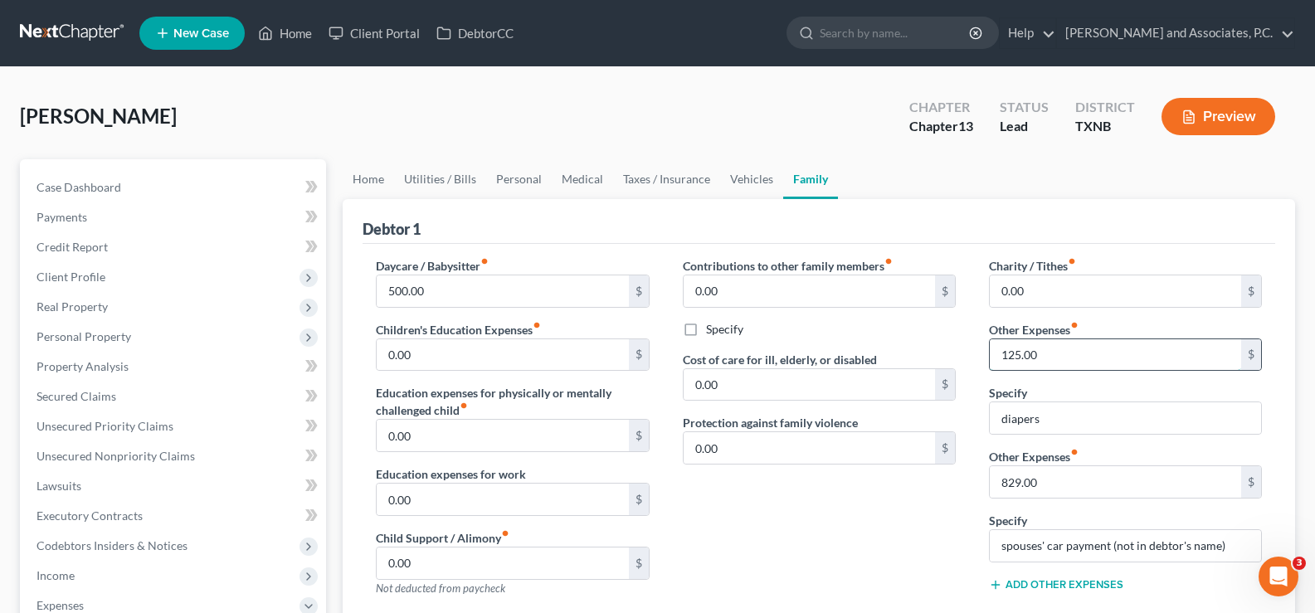
click at [1061, 356] on input "125.00" at bounding box center [1114, 355] width 251 height 32
type input "0.00"
click at [1062, 415] on input "diapers" at bounding box center [1124, 418] width 271 height 32
type input "d"
click at [458, 287] on input "500.00" at bounding box center [502, 291] width 251 height 32
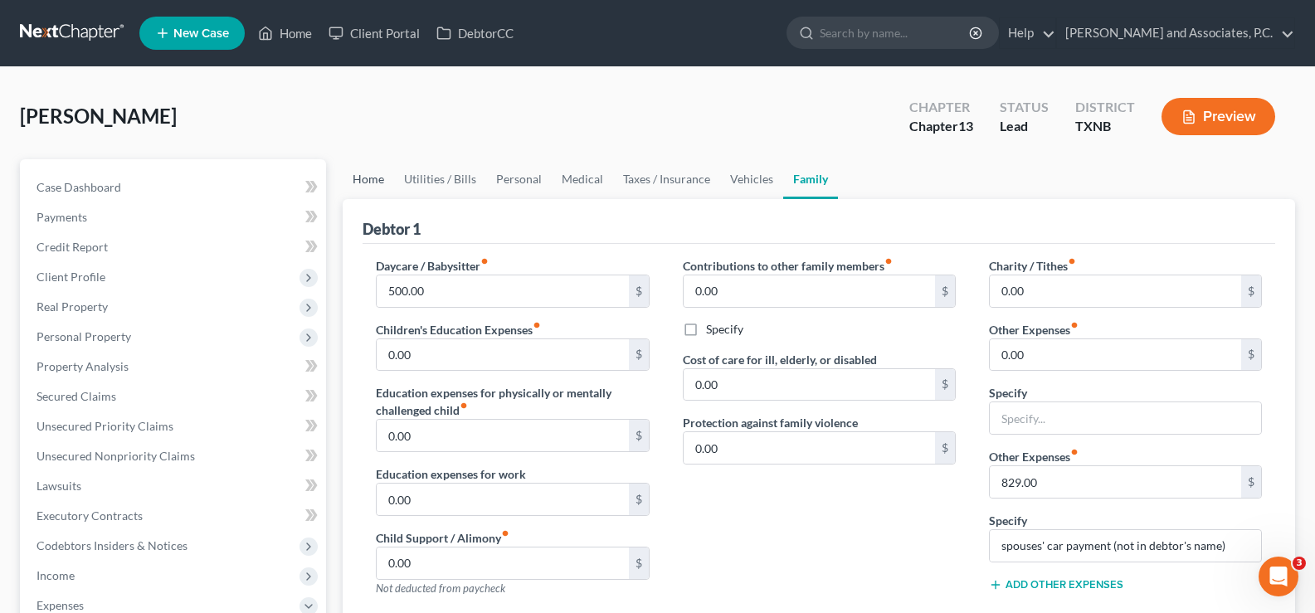
click at [374, 179] on link "Home" at bounding box center [368, 179] width 51 height 40
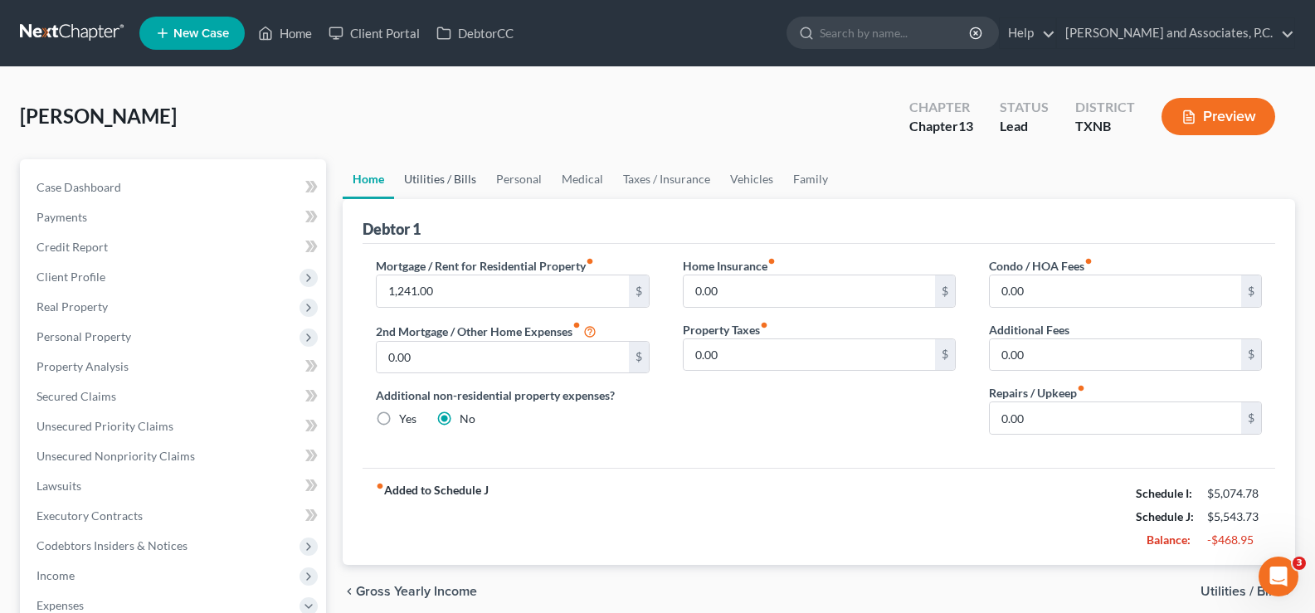
click at [438, 181] on link "Utilities / Bills" at bounding box center [440, 179] width 92 height 40
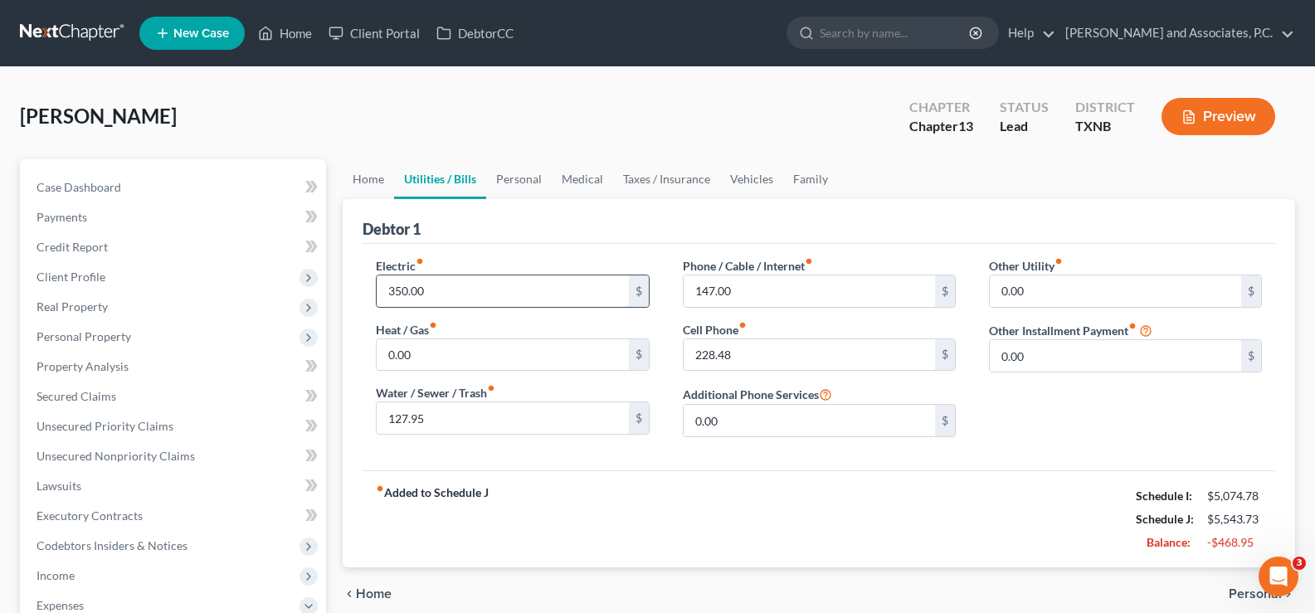
click at [444, 286] on input "350.00" at bounding box center [502, 291] width 251 height 32
type input "200.00"
click at [518, 176] on link "Personal" at bounding box center [519, 179] width 66 height 40
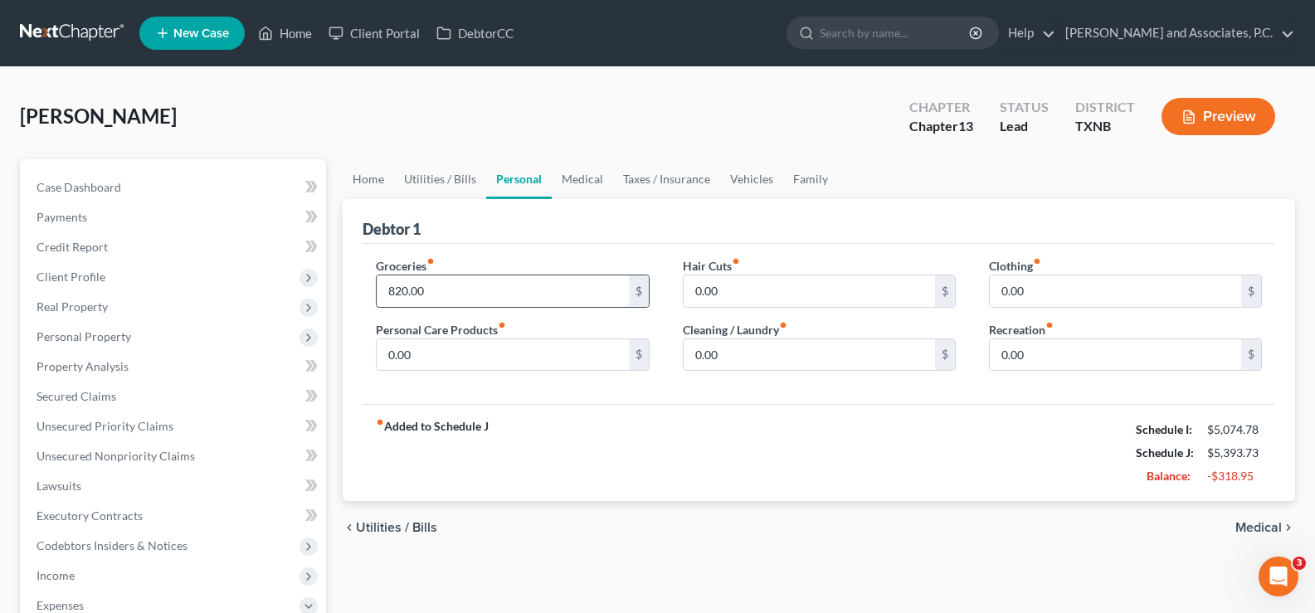
click at [467, 299] on input "820.00" at bounding box center [502, 291] width 251 height 32
type input "3"
type input "311.00"
click at [435, 184] on link "Utilities / Bills" at bounding box center [440, 179] width 92 height 40
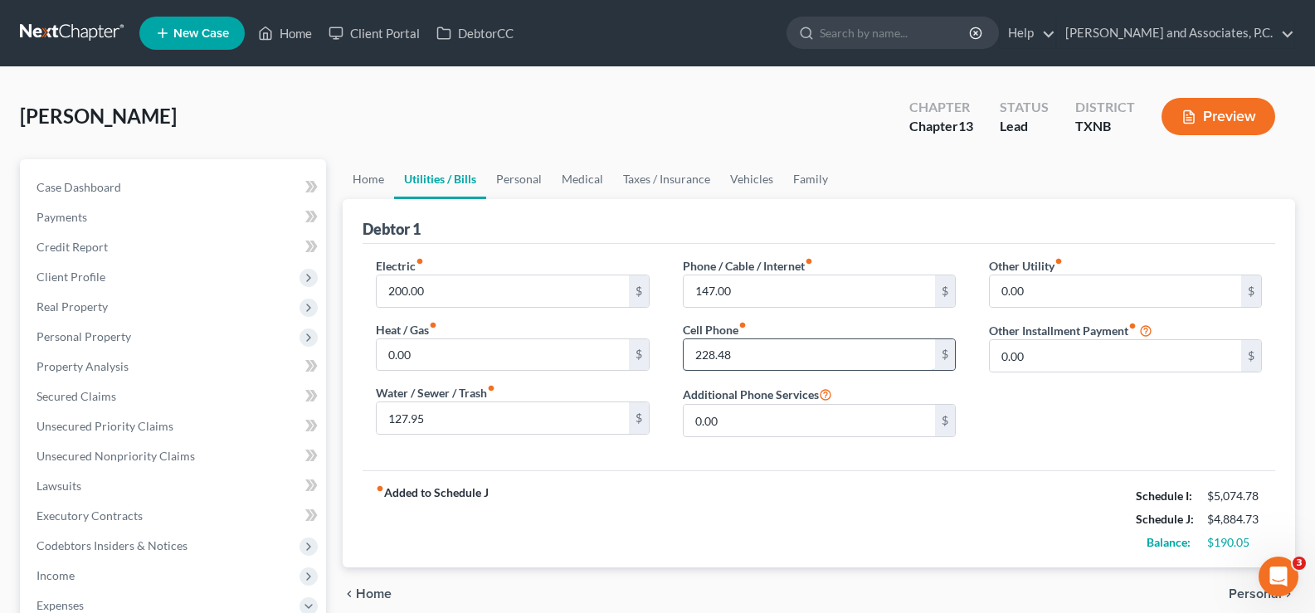
click at [737, 355] on input "228.48" at bounding box center [808, 355] width 251 height 32
type input "228.53"
click at [372, 181] on link "Home" at bounding box center [368, 179] width 51 height 40
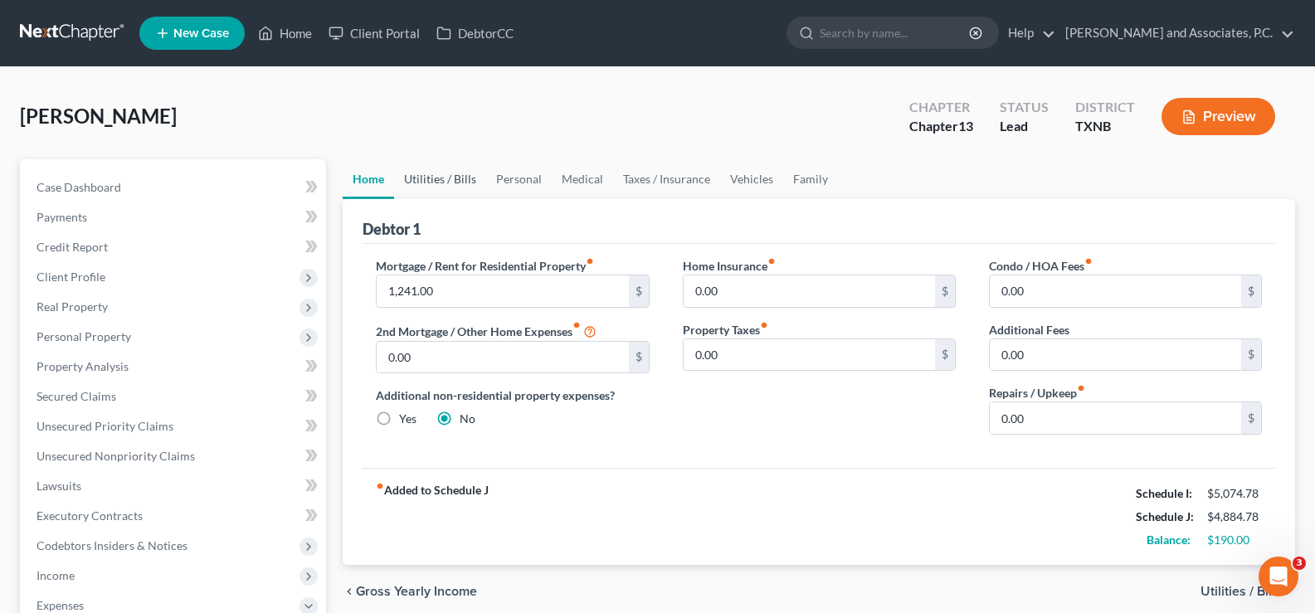
click at [445, 177] on link "Utilities / Bills" at bounding box center [440, 179] width 92 height 40
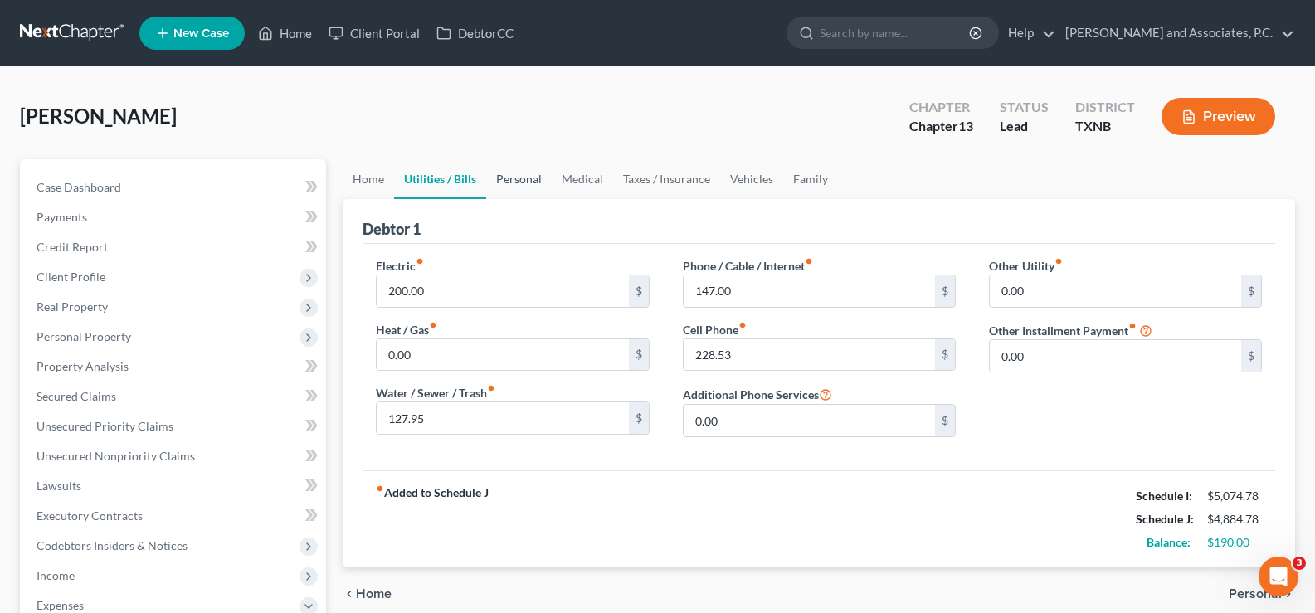
click at [527, 183] on link "Personal" at bounding box center [519, 179] width 66 height 40
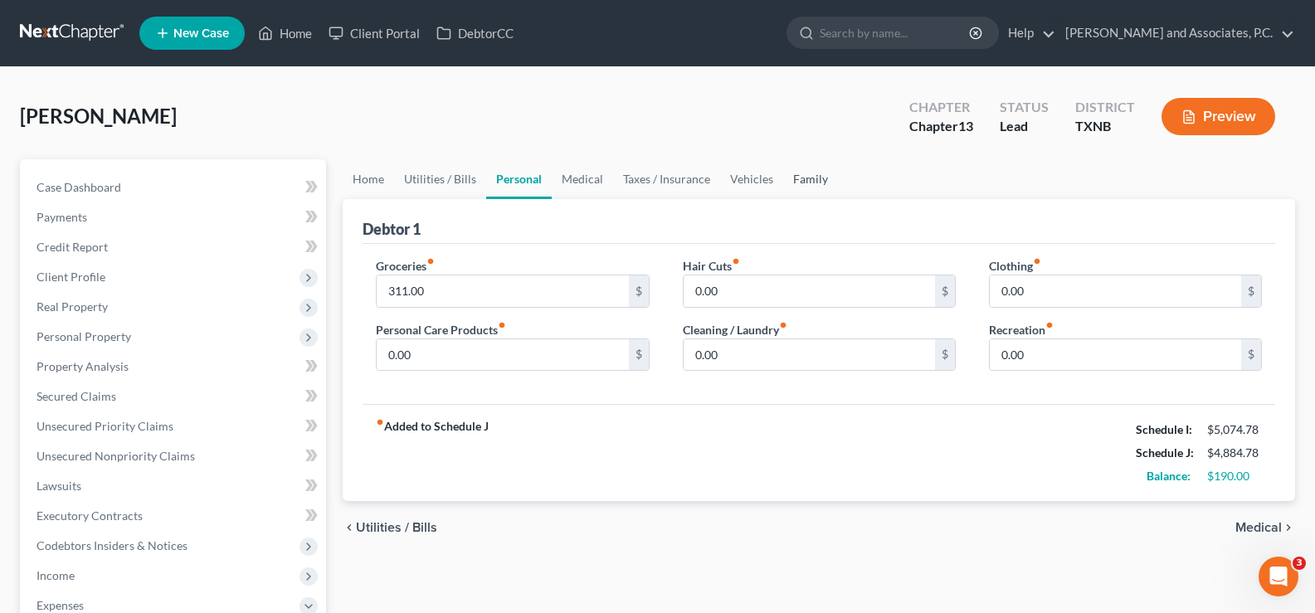
click at [798, 181] on link "Family" at bounding box center [810, 179] width 55 height 40
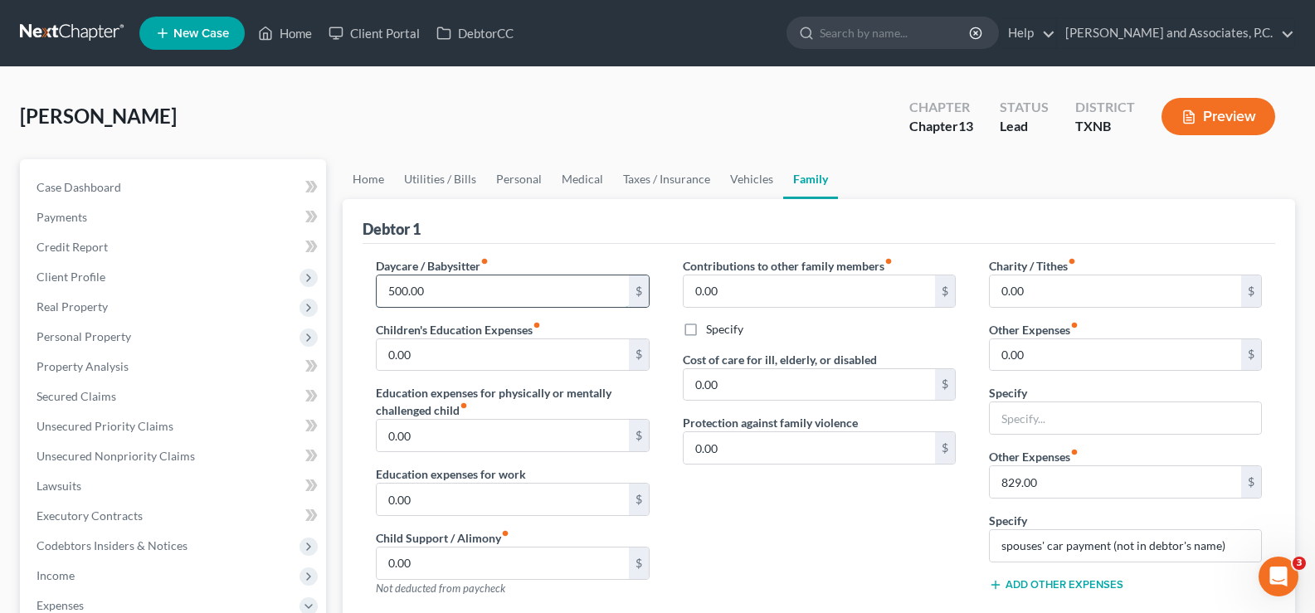
click at [426, 285] on input "500.00" at bounding box center [502, 291] width 251 height 32
type input "450.00"
click at [369, 182] on link "Home" at bounding box center [368, 179] width 51 height 40
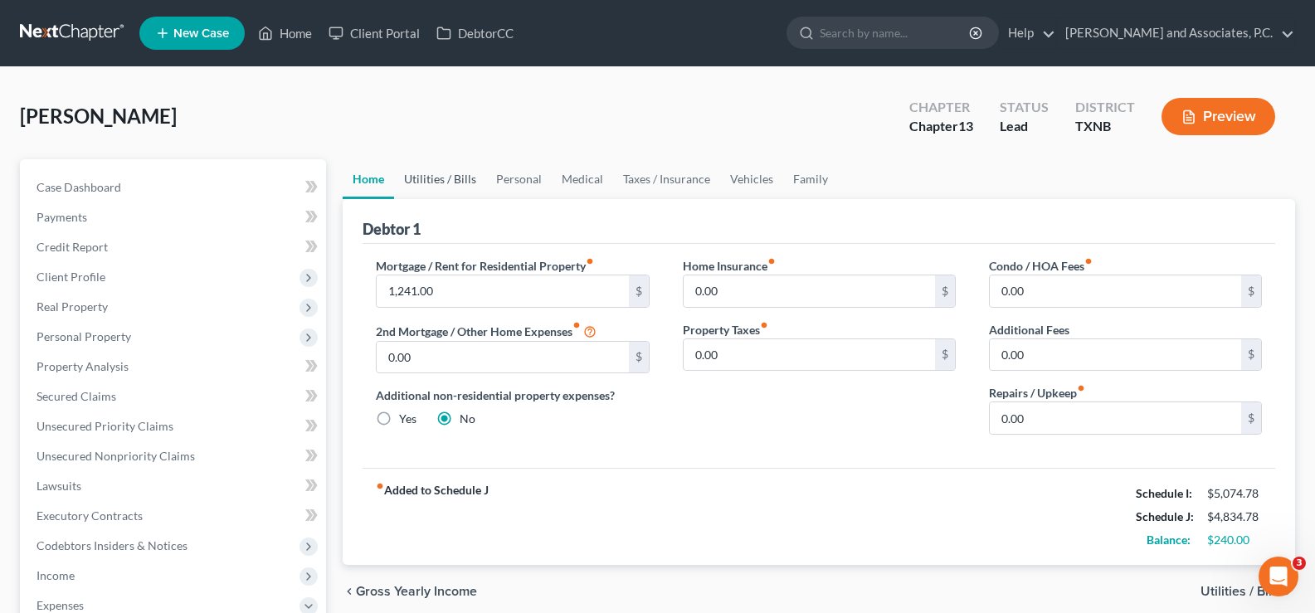
click at [461, 179] on link "Utilities / Bills" at bounding box center [440, 179] width 92 height 40
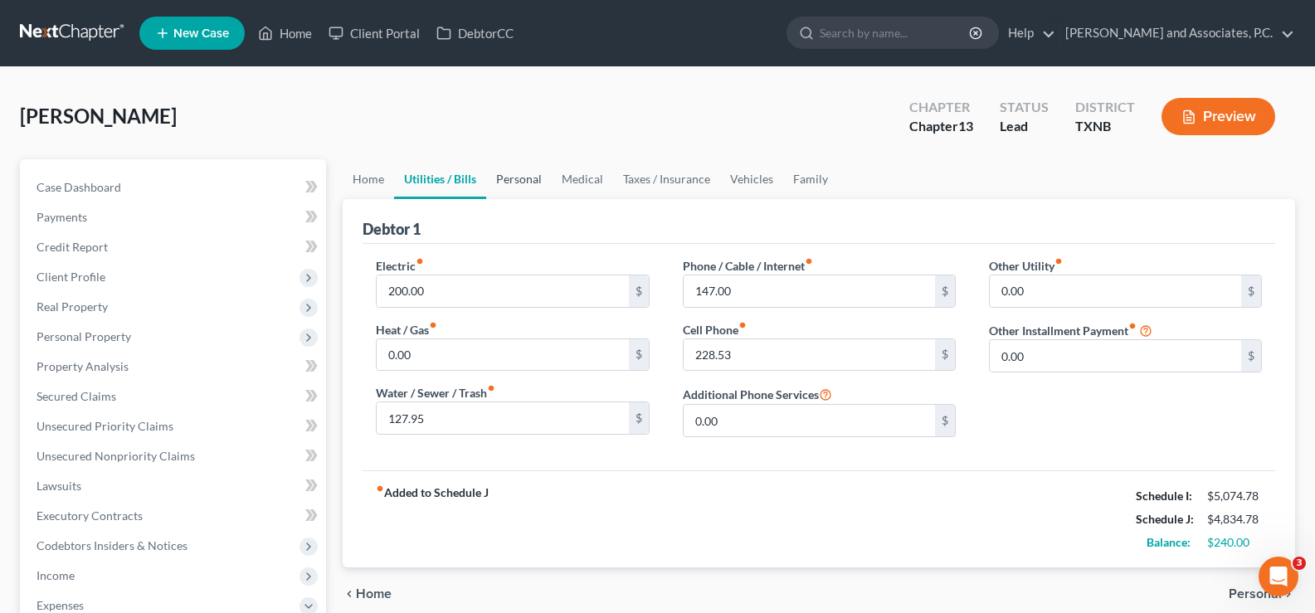
click at [524, 179] on link "Personal" at bounding box center [519, 179] width 66 height 40
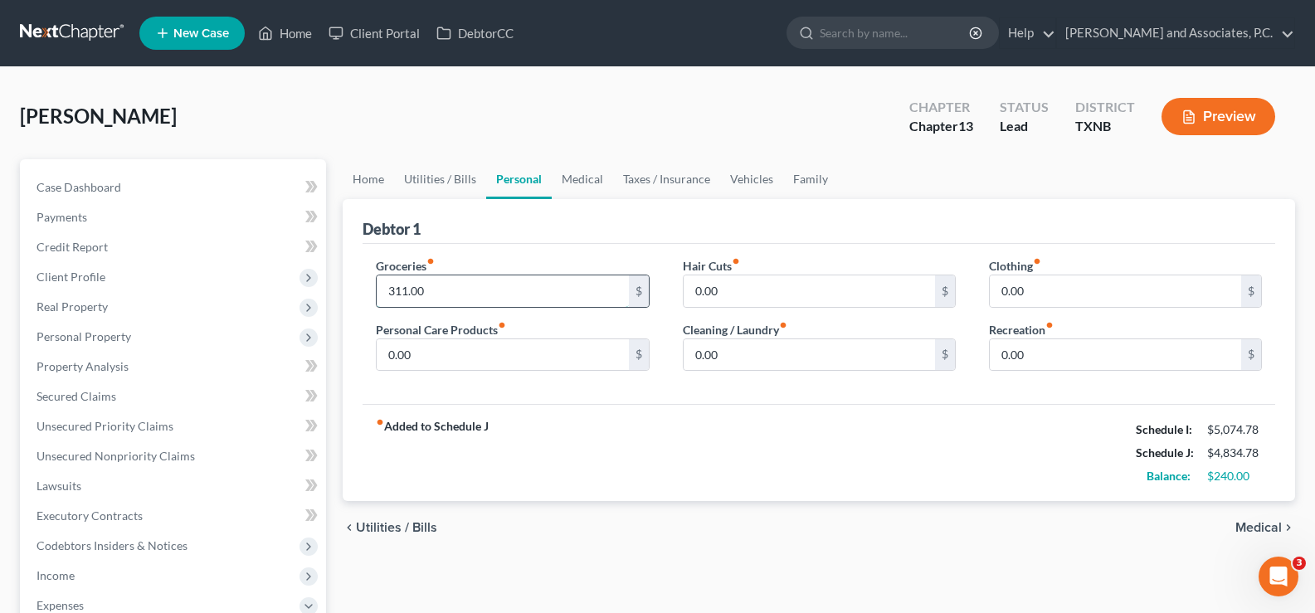
click at [460, 297] on input "311.00" at bounding box center [502, 291] width 251 height 32
type input "361.00"
click at [367, 183] on link "Home" at bounding box center [368, 179] width 51 height 40
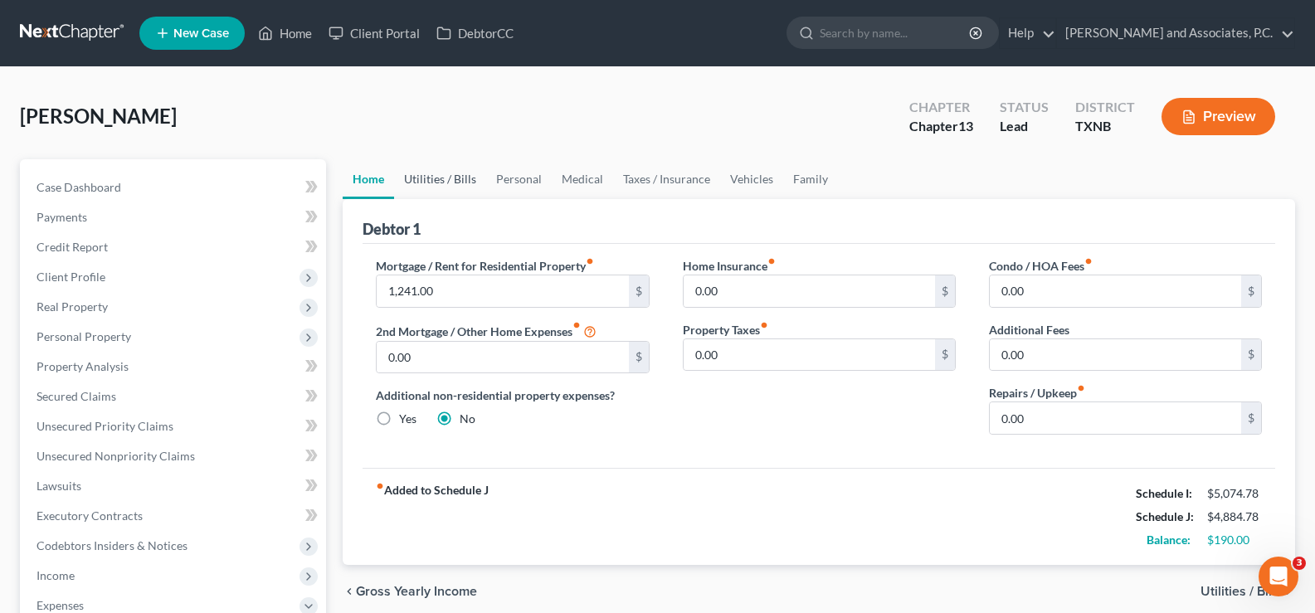
click at [440, 176] on link "Utilities / Bills" at bounding box center [440, 179] width 92 height 40
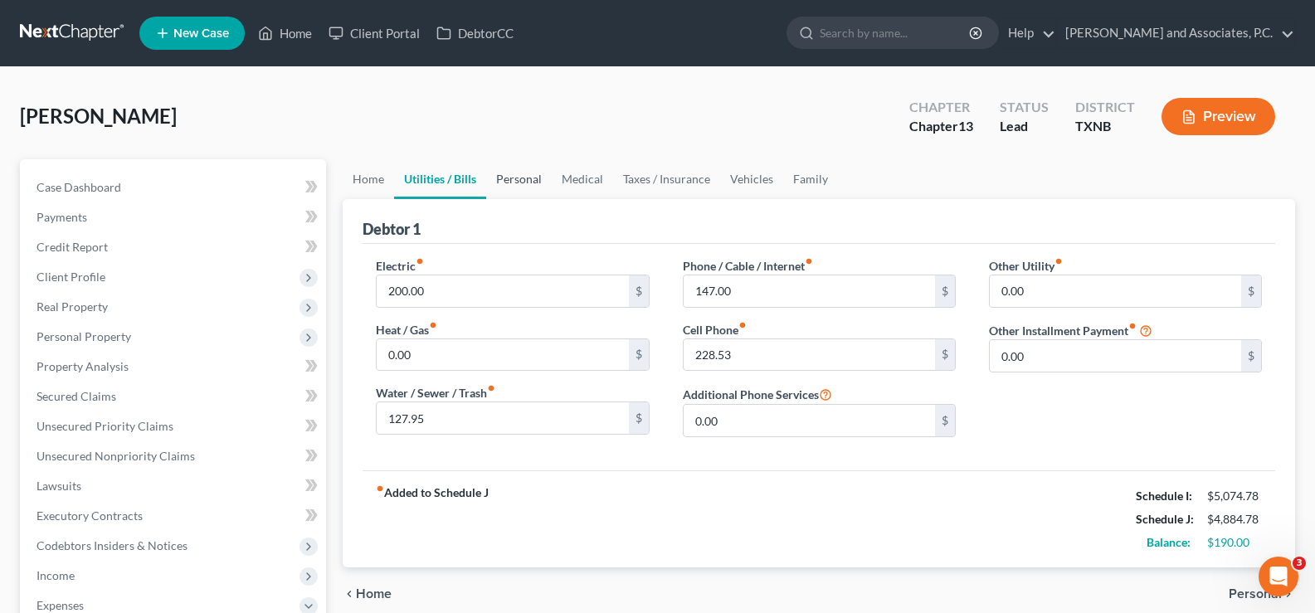
click at [522, 180] on link "Personal" at bounding box center [519, 179] width 66 height 40
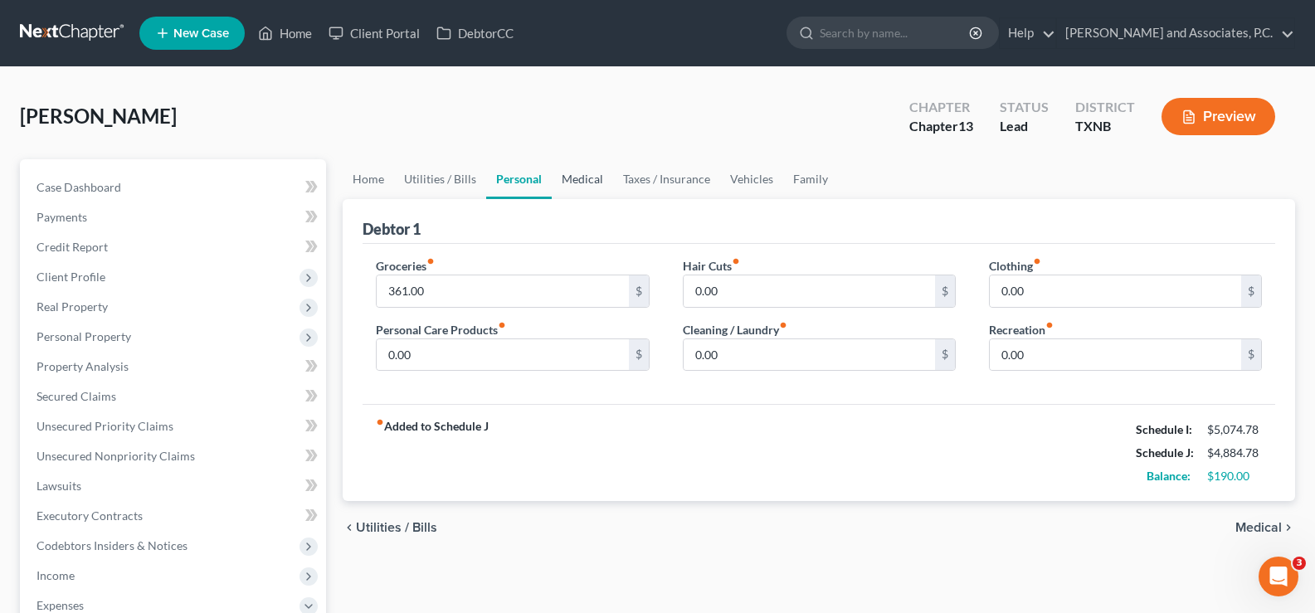
click at [575, 180] on link "Medical" at bounding box center [582, 179] width 61 height 40
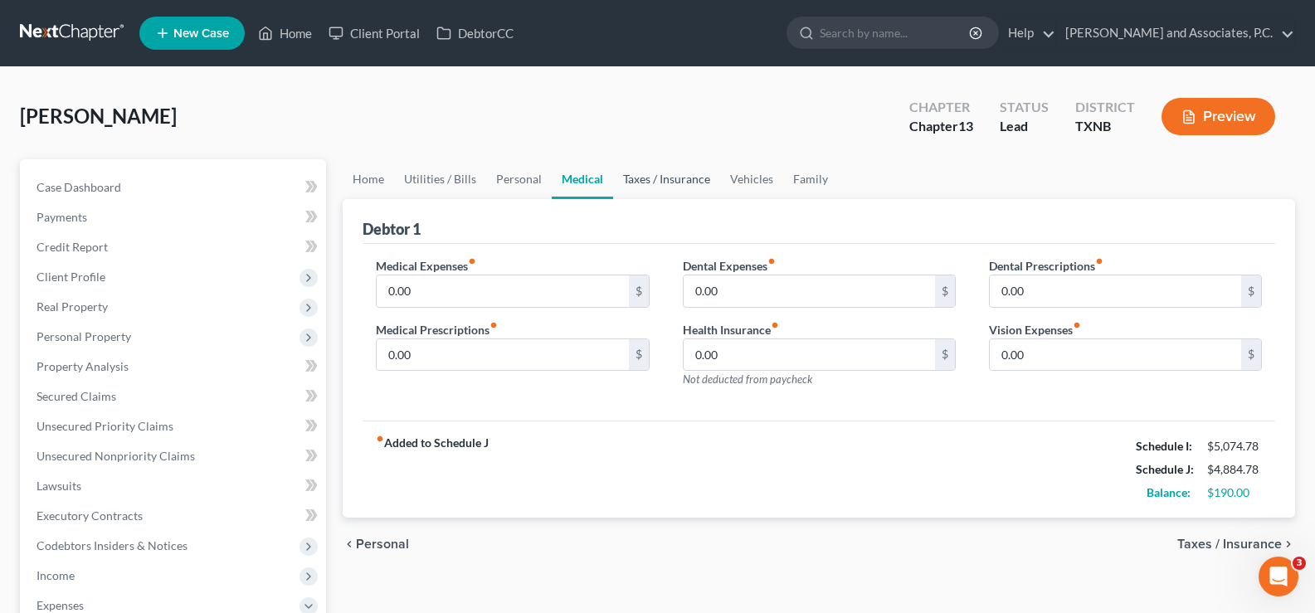
click at [644, 180] on link "Taxes / Insurance" at bounding box center [666, 179] width 107 height 40
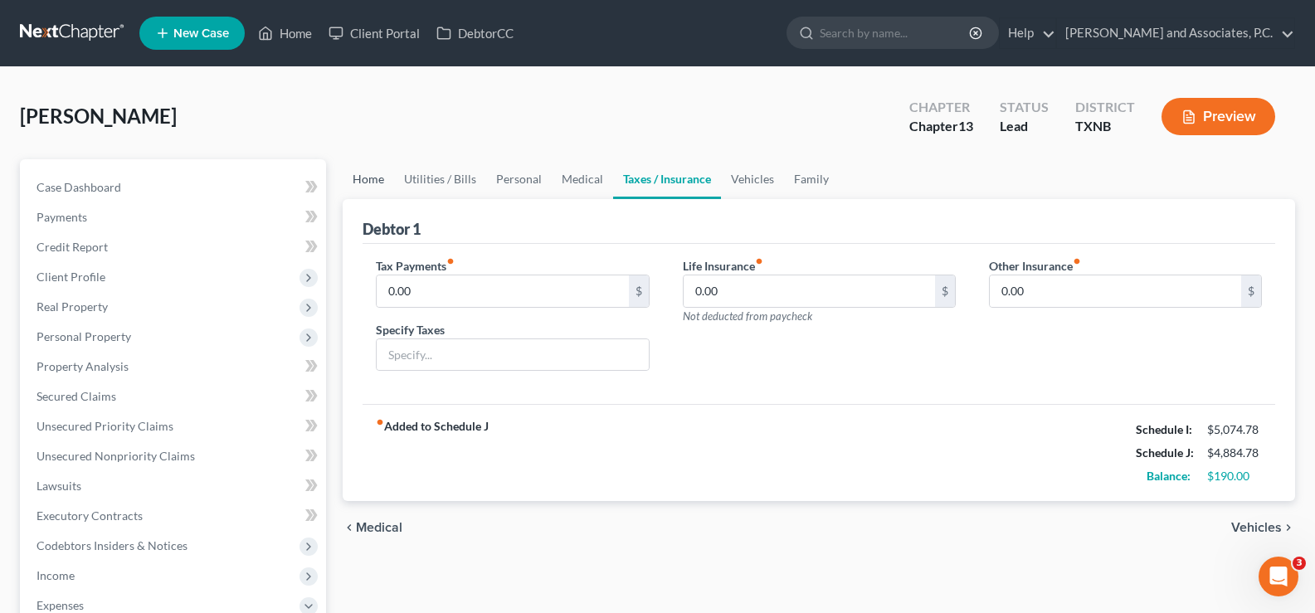
click at [380, 182] on link "Home" at bounding box center [368, 179] width 51 height 40
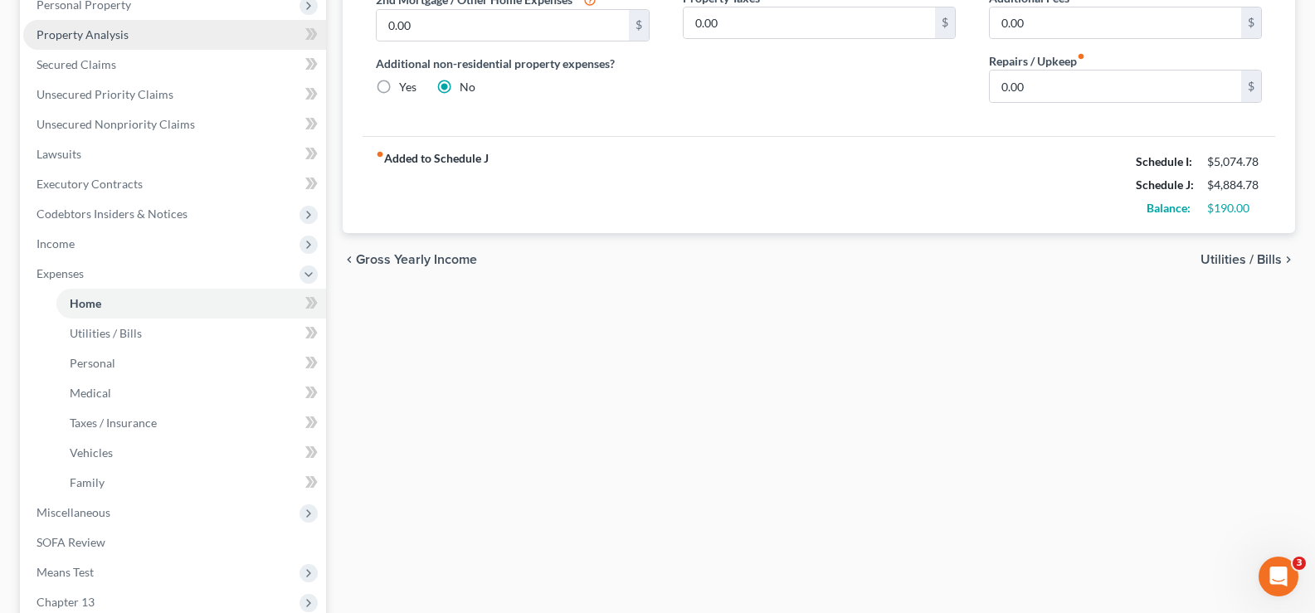
scroll to position [498, 0]
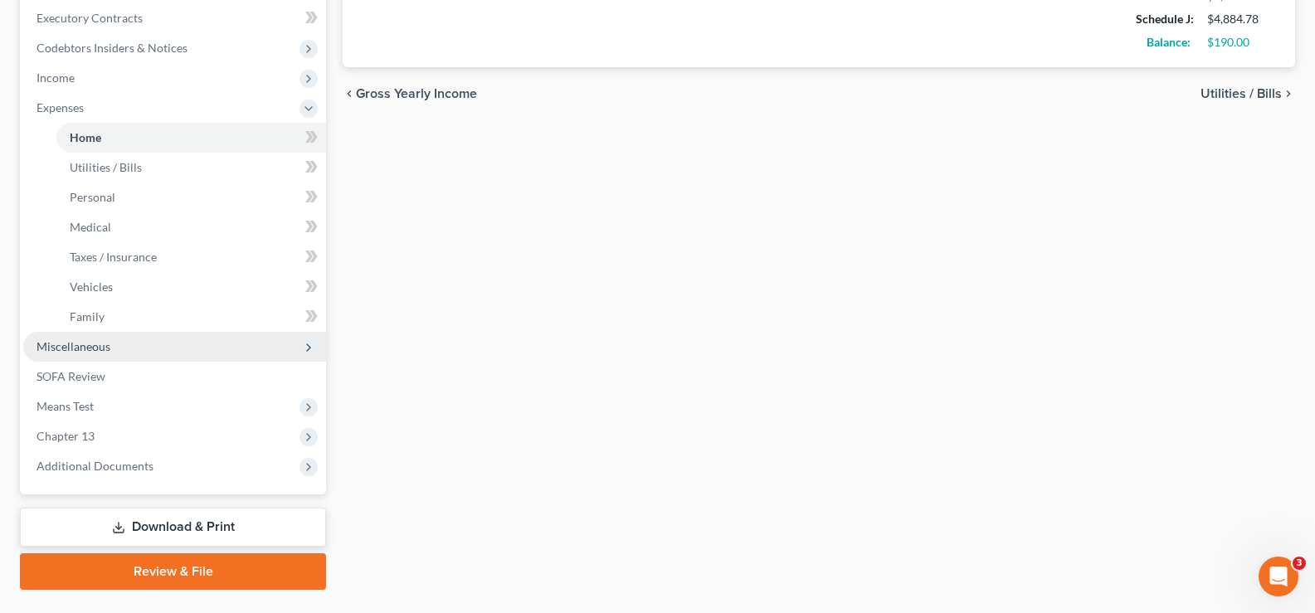
click at [109, 349] on span "Miscellaneous" at bounding box center [174, 347] width 303 height 30
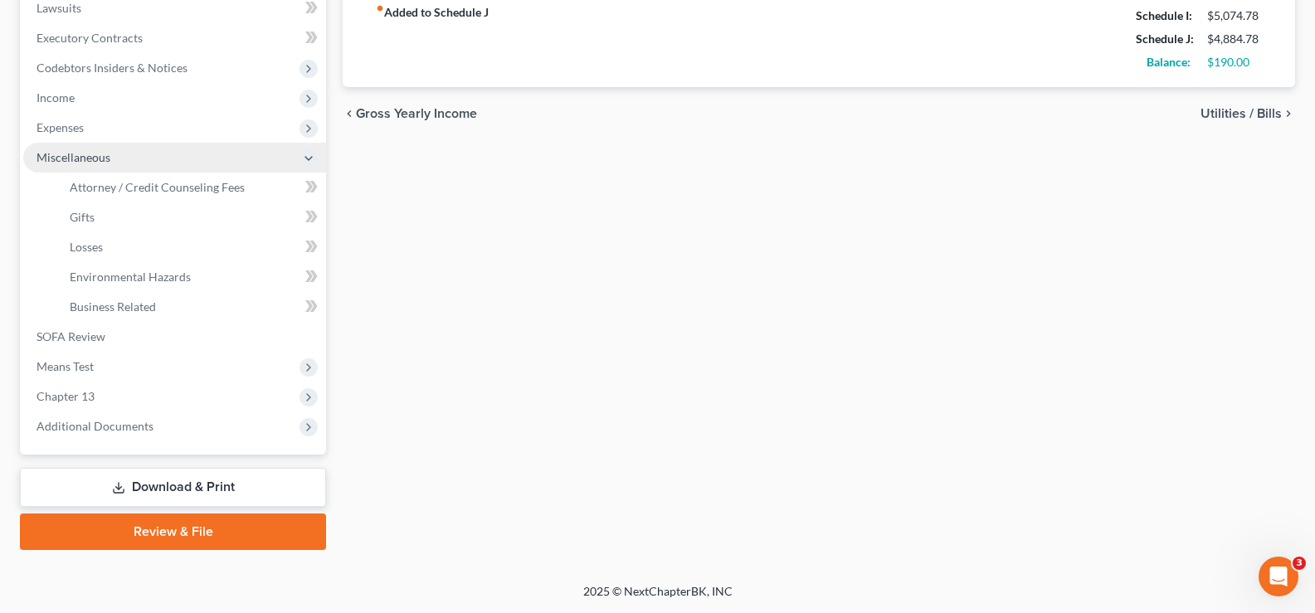
scroll to position [478, 0]
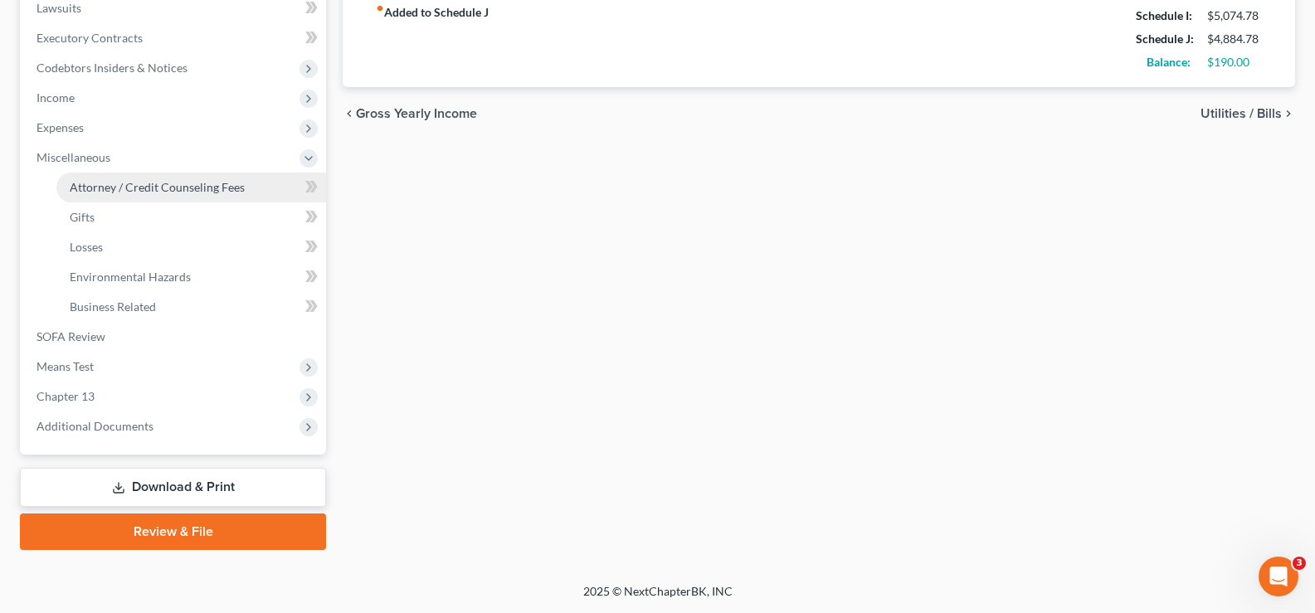
click at [129, 189] on span "Attorney / Credit Counseling Fees" at bounding box center [157, 187] width 175 height 14
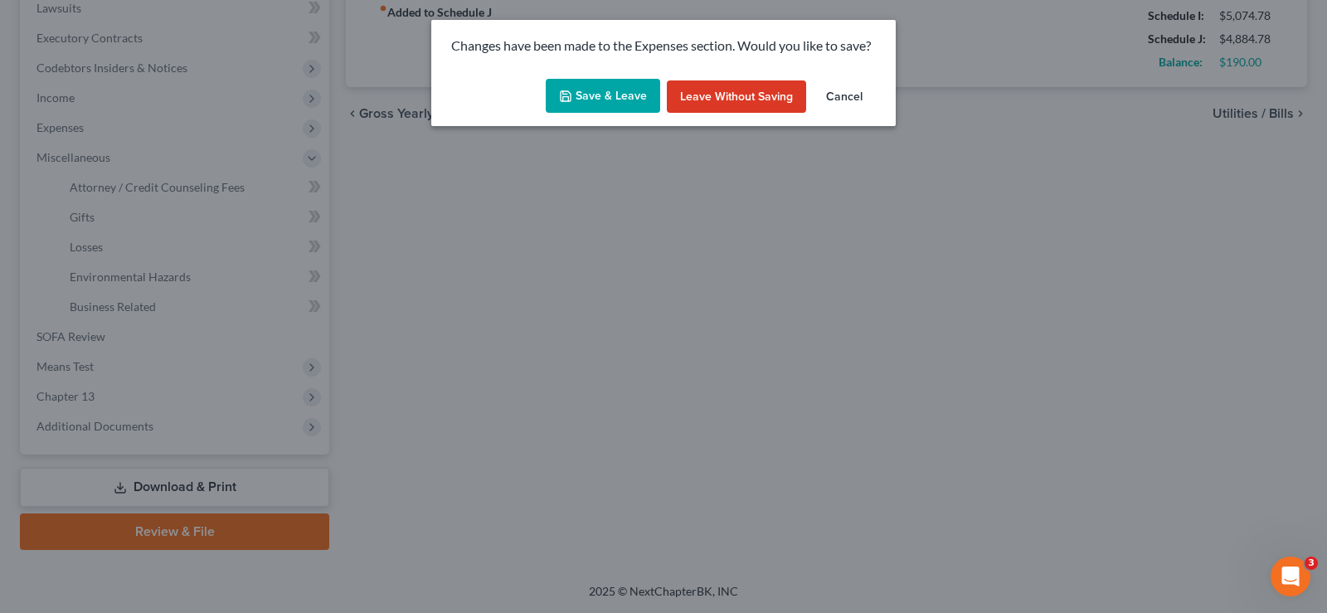
click at [576, 95] on button "Save & Leave" at bounding box center [603, 96] width 114 height 35
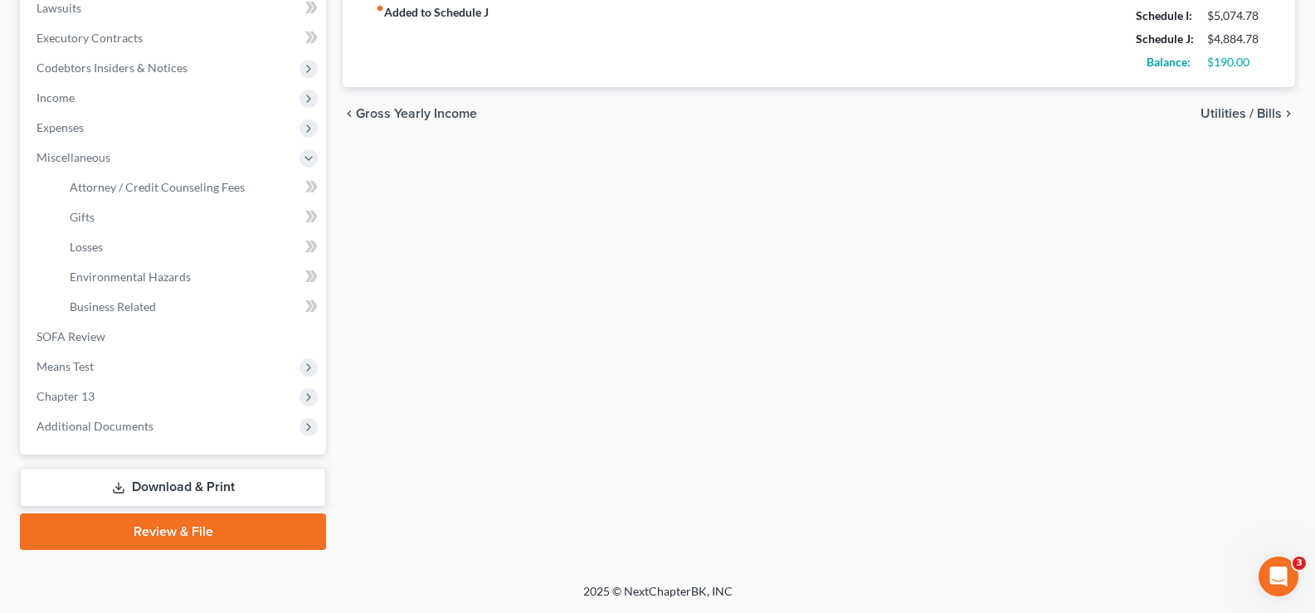
select select "1"
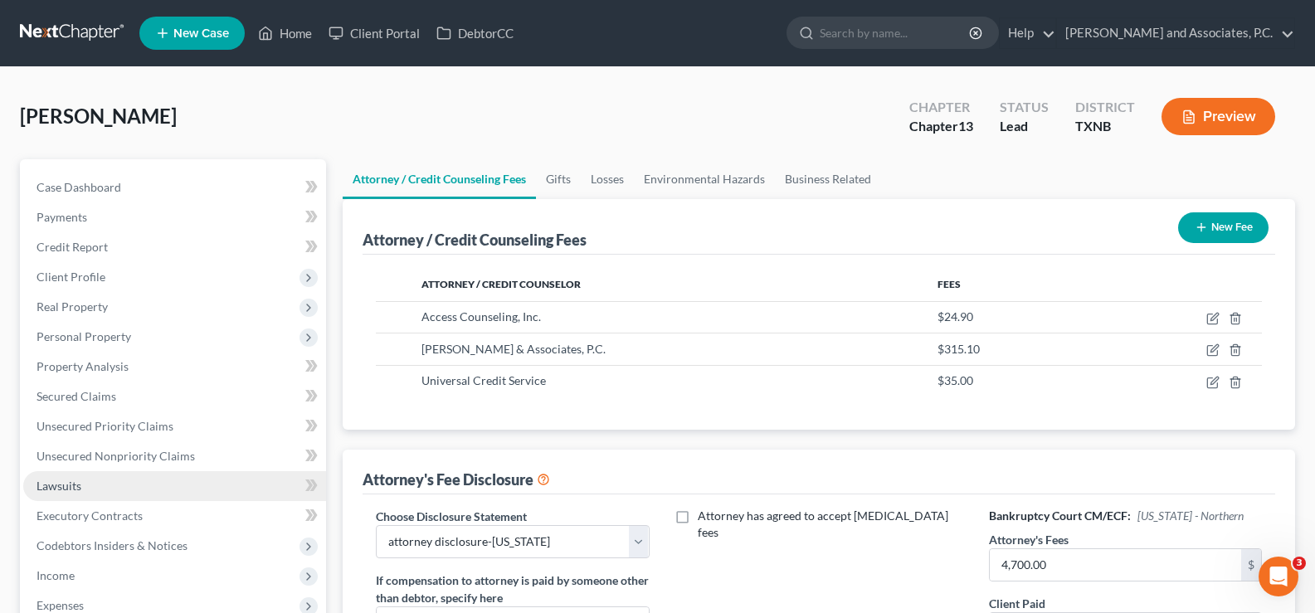
click at [85, 493] on link "Lawsuits" at bounding box center [174, 486] width 303 height 30
